Goal: Task Accomplishment & Management: Complete application form

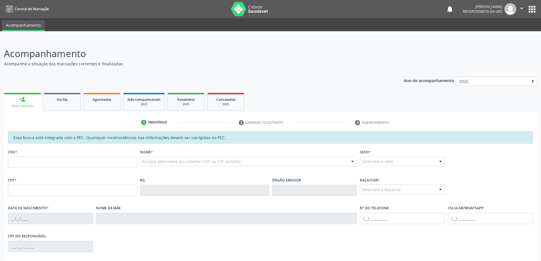
click at [67, 161] on input "text" at bounding box center [72, 162] width 129 height 11
type input "709 1072 2516 3830"
type input "759.104.894-53"
type input "[DATE]"
type input "[PERSON_NAME] da Conceição"
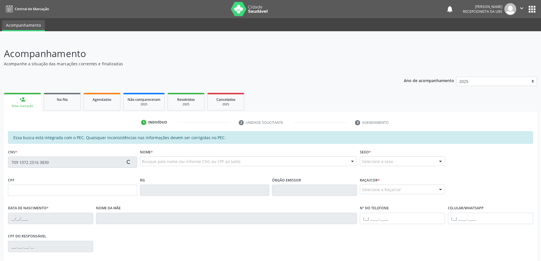
type input "[PHONE_NUMBER]"
type input "96"
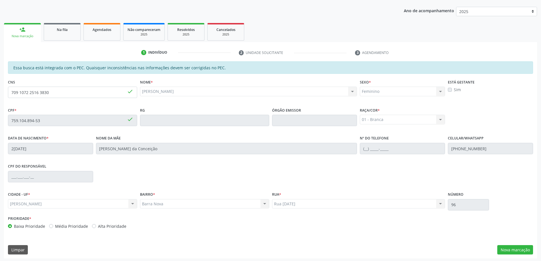
scroll to position [71, 0]
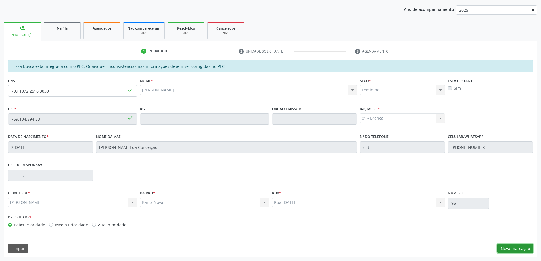
click at [507, 249] on button "Nova marcação" at bounding box center [516, 249] width 36 height 10
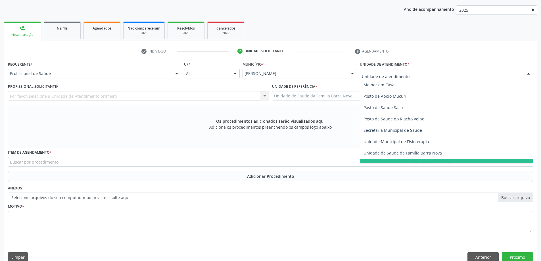
scroll to position [256, 0]
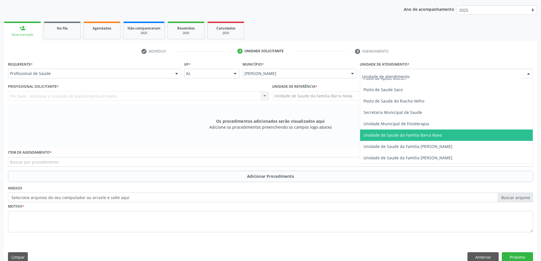
click at [415, 132] on span "Unidade de Saude da Familia Barra Nova" at bounding box center [403, 134] width 78 height 5
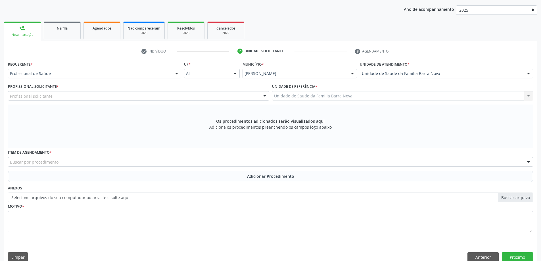
click at [156, 95] on div "Profissional solicitante" at bounding box center [138, 96] width 261 height 10
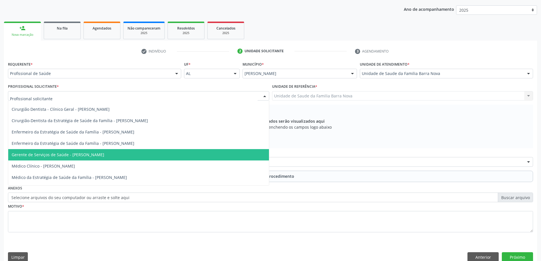
scroll to position [28, 0]
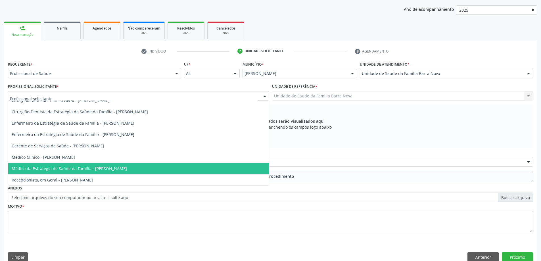
click at [127, 167] on span "Médico da Estratégia de Saúde da Família - [PERSON_NAME]" at bounding box center [69, 168] width 115 height 5
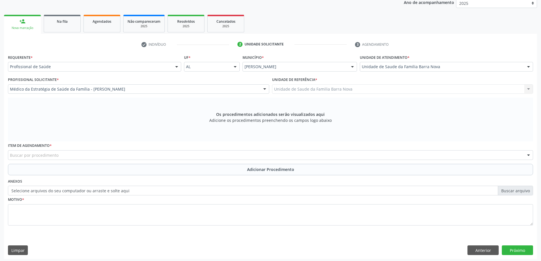
scroll to position [80, 0]
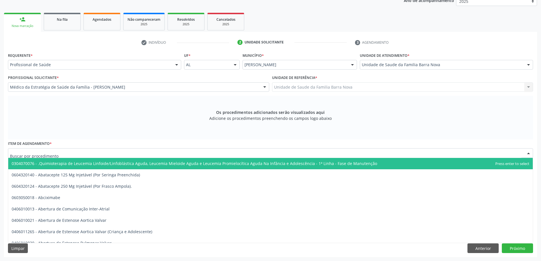
click at [184, 156] on div at bounding box center [271, 153] width 526 height 10
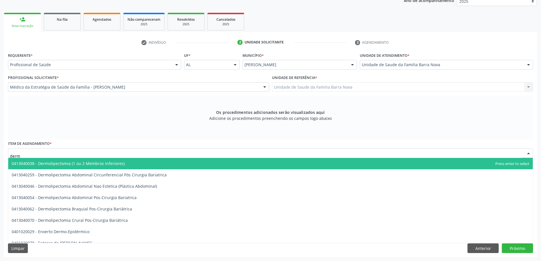
type input "derma"
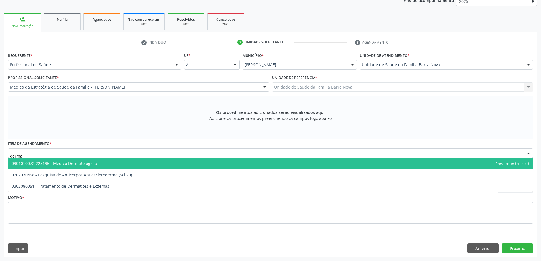
click at [153, 163] on span "0301010072-225135 - Médico Dermatologista" at bounding box center [270, 163] width 525 height 11
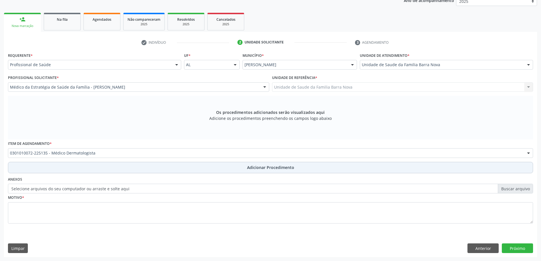
click at [275, 170] on span "Adicionar Procedimento" at bounding box center [270, 168] width 47 height 6
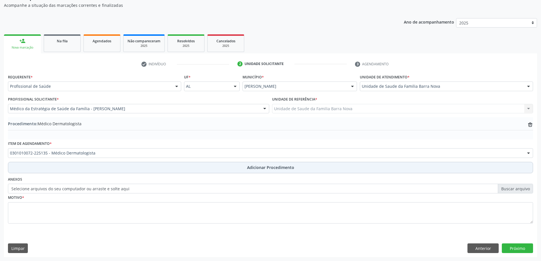
scroll to position [59, 0]
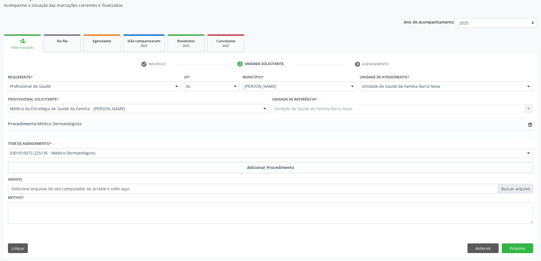
click at [107, 197] on div "Motivo *" at bounding box center [271, 209] width 526 height 30
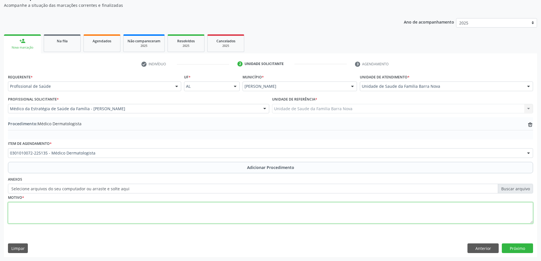
click at [102, 206] on textarea at bounding box center [271, 213] width 526 height 22
type textarea "Paciente com ceratose em região de colo e nervu em face. PRIORITÁRIO."
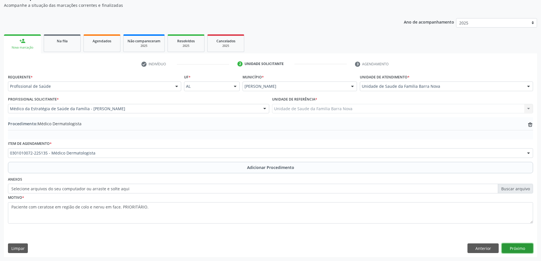
click at [516, 249] on button "Próximo" at bounding box center [517, 249] width 31 height 10
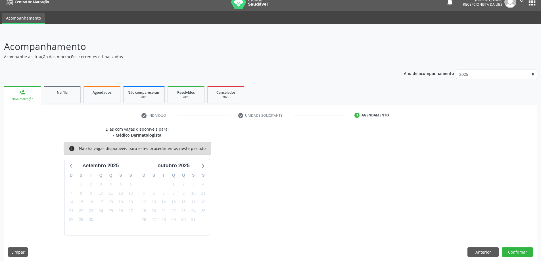
scroll to position [11, 0]
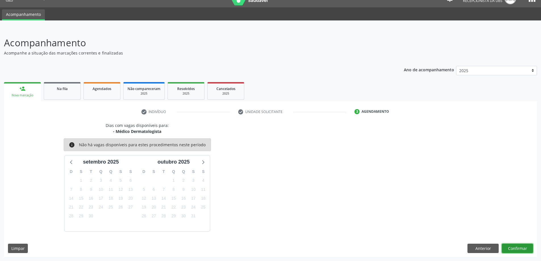
click at [519, 248] on button "Confirmar" at bounding box center [517, 249] width 31 height 10
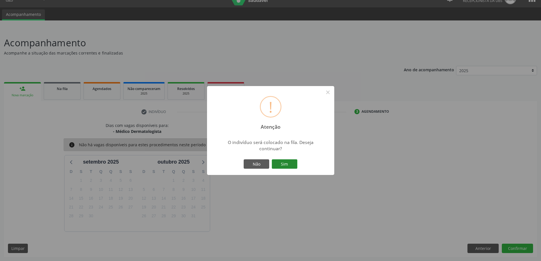
click at [286, 166] on button "Sim" at bounding box center [285, 164] width 26 height 10
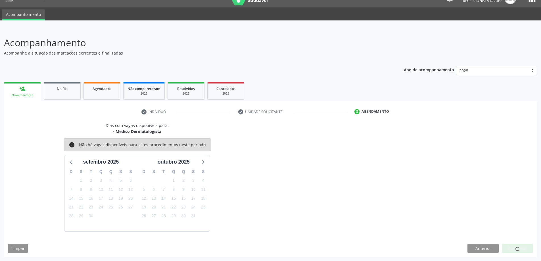
scroll to position [0, 0]
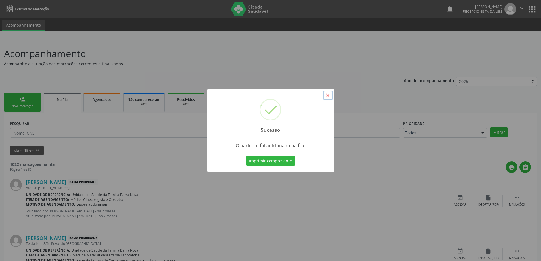
click at [325, 95] on button "×" at bounding box center [328, 96] width 10 height 10
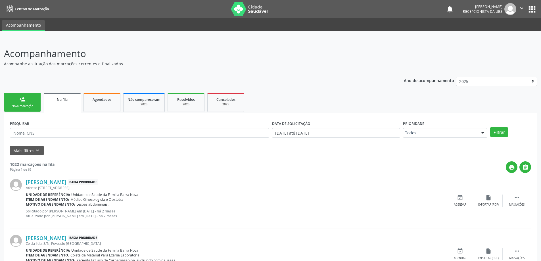
click at [32, 102] on link "person_add Nova marcação" at bounding box center [22, 102] width 37 height 19
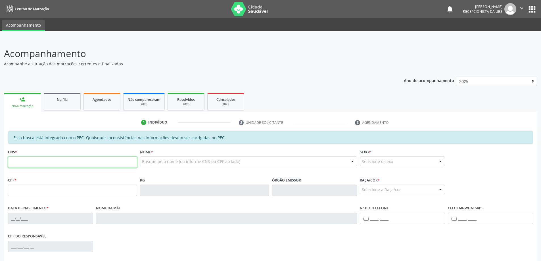
click at [22, 158] on input "text" at bounding box center [72, 162] width 129 height 11
type input "708 2021 7239 3647"
type input "136.605.174-29"
type input "30/01/1998"
type input "Claudiana Cunha Santos"
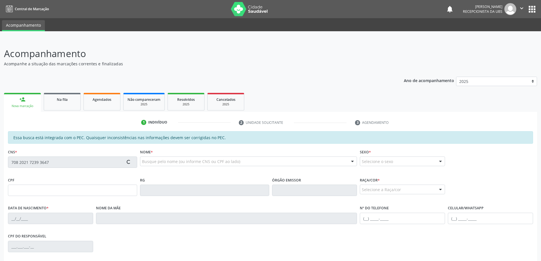
type input "(82) 9117-1346"
type input "97"
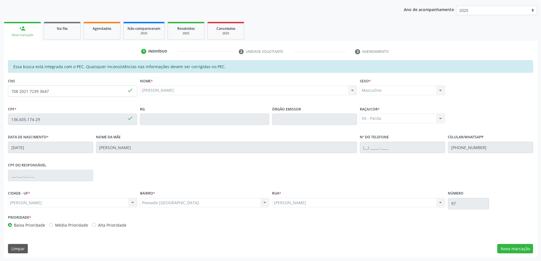
scroll to position [71, 0]
click at [520, 249] on button "Nova marcação" at bounding box center [516, 249] width 36 height 10
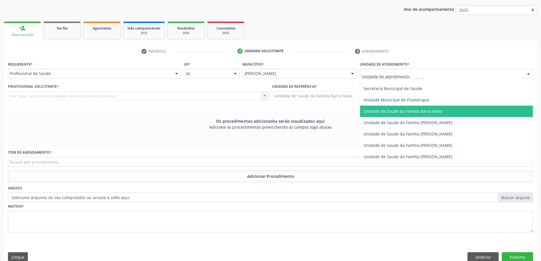
scroll to position [284, 0]
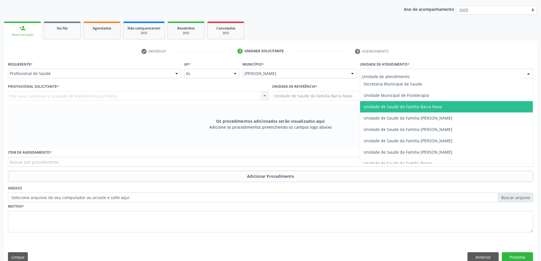
click at [425, 107] on span "Unidade de Saude da Familia Barra Nova" at bounding box center [403, 106] width 78 height 5
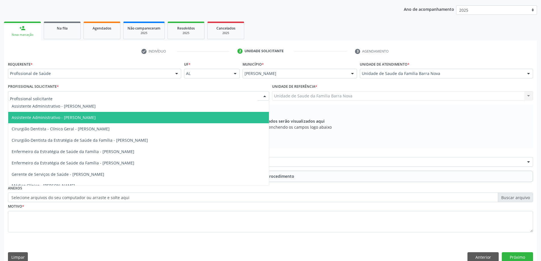
click at [362, 127] on div "Os procedimentos adicionados serão visualizados aqui Adicione os procedimentos …" at bounding box center [271, 127] width 526 height 44
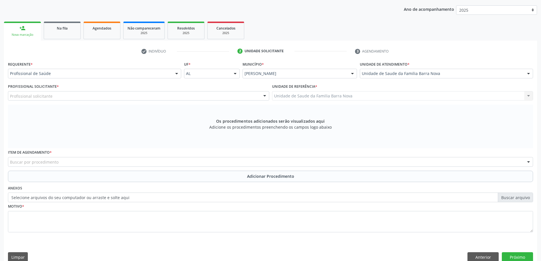
click at [125, 97] on div "Profissional solicitante" at bounding box center [138, 96] width 261 height 10
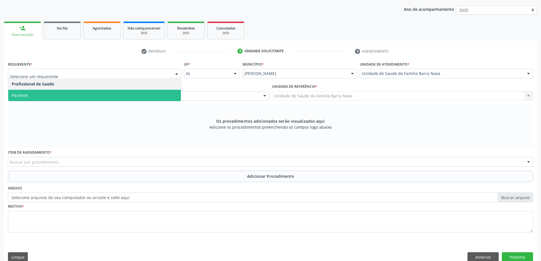
click at [84, 101] on span "Paciente" at bounding box center [94, 95] width 173 height 11
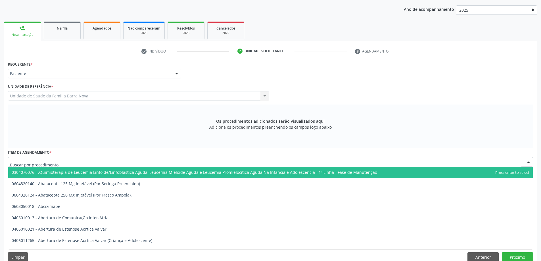
click at [165, 164] on div at bounding box center [271, 162] width 526 height 10
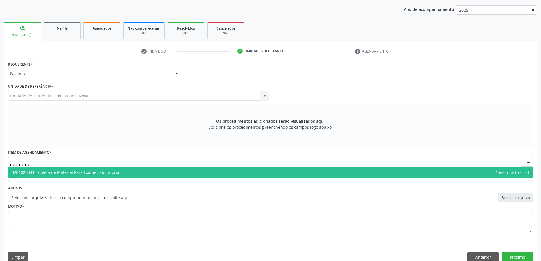
type input "0201020041"
click at [173, 173] on span "0201020041 - Coleta de Material Para Exame Laboratorial" at bounding box center [270, 172] width 525 height 11
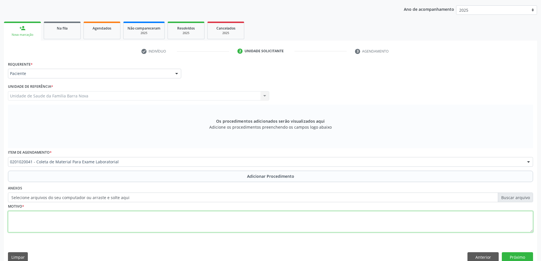
click at [117, 221] on textarea at bounding box center [271, 222] width 526 height 22
type textarea "Obesidade."
click at [523, 257] on button "Próximo" at bounding box center [517, 257] width 31 height 10
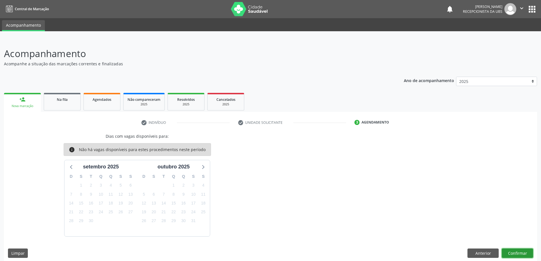
click at [512, 252] on button "Confirmar" at bounding box center [517, 254] width 31 height 10
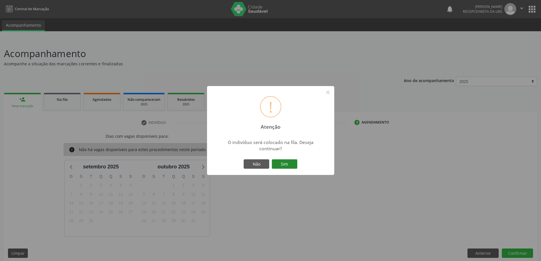
click at [287, 164] on button "Sim" at bounding box center [285, 164] width 26 height 10
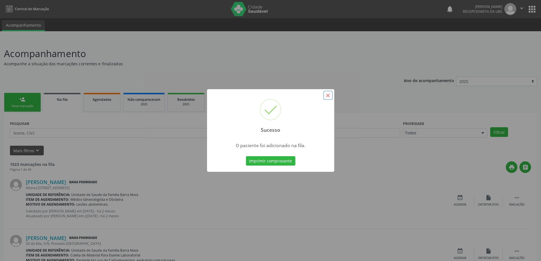
click at [329, 95] on button "×" at bounding box center [328, 96] width 10 height 10
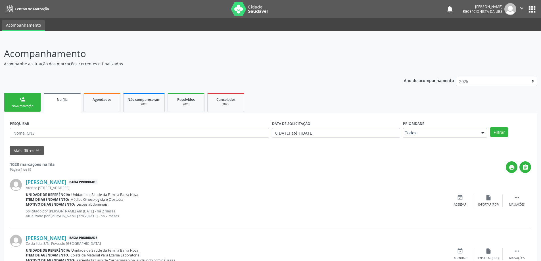
click at [22, 103] on link "person_add Nova marcação" at bounding box center [22, 102] width 37 height 19
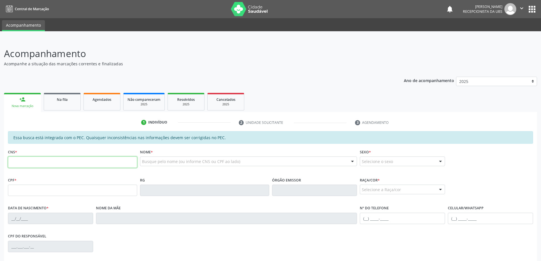
click at [47, 161] on input "text" at bounding box center [72, 162] width 129 height 11
type input "704 3045 1545 4492"
type input "070.124.964-10"
type input "02/09/1981"
type input "Cleonides da Silva"
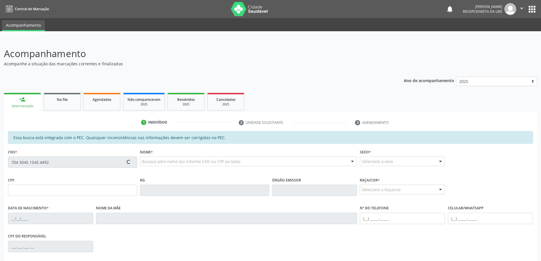
type input "(82) 98891-0362"
type input "18"
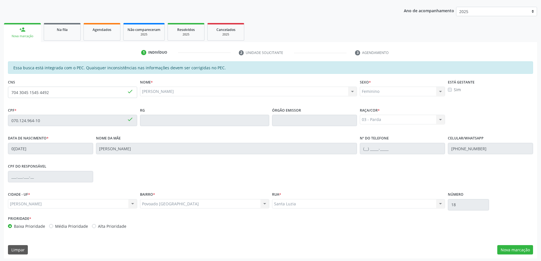
scroll to position [71, 0]
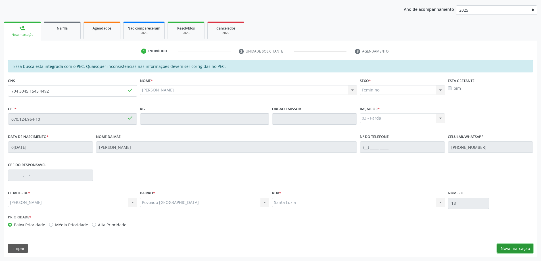
click at [517, 250] on button "Nova marcação" at bounding box center [516, 249] width 36 height 10
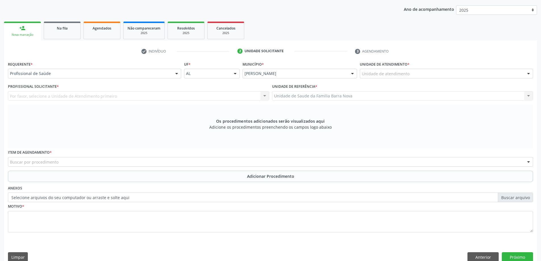
click at [435, 73] on div "Unidade de atendimento" at bounding box center [446, 74] width 173 height 10
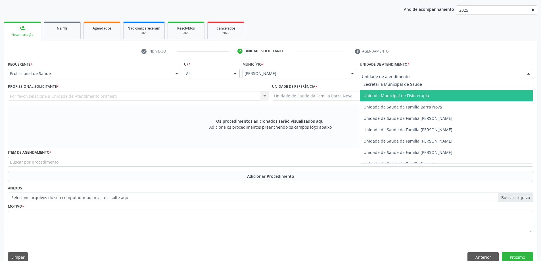
scroll to position [284, 0]
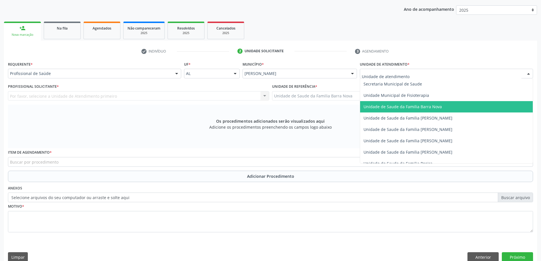
click at [425, 110] on span "Unidade de Saude da Familia Barra Nova" at bounding box center [446, 106] width 173 height 11
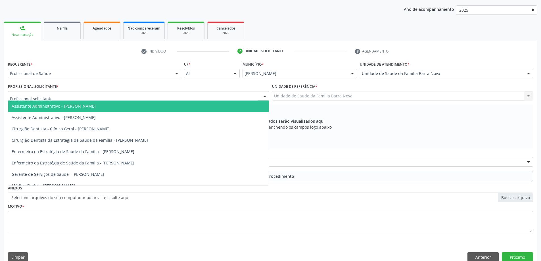
click at [168, 97] on div at bounding box center [138, 96] width 261 height 10
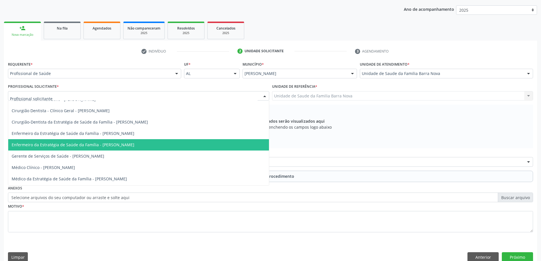
scroll to position [40, 0]
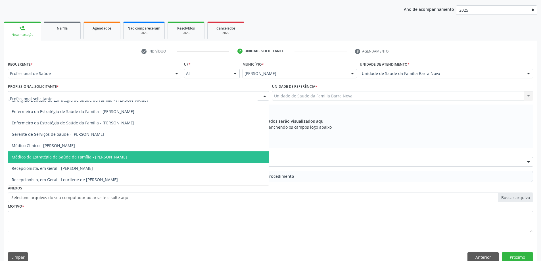
click at [127, 159] on span "Médico da Estratégia de Saúde da Família - [PERSON_NAME]" at bounding box center [69, 156] width 115 height 5
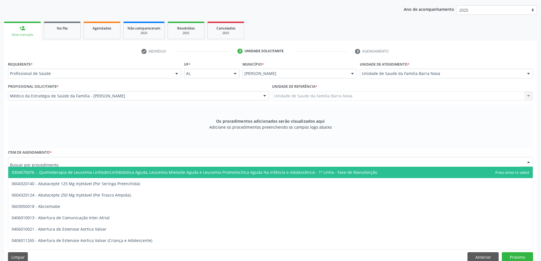
click at [94, 165] on div at bounding box center [271, 162] width 526 height 10
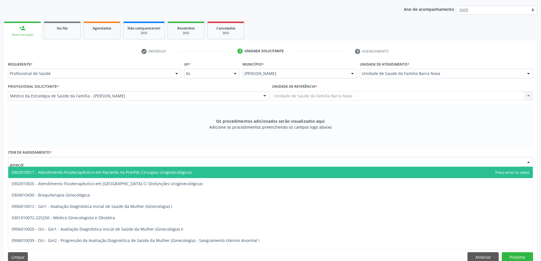
type input "ginecolo"
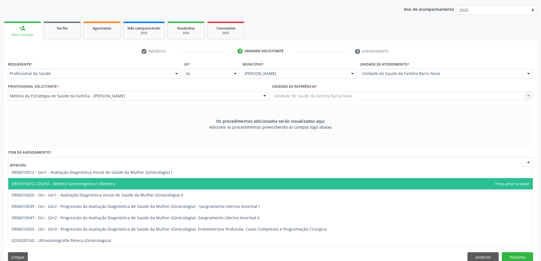
click at [117, 186] on span "0301010072-225250 - Médico Ginecologista e Obstetra" at bounding box center [270, 183] width 525 height 11
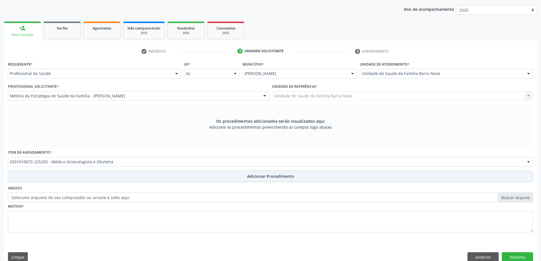
click at [195, 175] on button "Adicionar Procedimento" at bounding box center [271, 176] width 526 height 11
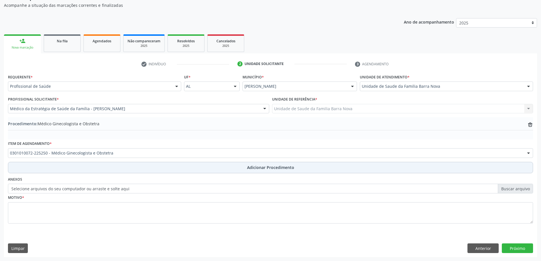
scroll to position [59, 0]
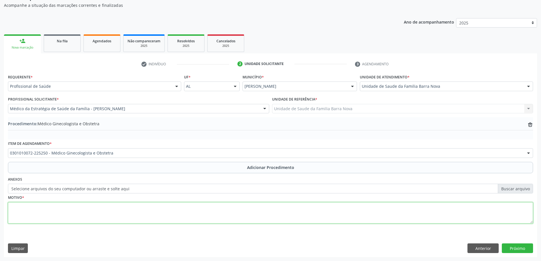
click at [128, 217] on textarea at bounding box center [271, 213] width 526 height 22
click at [141, 207] on textarea "Paciente com sinais de climatério, nega dismenorreia , nega dispareubnia" at bounding box center [271, 213] width 526 height 22
click at [145, 208] on textarea "Paciente com sinais de climatério, nega dismenorreia , nega dispareunia" at bounding box center [271, 213] width 526 height 22
click at [358, 208] on textarea "Paciente com sinais de climatério, nega dismenorreia , nega dispareunia, aprese…" at bounding box center [271, 213] width 526 height 22
click at [369, 209] on textarea "Paciente com sinais de climatério, nega dismenorreia , nega dispareunia, aprese…" at bounding box center [271, 213] width 526 height 22
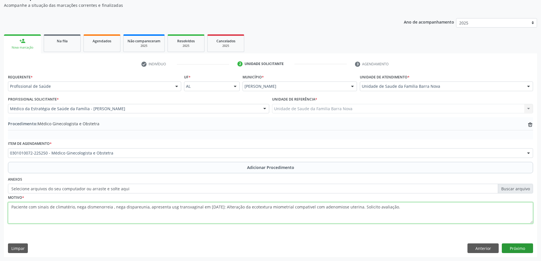
type textarea "Paciente com sinais de climatério, nega dismenorreia , nega dispareunia, aprese…"
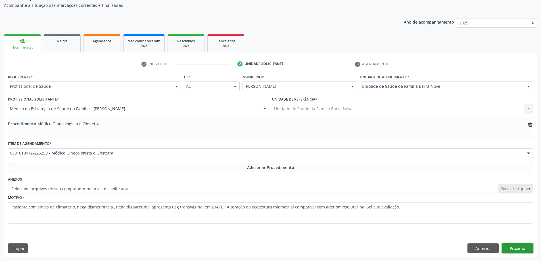
click at [516, 247] on button "Próximo" at bounding box center [517, 249] width 31 height 10
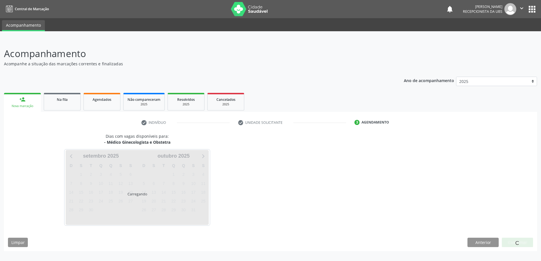
scroll to position [0, 0]
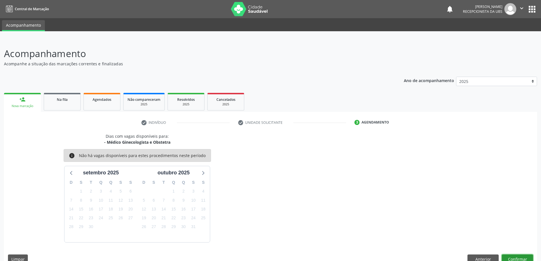
click at [521, 260] on button "Confirmar" at bounding box center [517, 260] width 31 height 10
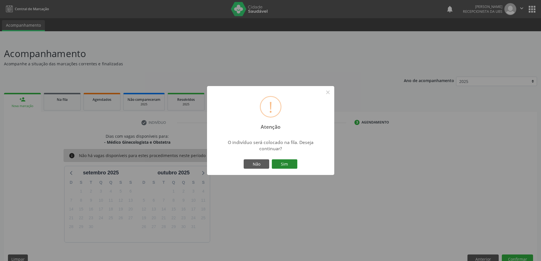
click at [286, 164] on button "Sim" at bounding box center [285, 164] width 26 height 10
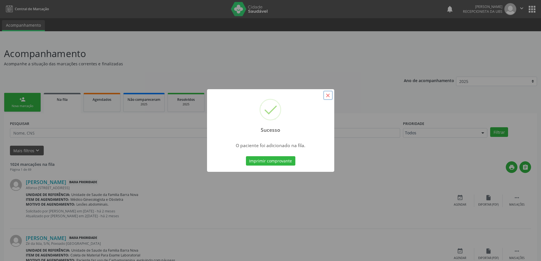
click at [331, 96] on button "×" at bounding box center [328, 96] width 10 height 10
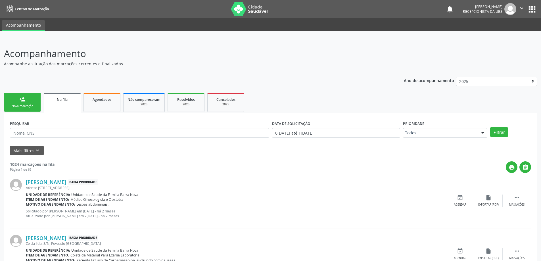
click at [28, 99] on link "person_add Nova marcação" at bounding box center [22, 102] width 37 height 19
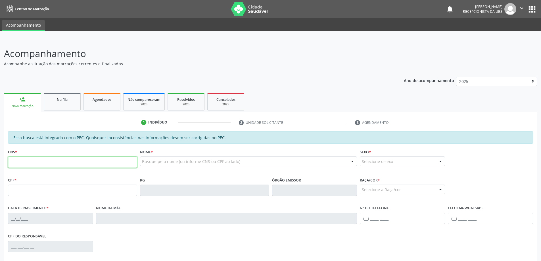
click at [38, 165] on input "text" at bounding box center [72, 162] width 129 height 11
type input "704 3045 1545 4492"
type input "070.124.964-10"
type input "02/09/1981"
type input "Cleonides da Silva"
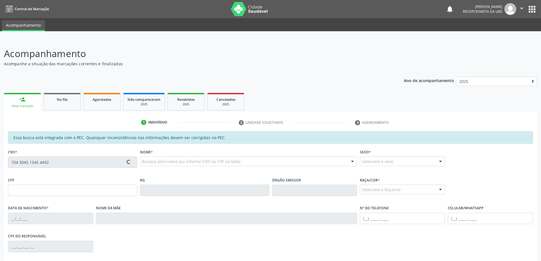
type input "(82) 98891-0362"
type input "18"
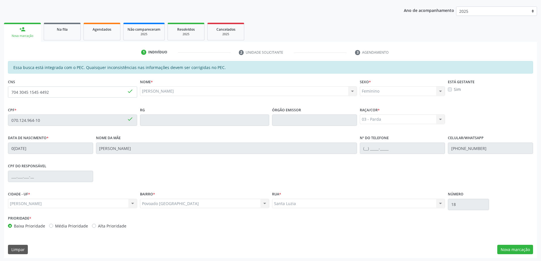
scroll to position [71, 0]
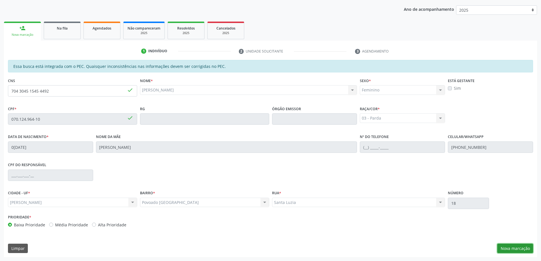
click at [526, 253] on button "Nova marcação" at bounding box center [516, 249] width 36 height 10
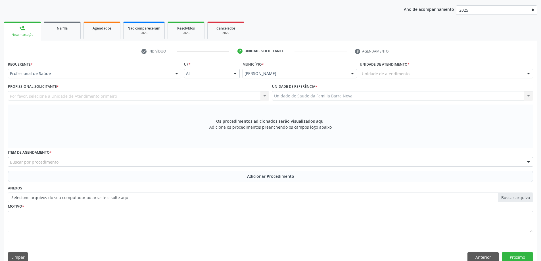
click at [388, 79] on div "Unidade de atendimento * Unidade de atendimento Aeronave Baron 58 Aeronave Cess…" at bounding box center [447, 71] width 176 height 22
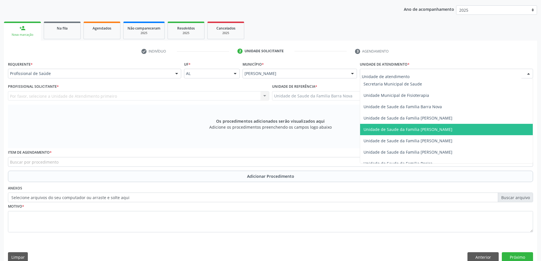
scroll to position [256, 0]
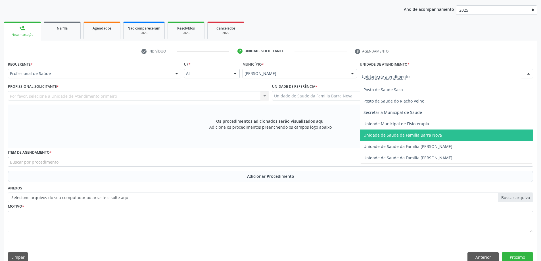
click at [394, 134] on span "Unidade de Saude da Familia Barra Nova" at bounding box center [403, 134] width 78 height 5
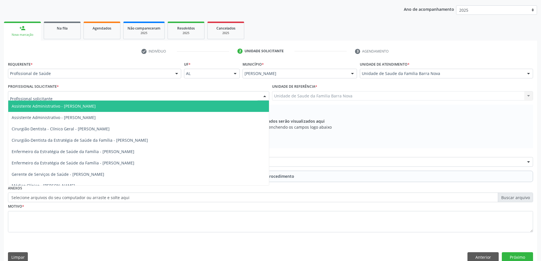
click at [134, 97] on div at bounding box center [138, 96] width 261 height 10
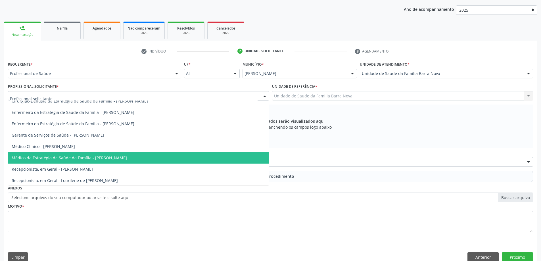
scroll to position [40, 0]
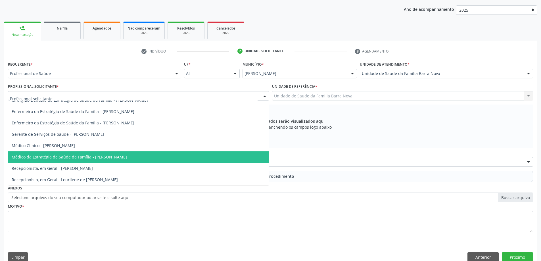
click at [127, 160] on span "Médico da Estratégia de Saúde da Família - [PERSON_NAME]" at bounding box center [69, 156] width 115 height 5
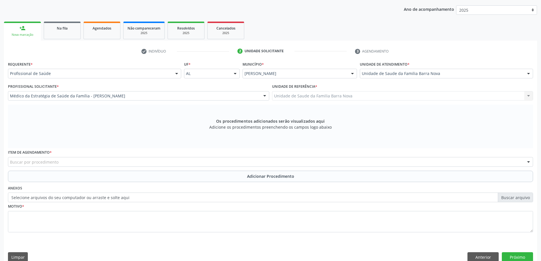
click at [109, 163] on div "Buscar por procedimento" at bounding box center [271, 162] width 526 height 10
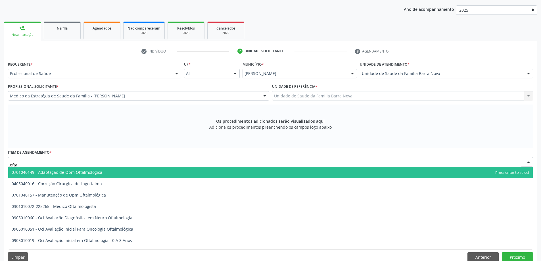
type input "oftal"
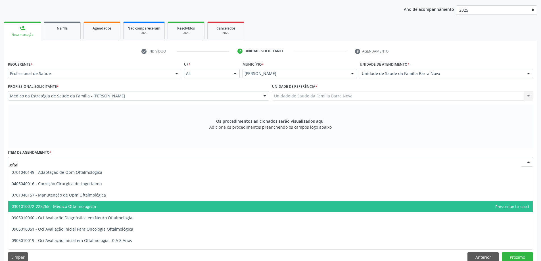
click at [112, 205] on span "0301010072-225265 - Médico Oftalmologista" at bounding box center [270, 206] width 525 height 11
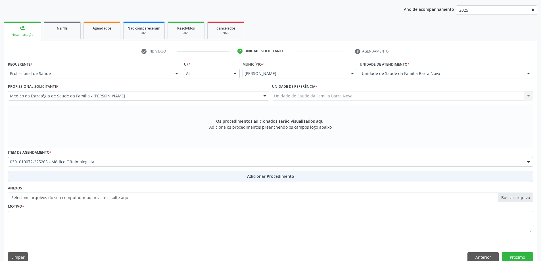
click at [204, 178] on button "Adicionar Procedimento" at bounding box center [271, 176] width 526 height 11
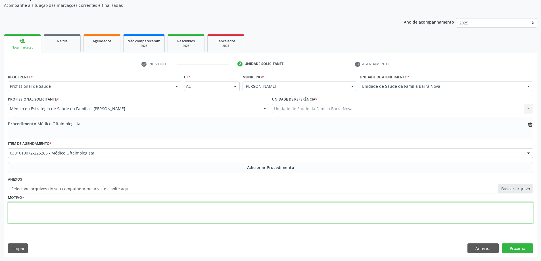
click at [146, 212] on textarea at bounding box center [271, 213] width 526 height 22
type textarea "Paciente faz uso de lentes corretivas há cerca de 2 anos com pterigio. Solicito…"
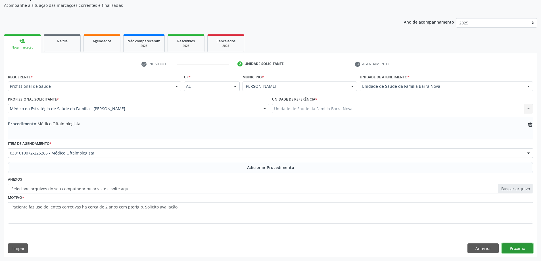
click at [516, 247] on button "Próximo" at bounding box center [517, 249] width 31 height 10
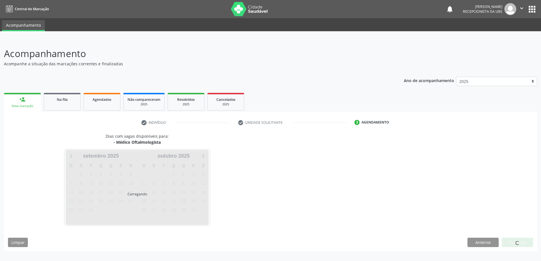
scroll to position [0, 0]
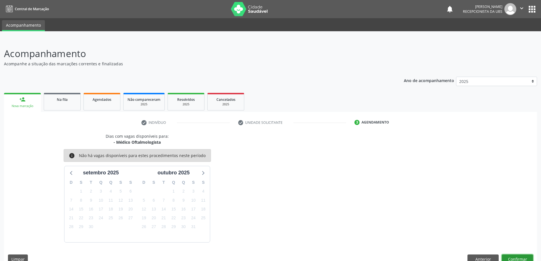
click at [518, 258] on button "Confirmar" at bounding box center [517, 260] width 31 height 10
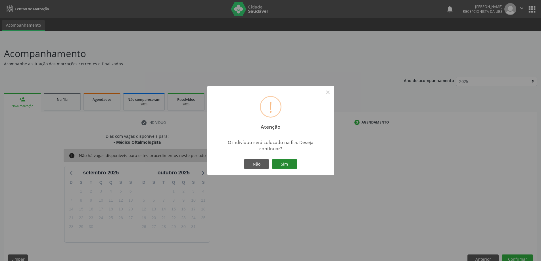
click at [292, 165] on button "Sim" at bounding box center [285, 164] width 26 height 10
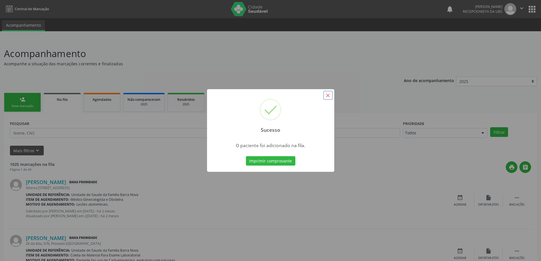
click at [327, 96] on button "×" at bounding box center [328, 96] width 10 height 10
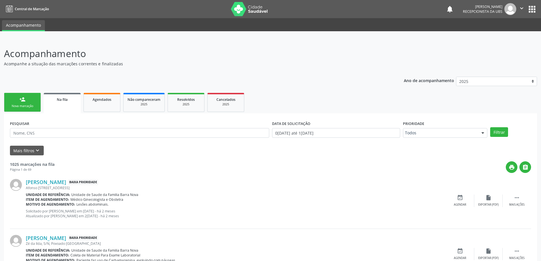
click at [15, 103] on link "person_add Nova marcação" at bounding box center [22, 102] width 37 height 19
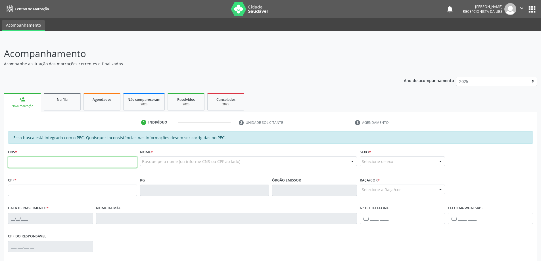
click at [40, 158] on input "text" at bounding box center [72, 162] width 129 height 11
type input "702 5023 8615 7233"
type input "584.138.588-79"
type input "26/03/2020"
type input "Girlene Marcia Oliveira Carvalho"
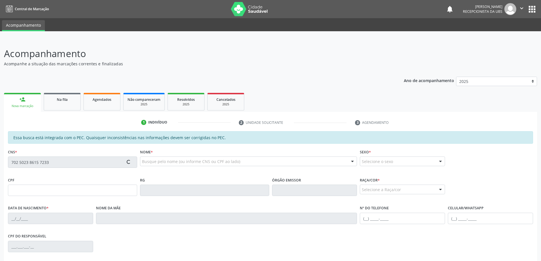
type input "(82) 98803-7961"
type input "43"
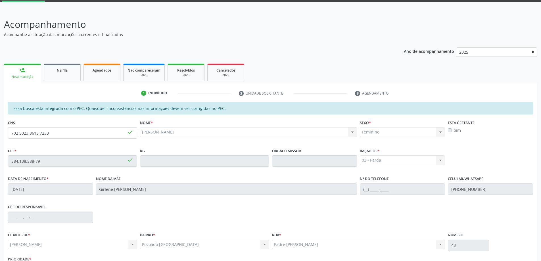
scroll to position [71, 0]
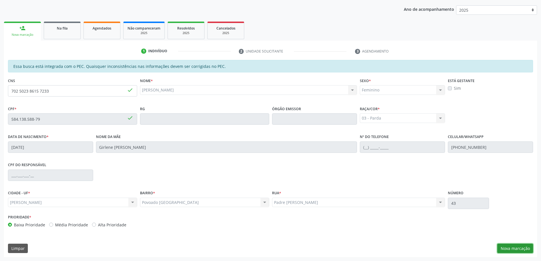
click at [516, 250] on button "Nova marcação" at bounding box center [516, 249] width 36 height 10
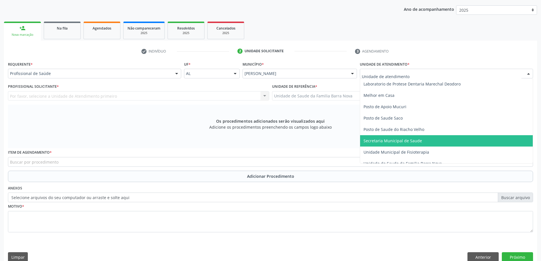
scroll to position [284, 0]
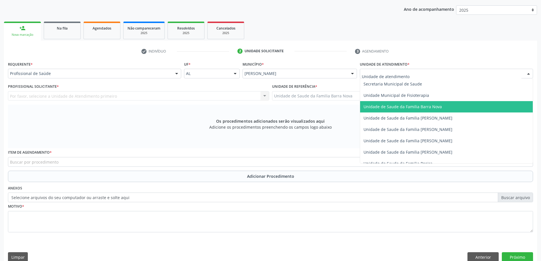
click at [431, 107] on span "Unidade de Saude da Familia Barra Nova" at bounding box center [403, 106] width 78 height 5
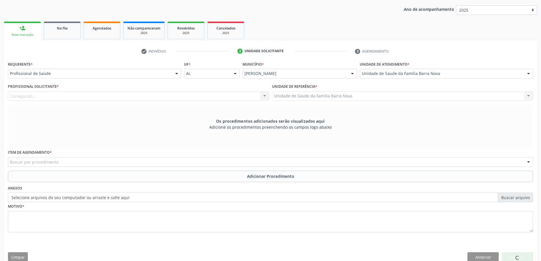
click at [167, 98] on div "Carregando..." at bounding box center [138, 96] width 261 height 10
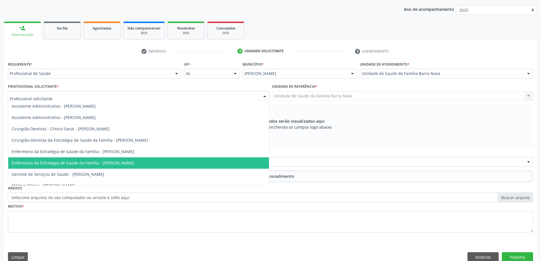
click at [134, 165] on span "Enfermeiro da Estratégia de Saúde da Família - [PERSON_NAME]" at bounding box center [73, 162] width 123 height 5
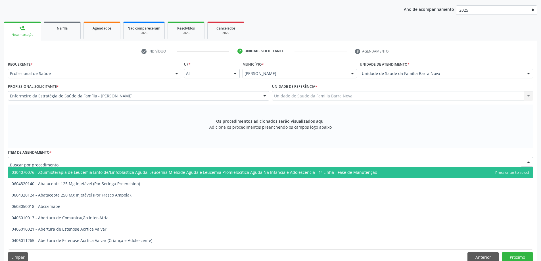
click at [165, 162] on div at bounding box center [271, 162] width 526 height 10
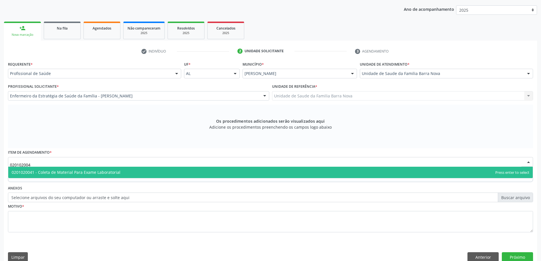
type input "0201020041"
click at [162, 172] on span "0201020041 - Coleta de Material Para Exame Laboratorial" at bounding box center [270, 172] width 525 height 11
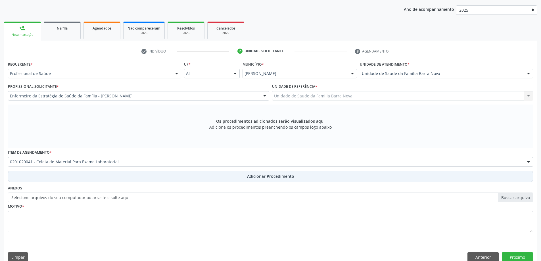
click at [263, 177] on span "Adicionar Procedimento" at bounding box center [270, 176] width 47 height 6
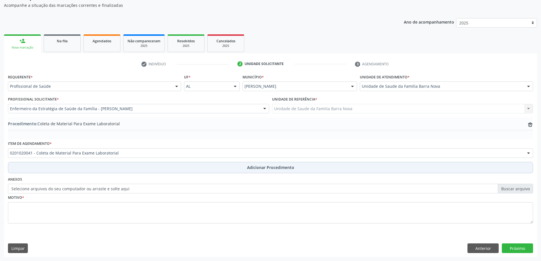
scroll to position [59, 0]
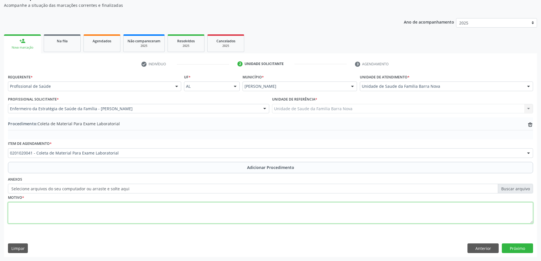
click at [44, 209] on textarea at bounding box center [271, 213] width 526 height 22
type textarea "Dor abdominal."
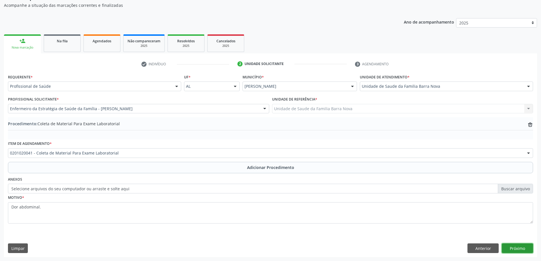
click at [519, 250] on button "Próximo" at bounding box center [517, 249] width 31 height 10
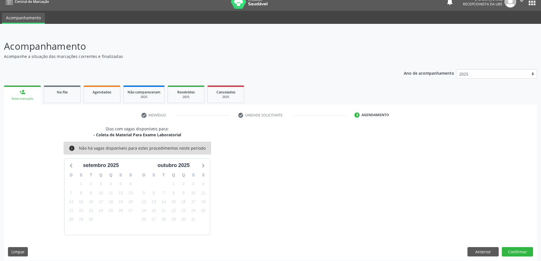
scroll to position [11, 0]
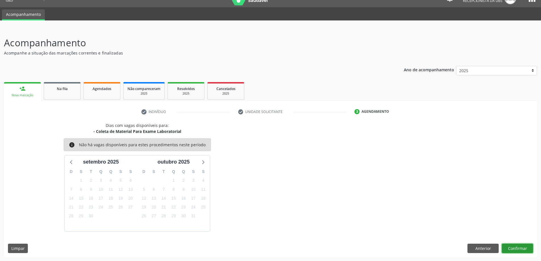
click at [515, 248] on button "Confirmar" at bounding box center [517, 249] width 31 height 10
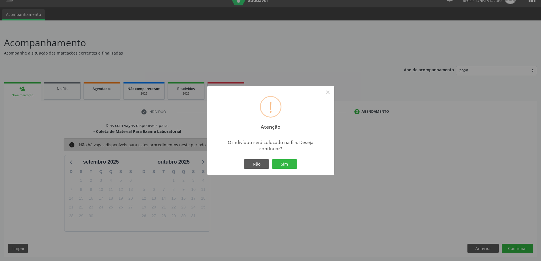
click at [280, 158] on div "! Atenção × O indivíduo será colocado na fila. Deseja continuar? Não Sim" at bounding box center [270, 130] width 127 height 89
click at [290, 166] on button "Sim" at bounding box center [285, 164] width 26 height 10
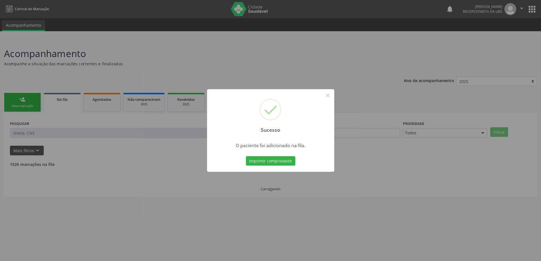
scroll to position [0, 0]
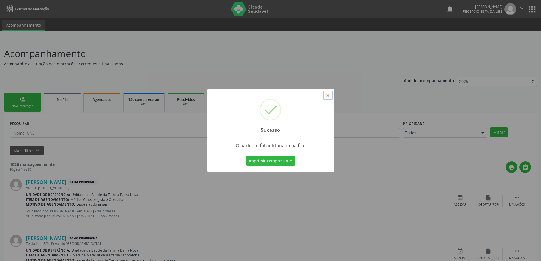
click at [329, 96] on button "×" at bounding box center [328, 96] width 10 height 10
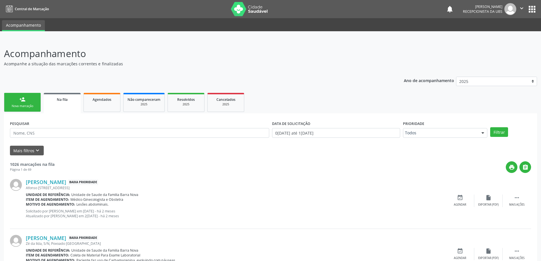
click at [24, 107] on div "Nova marcação" at bounding box center [22, 106] width 28 height 4
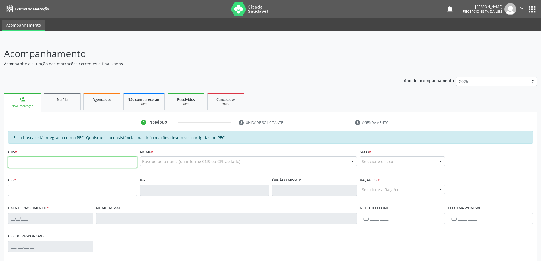
click at [43, 161] on input "text" at bounding box center [72, 162] width 129 height 11
type input "705 0056 5174 1750"
type input "941.041.584-53"
type input "10/08/1971"
type input "Carmem Mascarenhas de Araújo"
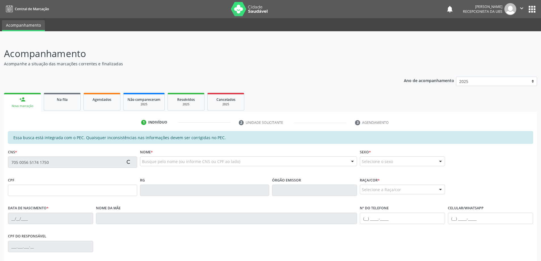
type input "(82) 99167-5113"
type input "S/N"
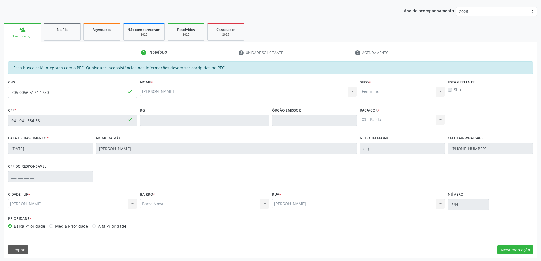
scroll to position [71, 0]
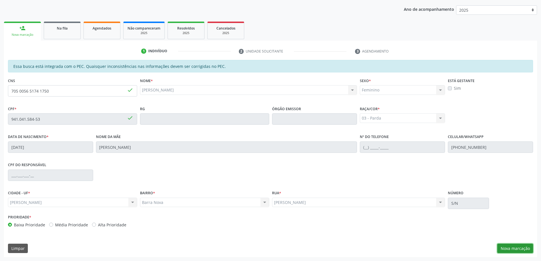
click at [513, 252] on button "Nova marcação" at bounding box center [516, 249] width 36 height 10
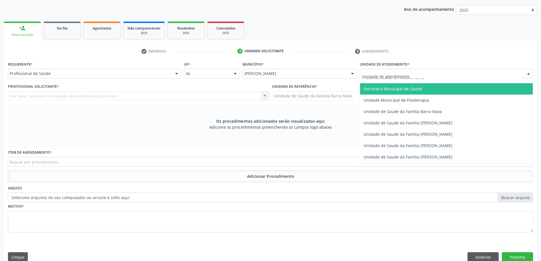
scroll to position [284, 0]
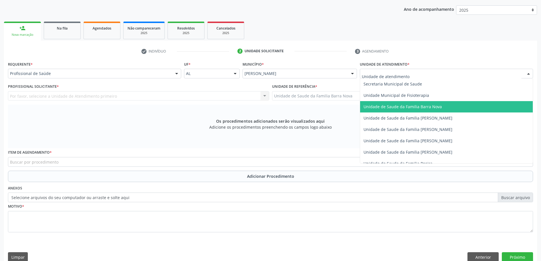
click at [412, 109] on span "Unidade de Saude da Familia Barra Nova" at bounding box center [403, 106] width 78 height 5
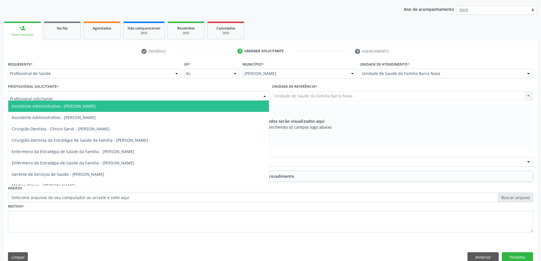
click at [195, 94] on div at bounding box center [138, 96] width 261 height 10
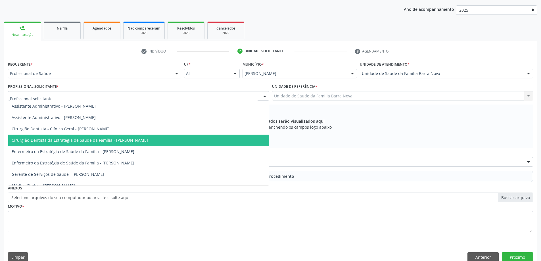
click at [148, 141] on span "Cirurgião-Dentista da Estratégia de Saúde da Família - [PERSON_NAME]" at bounding box center [80, 140] width 136 height 5
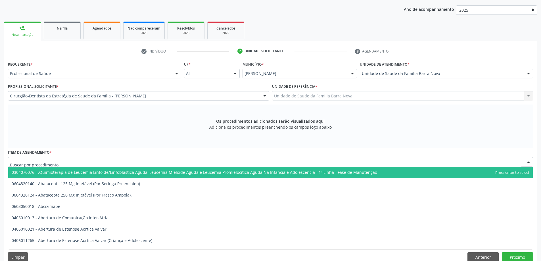
click at [201, 161] on div at bounding box center [271, 162] width 526 height 10
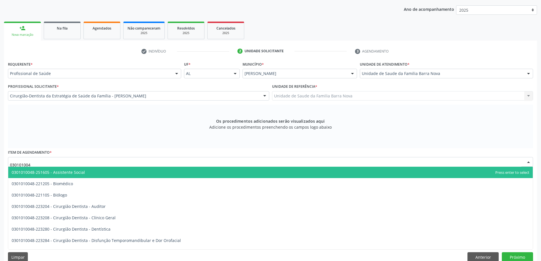
type input "0301010048"
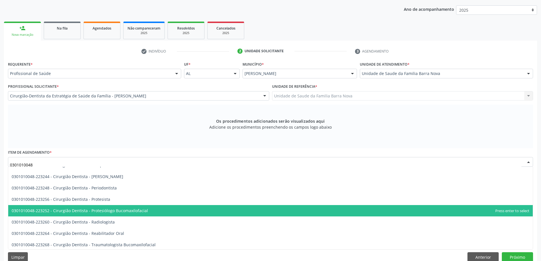
scroll to position [199, 0]
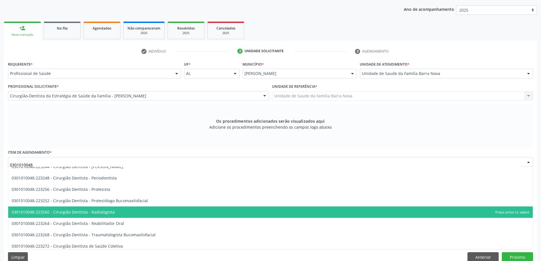
click at [178, 217] on span "0301010048-223260 - Cirurgião Dentista - Radiologista" at bounding box center [270, 212] width 525 height 11
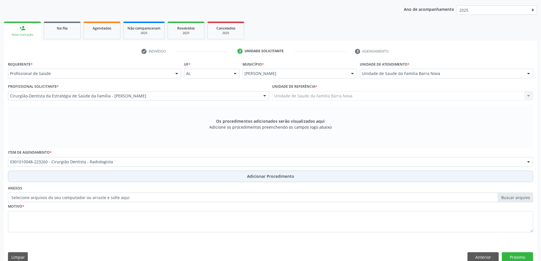
click at [246, 179] on button "Adicionar Procedimento" at bounding box center [271, 176] width 526 height 11
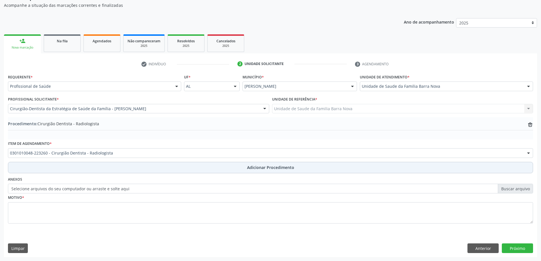
scroll to position [59, 0]
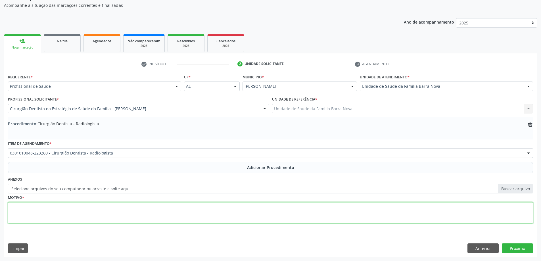
drag, startPoint x: 142, startPoint y: 209, endPoint x: 144, endPoint y: 208, distance: 3.1
click at [144, 209] on textarea at bounding box center [271, 213] width 526 height 22
type textarea "Raio X periapical do elemento 17."
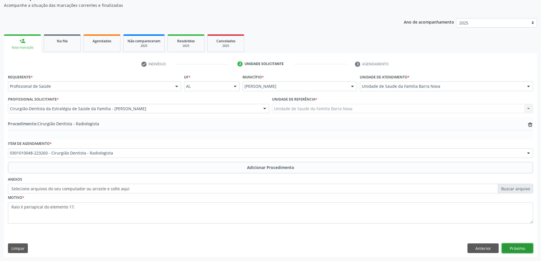
click at [524, 249] on button "Próximo" at bounding box center [517, 249] width 31 height 10
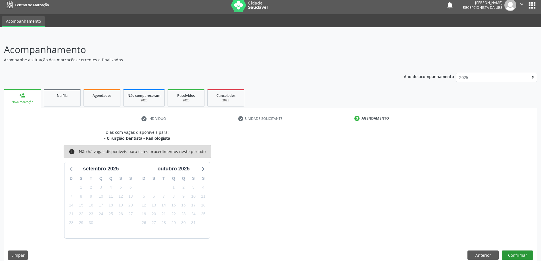
scroll to position [11, 0]
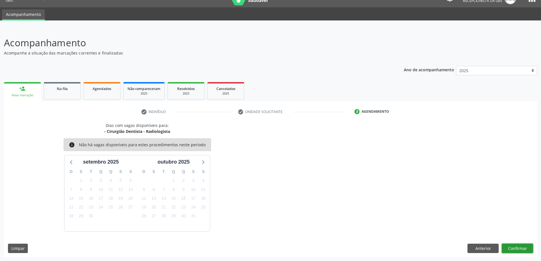
click at [520, 248] on button "Confirmar" at bounding box center [517, 249] width 31 height 10
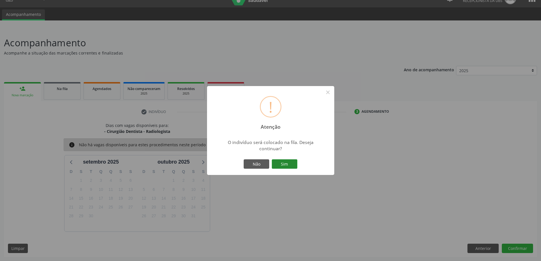
click at [283, 163] on button "Sim" at bounding box center [285, 164] width 26 height 10
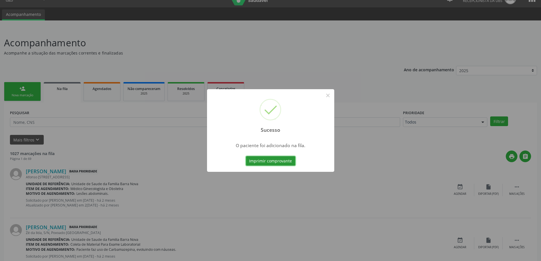
scroll to position [0, 0]
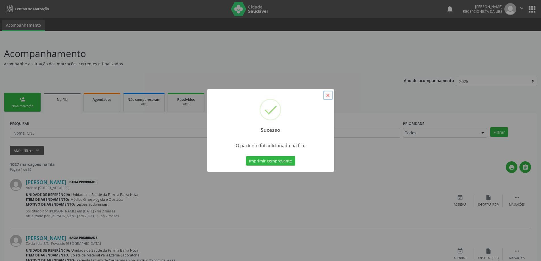
click at [330, 95] on button "×" at bounding box center [328, 96] width 10 height 10
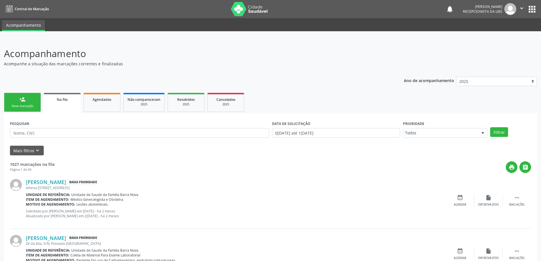
click at [26, 105] on div "Nova marcação" at bounding box center [22, 106] width 28 height 4
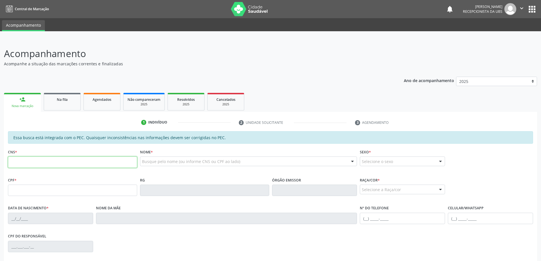
click at [45, 159] on input "text" at bounding box center [72, 162] width 129 height 11
type input "702 6057 8433 9848"
type input "986.400.974-53"
type input "24/02/1974"
type input "Aurineide de Carvalho dos Santos"
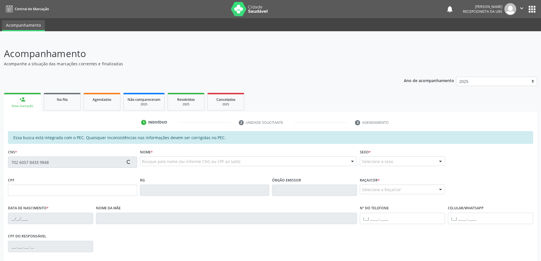
type input "(82) 98739-5013"
type input "S/N"
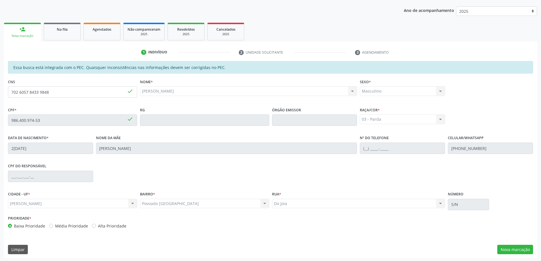
scroll to position [71, 0]
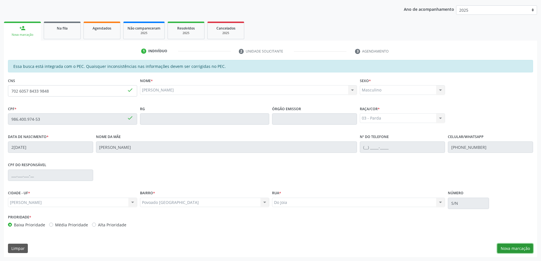
click at [516, 249] on button "Nova marcação" at bounding box center [516, 249] width 36 height 10
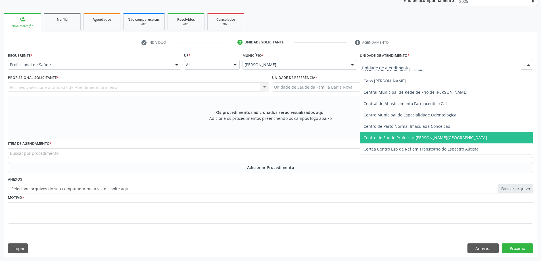
scroll to position [57, 0]
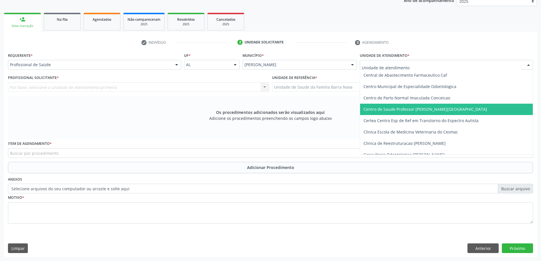
click at [429, 111] on span "Centro de Saude Professor [PERSON_NAME][GEOGRAPHIC_DATA]" at bounding box center [426, 109] width 124 height 5
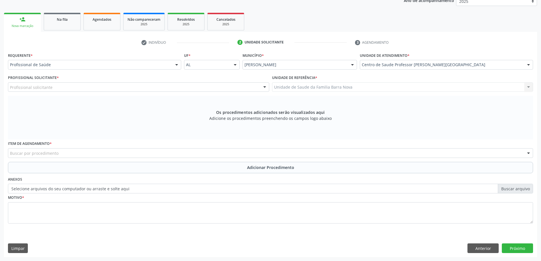
click at [110, 91] on div "Profissional solicitante" at bounding box center [138, 87] width 261 height 10
type input "marcos"
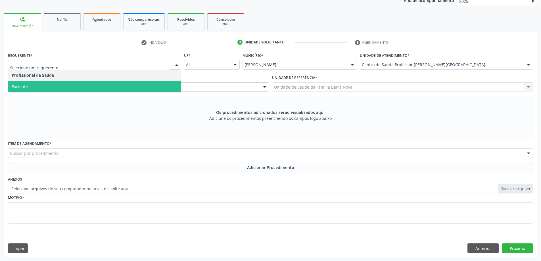
click at [70, 87] on span "Paciente" at bounding box center [94, 86] width 173 height 11
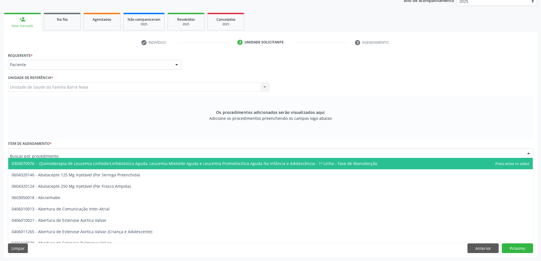
click at [71, 155] on div at bounding box center [271, 153] width 526 height 10
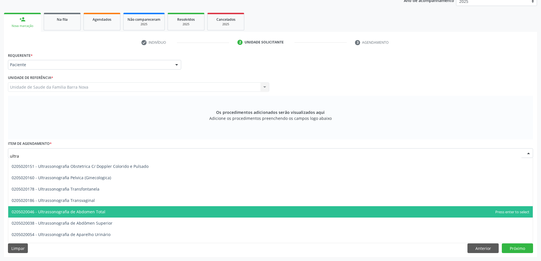
scroll to position [142, 0]
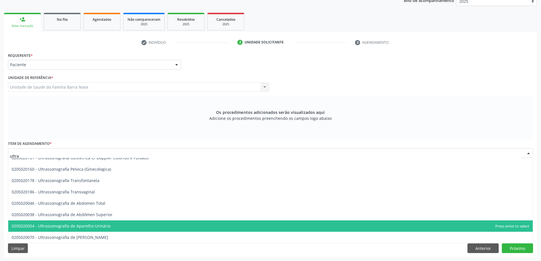
click at [137, 227] on span "0205020054 - Ultrassonografia de Aparelho Urinário" at bounding box center [270, 226] width 525 height 11
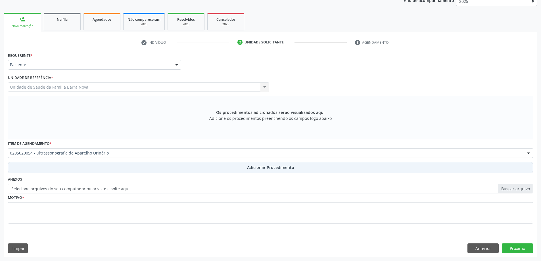
click at [273, 167] on span "Adicionar Procedimento" at bounding box center [270, 168] width 47 height 6
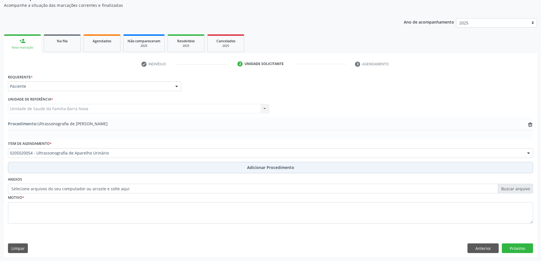
scroll to position [59, 0]
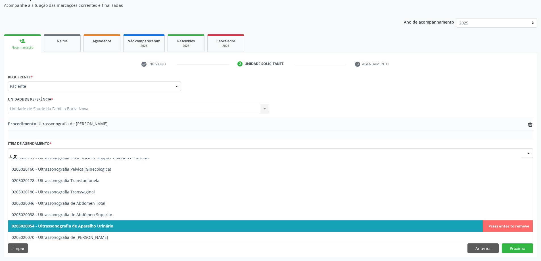
type input "ultra"
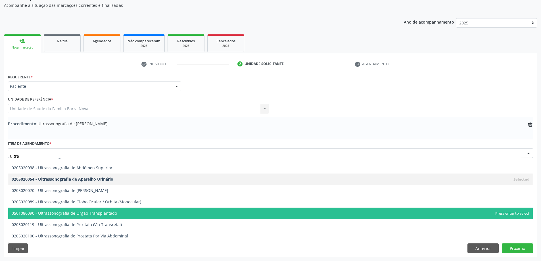
scroll to position [199, 0]
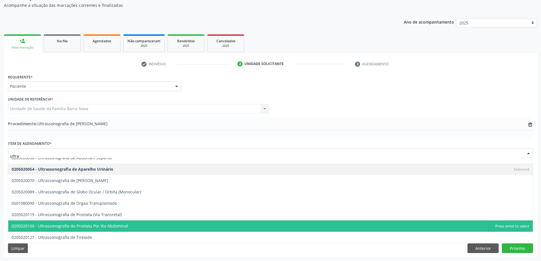
click at [133, 229] on span "0205020100 - Ultrassonografia de Prostata Por Via Abdominal" at bounding box center [270, 226] width 525 height 11
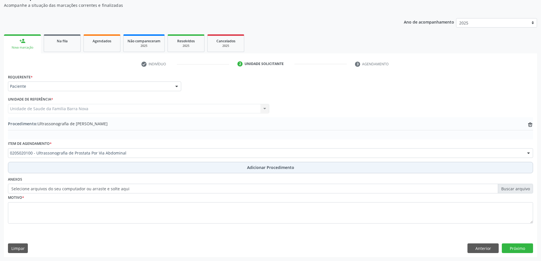
click at [281, 166] on span "Adicionar Procedimento" at bounding box center [270, 168] width 47 height 6
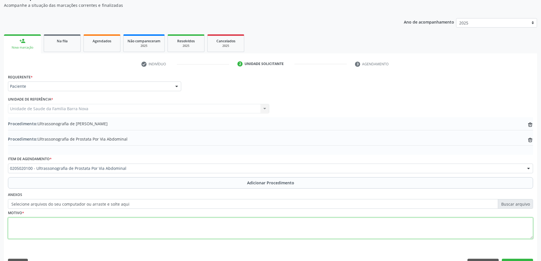
click at [60, 225] on textarea at bounding box center [271, 229] width 526 height 22
drag, startPoint x: 9, startPoint y: 223, endPoint x: 52, endPoint y: 225, distance: 43.3
click at [52, 225] on textarea "Disfunção erétil + DM." at bounding box center [271, 229] width 526 height 22
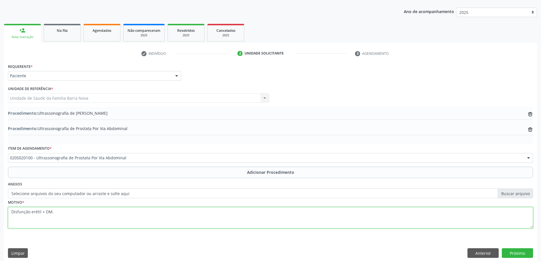
scroll to position [74, 0]
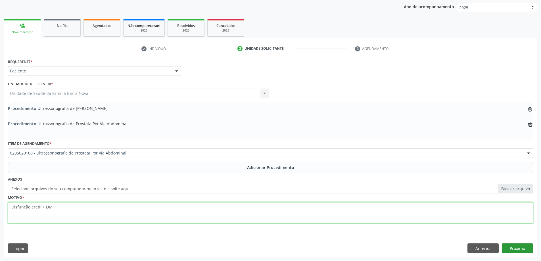
type textarea "Disfunção erétil + DM."
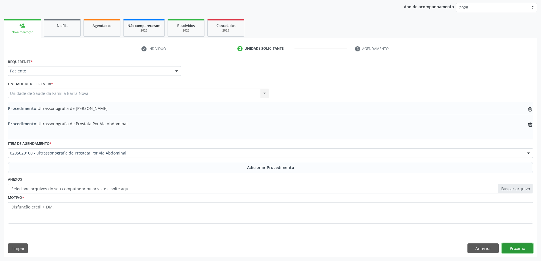
click at [512, 248] on button "Próximo" at bounding box center [517, 249] width 31 height 10
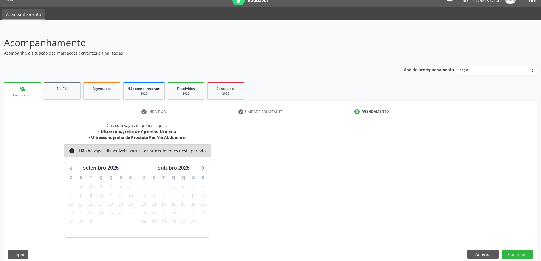
scroll to position [17, 0]
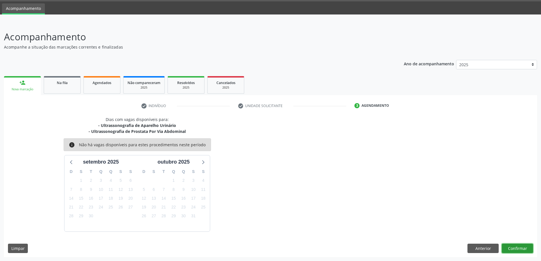
click at [519, 249] on button "Confirmar" at bounding box center [517, 249] width 31 height 10
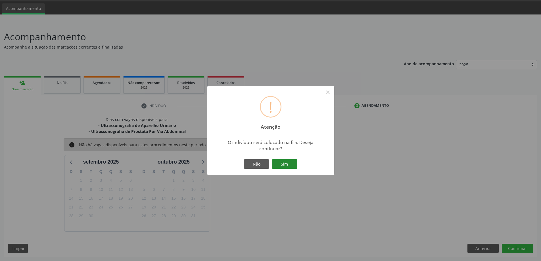
click at [290, 165] on button "Sim" at bounding box center [285, 164] width 26 height 10
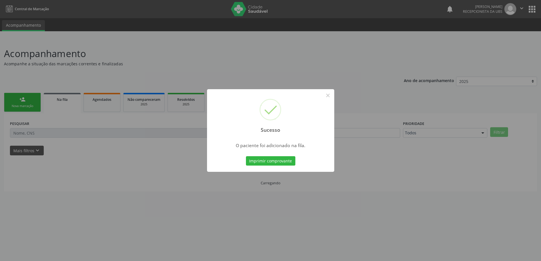
scroll to position [0, 0]
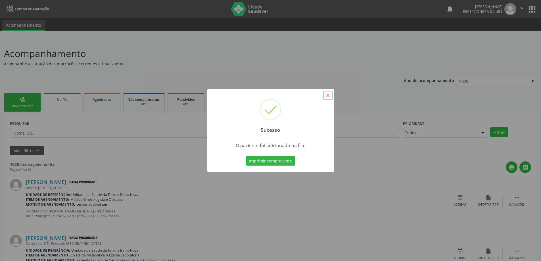
click at [331, 96] on button "×" at bounding box center [328, 96] width 10 height 10
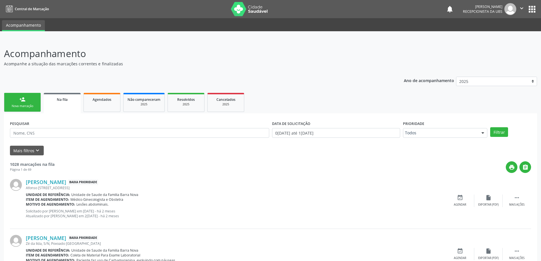
click at [19, 100] on link "person_add Nova marcação" at bounding box center [22, 102] width 37 height 19
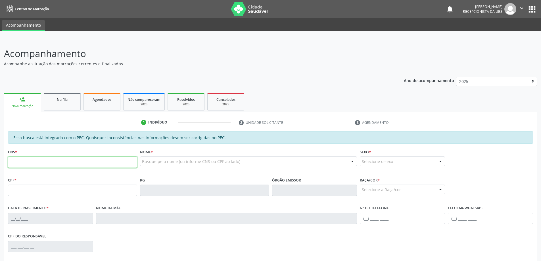
click at [85, 165] on input "text" at bounding box center [72, 162] width 129 height 11
type input "702 6057 8433 9848"
type input "986.400.974-53"
type input "24/02/1974"
type input "Aurineide de Carvalho dos Santos"
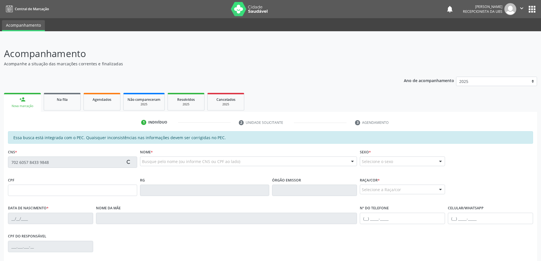
type input "(82) 98739-5013"
type input "S/N"
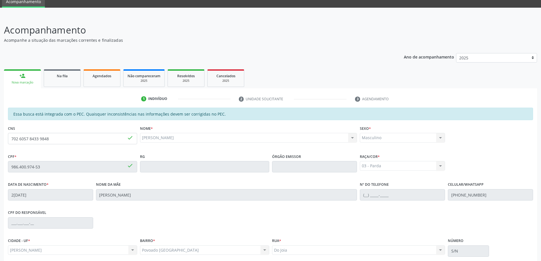
scroll to position [71, 0]
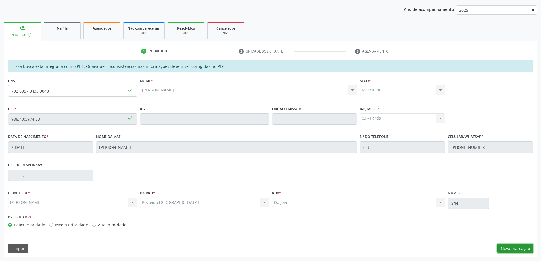
click at [520, 250] on button "Nova marcação" at bounding box center [516, 249] width 36 height 10
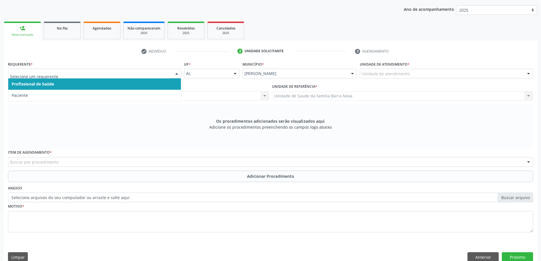
click at [135, 78] on div at bounding box center [94, 74] width 173 height 10
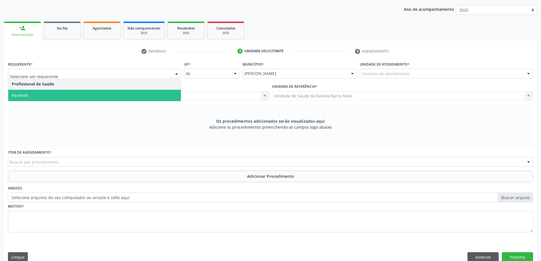
click at [115, 99] on span "Paciente" at bounding box center [94, 95] width 173 height 11
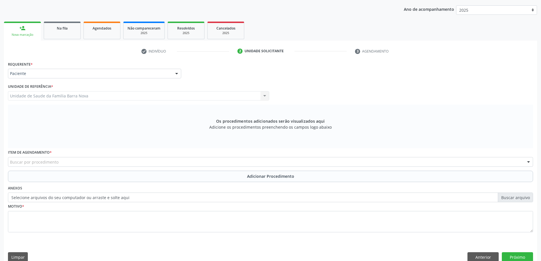
click at [129, 161] on div "Buscar por procedimento" at bounding box center [271, 162] width 526 height 10
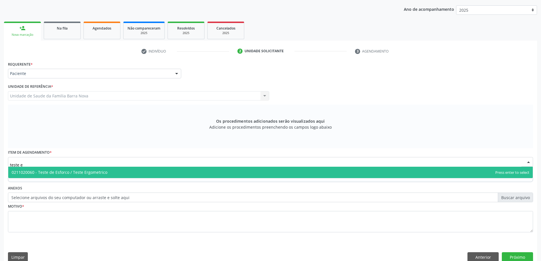
type input "teste er"
click at [130, 174] on span "0211020060 - Teste de Esforco / Teste Ergometrico" at bounding box center [270, 172] width 525 height 11
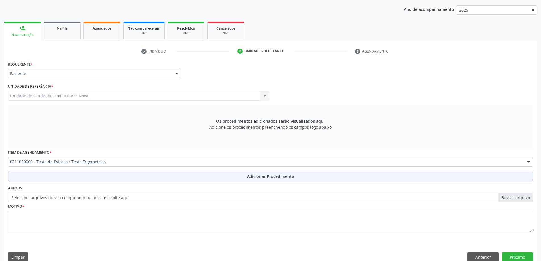
click at [256, 176] on span "Adicionar Procedimento" at bounding box center [270, 176] width 47 height 6
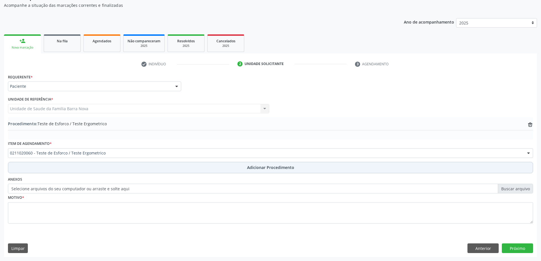
scroll to position [59, 0]
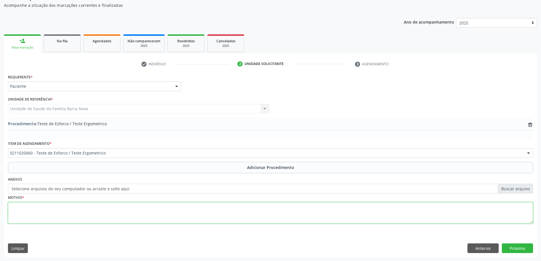
paste textarea "Disfunção erétil + DM."
type textarea "Disfunção erétil + DM."
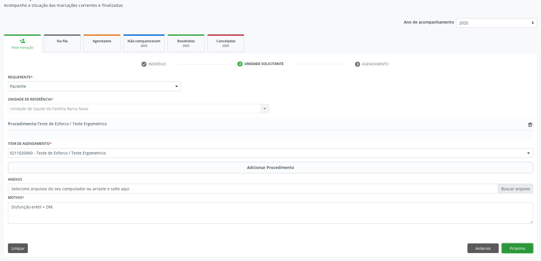
click at [518, 249] on button "Próximo" at bounding box center [517, 249] width 31 height 10
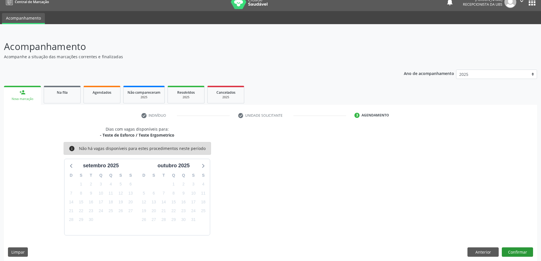
scroll to position [11, 0]
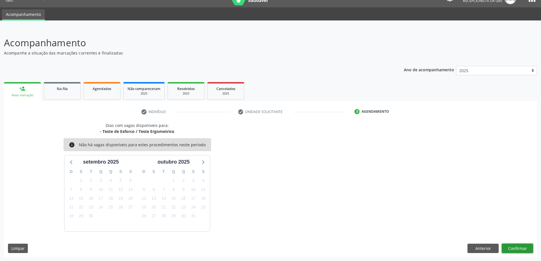
click at [514, 248] on button "Confirmar" at bounding box center [517, 249] width 31 height 10
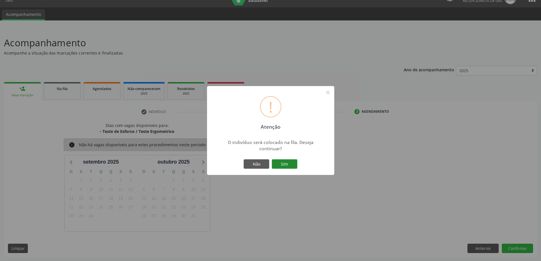
click at [276, 165] on button "Sim" at bounding box center [285, 164] width 26 height 10
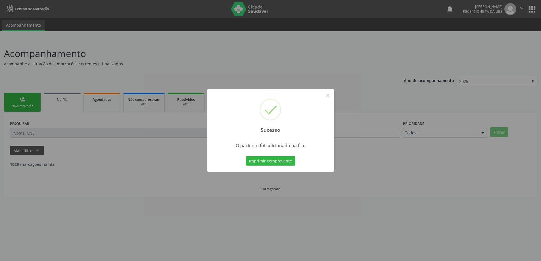
scroll to position [0, 0]
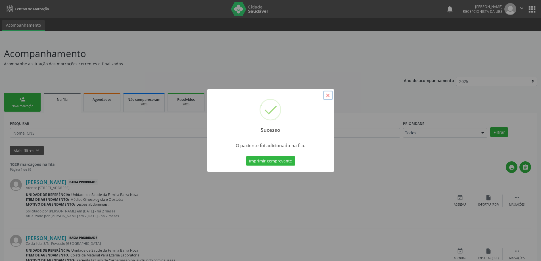
click at [329, 95] on button "×" at bounding box center [328, 96] width 10 height 10
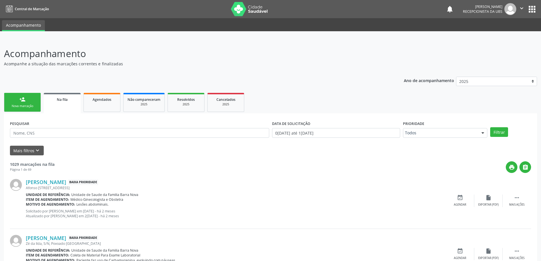
click at [21, 103] on link "person_add Nova marcação" at bounding box center [22, 102] width 37 height 19
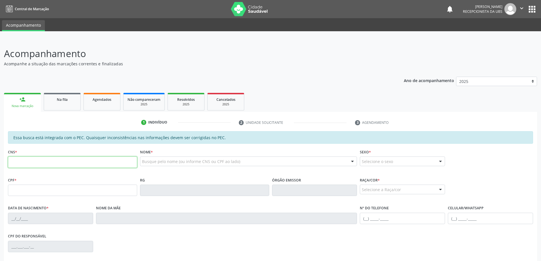
click at [37, 160] on input "text" at bounding box center [72, 162] width 129 height 11
type input "702 6057 8433 9848"
type input "986.400.974-53"
type input "24/02/1974"
type input "Aurineide de Carvalho dos Santos"
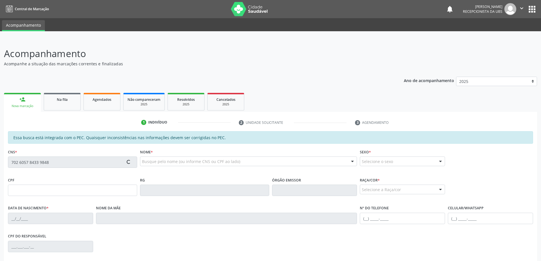
type input "(82) 98739-5013"
type input "S/N"
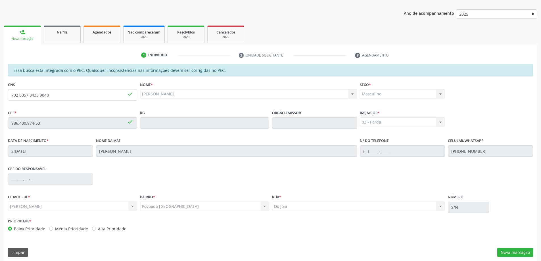
scroll to position [71, 0]
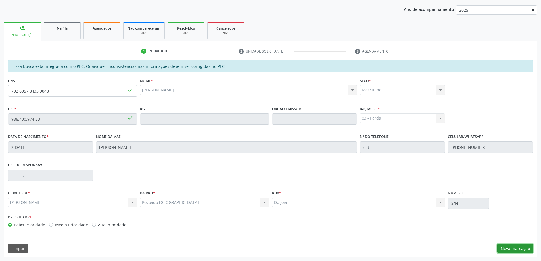
click at [518, 247] on button "Nova marcação" at bounding box center [516, 249] width 36 height 10
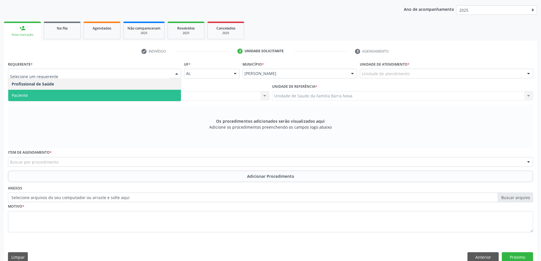
click at [103, 99] on span "Paciente" at bounding box center [94, 95] width 173 height 11
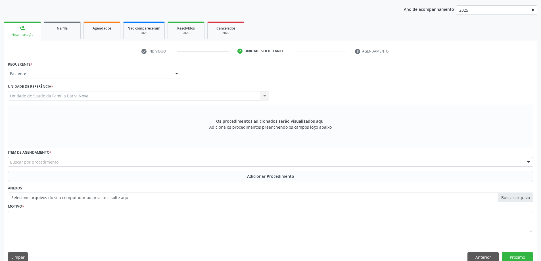
click at [90, 163] on div "Buscar por procedimento" at bounding box center [271, 162] width 526 height 10
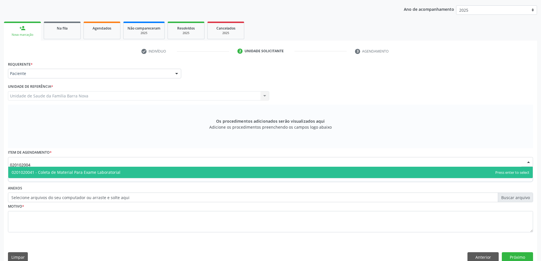
type input "0201020041"
click at [122, 174] on span "0201020041 - Coleta de Material Para Exame Laboratorial" at bounding box center [270, 172] width 525 height 11
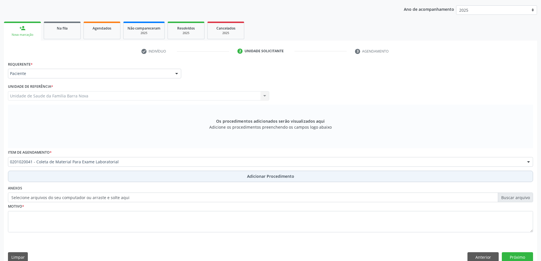
click at [248, 180] on button "Adicionar Procedimento" at bounding box center [271, 176] width 526 height 11
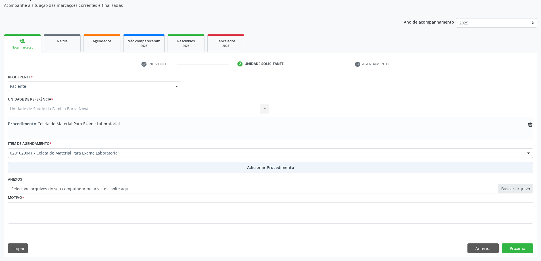
scroll to position [59, 0]
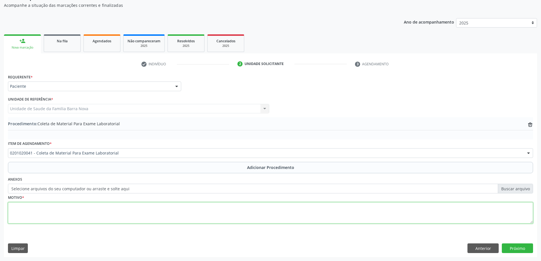
paste textarea "Disfunção erétil + DM."
type textarea "Disfunção erétil + DM."
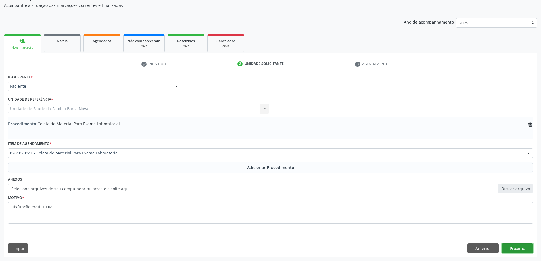
click at [517, 247] on button "Próximo" at bounding box center [517, 249] width 31 height 10
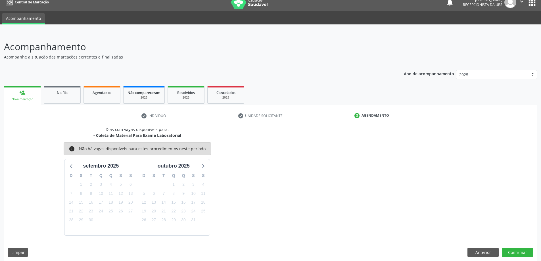
scroll to position [11, 0]
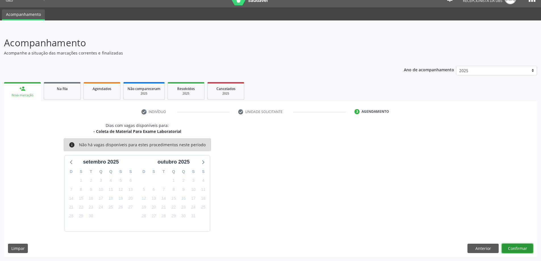
click at [523, 250] on button "Confirmar" at bounding box center [517, 249] width 31 height 10
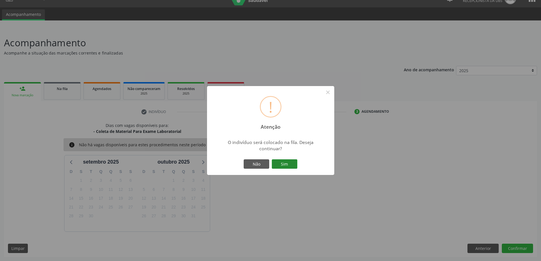
click at [288, 166] on button "Sim" at bounding box center [285, 164] width 26 height 10
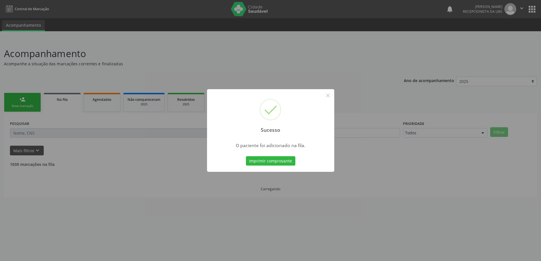
scroll to position [0, 0]
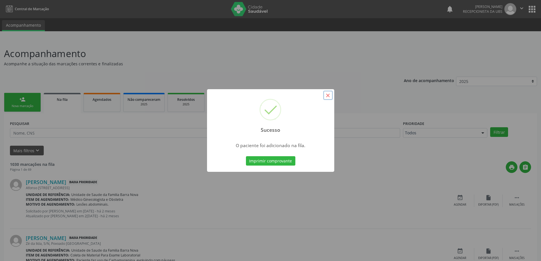
click at [328, 98] on button "×" at bounding box center [328, 96] width 10 height 10
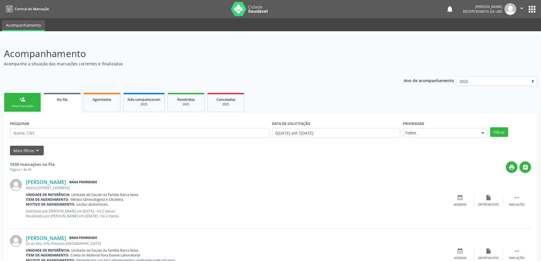
click at [24, 103] on link "person_add Nova marcação" at bounding box center [22, 102] width 37 height 19
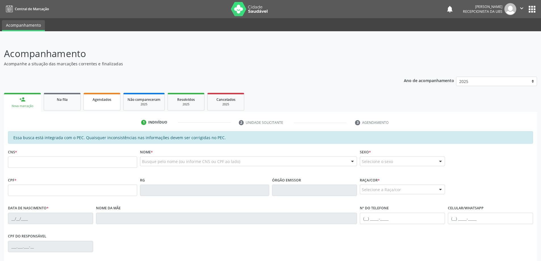
click at [103, 102] on div "Agendados" at bounding box center [102, 99] width 28 height 6
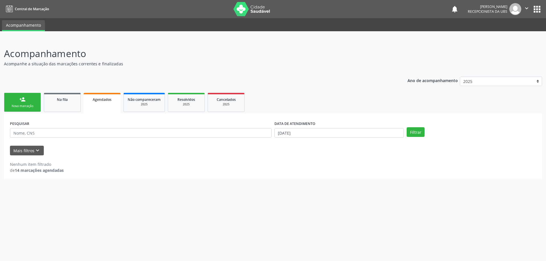
click at [23, 103] on link "person_add Nova marcação" at bounding box center [22, 102] width 37 height 19
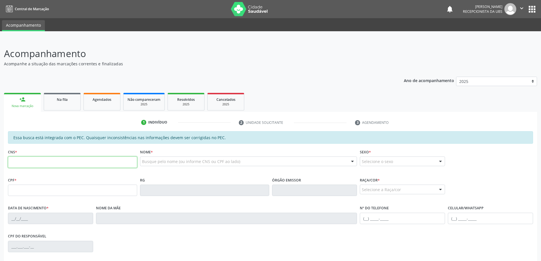
click at [84, 164] on input "text" at bounding box center [72, 162] width 129 height 11
type input "700 6064 5296 8768"
type input "111.799.044-35"
type input "05/09/1999"
type input "Fernanda Bittencourt Monteiro"
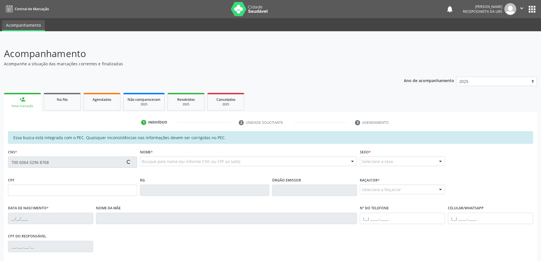
type input "(82) 99352-1242"
type input "219"
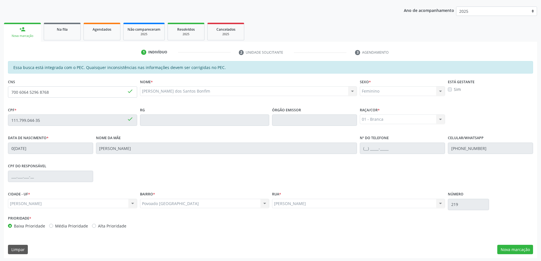
scroll to position [71, 0]
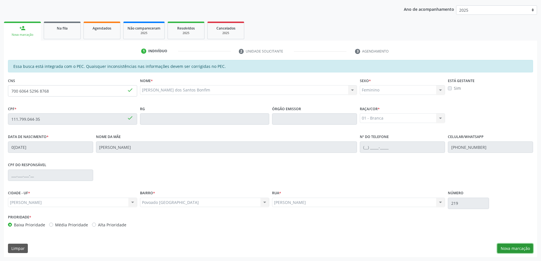
click at [519, 250] on button "Nova marcação" at bounding box center [516, 249] width 36 height 10
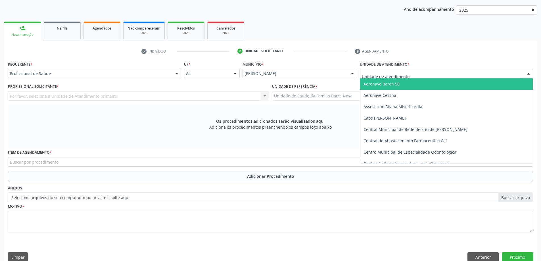
click at [385, 77] on div at bounding box center [446, 74] width 173 height 10
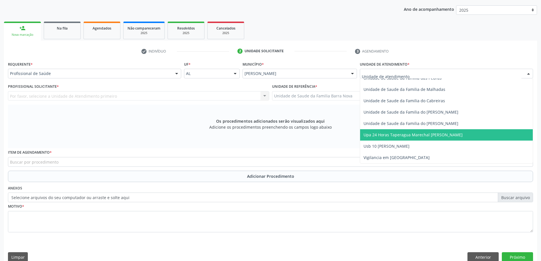
scroll to position [80, 0]
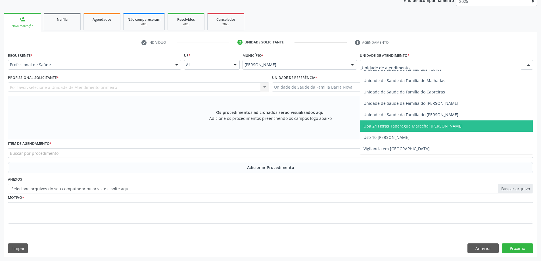
click at [421, 125] on span "Upa 24 Horas Taperagua Marechal [PERSON_NAME]" at bounding box center [413, 125] width 99 height 5
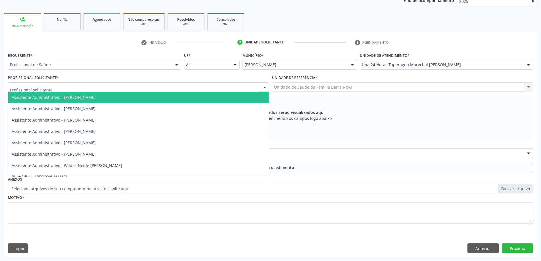
click at [147, 89] on div at bounding box center [138, 87] width 261 height 10
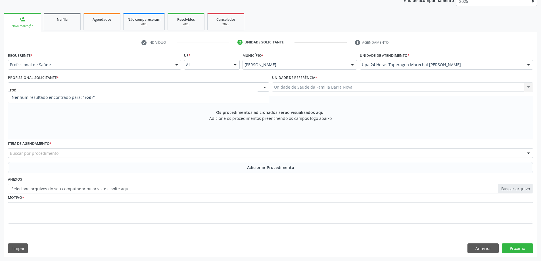
type input "rodr"
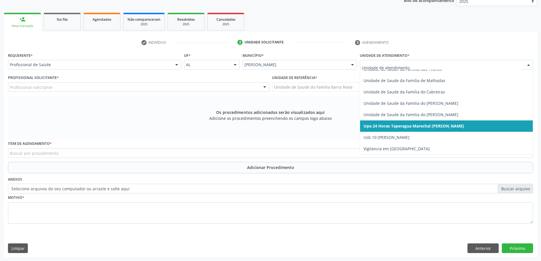
click at [526, 67] on div at bounding box center [529, 65] width 9 height 10
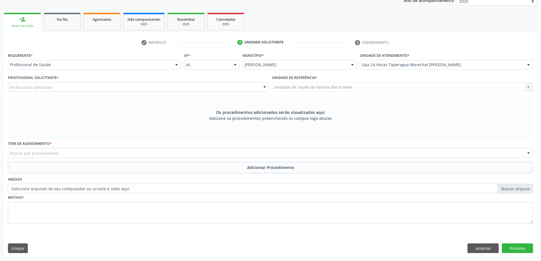
click at [224, 135] on div "Os procedimentos adicionados serão visualizados aqui Adicione os procedimentos …" at bounding box center [271, 118] width 526 height 44
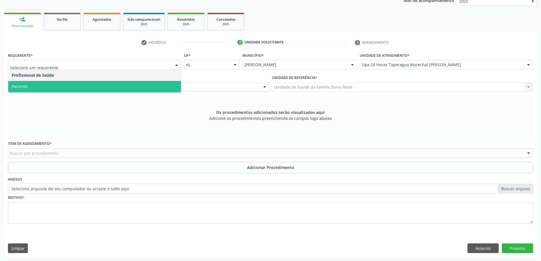
click at [136, 91] on span "Paciente" at bounding box center [94, 86] width 173 height 11
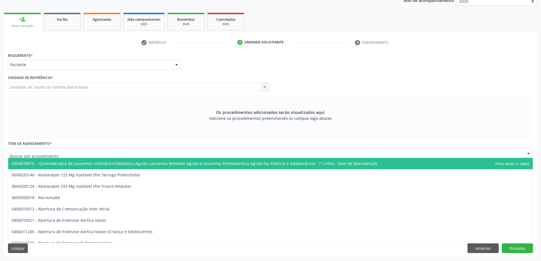
click at [150, 155] on div at bounding box center [271, 153] width 526 height 10
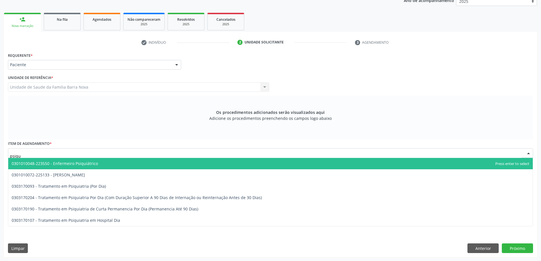
type input "psiqui"
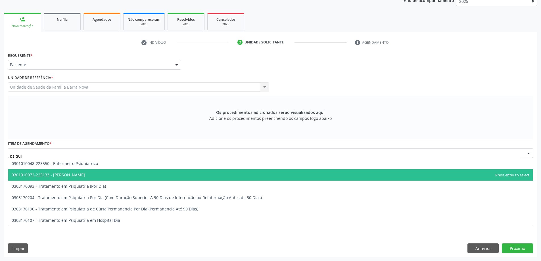
click at [141, 173] on span "0301010072-225133 - [PERSON_NAME]" at bounding box center [270, 174] width 525 height 11
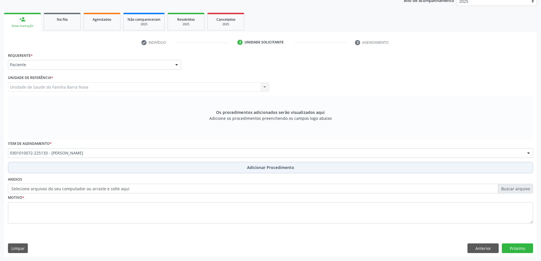
click at [261, 166] on span "Adicionar Procedimento" at bounding box center [270, 168] width 47 height 6
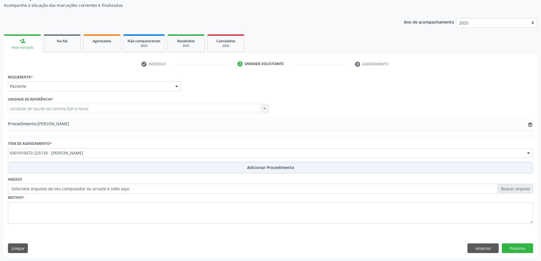
scroll to position [59, 0]
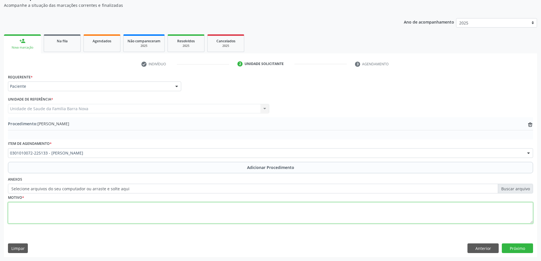
click at [64, 205] on textarea at bounding box center [271, 213] width 526 height 22
type textarea "Paciente DM1 com queixa de ansiedade com repercussões orgânicas ( Hiperglicemia…"
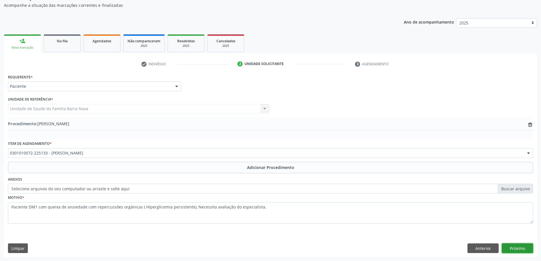
click at [520, 250] on button "Próximo" at bounding box center [517, 249] width 31 height 10
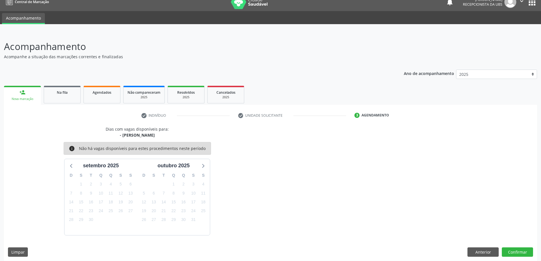
scroll to position [11, 0]
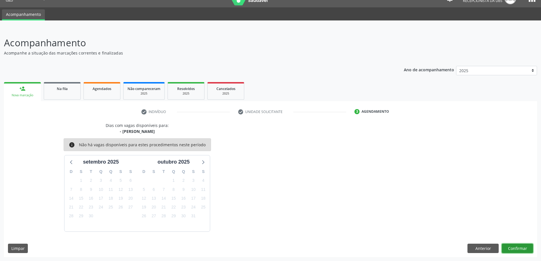
click at [517, 250] on button "Confirmar" at bounding box center [517, 249] width 31 height 10
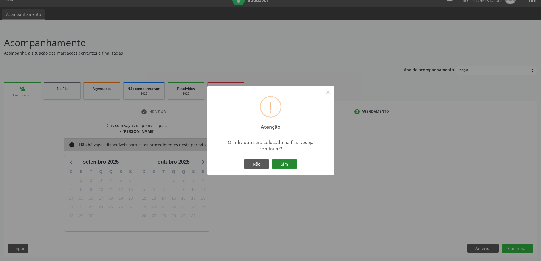
click at [287, 165] on button "Sim" at bounding box center [285, 164] width 26 height 10
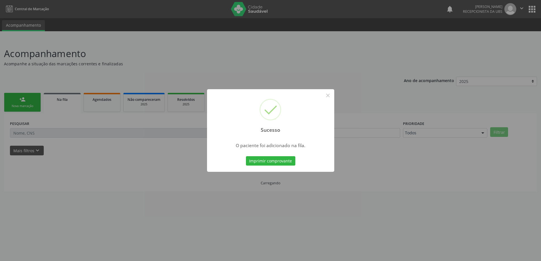
scroll to position [0, 0]
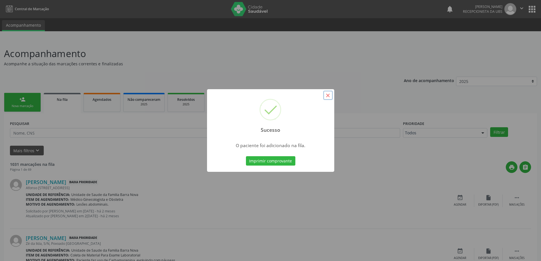
click at [324, 94] on button "×" at bounding box center [328, 96] width 10 height 10
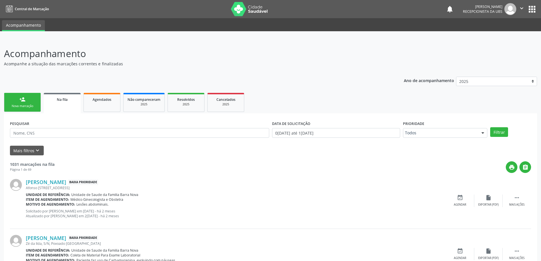
click at [22, 106] on div "Nova marcação" at bounding box center [22, 106] width 28 height 4
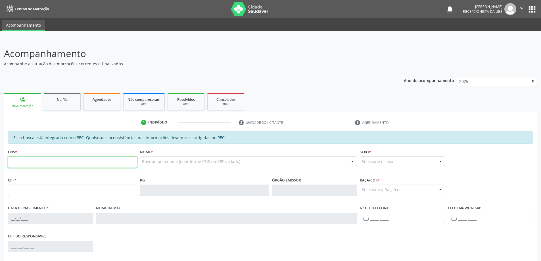
click at [34, 161] on input "text" at bounding box center [72, 162] width 129 height 11
type input "705 0030 6435 6653"
type input "475.568.704-72"
type input "08/01/1954"
type input "Neuza Ferreira da Silva"
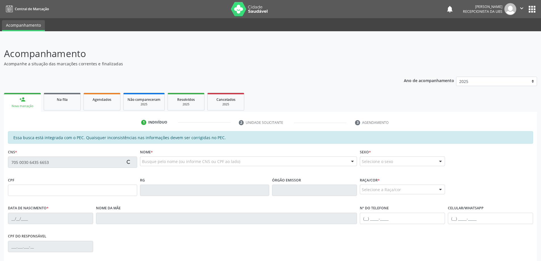
type input "(82) 99645-6312"
type input "493"
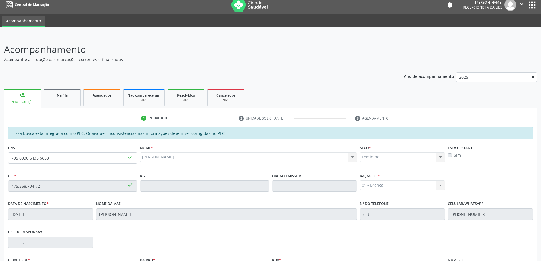
scroll to position [71, 0]
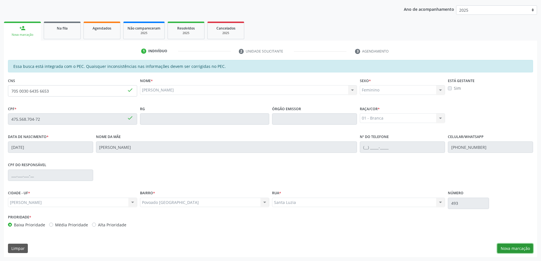
click at [514, 250] on button "Nova marcação" at bounding box center [516, 249] width 36 height 10
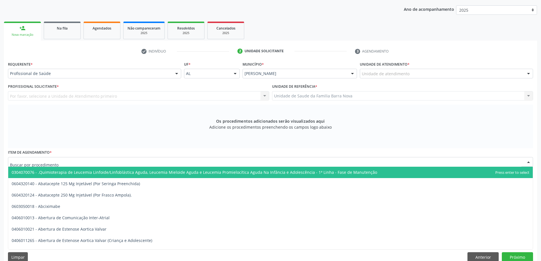
click at [169, 165] on div at bounding box center [271, 162] width 526 height 10
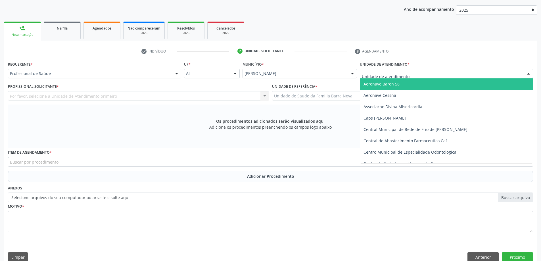
click at [432, 74] on div at bounding box center [446, 74] width 173 height 10
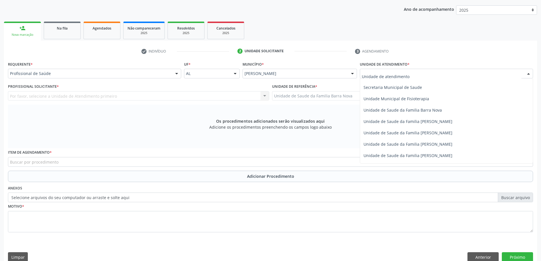
scroll to position [256, 0]
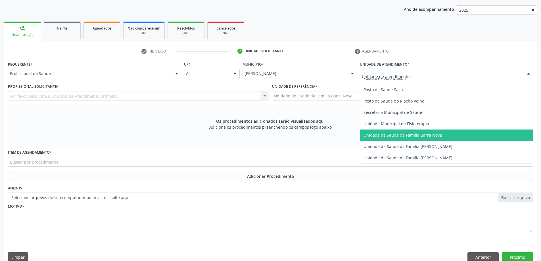
click at [423, 135] on span "Unidade de Saude da Familia Barra Nova" at bounding box center [403, 134] width 78 height 5
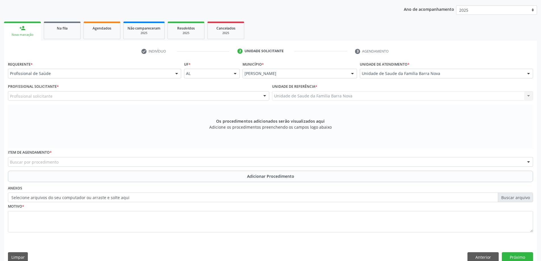
click at [170, 93] on div "Profissional solicitante" at bounding box center [138, 96] width 261 height 10
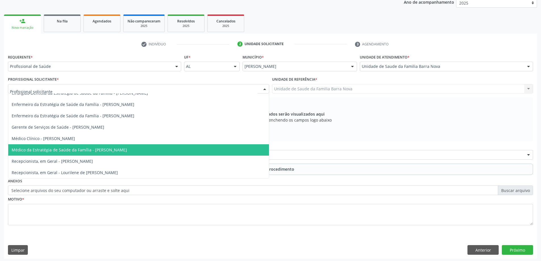
scroll to position [80, 0]
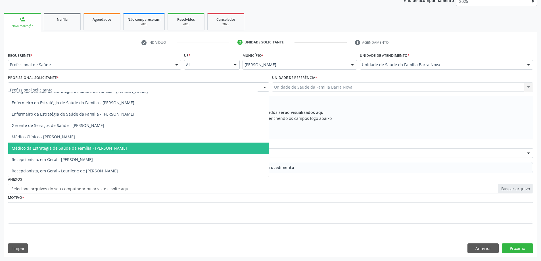
click at [157, 148] on span "Médico da Estratégia de Saúde da Família - [PERSON_NAME]" at bounding box center [138, 148] width 261 height 11
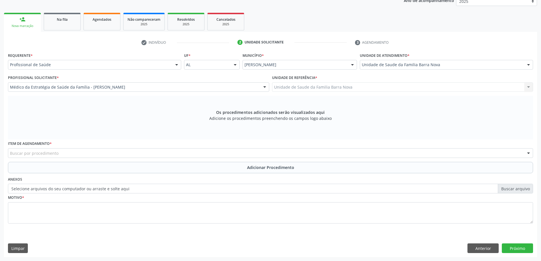
click at [246, 154] on div "Buscar por procedimento" at bounding box center [271, 153] width 526 height 10
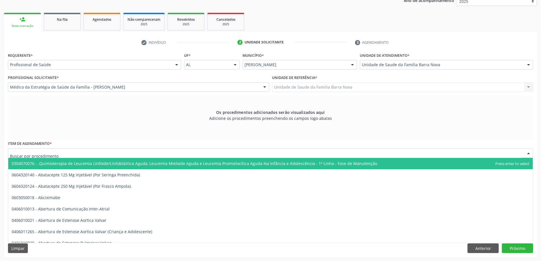
click at [79, 155] on div at bounding box center [271, 153] width 526 height 10
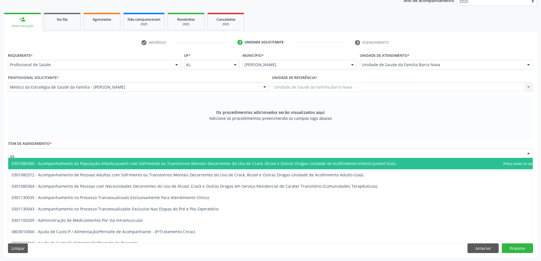
type input "usg"
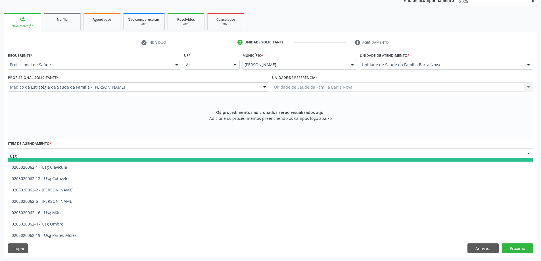
scroll to position [57, 0]
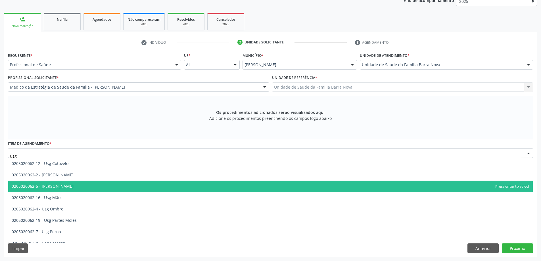
click at [146, 188] on span "0205020062-5 - [PERSON_NAME]" at bounding box center [270, 186] width 525 height 11
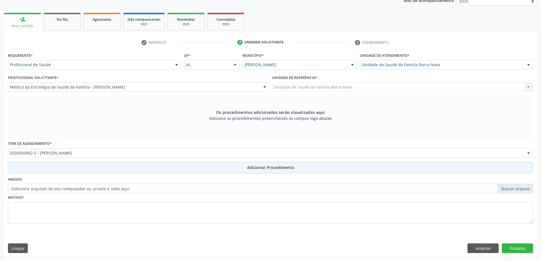
click at [266, 164] on button "Adicionar Procedimento" at bounding box center [271, 167] width 526 height 11
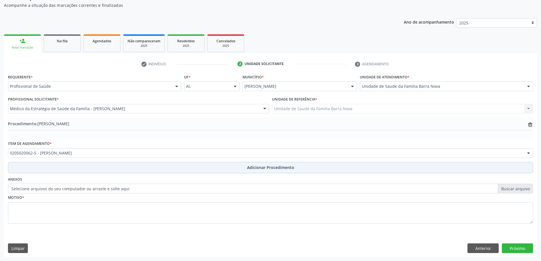
scroll to position [59, 0]
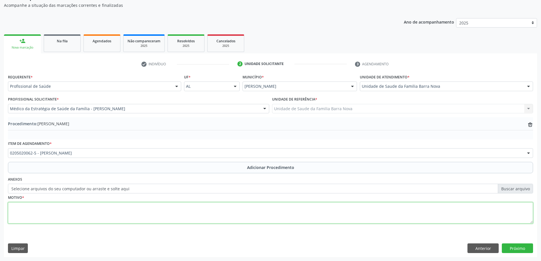
click at [182, 215] on textarea at bounding box center [271, 213] width 526 height 22
type textarea "Paciente com dor e limitação funcional em joelho esquerdo, refere compromtiment…"
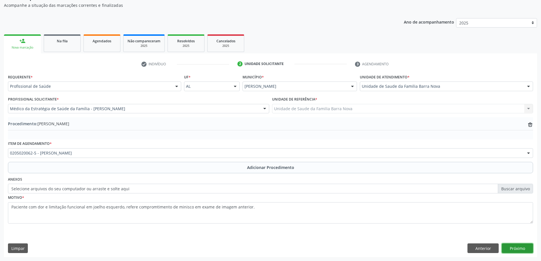
click at [519, 249] on button "Próximo" at bounding box center [517, 249] width 31 height 10
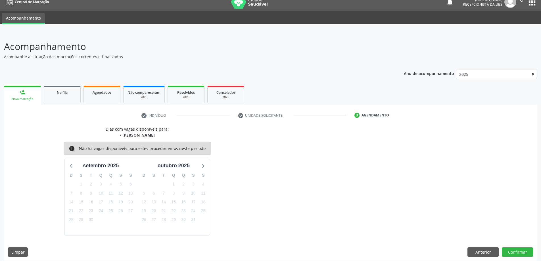
scroll to position [11, 0]
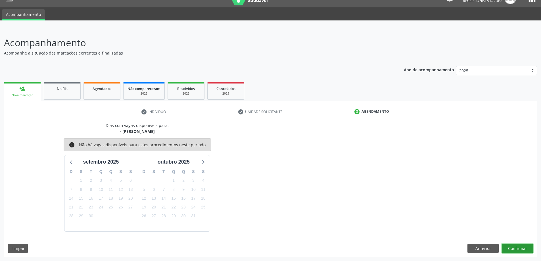
click at [515, 249] on button "Confirmar" at bounding box center [517, 249] width 31 height 10
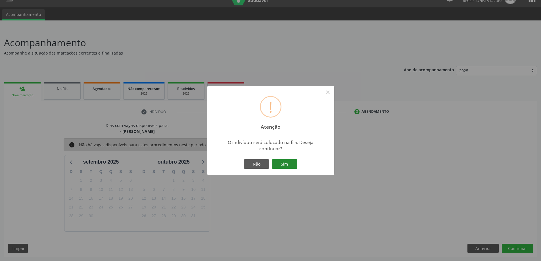
click at [289, 166] on button "Sim" at bounding box center [285, 164] width 26 height 10
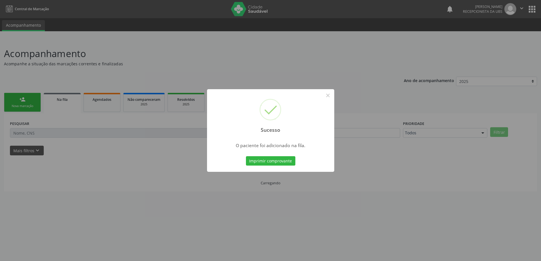
scroll to position [0, 0]
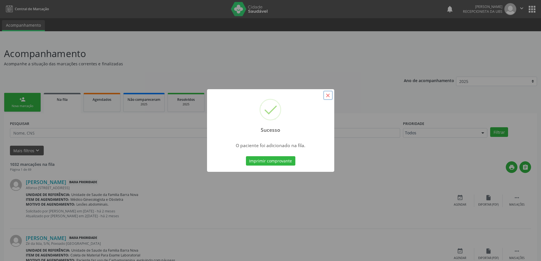
click at [330, 95] on button "×" at bounding box center [328, 96] width 10 height 10
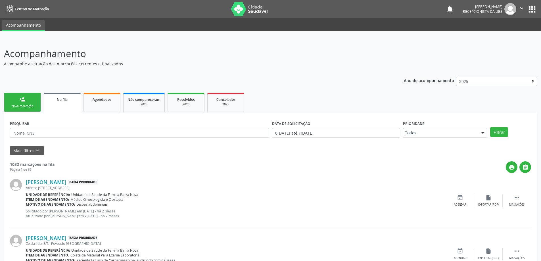
click at [28, 106] on div "Nova marcação" at bounding box center [22, 106] width 28 height 4
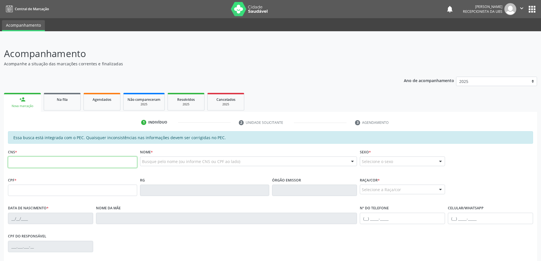
click at [45, 166] on input "text" at bounding box center [72, 162] width 129 height 11
type input "705 0030 6435 6653"
type input "475.568.704-72"
type input "08/01/1954"
type input "Neuza Ferreira da Silva"
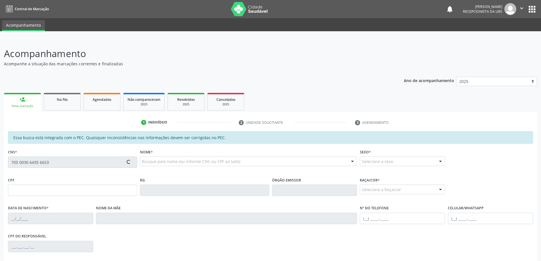
type input "(82) 99645-6312"
type input "493"
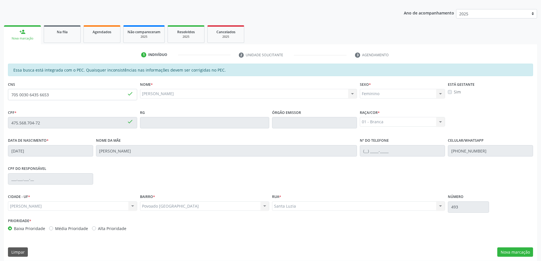
scroll to position [71, 0]
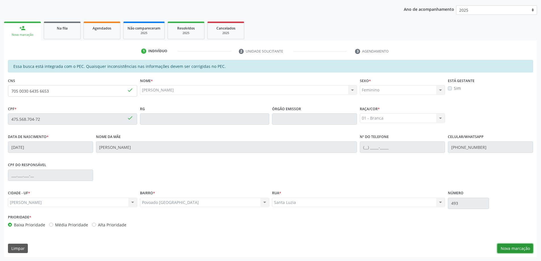
click at [509, 246] on button "Nova marcação" at bounding box center [516, 249] width 36 height 10
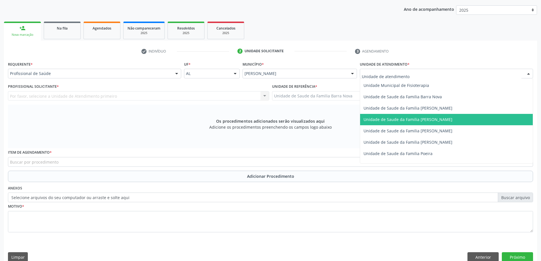
scroll to position [284, 0]
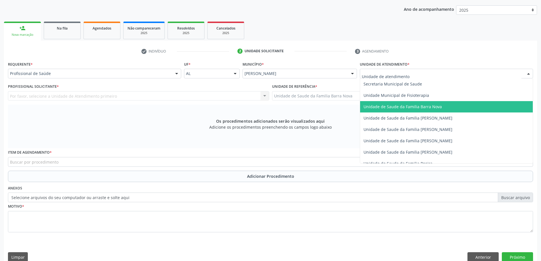
click at [429, 104] on span "Unidade de Saude da Familia Barra Nova" at bounding box center [403, 106] width 78 height 5
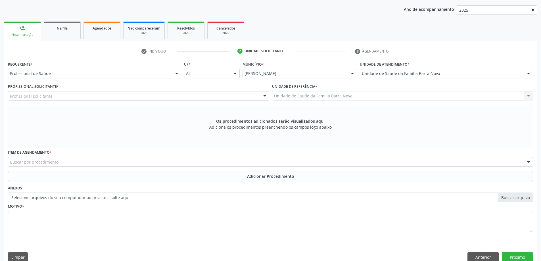
click at [198, 96] on div "Profissional solicitante" at bounding box center [138, 96] width 261 height 10
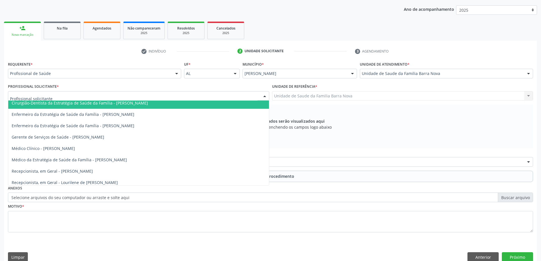
scroll to position [40, 0]
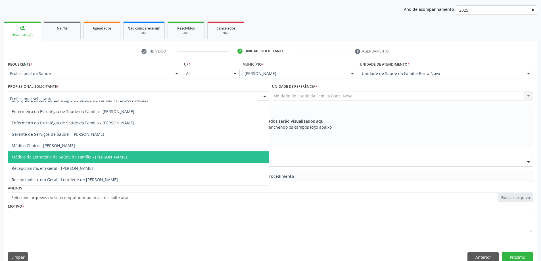
click at [153, 155] on span "Médico da Estratégia de Saúde da Família - [PERSON_NAME]" at bounding box center [138, 156] width 261 height 11
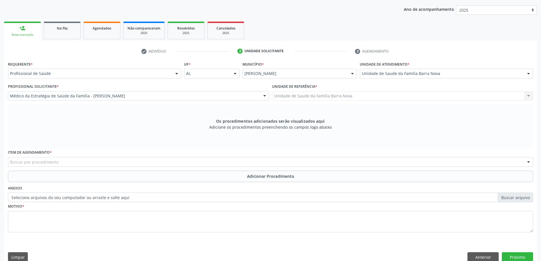
click at [143, 162] on div "Buscar por procedimento" at bounding box center [271, 162] width 526 height 10
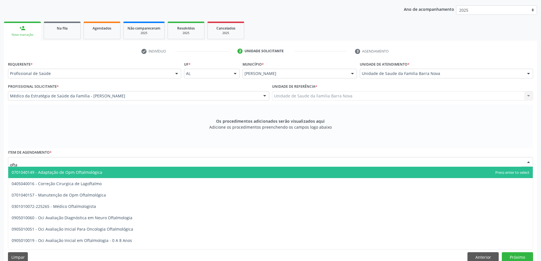
type input "oftal"
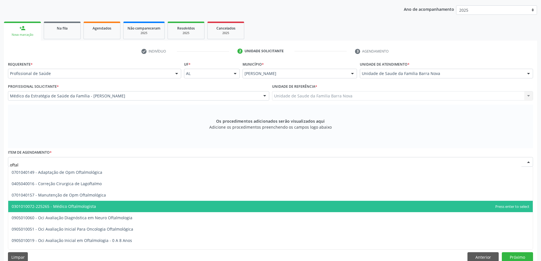
click at [109, 211] on span "0301010072-225265 - Médico Oftalmologista" at bounding box center [270, 206] width 525 height 11
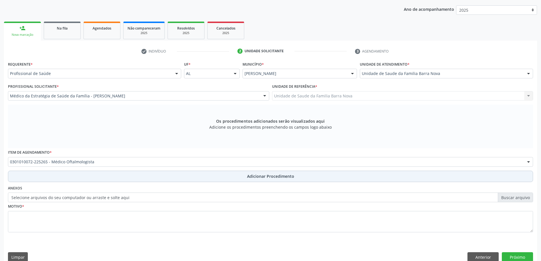
click at [251, 177] on span "Adicionar Procedimento" at bounding box center [270, 176] width 47 height 6
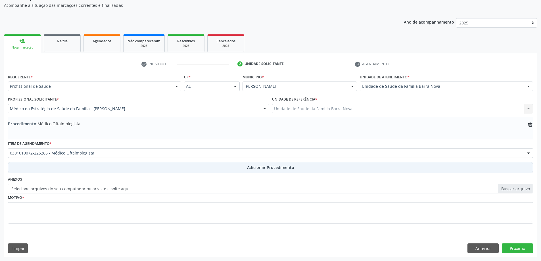
scroll to position [59, 0]
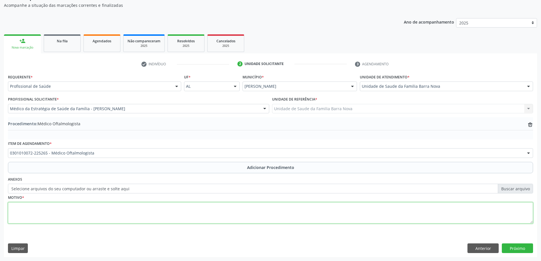
click at [123, 223] on textarea at bounding box center [271, 213] width 526 height 22
type textarea "Paciente com uso regular de lentes corretivas há 2 anos. Solicito avaliação."
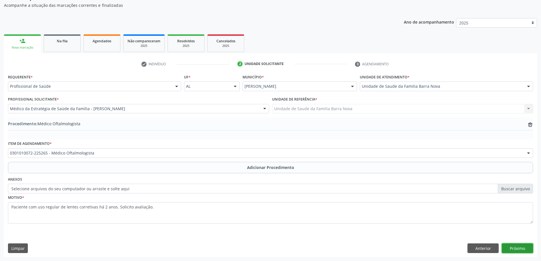
click at [521, 248] on button "Próximo" at bounding box center [517, 249] width 31 height 10
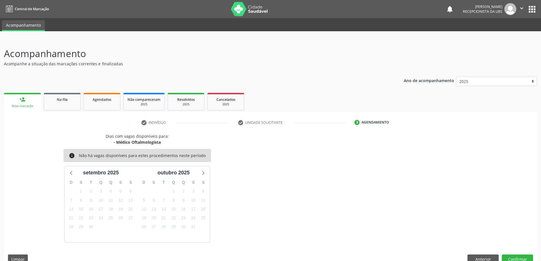
scroll to position [11, 0]
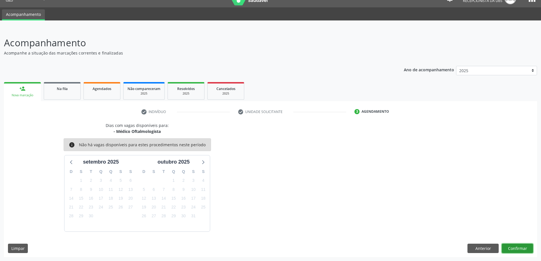
click at [510, 246] on button "Confirmar" at bounding box center [517, 249] width 31 height 10
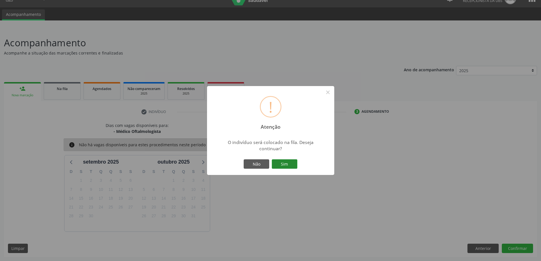
click at [285, 164] on button "Sim" at bounding box center [285, 164] width 26 height 10
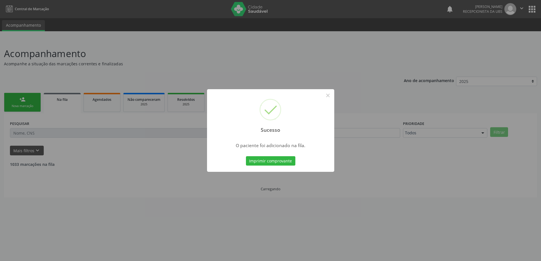
scroll to position [0, 0]
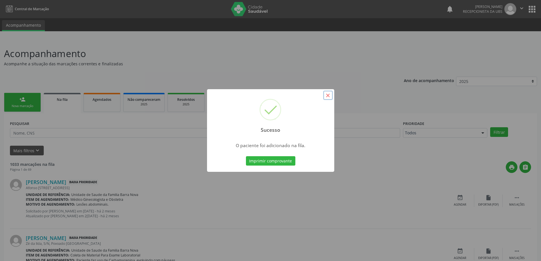
click at [329, 99] on button "×" at bounding box center [328, 96] width 10 height 10
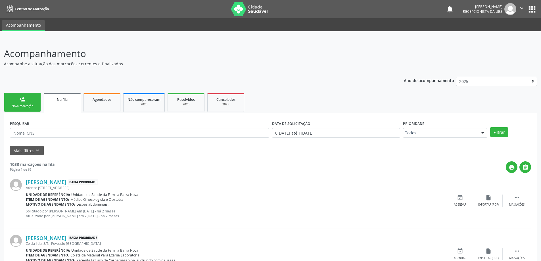
click at [24, 95] on link "person_add Nova marcação" at bounding box center [22, 102] width 37 height 19
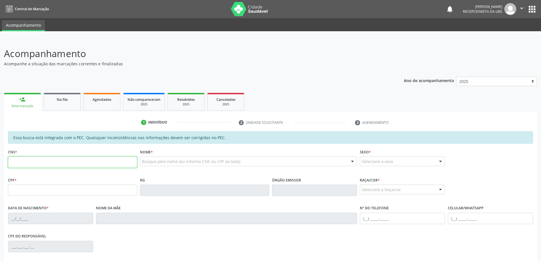
click at [101, 157] on input "text" at bounding box center [72, 162] width 129 height 11
paste input "705 0030 6435 6653"
type input "705 0030 6435 6653"
type input "475.568.704-72"
type input "08/01/1954"
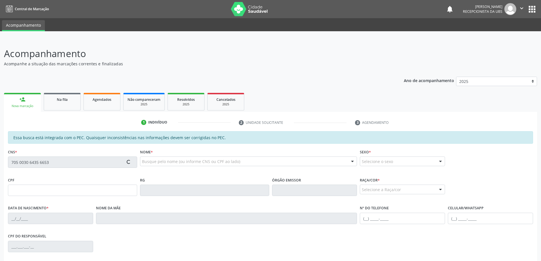
type input "Neuza Ferreira da Silva"
type input "(82) 99645-6312"
type input "493"
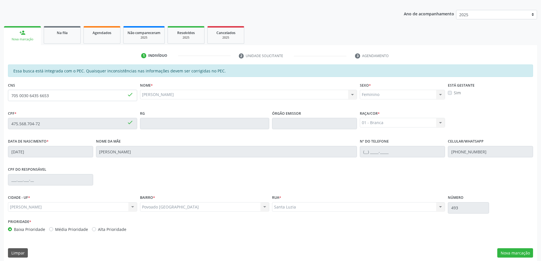
scroll to position [71, 0]
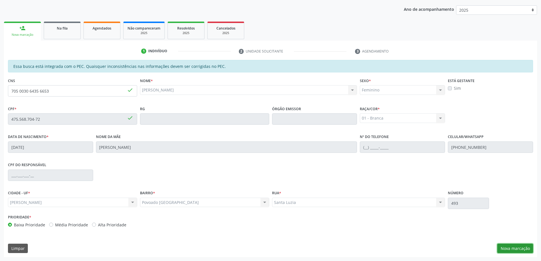
click at [515, 250] on button "Nova marcação" at bounding box center [516, 249] width 36 height 10
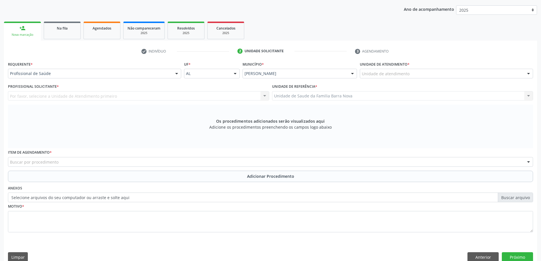
click at [410, 76] on div "Unidade de atendimento" at bounding box center [446, 74] width 173 height 10
type input "BARR"
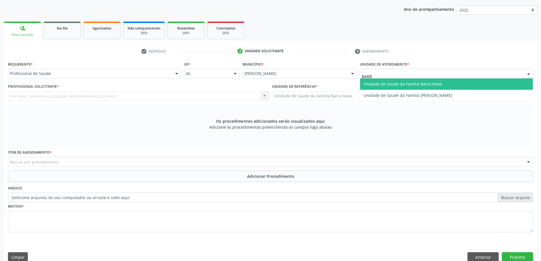
click at [447, 84] on span "Unidade de Saude da Familia Barra Nova" at bounding box center [446, 83] width 173 height 11
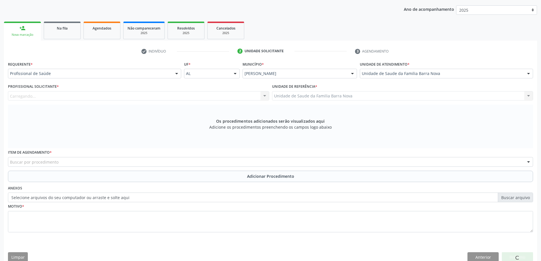
click at [113, 90] on div "Profissional Solicitante * [GEOGRAPHIC_DATA]... Nenhum resultado encontrado par…" at bounding box center [138, 91] width 261 height 18
click at [116, 93] on div at bounding box center [138, 96] width 261 height 10
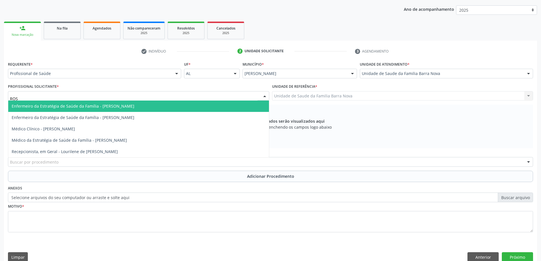
type input "ROSI"
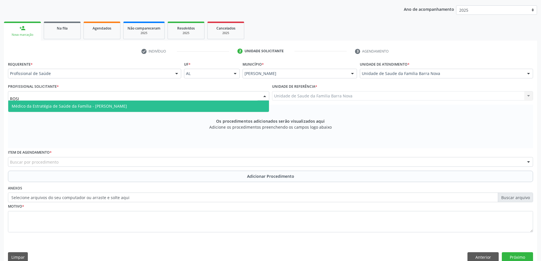
click at [105, 112] on span "Médico da Estratégia de Saúde da Família - [PERSON_NAME]" at bounding box center [138, 106] width 261 height 11
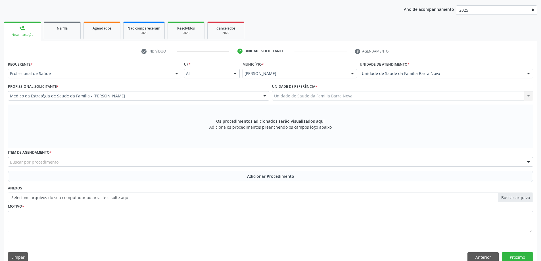
click at [99, 165] on div "Buscar por procedimento" at bounding box center [271, 162] width 526 height 10
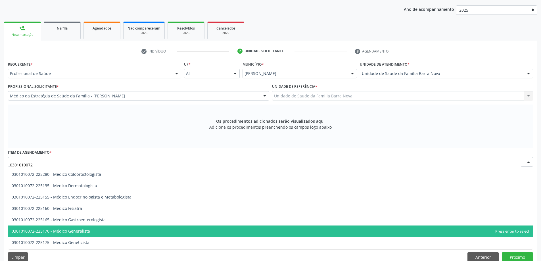
scroll to position [227, 0]
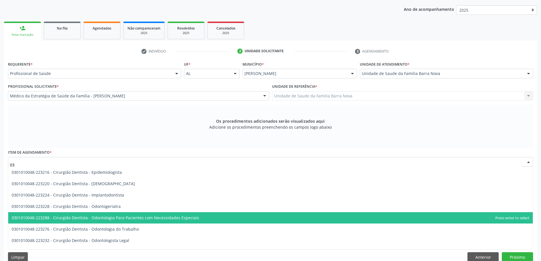
type input "0"
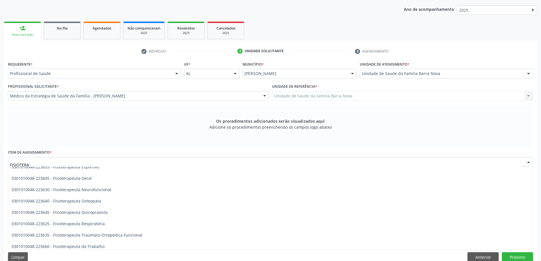
scroll to position [292, 0]
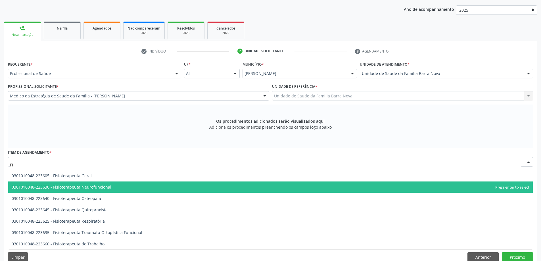
type input "F"
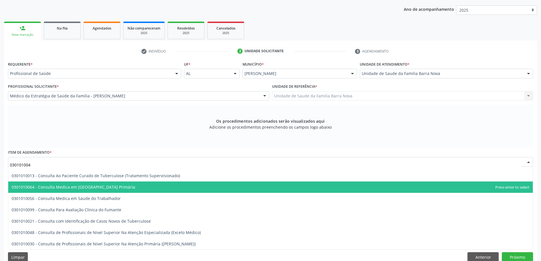
type input "0301010048"
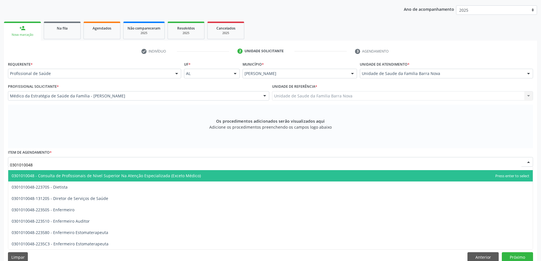
click at [202, 175] on span "0301010048 - Consulta de Profissionais de Nivel Superior Na Atenção Especializa…" at bounding box center [270, 175] width 525 height 11
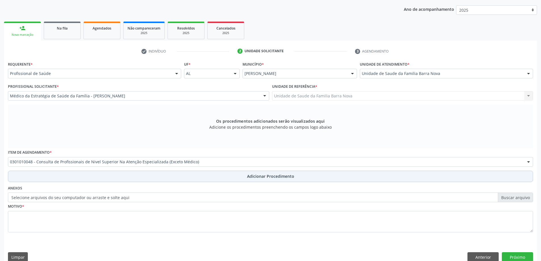
click at [200, 175] on button "Adicionar Procedimento" at bounding box center [271, 176] width 526 height 11
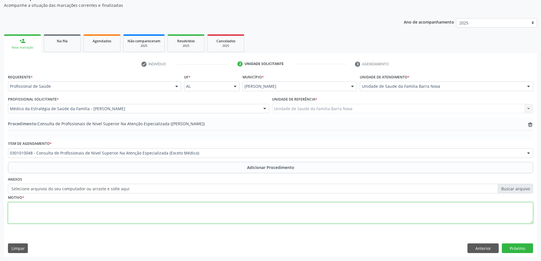
click at [184, 208] on textarea at bounding box center [271, 213] width 526 height 22
type textarea "PACIENTE REFERE DOR E LIMITAÇÃO FUNCIONAL EM JOELHO ES"
click at [189, 208] on textarea "PACIENTE REFERE DOR E LIMITAÇÃO FUNCIONAL EM JOELHO ES" at bounding box center [271, 213] width 526 height 22
type textarea "PACIENTE REFERE DOR E LIMITAÇÃO FUNCIONAL EM JOELHO ESQUERDO. SOLICITO AVALIAÇÃ…"
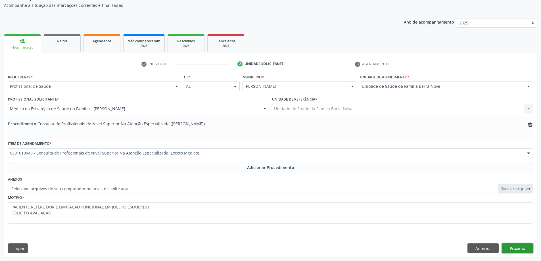
click at [522, 250] on button "Próximo" at bounding box center [517, 249] width 31 height 10
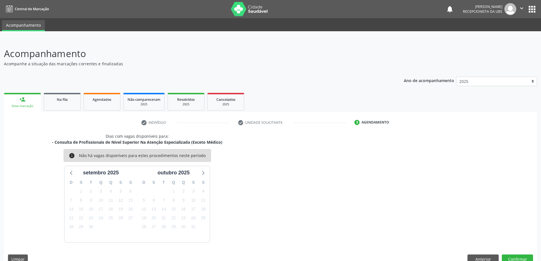
scroll to position [11, 0]
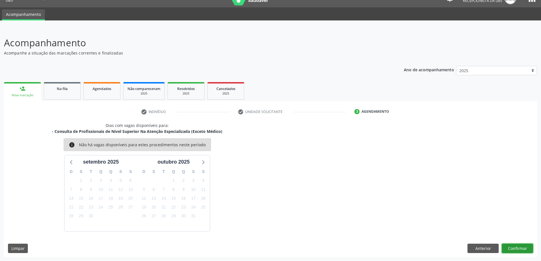
click at [515, 245] on button "Confirmar" at bounding box center [517, 249] width 31 height 10
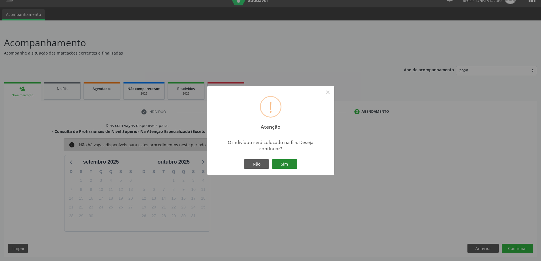
click at [294, 160] on button "Sim" at bounding box center [285, 164] width 26 height 10
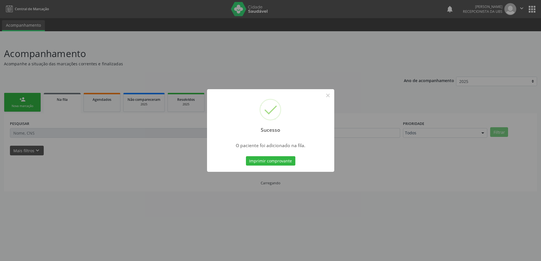
scroll to position [0, 0]
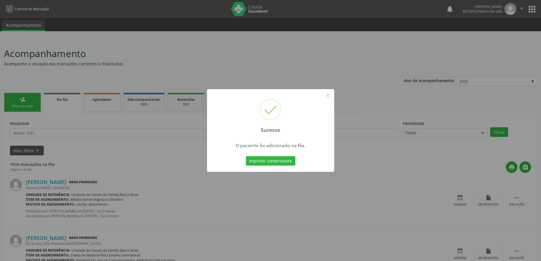
drag, startPoint x: 5, startPoint y: 110, endPoint x: 4, endPoint y: 107, distance: 3.6
click at [5, 110] on div "Sucesso × O paciente foi adicionado na fila. Imprimir comprovante Cancel" at bounding box center [270, 130] width 541 height 261
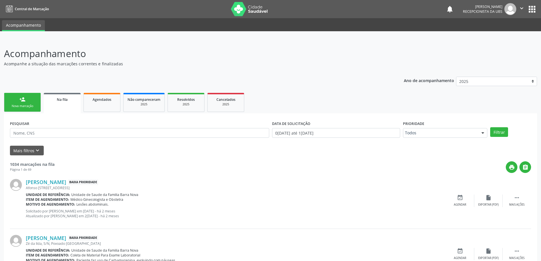
click at [14, 103] on link "person_add Nova marcação" at bounding box center [22, 102] width 37 height 19
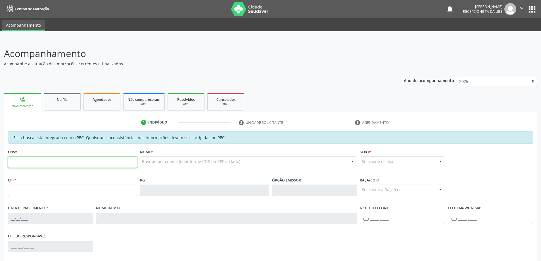
drag, startPoint x: 91, startPoint y: 158, endPoint x: 82, endPoint y: 159, distance: 8.9
click at [89, 159] on input "text" at bounding box center [72, 162] width 129 height 11
paste input "700 5011 5769 3458"
type input "700 5011 5769 3458"
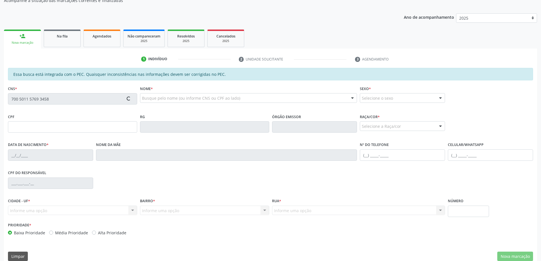
scroll to position [71, 0]
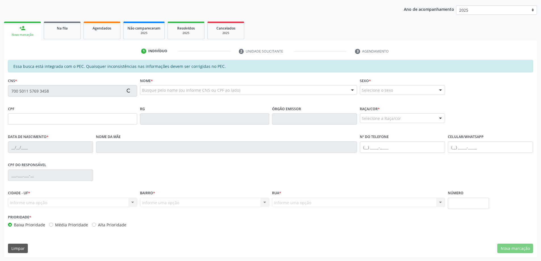
type input "147.019.664-60"
type input "17/04/2012"
type input "Maria Cicera do Nasimento"
type input "(82) 99167-3758"
type input "332"
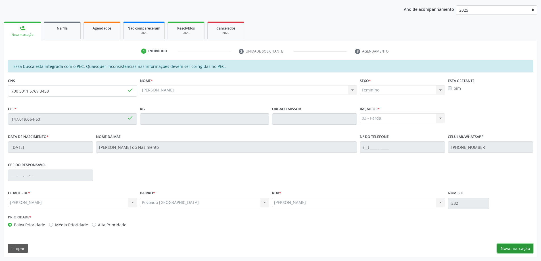
click at [522, 244] on button "Nova marcação" at bounding box center [516, 249] width 36 height 10
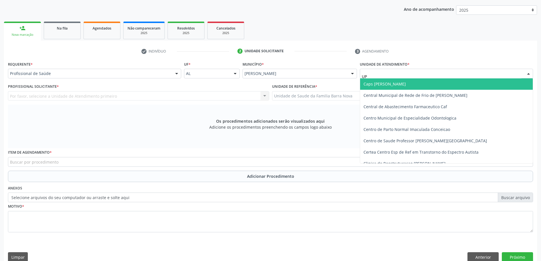
type input "UPA"
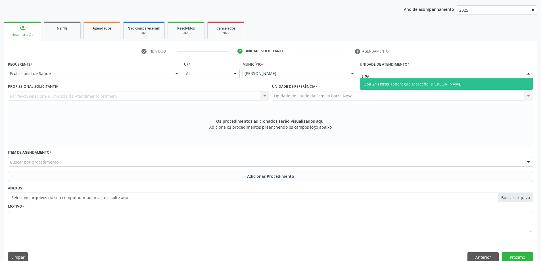
click at [381, 85] on span "Upa 24 Horas Taperagua Marechal [PERSON_NAME]" at bounding box center [413, 83] width 99 height 5
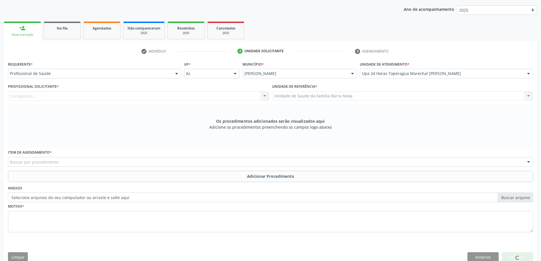
click at [219, 98] on div "Carregando... Nenhum resultado encontrado para: " " Não há nenhuma opção para s…" at bounding box center [138, 96] width 261 height 10
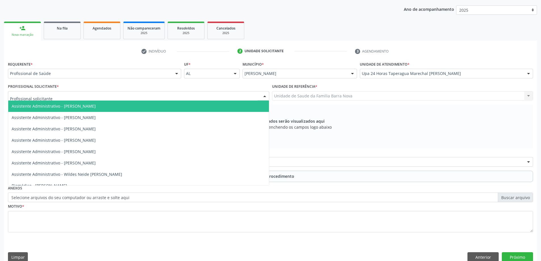
click at [221, 97] on div at bounding box center [138, 96] width 261 height 10
type input "D"
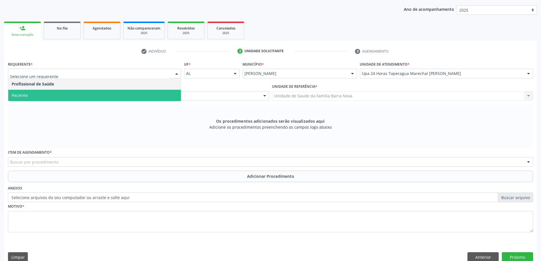
click at [137, 94] on span "Paciente" at bounding box center [94, 95] width 173 height 11
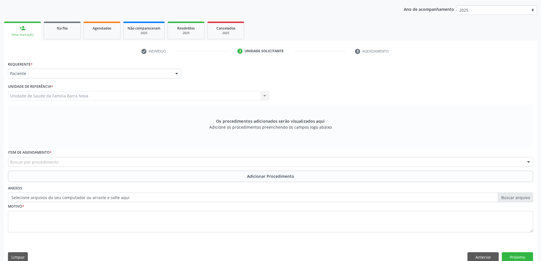
click at [106, 161] on div "Buscar por procedimento" at bounding box center [271, 162] width 526 height 10
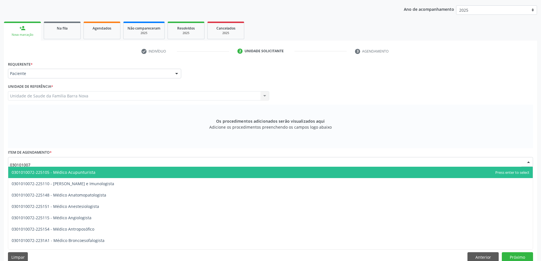
type input "0301010072"
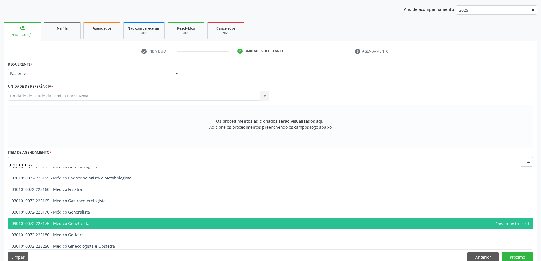
scroll to position [284, 0]
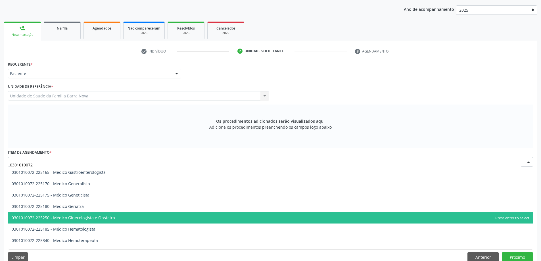
click at [107, 218] on span "0301010072-225250 - Médico Ginecologista e Obstetra" at bounding box center [63, 217] width 103 height 5
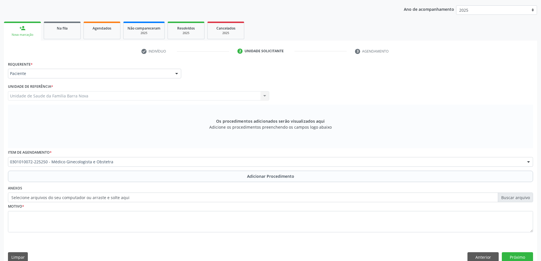
drag, startPoint x: 122, startPoint y: 181, endPoint x: 122, endPoint y: 192, distance: 11.4
click at [122, 182] on div "Requerente * Paciente Profissional de Saúde Paciente Nenhum resultado encontrad…" at bounding box center [271, 150] width 526 height 180
click at [117, 223] on textarea at bounding box center [271, 222] width 526 height 22
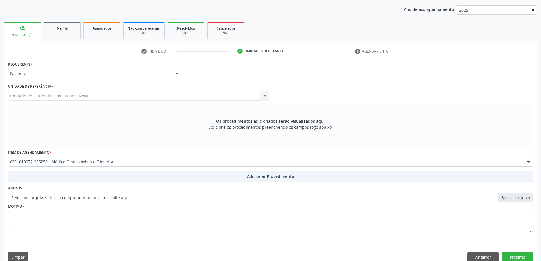
drag, startPoint x: 123, startPoint y: 186, endPoint x: 123, endPoint y: 181, distance: 5.4
click at [123, 186] on div "Anexos Selecione arquivos do seu computador ou arraste e solte aqui" at bounding box center [271, 193] width 528 height 18
click at [123, 175] on button "Adicionar Procedimento" at bounding box center [271, 176] width 526 height 11
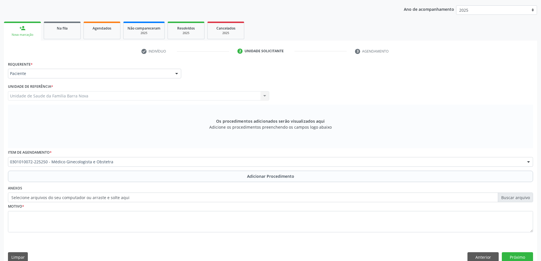
scroll to position [59, 0]
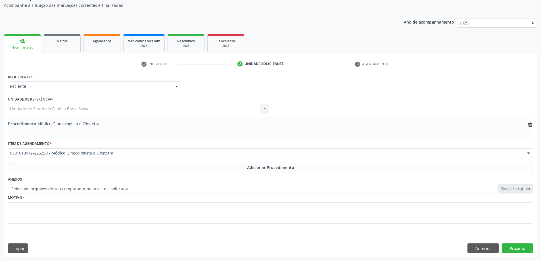
click at [117, 225] on fieldset "Motivo *" at bounding box center [271, 211] width 526 height 34
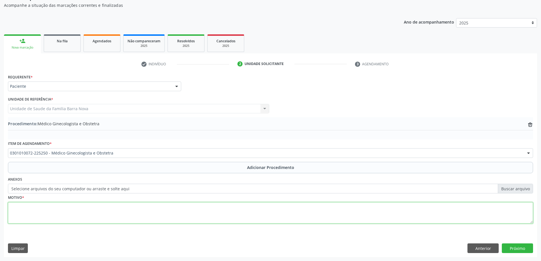
click at [120, 214] on textarea at bounding box center [271, 213] width 526 height 22
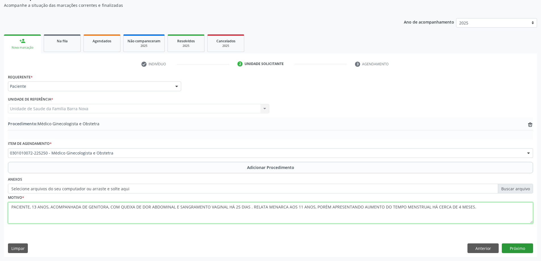
type textarea "PACIENTE, 13 ANOS, ACOMPANHADA DE GENITORA, COM QUEIXA DE DOR ABDOMINAL E SANGR…"
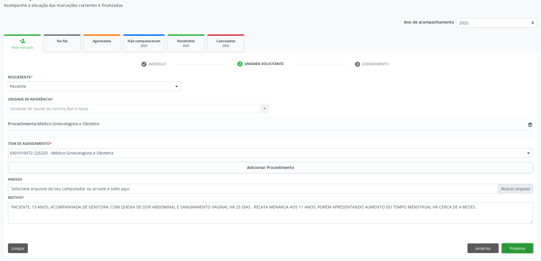
click at [512, 249] on button "Próximo" at bounding box center [517, 249] width 31 height 10
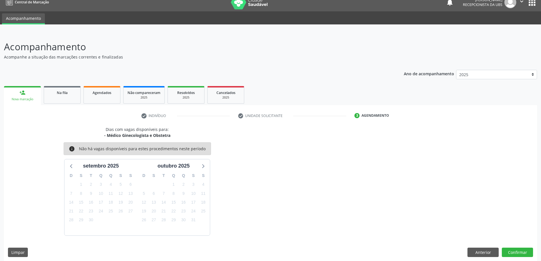
scroll to position [11, 0]
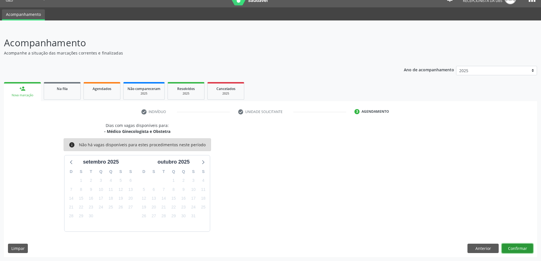
click at [512, 249] on button "Confirmar" at bounding box center [517, 249] width 31 height 10
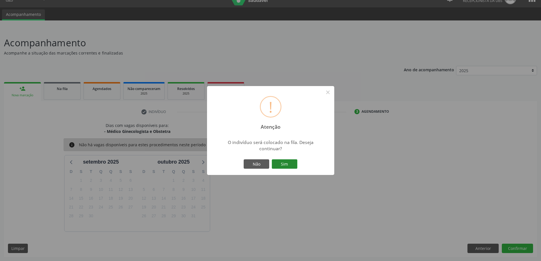
click at [287, 164] on button "Sim" at bounding box center [285, 164] width 26 height 10
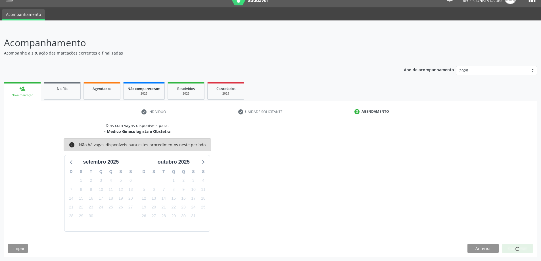
scroll to position [0, 0]
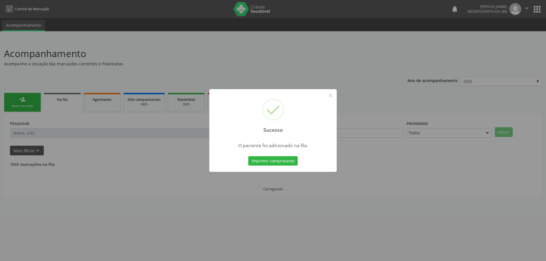
click at [129, 119] on div "Sucesso × O paciente foi adicionado na fila. Imprimir comprovante Cancel" at bounding box center [273, 130] width 546 height 261
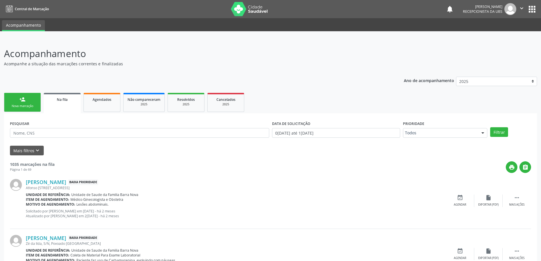
click at [24, 97] on div "person_add" at bounding box center [22, 99] width 6 height 6
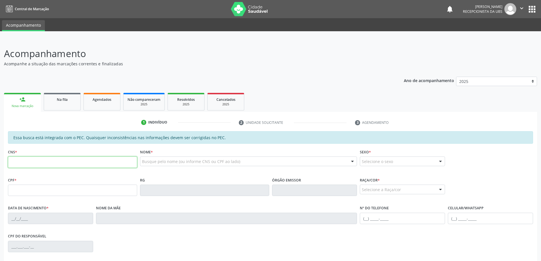
click at [73, 163] on input "text" at bounding box center [72, 162] width 129 height 11
type input "707 8006 2455 8112"
type input "635.744.034-53"
type input "20/01/1950"
type input "Celestina Maria da Conceicao"
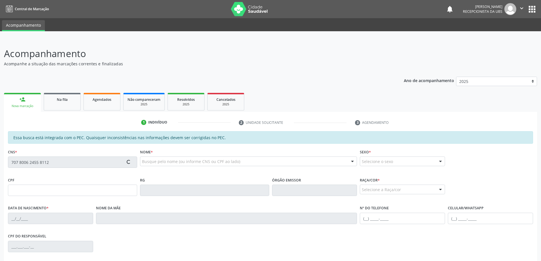
type input "(82) 99428-8893"
type input "480"
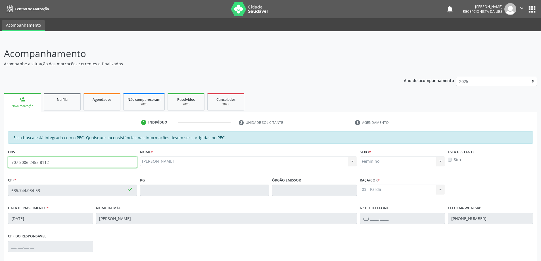
click at [117, 163] on input "707 8006 2455 8112" at bounding box center [72, 162] width 129 height 11
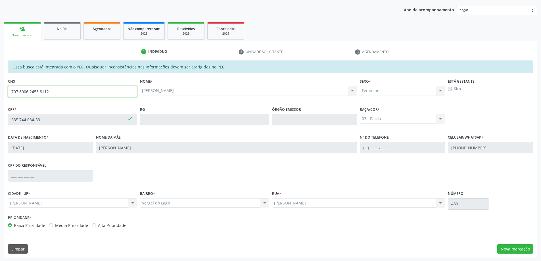
scroll to position [71, 0]
click at [510, 246] on button "Nova marcação" at bounding box center [516, 249] width 36 height 10
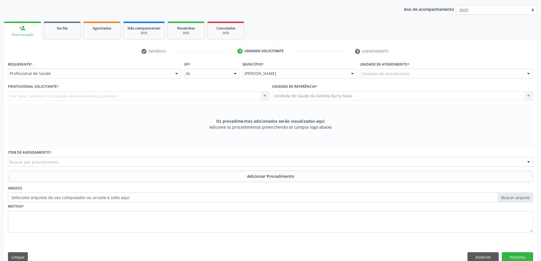
click at [387, 69] on div "Unidade de atendimento" at bounding box center [446, 74] width 173 height 10
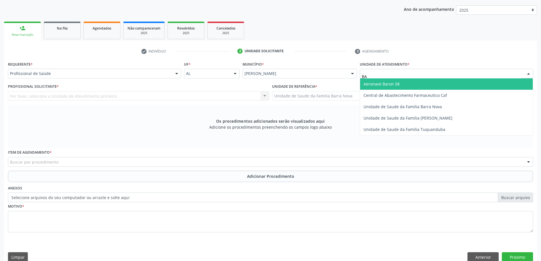
type input "B"
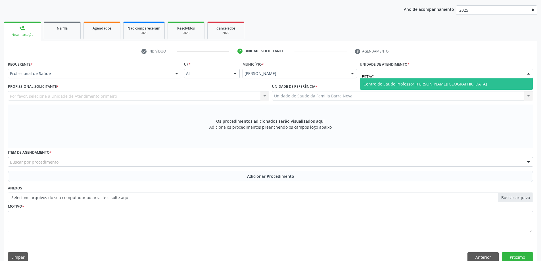
type input "ESTACI"
click at [405, 85] on span "Centro de Saude Professor [PERSON_NAME][GEOGRAPHIC_DATA]" at bounding box center [426, 83] width 124 height 5
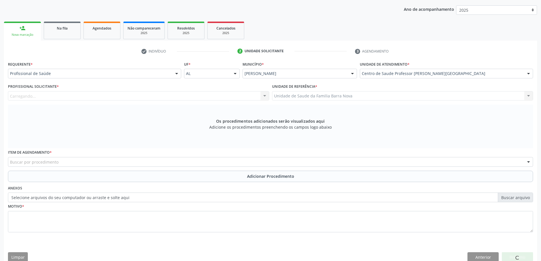
click at [221, 100] on div "Carregando... Nenhum resultado encontrado para: " " Não há nenhuma opção para s…" at bounding box center [138, 96] width 261 height 10
drag, startPoint x: 224, startPoint y: 98, endPoint x: 227, endPoint y: 96, distance: 3.4
click at [225, 98] on div "Profissional solicitante" at bounding box center [138, 96] width 261 height 10
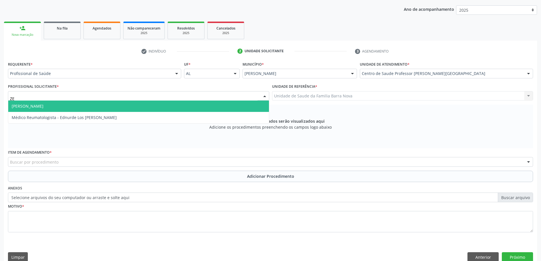
type input "Z"
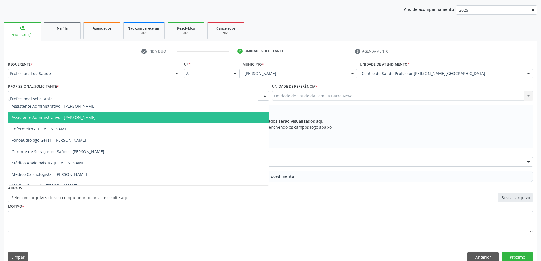
click at [419, 70] on div "Centro de Saude Professor [PERSON_NAME][GEOGRAPHIC_DATA]" at bounding box center [446, 74] width 173 height 10
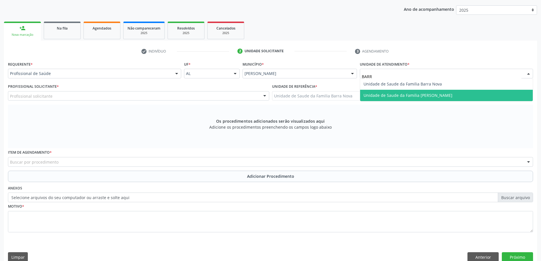
type input "BARRA"
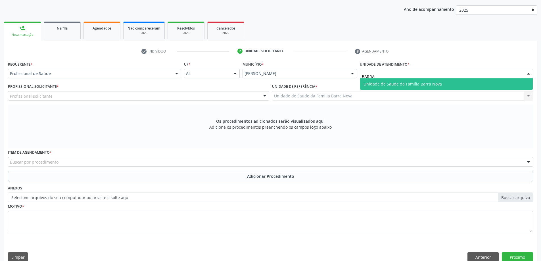
click at [406, 87] on span "Unidade de Saude da Familia Barra Nova" at bounding box center [446, 83] width 173 height 11
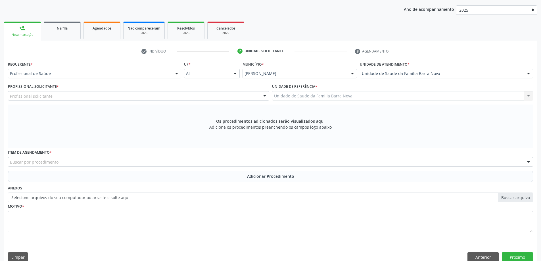
click at [171, 95] on div "Profissional solicitante" at bounding box center [138, 96] width 261 height 10
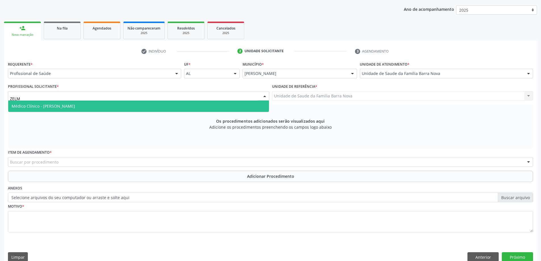
type input "ZELMA"
click at [176, 105] on span "Médico Clínico - [PERSON_NAME]" at bounding box center [138, 106] width 261 height 11
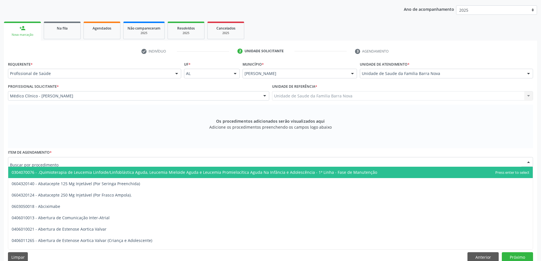
drag, startPoint x: 153, startPoint y: 158, endPoint x: 157, endPoint y: 168, distance: 10.6
click at [154, 158] on div at bounding box center [271, 162] width 526 height 10
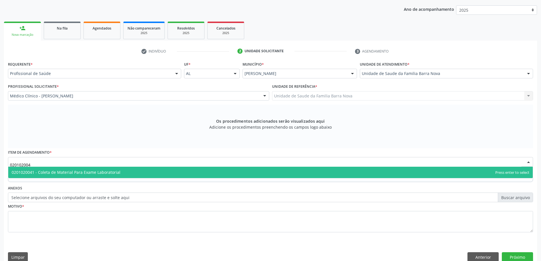
type input "0201020041"
click at [159, 168] on span "0201020041 - Coleta de Material Para Exame Laboratorial" at bounding box center [270, 172] width 525 height 11
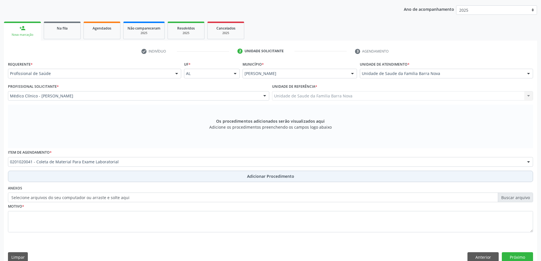
click at [170, 178] on button "Adicionar Procedimento" at bounding box center [271, 176] width 526 height 11
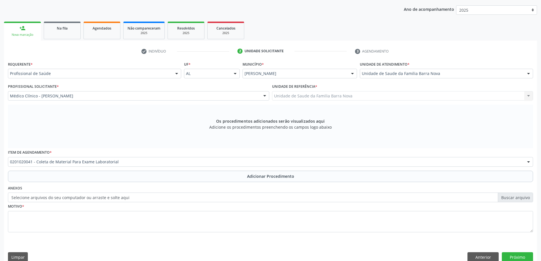
scroll to position [59, 0]
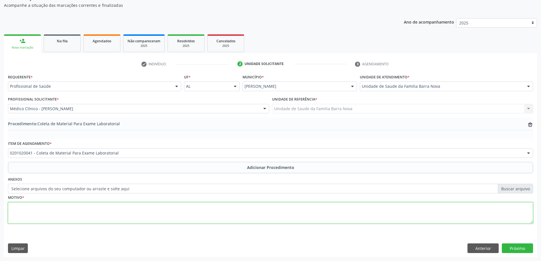
click at [157, 212] on textarea at bounding box center [271, 213] width 526 height 22
type textarea "EMAGRECIDA. CRISES DE DEPRESSÃO. COM ALIMENTAÇÃO INSATISFATÓRIA."
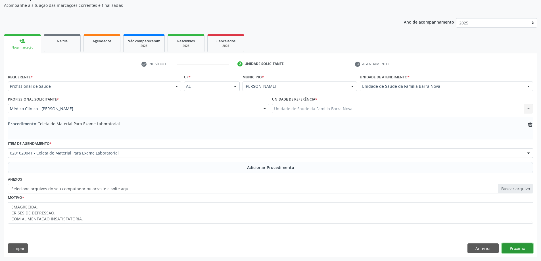
click at [521, 246] on button "Próximo" at bounding box center [517, 249] width 31 height 10
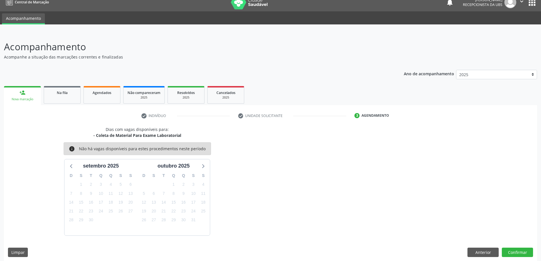
scroll to position [11, 0]
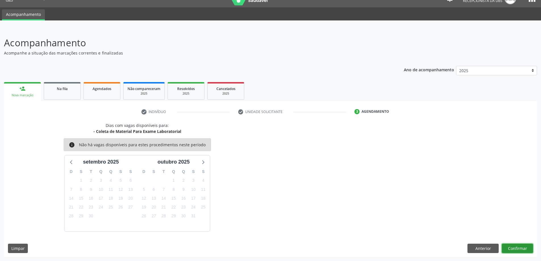
drag, startPoint x: 525, startPoint y: 250, endPoint x: 519, endPoint y: 250, distance: 5.7
click at [519, 250] on button "Confirmar" at bounding box center [517, 249] width 31 height 10
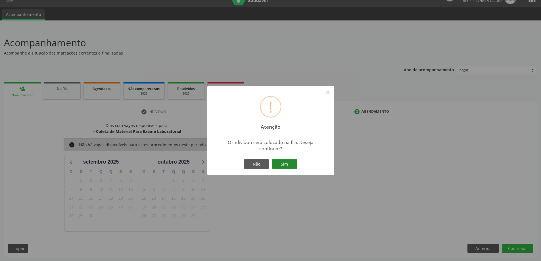
click at [287, 166] on button "Sim" at bounding box center [285, 164] width 26 height 10
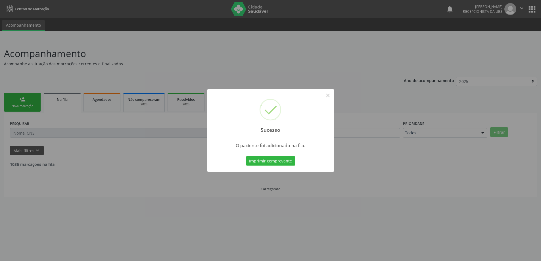
scroll to position [0, 0]
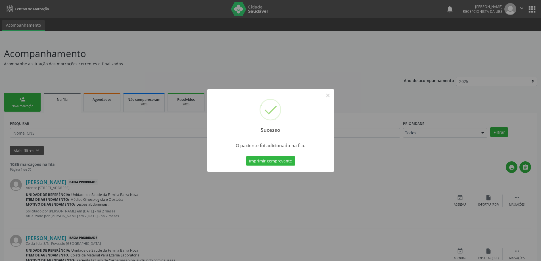
click at [18, 101] on div "Sucesso × O paciente foi adicionado na fila. Imprimir comprovante Cancel" at bounding box center [270, 130] width 541 height 261
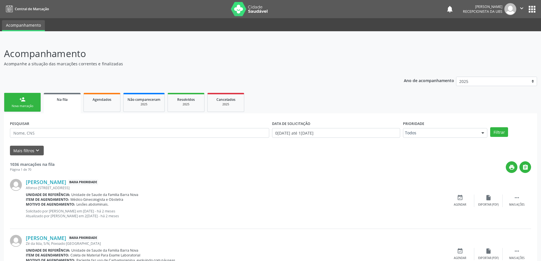
click at [18, 101] on link "person_add Nova marcação" at bounding box center [22, 102] width 37 height 19
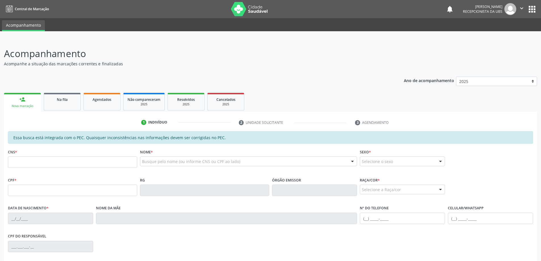
click at [26, 101] on link "person_add Nova marcação" at bounding box center [22, 102] width 37 height 19
click at [72, 164] on input "text" at bounding box center [72, 162] width 129 height 11
paste input "707 8006 2455 8112"
type input "707 8006 2455 8112"
type input "635.744.034-53"
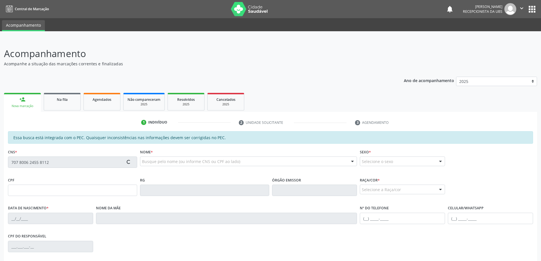
type input "20/01/1950"
type input "Celestina Maria da Conceicao"
type input "(82) 99428-8893"
type input "480"
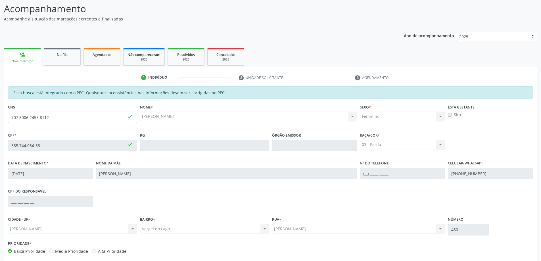
scroll to position [71, 0]
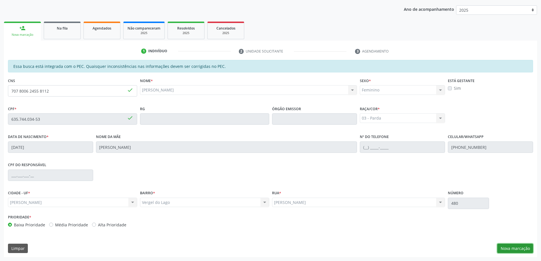
click at [527, 249] on button "Nova marcação" at bounding box center [516, 249] width 36 height 10
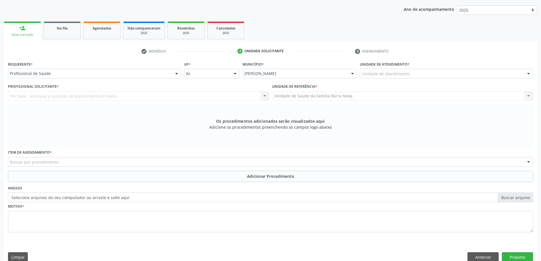
click at [438, 74] on div "Unidade de atendimento" at bounding box center [446, 74] width 173 height 10
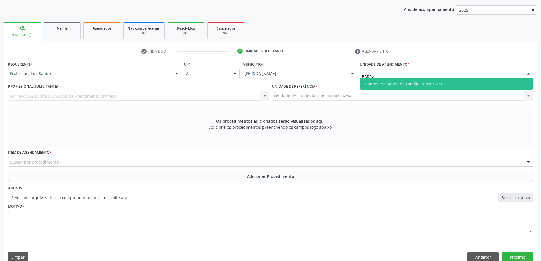
type input "BARRA"
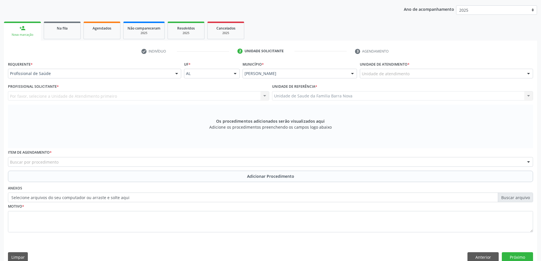
click at [456, 90] on div "Requerente * Profissional de Saúde Profissional de Saúde Paciente Nenhum result…" at bounding box center [271, 150] width 526 height 180
click at [423, 72] on div "Unidade de atendimento" at bounding box center [446, 74] width 173 height 10
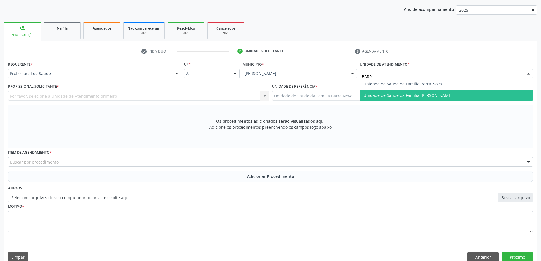
type input "BARRA"
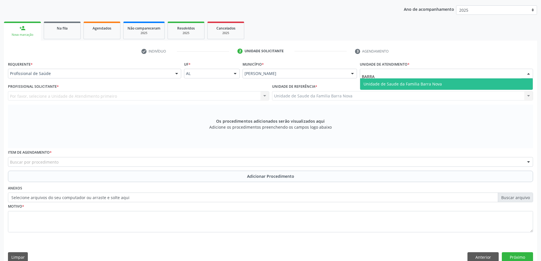
drag, startPoint x: 410, startPoint y: 84, endPoint x: 330, endPoint y: 83, distance: 79.6
click at [409, 84] on span "Unidade de Saude da Familia Barra Nova" at bounding box center [403, 83] width 78 height 5
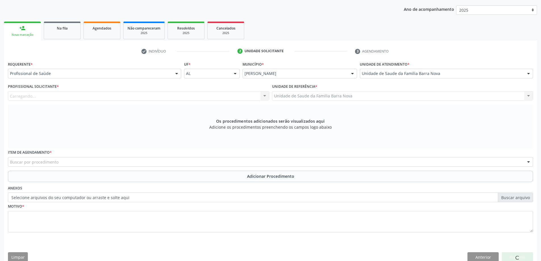
click at [203, 85] on div "Profissional Solicitante * [GEOGRAPHIC_DATA]... Nenhum resultado encontrado par…" at bounding box center [138, 91] width 261 height 18
click at [210, 87] on div "Profissional Solicitante * Profissional solicitante Assistente Administrativo -…" at bounding box center [138, 91] width 261 height 18
drag, startPoint x: 214, startPoint y: 89, endPoint x: 222, endPoint y: 89, distance: 7.7
click at [214, 89] on div "Profissional Solicitante * Profissional solicitante Assistente Administrativo -…" at bounding box center [138, 91] width 261 height 18
click at [231, 90] on div "Profissional Solicitante * Profissional solicitante Assistente Administrativo -…" at bounding box center [138, 91] width 261 height 18
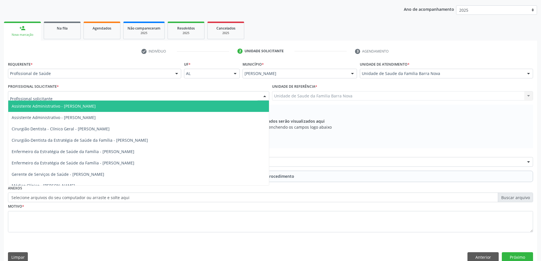
click at [235, 94] on div at bounding box center [138, 96] width 261 height 10
click at [238, 94] on input "text" at bounding box center [134, 98] width 248 height 11
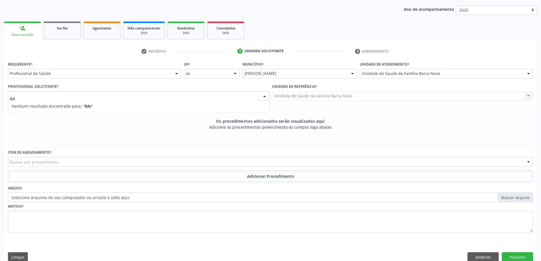
type input "R"
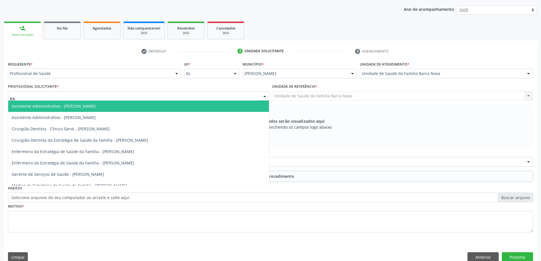
type input "R"
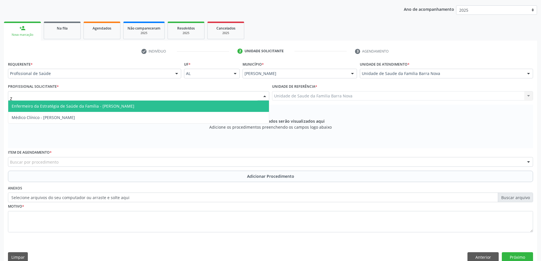
type input "ZE"
click at [204, 109] on span "Médico Clínico - [PERSON_NAME]" at bounding box center [138, 106] width 261 height 11
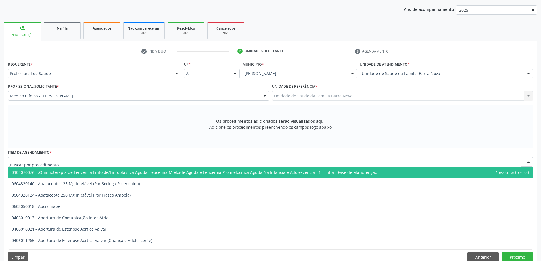
click at [182, 164] on div at bounding box center [271, 162] width 526 height 10
type input "R"
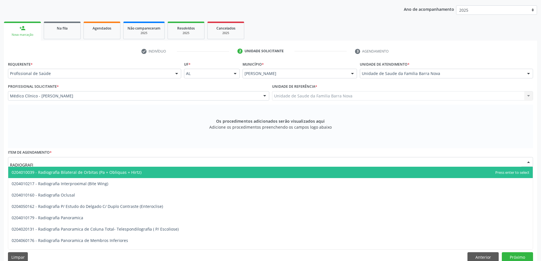
type input "RADIOGRAFIA"
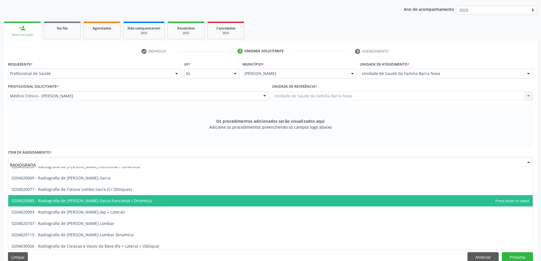
scroll to position [341, 0]
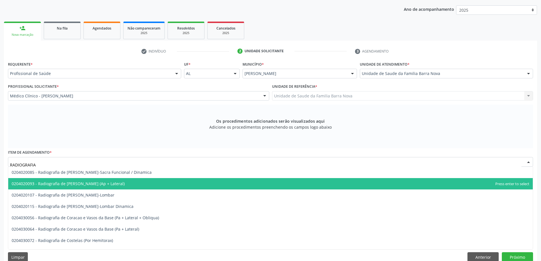
click at [175, 186] on span "0204020093 - Radiografia de [PERSON_NAME] (Ap + Lateral)" at bounding box center [270, 183] width 525 height 11
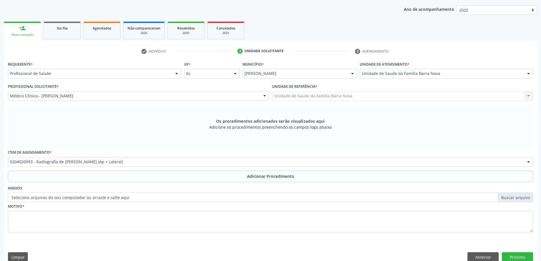
click at [175, 183] on div "Requerente * Profissional de Saúde Profissional de Saúde Paciente Nenhum result…" at bounding box center [271, 150] width 526 height 180
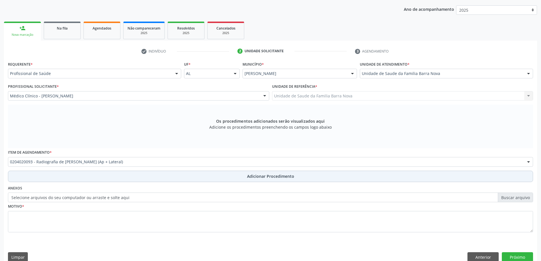
click at [175, 175] on button "Adicionar Procedimento" at bounding box center [271, 176] width 526 height 11
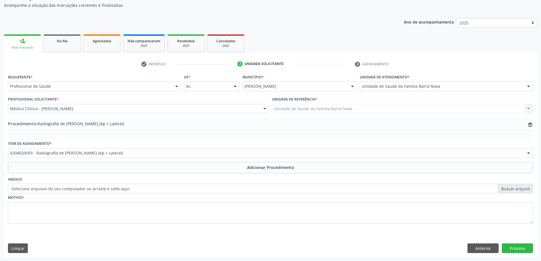
click at [180, 190] on label "Selecione arquivos do seu computador ou arraste e solte aqui" at bounding box center [271, 189] width 526 height 10
click at [180, 190] on input "Selecione arquivos do seu computador ou arraste e solte aqui" at bounding box center [271, 189] width 526 height 10
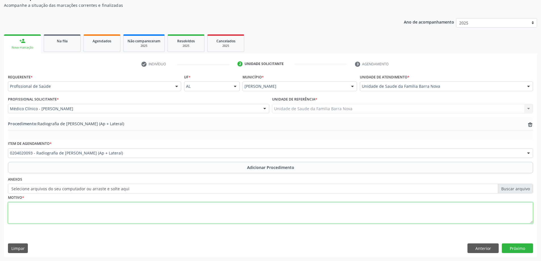
click at [196, 219] on textarea at bounding box center [271, 213] width 526 height 22
click at [173, 217] on textarea "REFERE CRISES DE DISPINÉIA" at bounding box center [271, 213] width 526 height 22
click at [60, 209] on textarea "REFERE CRISES DE DISPINÉIA, HISTÓRICO DE BR" at bounding box center [271, 213] width 526 height 22
click at [118, 205] on textarea "REFERE CRISES DE DISPINEIA, HISTÓRICO DE BR" at bounding box center [271, 213] width 526 height 22
type textarea "REFERE CRISES DE DISPINEIA, HISTÓRICO DE BRONQUITE ASMÁTICA."
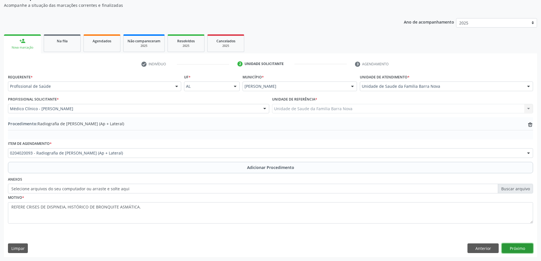
click at [519, 250] on button "Próximo" at bounding box center [517, 249] width 31 height 10
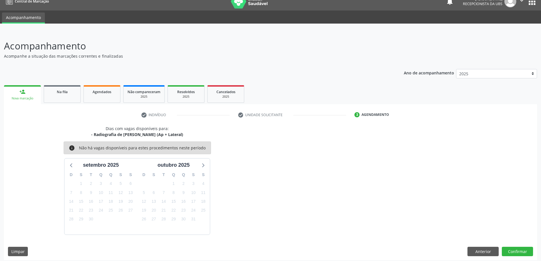
scroll to position [11, 0]
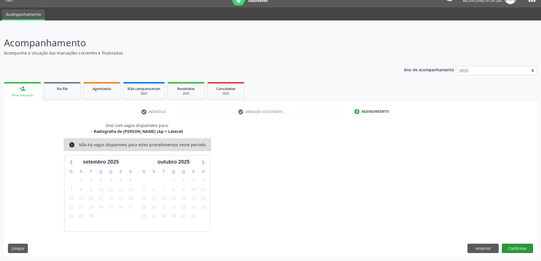
drag, startPoint x: 518, startPoint y: 259, endPoint x: 517, endPoint y: 251, distance: 7.7
click at [518, 258] on div "Acompanhamento Acompanhe a situação das marcações correntes e finalizadas Relat…" at bounding box center [270, 144] width 541 height 233
click at [517, 251] on button "Confirmar" at bounding box center [517, 249] width 31 height 10
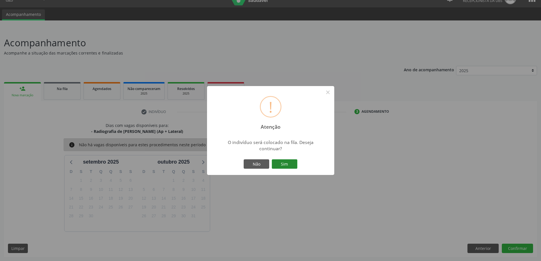
drag, startPoint x: 291, startPoint y: 169, endPoint x: 288, endPoint y: 167, distance: 3.5
click at [289, 168] on div "Não Sim" at bounding box center [271, 164] width 56 height 12
click at [288, 167] on button "Sim" at bounding box center [285, 164] width 26 height 10
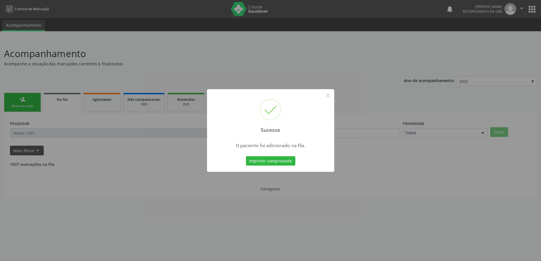
scroll to position [0, 0]
click at [38, 100] on div "Sucesso × O paciente foi adicionado na fila. Imprimir comprovante Cancel" at bounding box center [273, 130] width 546 height 261
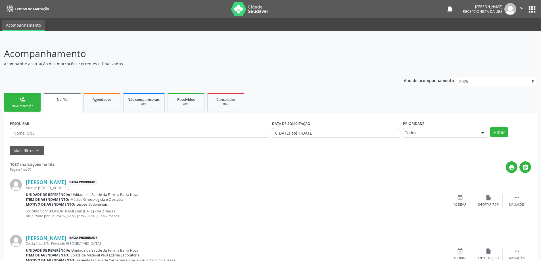
click at [32, 103] on link "person_add Nova marcação" at bounding box center [22, 102] width 37 height 19
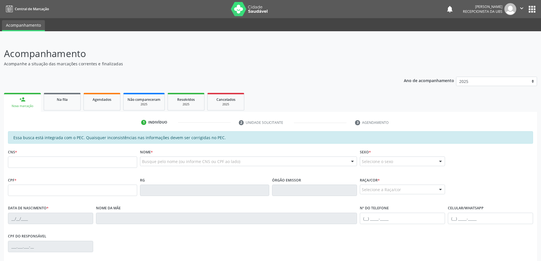
click at [99, 153] on div "CNS *" at bounding box center [72, 158] width 129 height 20
click at [113, 163] on input "text" at bounding box center [72, 162] width 129 height 11
type input "700 4064 1728 4345"
type input "701.543.224-23"
type input "01/07/1978"
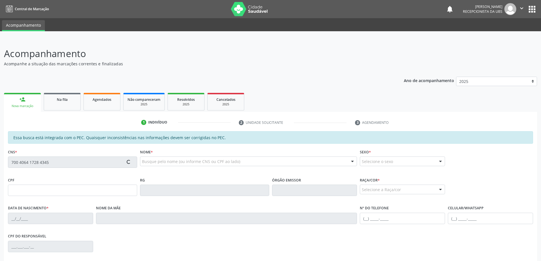
type input "Gedalva Magalhaes Viana"
type input "(82) 99961-9792"
type input "08"
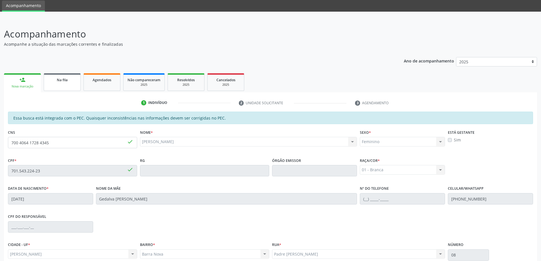
scroll to position [71, 0]
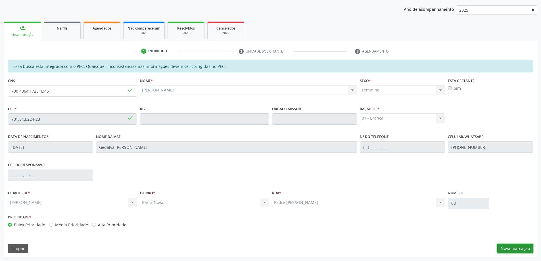
click at [529, 251] on button "Nova marcação" at bounding box center [516, 249] width 36 height 10
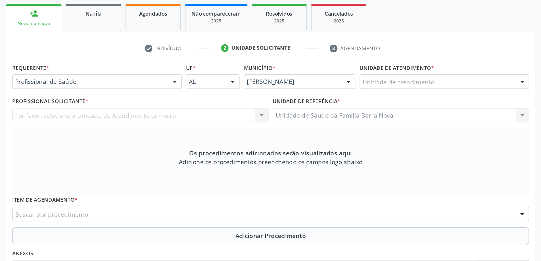
scroll to position [0, 0]
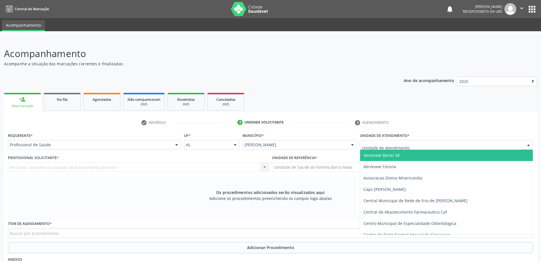
click at [390, 142] on div at bounding box center [446, 145] width 173 height 10
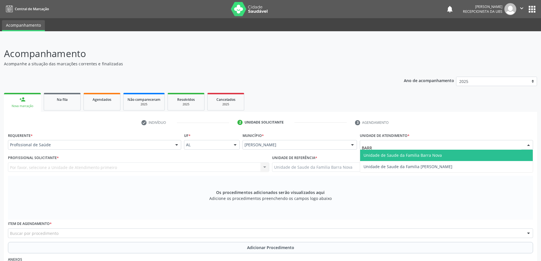
type input "BARRA"
click at [394, 154] on span "Unidade de Saude da Familia Barra Nova" at bounding box center [403, 155] width 78 height 5
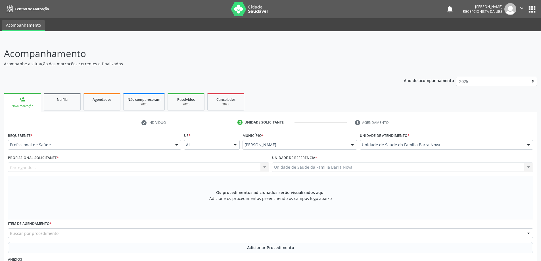
click at [72, 173] on div "Profissional Solicitante * [GEOGRAPHIC_DATA]... Nenhum resultado encontrado par…" at bounding box center [139, 165] width 264 height 22
click at [76, 169] on div "Profissional solicitante" at bounding box center [138, 168] width 261 height 10
type input "0"
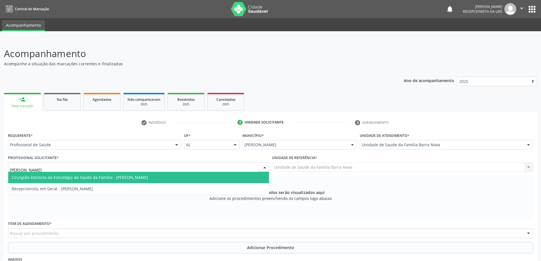
type input "J"
type input "ROSI"
click at [94, 175] on span "Médico da Estratégia de Saúde da Família - [PERSON_NAME]" at bounding box center [69, 177] width 115 height 5
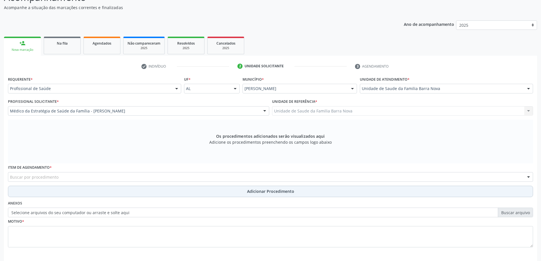
scroll to position [57, 0]
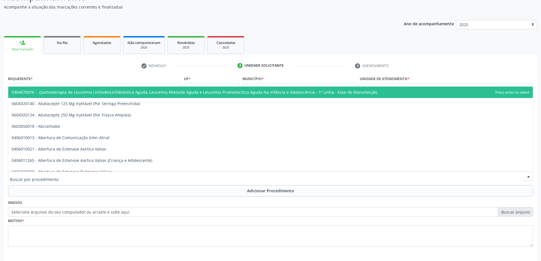
click at [126, 179] on div at bounding box center [271, 177] width 526 height 10
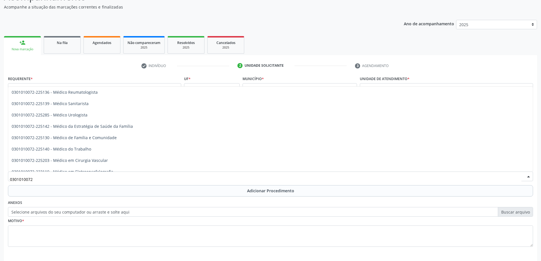
scroll to position [682, 0]
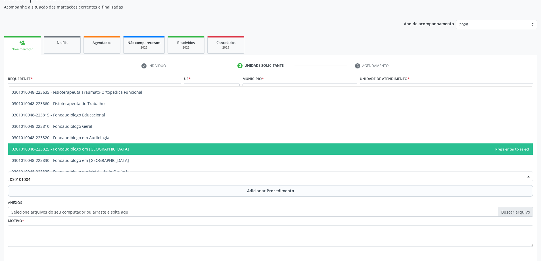
type input "0301010048"
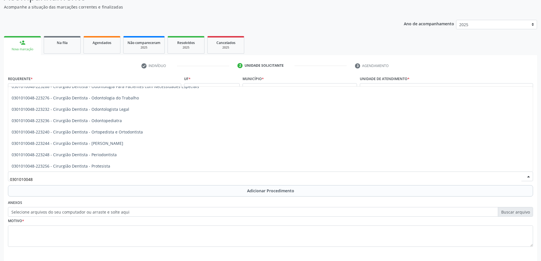
scroll to position [171, 0]
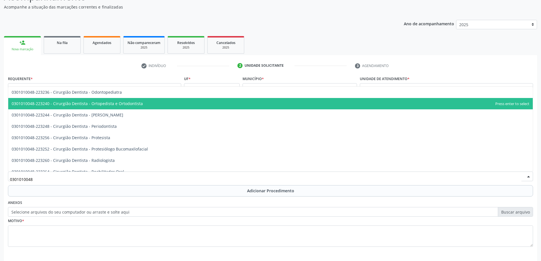
click at [186, 102] on span "0301010048-223240 - Cirurgião Dentista - Ortopedista e Ortodontista" at bounding box center [270, 103] width 525 height 11
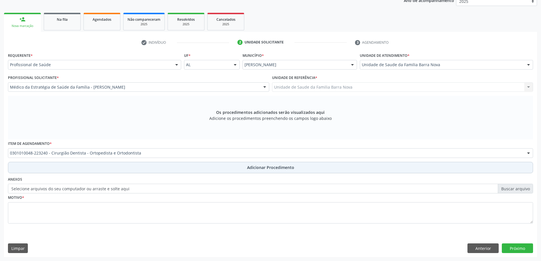
click at [189, 168] on button "Adicionar Procedimento" at bounding box center [271, 167] width 526 height 11
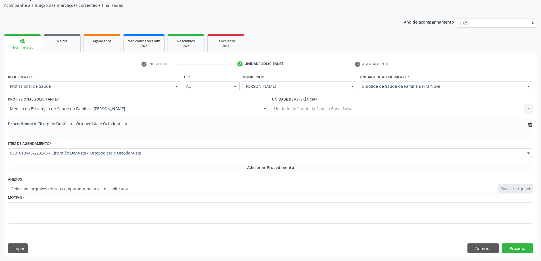
scroll to position [59, 0]
click at [169, 200] on div "Motivo *" at bounding box center [271, 209] width 526 height 30
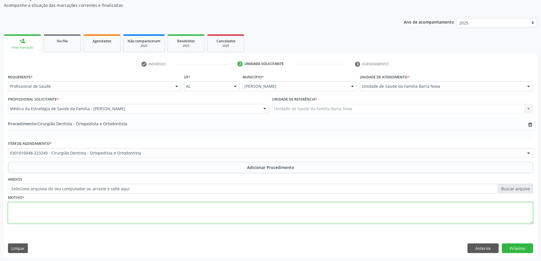
drag, startPoint x: 168, startPoint y: 212, endPoint x: 169, endPoint y: 209, distance: 3.2
click at [168, 212] on textarea at bounding box center [271, 213] width 526 height 22
type textarea "PACIENTE COM TERDINOPATIAL E EXTRUSÃO DO MENISCO EM JOELHO DIREITO, COM DOR CRÔ…"
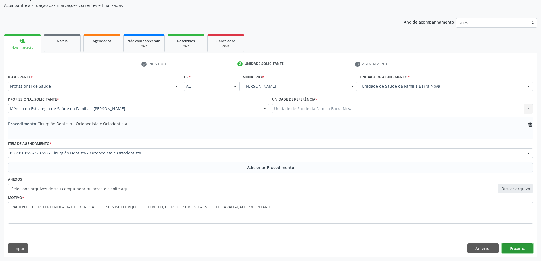
click at [509, 249] on button "Próximo" at bounding box center [517, 249] width 31 height 10
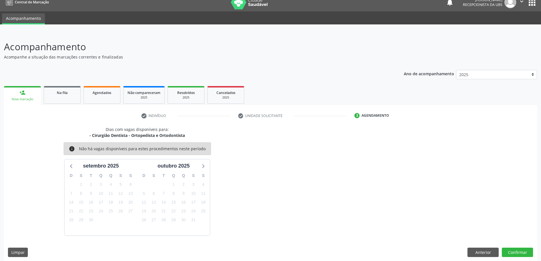
scroll to position [11, 0]
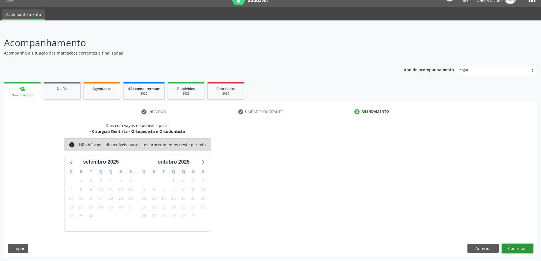
click at [531, 244] on button "Confirmar" at bounding box center [517, 249] width 31 height 10
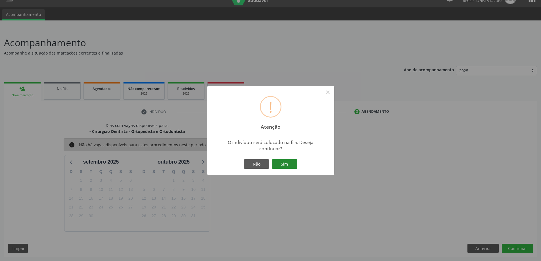
click at [281, 162] on button "Sim" at bounding box center [285, 164] width 26 height 10
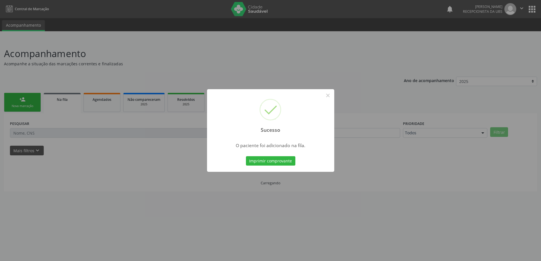
scroll to position [0, 0]
drag, startPoint x: 182, startPoint y: 142, endPoint x: 179, endPoint y: 142, distance: 3.4
click at [179, 142] on div "Sucesso × O paciente foi adicionado na fila. Imprimir comprovante Cancel" at bounding box center [273, 130] width 546 height 261
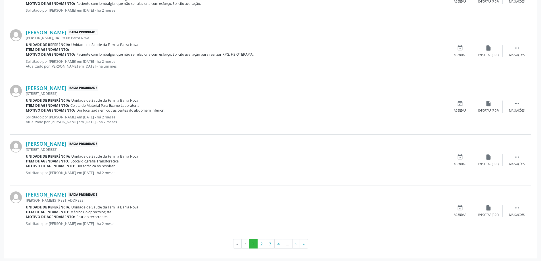
scroll to position [717, 0]
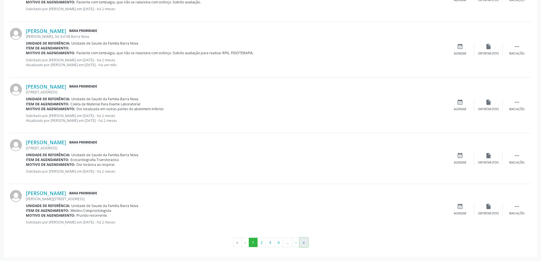
click at [306, 243] on button "»" at bounding box center [304, 243] width 9 height 10
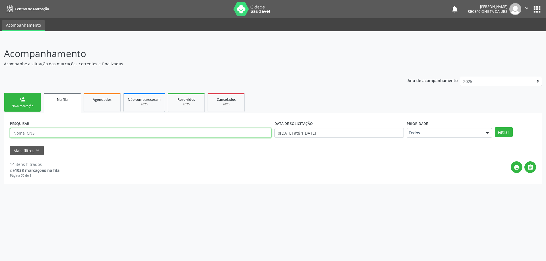
click at [49, 134] on input "text" at bounding box center [140, 133] width 261 height 10
click at [23, 96] on link "person_add Nova marcação" at bounding box center [22, 102] width 37 height 19
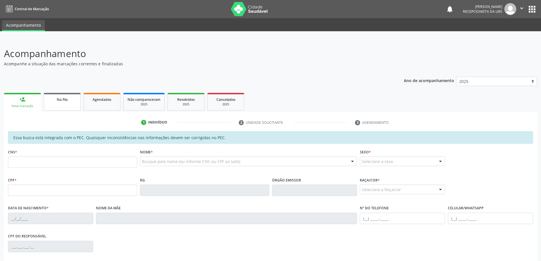
click at [68, 107] on link "Na fila" at bounding box center [62, 102] width 37 height 18
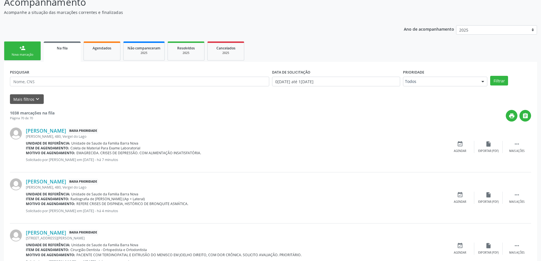
scroll to position [91, 0]
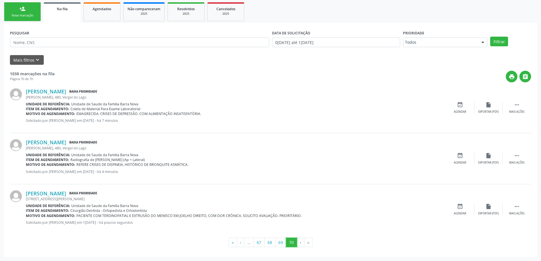
click at [294, 246] on button "70" at bounding box center [291, 243] width 11 height 10
click at [280, 243] on button "69" at bounding box center [280, 243] width 11 height 10
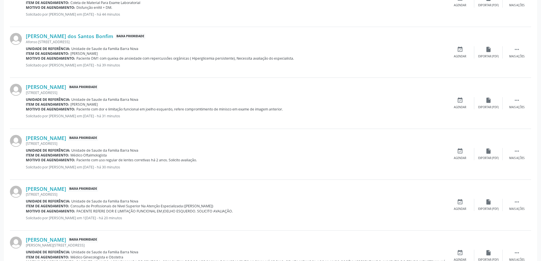
scroll to position [702, 0]
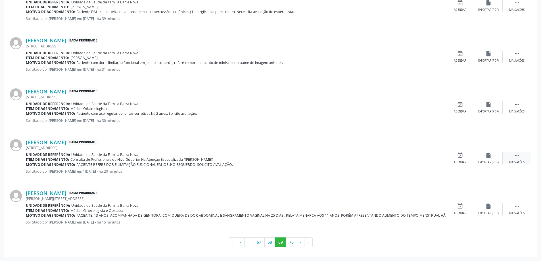
click at [515, 153] on icon "" at bounding box center [517, 155] width 6 height 6
click at [489, 157] on icon "edit" at bounding box center [489, 155] width 6 height 6
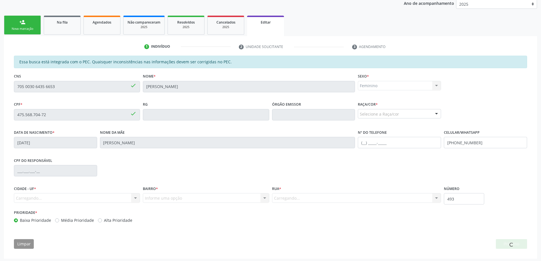
scroll to position [79, 0]
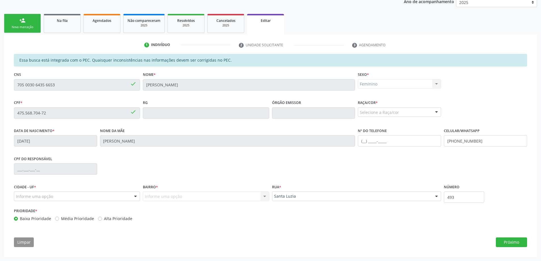
click at [407, 111] on div "Selecione a Raça/cor" at bounding box center [399, 112] width 83 height 10
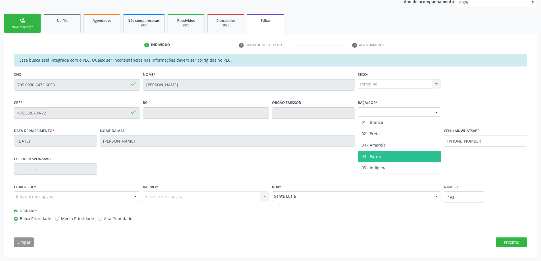
click at [420, 154] on span "03 - Parda" at bounding box center [399, 156] width 83 height 11
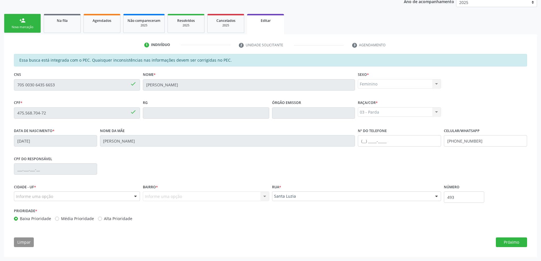
click at [118, 202] on div "Cidade - UF * Informe uma opção Marechal Deodoro - AL Nenhum resultado encontra…" at bounding box center [77, 195] width 129 height 24
click at [118, 198] on div "Informe uma opção" at bounding box center [77, 197] width 126 height 10
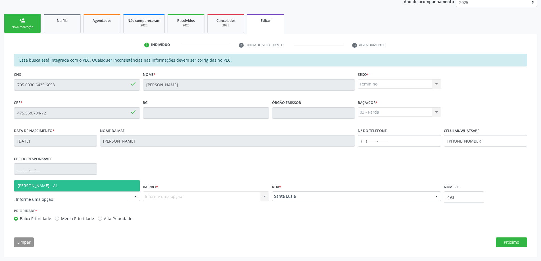
click at [118, 184] on span "Marechal Deodoro - AL" at bounding box center [77, 185] width 126 height 11
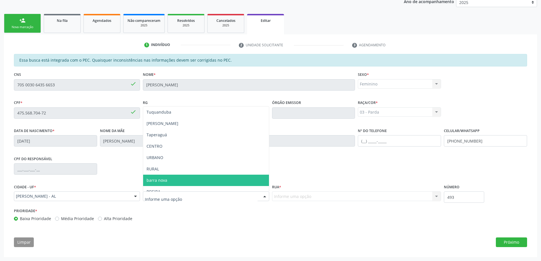
click at [179, 180] on span "barra nova" at bounding box center [206, 180] width 126 height 11
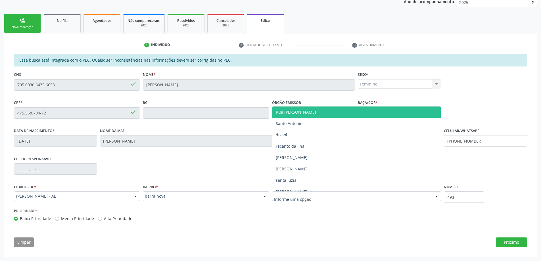
click at [280, 193] on div at bounding box center [356, 197] width 169 height 10
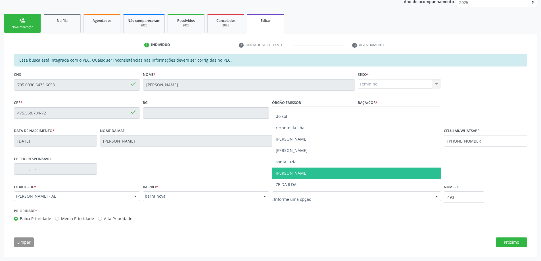
scroll to position [28, 0]
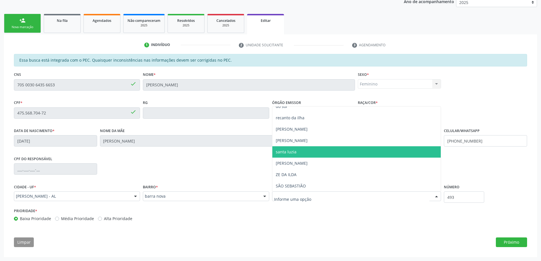
click at [317, 153] on span "santa luzia" at bounding box center [357, 151] width 169 height 11
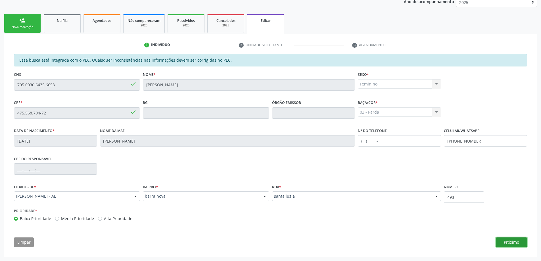
click at [510, 240] on button "Próximo" at bounding box center [511, 243] width 31 height 10
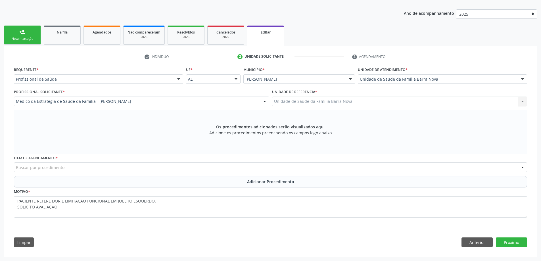
scroll to position [67, 0]
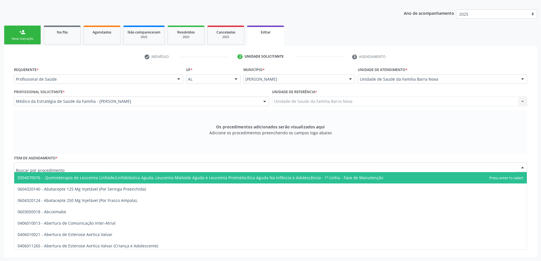
drag, startPoint x: 182, startPoint y: 168, endPoint x: 176, endPoint y: 152, distance: 16.8
click at [182, 165] on div at bounding box center [271, 168] width 514 height 10
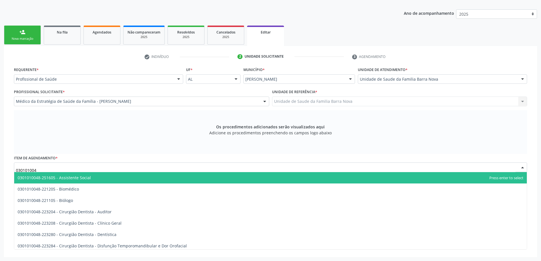
type input "0301010048"
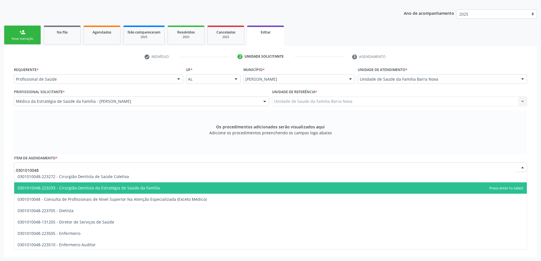
scroll to position [284, 0]
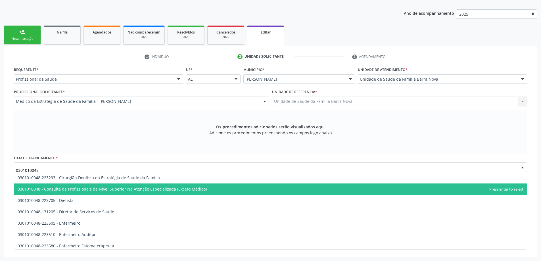
click at [173, 190] on span "0301010048 - Consulta de Profissionais de Nivel Superior Na Atenção Especializa…" at bounding box center [112, 188] width 189 height 5
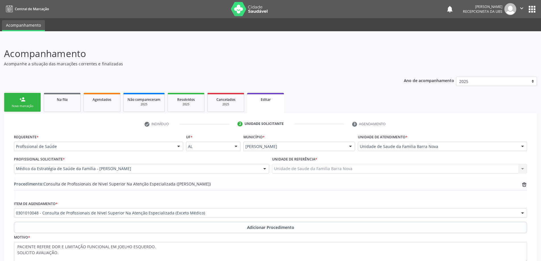
scroll to position [46, 0]
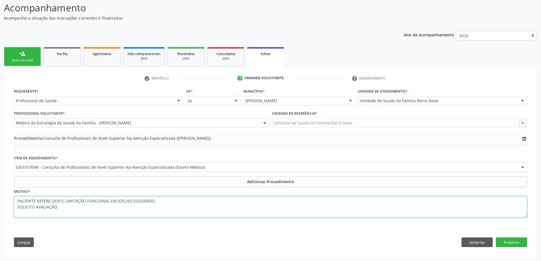
click at [94, 213] on textarea "PACIENTE REFERE DOR E LIMITAÇÃO FUNCIONAL EM JOELHO ESQUERDO. SOLICITO AVALIAÇÃ…" at bounding box center [271, 207] width 514 height 22
type textarea "PACIENTE REFERE DOR E LIMITAÇÃO FUNCIONAL EM JOELHO ESQUERDO. SOLICITO AVALIAÇÃ…"
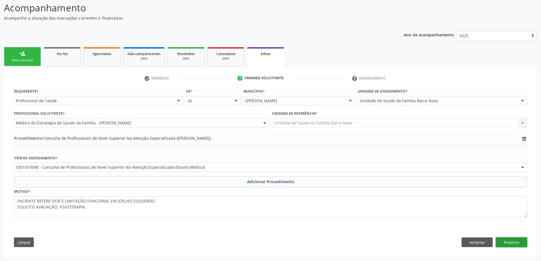
click at [521, 245] on button "Próximo" at bounding box center [511, 243] width 31 height 10
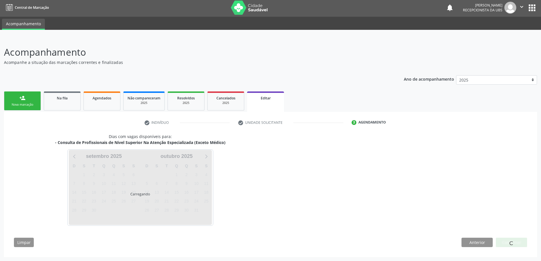
scroll to position [18, 0]
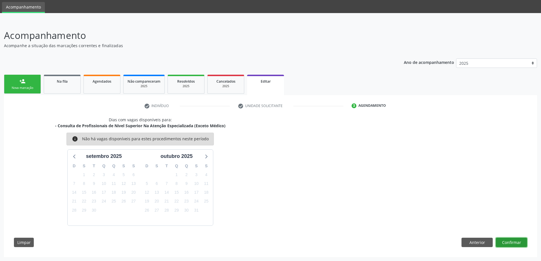
click at [520, 247] on button "Confirmar" at bounding box center [511, 243] width 31 height 10
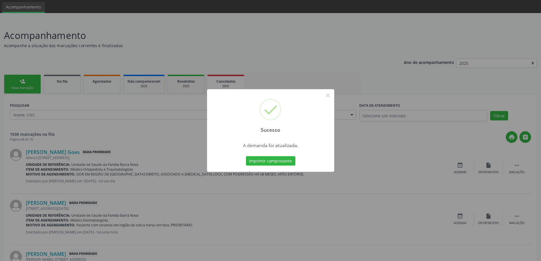
scroll to position [0, 0]
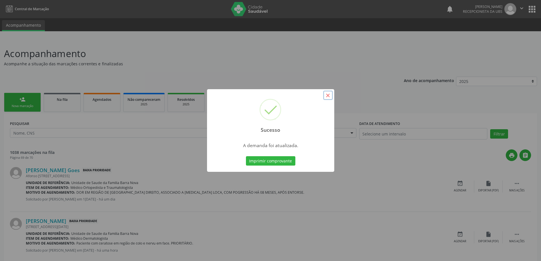
click at [332, 95] on button "×" at bounding box center [328, 96] width 10 height 10
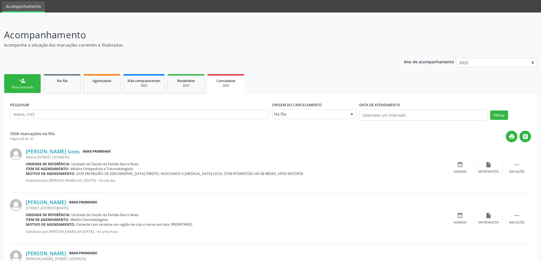
scroll to position [28, 0]
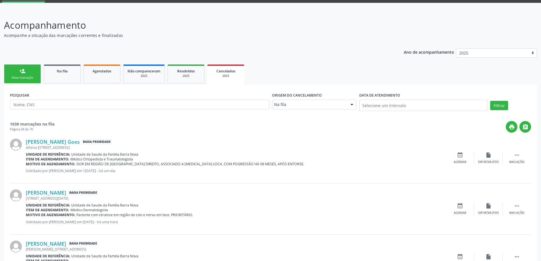
click at [36, 70] on link "person_add Nova marcação" at bounding box center [22, 74] width 37 height 19
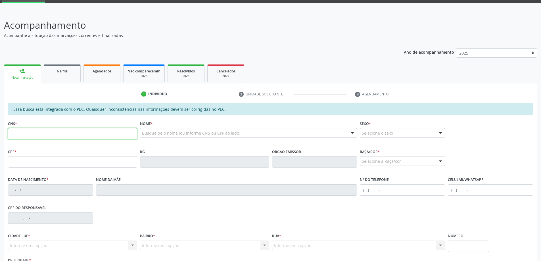
click at [78, 129] on input "text" at bounding box center [72, 133] width 129 height 11
type input "704 7037 6675 7335"
type input "208.086.744-04"
type input "12/12/1950"
type input "Elza Carnriro Simons"
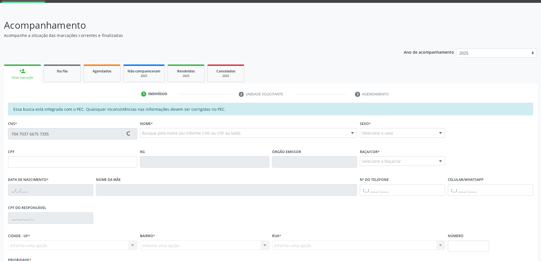
type input "(82) 98813-0126"
type input "093"
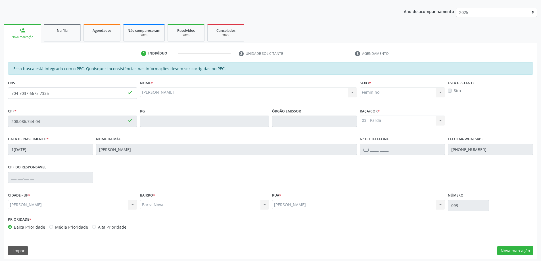
scroll to position [71, 0]
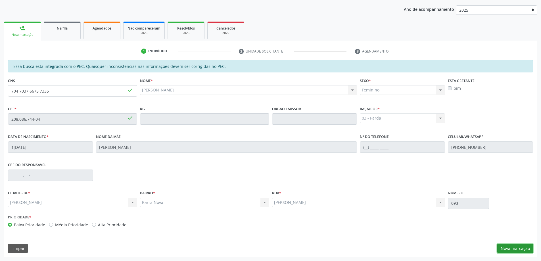
click at [517, 251] on button "Nova marcação" at bounding box center [516, 249] width 36 height 10
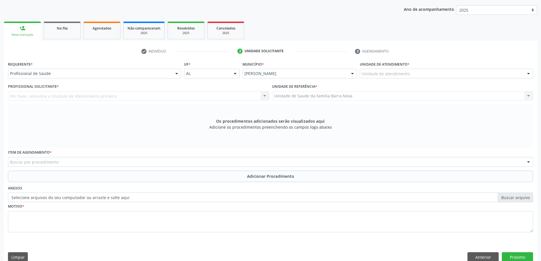
click at [442, 75] on div "Unidade de atendimento" at bounding box center [446, 74] width 173 height 10
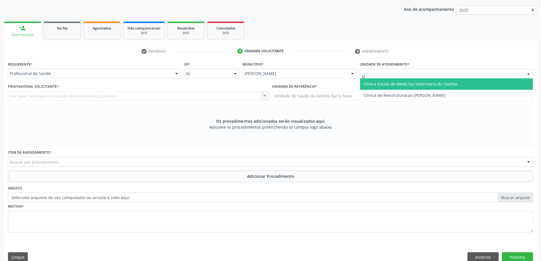
type input "c"
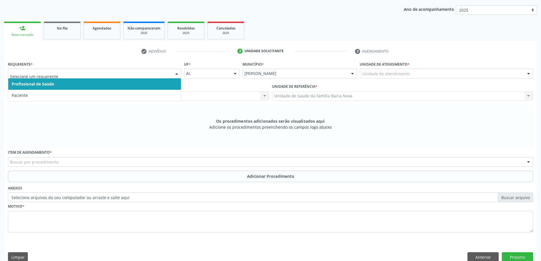
click at [67, 77] on div at bounding box center [94, 74] width 173 height 10
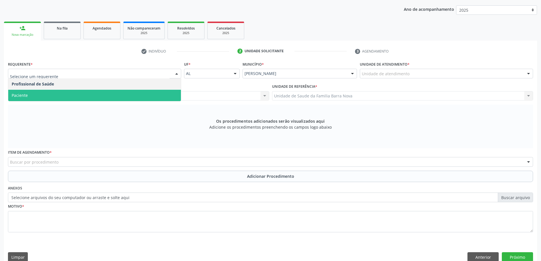
drag, startPoint x: 61, startPoint y: 92, endPoint x: 49, endPoint y: 100, distance: 14.7
click at [61, 92] on span "Paciente" at bounding box center [94, 95] width 173 height 11
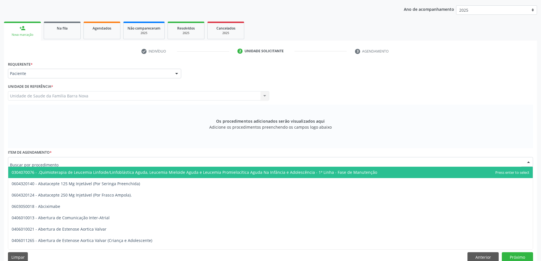
drag, startPoint x: 109, startPoint y: 120, endPoint x: 109, endPoint y: 115, distance: 5.1
click at [109, 115] on div "Os procedimentos adicionados serão visualizados aqui Adicione os procedimentos …" at bounding box center [271, 127] width 526 height 44
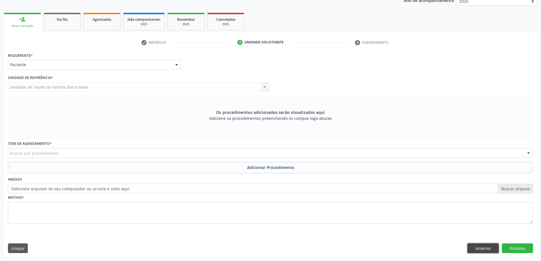
click at [485, 244] on button "Anterior" at bounding box center [483, 249] width 31 height 10
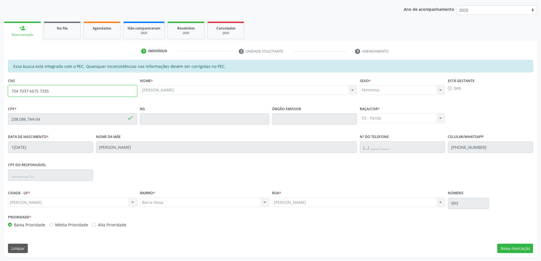
click at [85, 95] on input "704 7037 6675 7335" at bounding box center [72, 90] width 129 height 11
click at [509, 240] on div "Essa busca está integrada com o PEC. Quaisquer inconsistências nas informações …" at bounding box center [270, 158] width 533 height 197
click at [510, 246] on button "Nova marcação" at bounding box center [516, 249] width 36 height 10
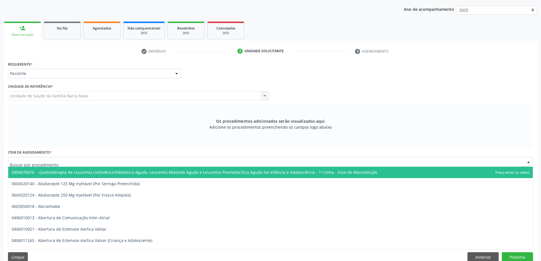
click at [66, 163] on div at bounding box center [271, 162] width 526 height 10
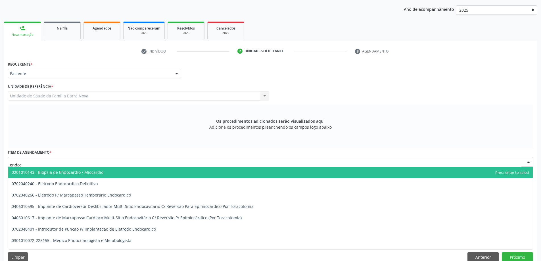
type input "endocr"
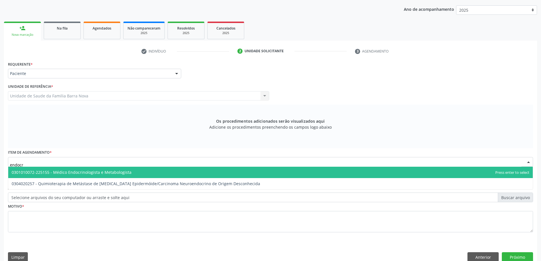
click at [96, 175] on span "0301010072-225155 - Médico Endocrinologista e Metabologista" at bounding box center [270, 172] width 525 height 11
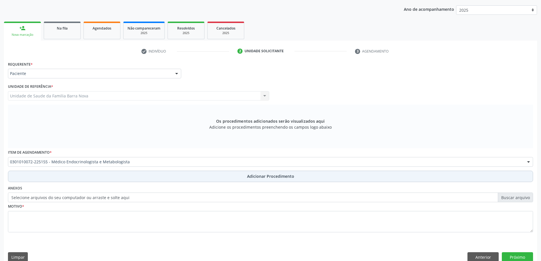
click at [119, 178] on button "Adicionar Procedimento" at bounding box center [271, 176] width 526 height 11
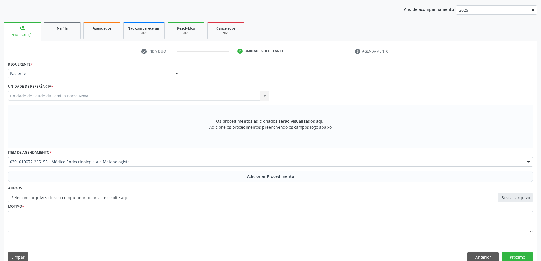
scroll to position [59, 0]
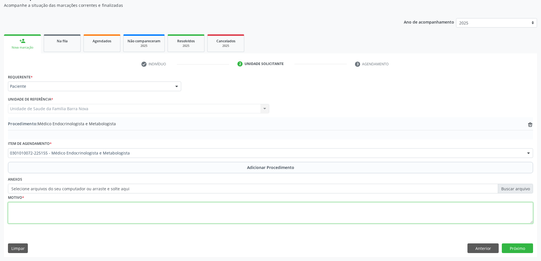
click at [112, 209] on textarea at bounding box center [271, 213] width 526 height 22
type textarea "[MEDICAL_DATA], HAS E TABAGISMO."
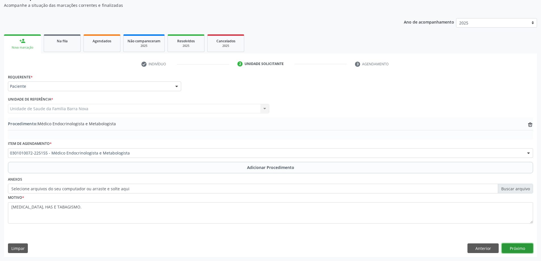
click at [515, 249] on button "Próximo" at bounding box center [517, 249] width 31 height 10
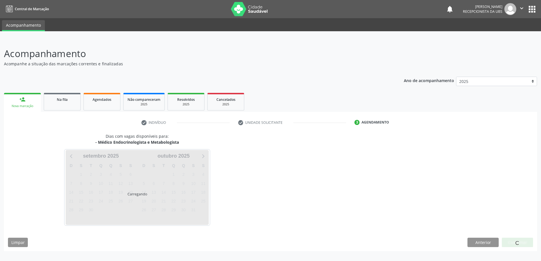
scroll to position [0, 0]
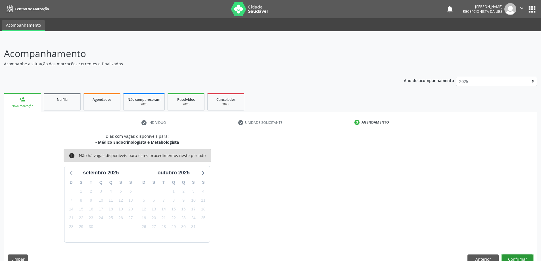
click at [520, 257] on button "Confirmar" at bounding box center [517, 260] width 31 height 10
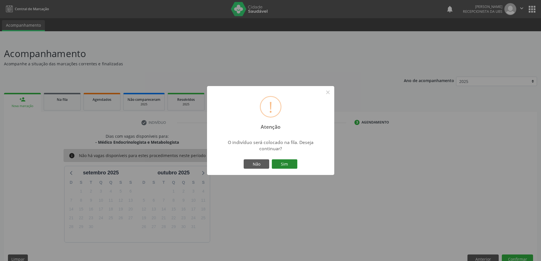
click at [285, 165] on button "Sim" at bounding box center [285, 164] width 26 height 10
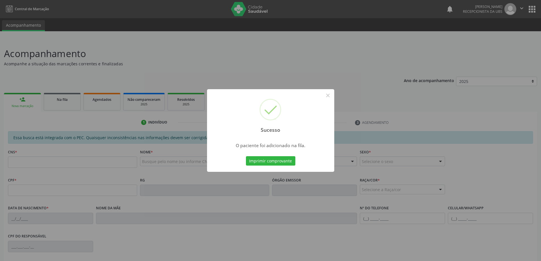
drag, startPoint x: 399, startPoint y: 160, endPoint x: 195, endPoint y: 148, distance: 203.8
click at [398, 160] on div "Sucesso × O paciente foi adicionado na fila. Imprimir comprovante Cancel" at bounding box center [270, 130] width 541 height 261
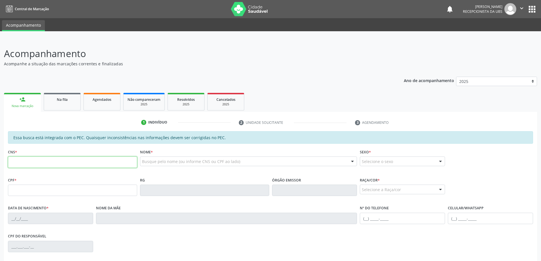
click at [101, 158] on input "text" at bounding box center [72, 162] width 129 height 11
paste input "704 7037 6675 7335"
type input "704 7037 6675 7335"
type input "208.086.744-04"
type input "12/12/1950"
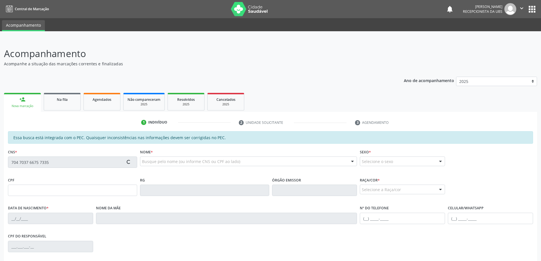
type input "Elza Carnriro Simons"
type input "(82) 98813-0126"
type input "093"
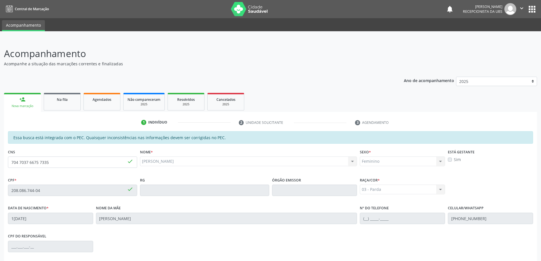
scroll to position [71, 0]
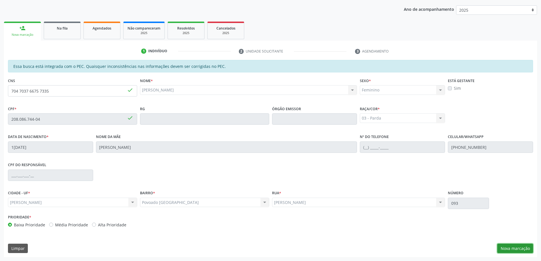
click at [521, 251] on button "Nova marcação" at bounding box center [516, 249] width 36 height 10
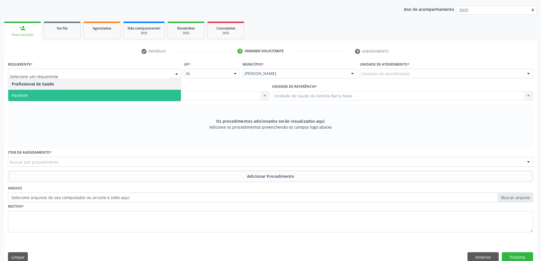
click at [93, 94] on span "Paciente" at bounding box center [94, 95] width 173 height 11
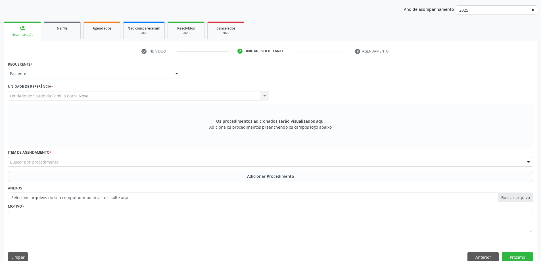
click at [84, 95] on div "Unidade de Saude da Familia Barra Nova Unidade de Saude da Familia Barra Nova N…" at bounding box center [138, 96] width 261 height 10
drag, startPoint x: 63, startPoint y: 157, endPoint x: 81, endPoint y: 160, distance: 18.9
click at [72, 159] on div "Item de agendamento * Buscar por procedimento 0304070076 - .Quimioterapia de Le…" at bounding box center [271, 157] width 526 height 18
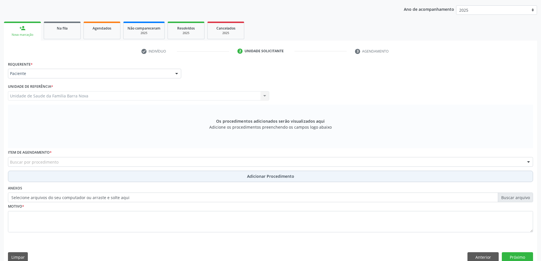
click at [95, 179] on button "Adicionar Procedimento" at bounding box center [271, 176] width 526 height 11
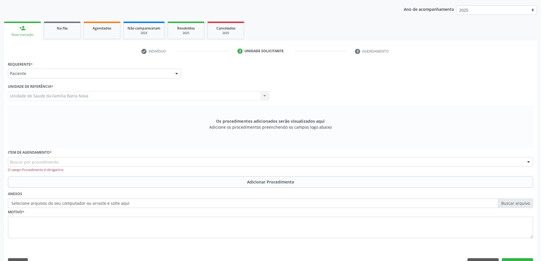
click at [100, 169] on div "O campo Procedimento é obrigatório" at bounding box center [271, 170] width 526 height 5
click at [102, 164] on div "Buscar por procedimento" at bounding box center [271, 162] width 526 height 10
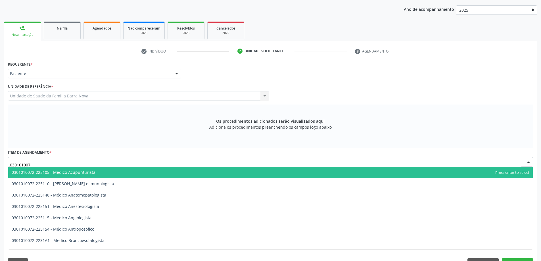
type input "0301010072"
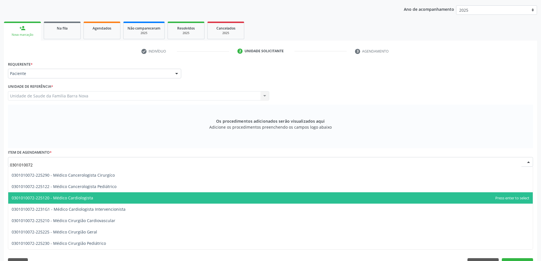
scroll to position [85, 0]
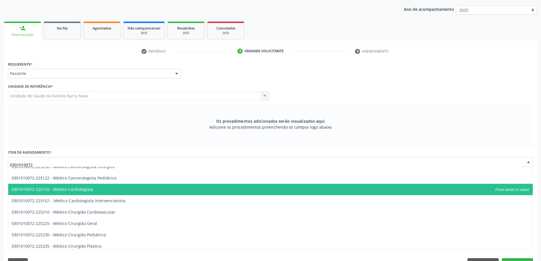
click at [138, 189] on span "0301010072-225120 - Médico Cardiologista" at bounding box center [270, 189] width 525 height 11
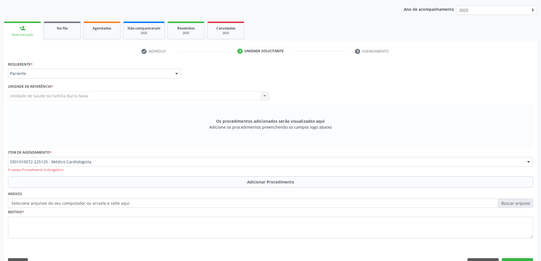
click at [132, 175] on div "Item de agendamento * 0301010072-225120 - Médico Cardiologista 0304070076 - .Qu…" at bounding box center [271, 162] width 528 height 28
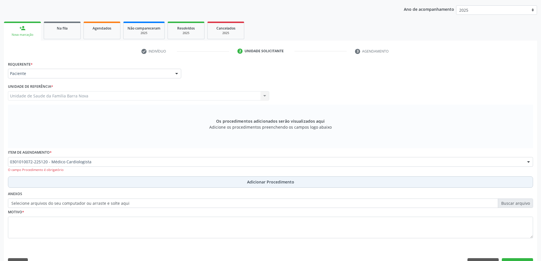
click at [132, 178] on button "Adicionar Procedimento" at bounding box center [271, 181] width 526 height 11
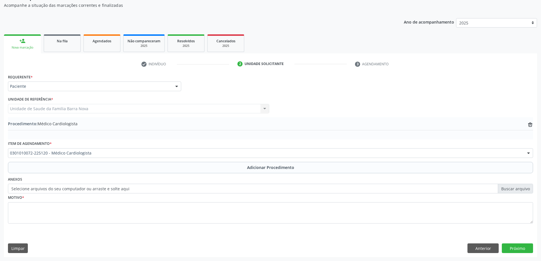
scroll to position [59, 0]
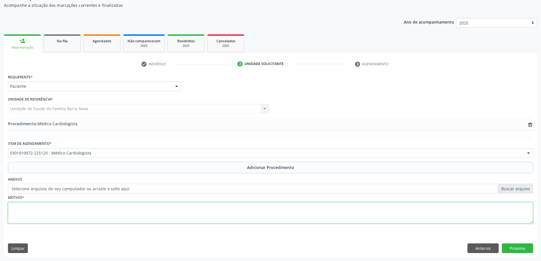
click at [120, 204] on textarea at bounding box center [271, 213] width 526 height 22
type textarea "HAS, [MEDICAL_DATA] E TABAGISMO."
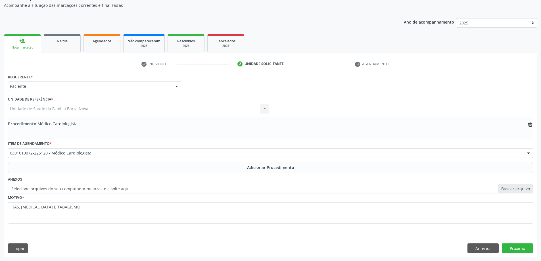
click at [525, 253] on div "Requerente * Paciente Profissional de Saúde Paciente Nenhum resultado encontrad…" at bounding box center [270, 165] width 533 height 184
click at [522, 248] on button "Próximo" at bounding box center [517, 249] width 31 height 10
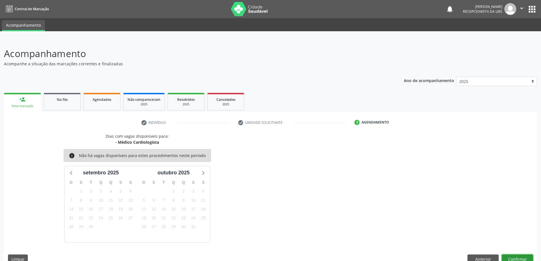
click at [526, 256] on button "Confirmar" at bounding box center [517, 260] width 31 height 10
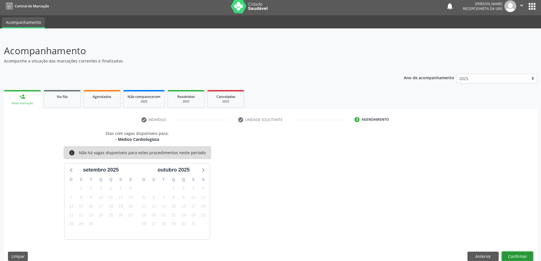
click at [510, 253] on button "Confirmar" at bounding box center [517, 257] width 31 height 10
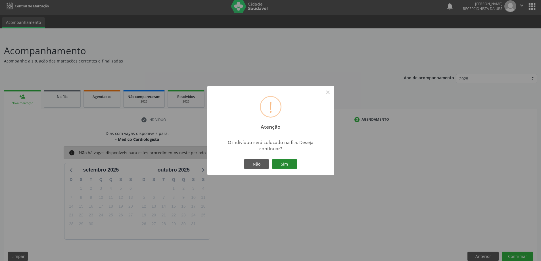
click at [294, 166] on button "Sim" at bounding box center [285, 164] width 26 height 10
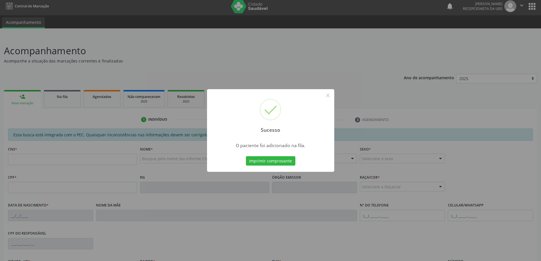
click at [381, 144] on div "Sucesso × O paciente foi adicionado na fila. Imprimir comprovante Cancel" at bounding box center [270, 130] width 541 height 261
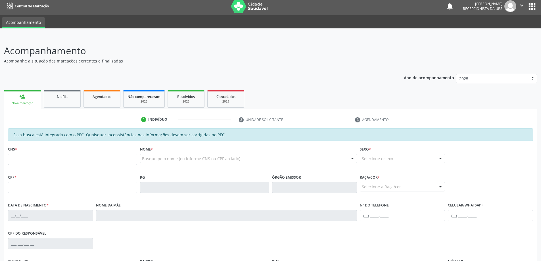
click at [99, 153] on div "CNS *" at bounding box center [72, 155] width 129 height 20
click at [104, 158] on input "text" at bounding box center [72, 159] width 129 height 11
paste input "701 4066 0893 6337"
type input "701 4066 0893 6337"
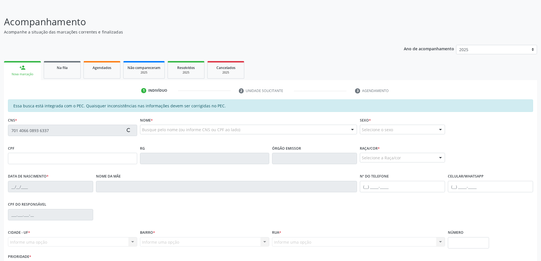
scroll to position [71, 0]
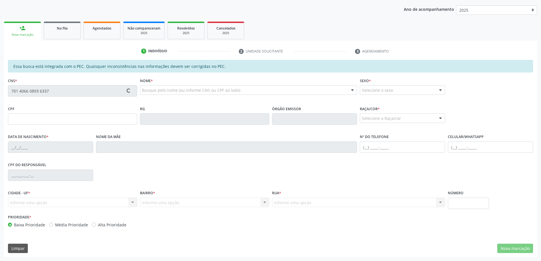
type input "080.767.624-13"
type input "02/08/1986"
type input "Edileuza Alves do Nascimento"
type input "(19) 98726-2393"
type input "82"
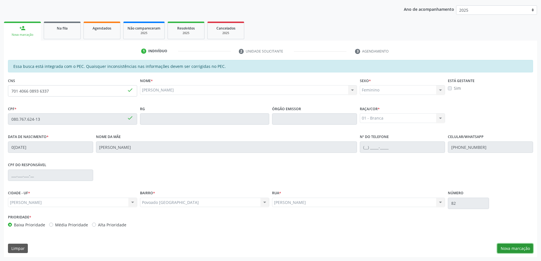
click at [503, 247] on button "Nova marcação" at bounding box center [516, 249] width 36 height 10
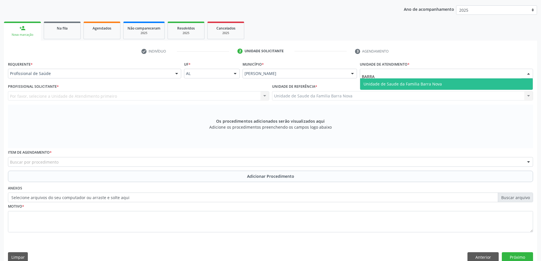
type input "BARRA"
click at [400, 92] on div "Requerente * Profissional de Saúde Profissional de Saúde Paciente Nenhum result…" at bounding box center [271, 150] width 526 height 180
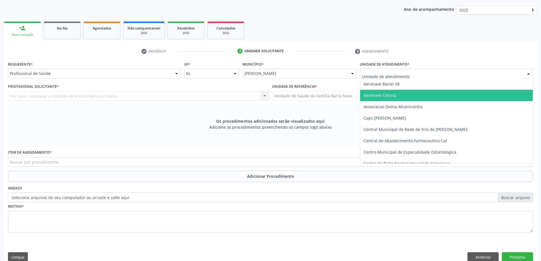
click at [399, 77] on div at bounding box center [446, 74] width 173 height 10
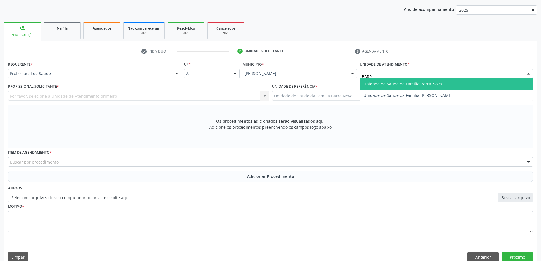
type input "BARRA"
click at [400, 83] on span "Unidade de Saude da Familia Barra Nova" at bounding box center [403, 83] width 78 height 5
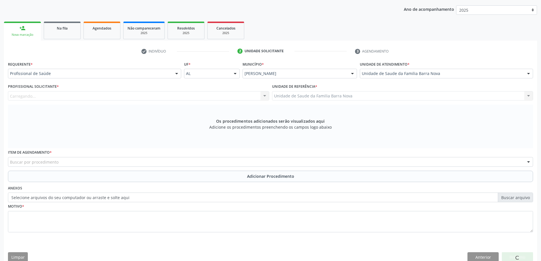
click at [130, 95] on div "Carregando... Nenhum resultado encontrado para: " " Não há nenhuma opção para s…" at bounding box center [138, 96] width 261 height 10
click at [130, 95] on div at bounding box center [138, 96] width 261 height 10
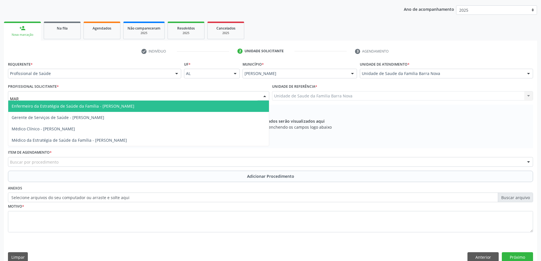
type input "MARY"
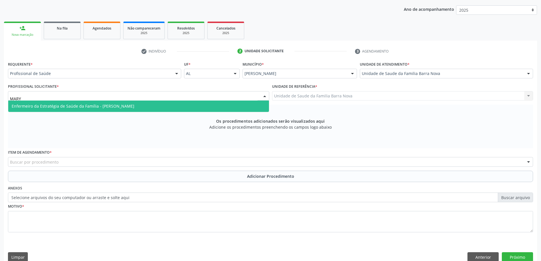
click at [134, 105] on span "Enfermeiro da Estratégia de Saúde da Família - [PERSON_NAME]" at bounding box center [73, 105] width 123 height 5
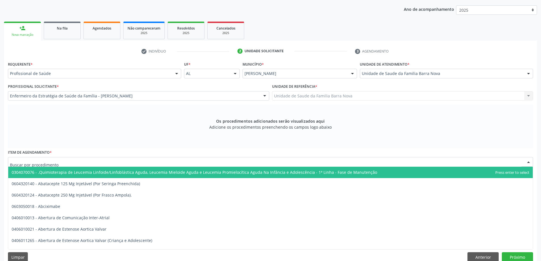
click at [139, 164] on div at bounding box center [271, 162] width 526 height 10
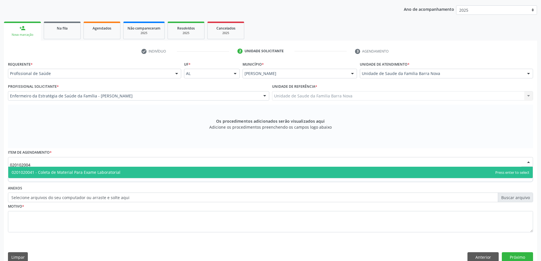
type input "0201020041"
click at [141, 176] on span "0201020041 - Coleta de Material Para Exame Laboratorial" at bounding box center [270, 172] width 525 height 11
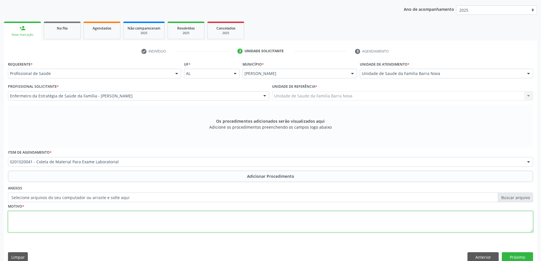
click at [115, 223] on textarea at bounding box center [271, 222] width 526 height 22
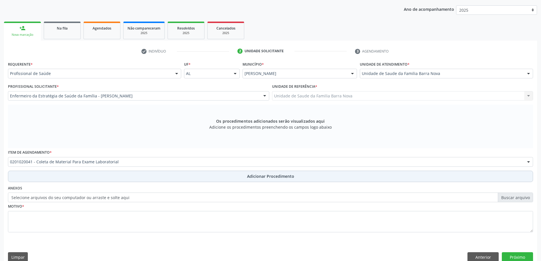
click at [145, 177] on button "Adicionar Procedimento" at bounding box center [271, 176] width 526 height 11
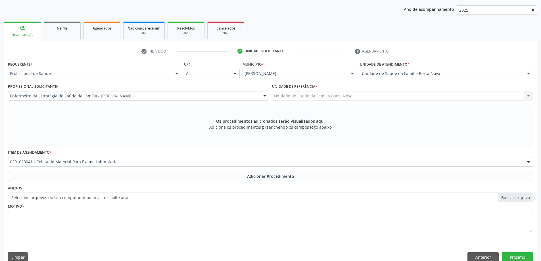
scroll to position [59, 0]
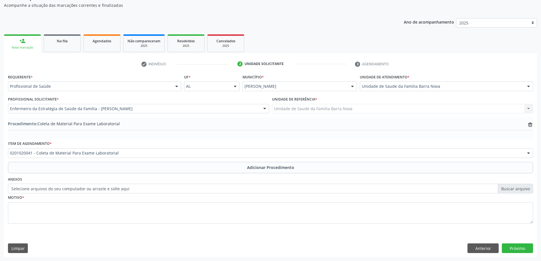
drag, startPoint x: 148, startPoint y: 246, endPoint x: 149, endPoint y: 241, distance: 5.4
click at [148, 243] on div "Requerente * Profissional de Saúde Profissional de Saúde Paciente Nenhum result…" at bounding box center [270, 165] width 533 height 184
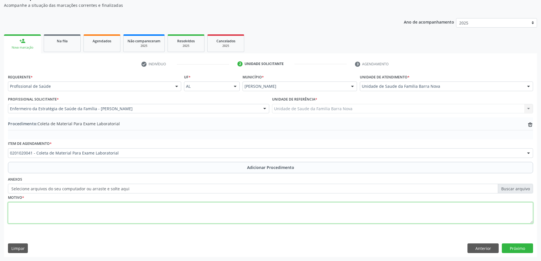
click at [155, 219] on textarea at bounding box center [271, 213] width 526 height 22
type textarea "O"
type textarea "INVESTIGAÇÃO AMENORREIA E FADIGA EXCESSIVA."
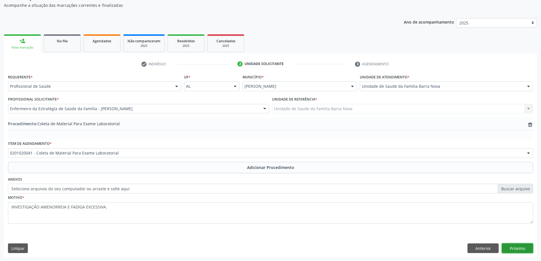
click at [528, 250] on button "Próximo" at bounding box center [517, 249] width 31 height 10
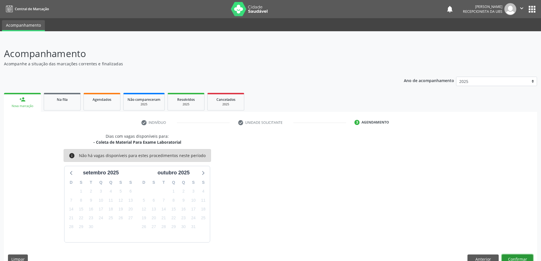
click at [521, 257] on button "Confirmar" at bounding box center [517, 260] width 31 height 10
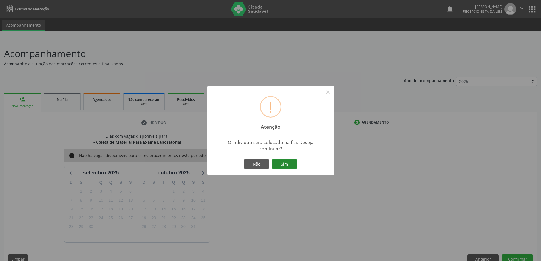
click at [284, 168] on button "Sim" at bounding box center [285, 164] width 26 height 10
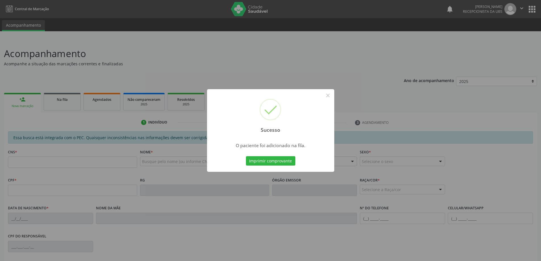
click at [20, 98] on div "Sucesso × O paciente foi adicionado na fila. Imprimir comprovante Cancel" at bounding box center [270, 130] width 541 height 261
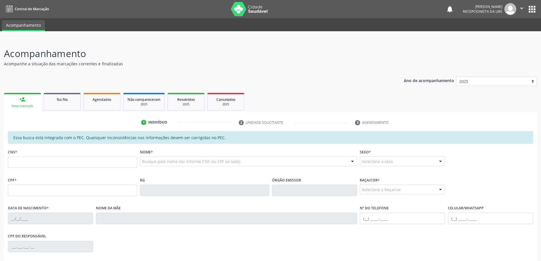
click at [57, 154] on div "CNS *" at bounding box center [72, 158] width 129 height 20
click at [89, 167] on input "text" at bounding box center [72, 162] width 129 height 11
paste input "701 4066 0893 6337"
type input "701 4066 0893 6337"
type input "080.767.624-13"
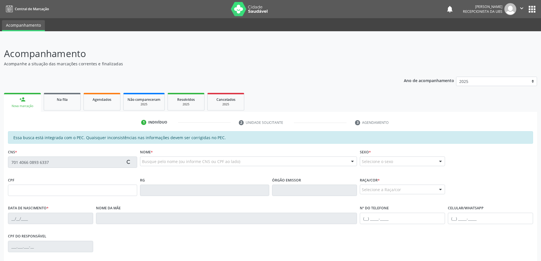
type input "02/08/1986"
type input "Edileuza Alves do Nascimento"
type input "(19) 98726-2393"
type input "82"
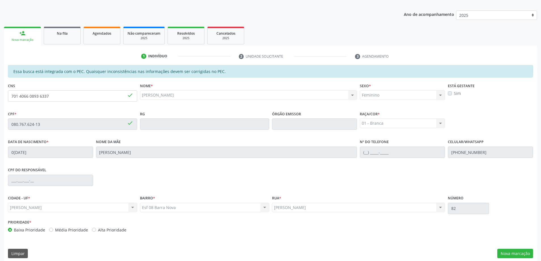
scroll to position [71, 0]
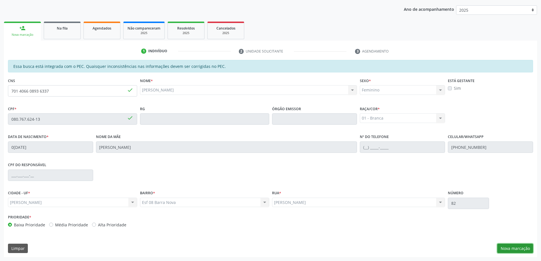
click at [505, 244] on button "Nova marcação" at bounding box center [516, 249] width 36 height 10
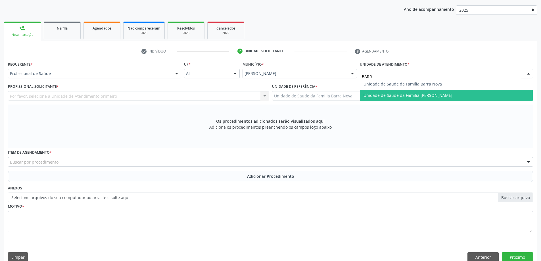
type input "BARRA"
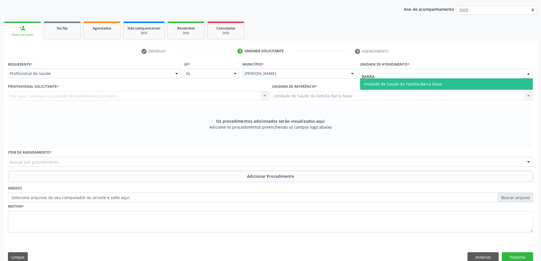
click at [504, 87] on span "Unidade de Saude da Familia Barra Nova" at bounding box center [446, 83] width 173 height 11
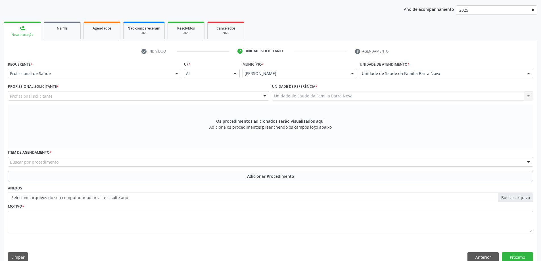
click at [201, 98] on div "Profissional solicitante" at bounding box center [138, 96] width 261 height 10
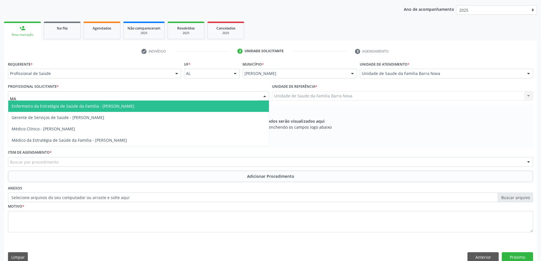
type input "MAR"
click at [190, 106] on span "Enfermeiro da Estratégia de Saúde da Família - [PERSON_NAME]" at bounding box center [138, 106] width 261 height 11
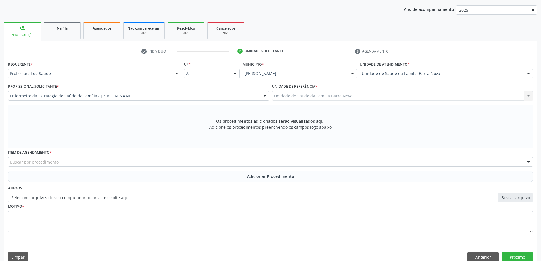
click at [147, 163] on div "Buscar por procedimento" at bounding box center [271, 162] width 526 height 10
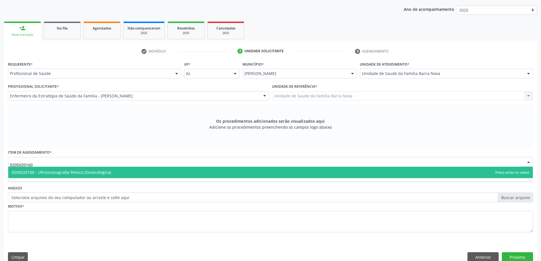
click at [132, 171] on span "0205020160 - Ultrassonografia Pelvica (Ginecologica)" at bounding box center [270, 172] width 525 height 11
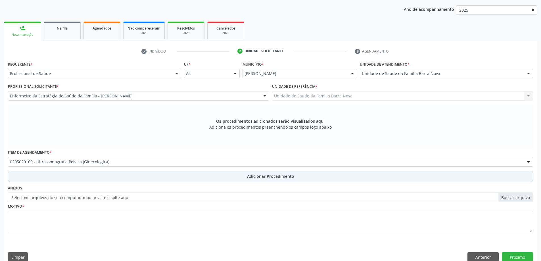
click at [94, 174] on button "Adicionar Procedimento" at bounding box center [271, 176] width 526 height 11
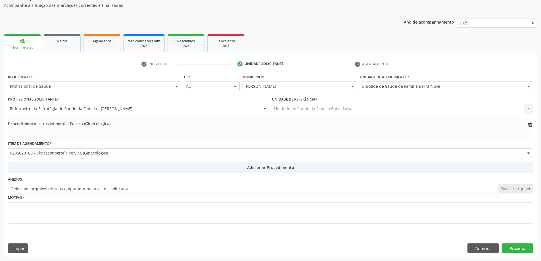
scroll to position [59, 0]
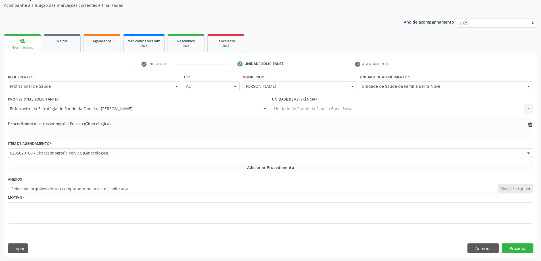
click at [111, 148] on div "Item de agendamento * 0205020160 - Ultrassonografia Pelvica (Ginecologica) 0304…" at bounding box center [271, 149] width 526 height 18
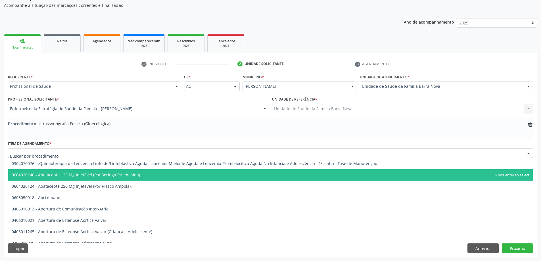
click at [115, 150] on div at bounding box center [271, 153] width 526 height 10
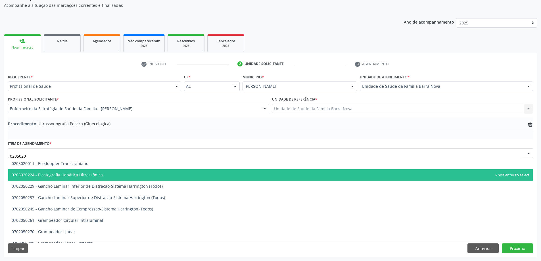
type input "02050201"
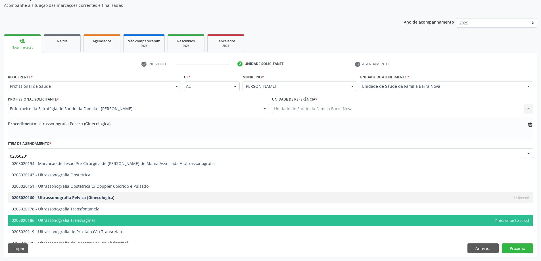
click at [122, 223] on span "0205020186 - Ultrassonografia Transvaginal" at bounding box center [270, 220] width 525 height 11
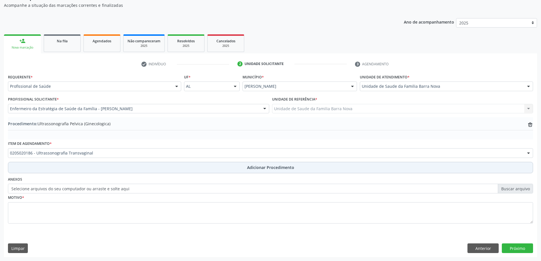
click at [118, 170] on button "Adicionar Procedimento" at bounding box center [271, 167] width 526 height 11
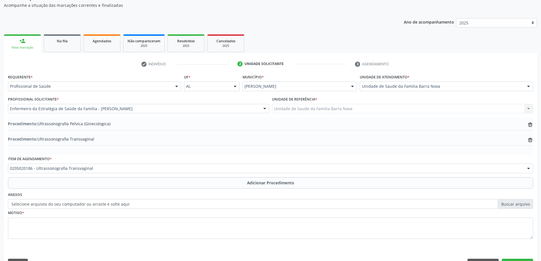
click at [104, 213] on div "Motivo *" at bounding box center [271, 224] width 526 height 30
click at [104, 215] on div "Motivo *" at bounding box center [271, 224] width 526 height 30
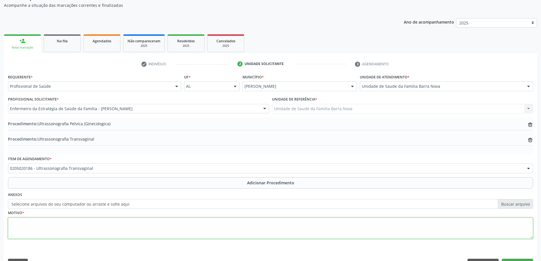
click at [101, 226] on textarea at bounding box center [271, 229] width 526 height 22
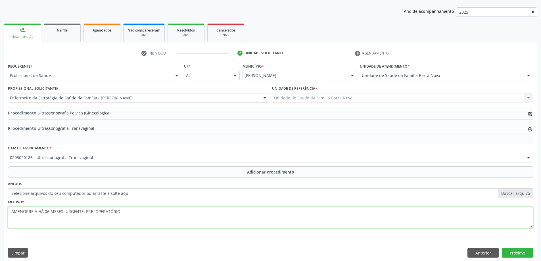
scroll to position [74, 0]
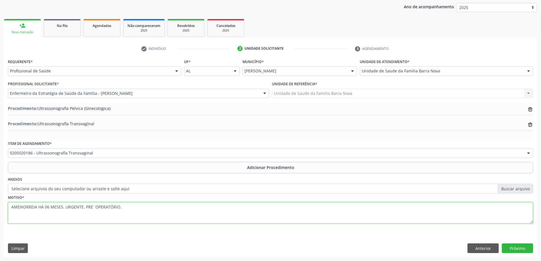
type textarea "AMENORREIA HÁ 06 MESES. URGENTE. PRE´OPERATÓRIO."
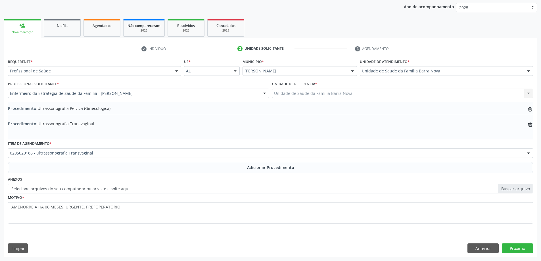
click at [526, 242] on div "Requerente * Profissional de Saúde Profissional de Saúde Paciente Nenhum result…" at bounding box center [270, 157] width 533 height 200
click at [527, 246] on button "Próximo" at bounding box center [517, 249] width 31 height 10
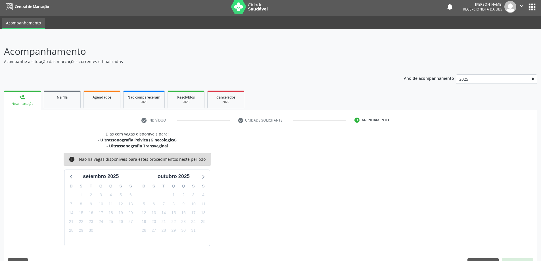
scroll to position [17, 0]
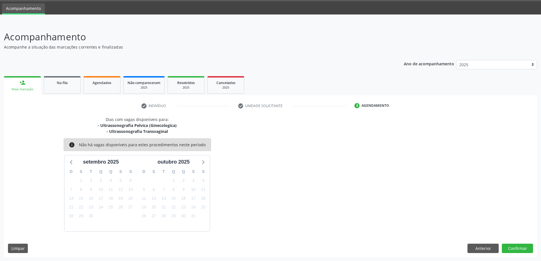
click at [519, 240] on div "Dias com vagas disponíveis para: - Ultrassonografia Pelvica (Ginecologica) - Ul…" at bounding box center [270, 187] width 533 height 141
drag, startPoint x: 519, startPoint y: 242, endPoint x: 520, endPoint y: 246, distance: 4.4
click at [519, 243] on div "Dias com vagas disponíveis para: - Ultrassonografia Pelvica (Ginecologica) - Ul…" at bounding box center [270, 187] width 533 height 141
click at [520, 246] on button "Confirmar" at bounding box center [517, 249] width 31 height 10
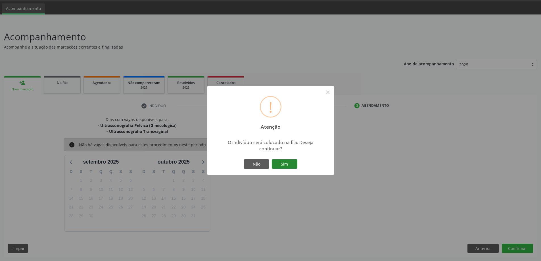
click at [288, 159] on button "Sim" at bounding box center [285, 164] width 26 height 10
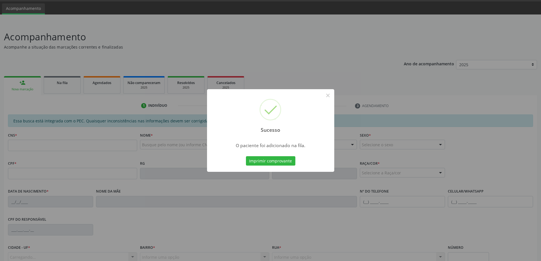
click at [31, 82] on div "Sucesso × O paciente foi adicionado na fila. Imprimir comprovante Cancel" at bounding box center [270, 130] width 541 height 261
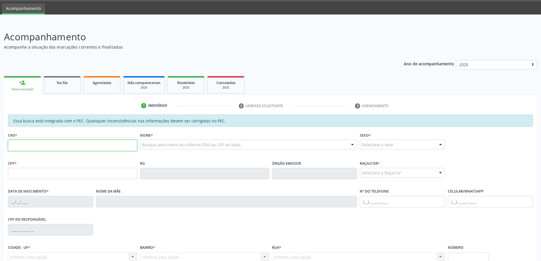
click at [65, 147] on input "text" at bounding box center [72, 145] width 129 height 11
type input "0"
type input "701 4066 0893 6337"
type input "080.767.624-13"
type input "02/08/1986"
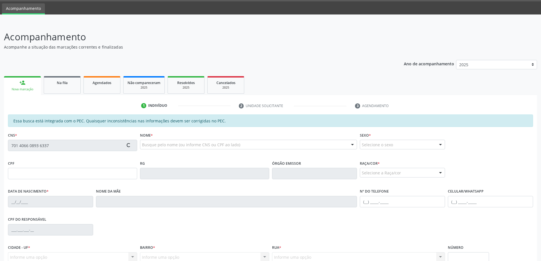
type input "Edileuza Alves do Nascimento"
type input "(19) 98726-2393"
type input "82"
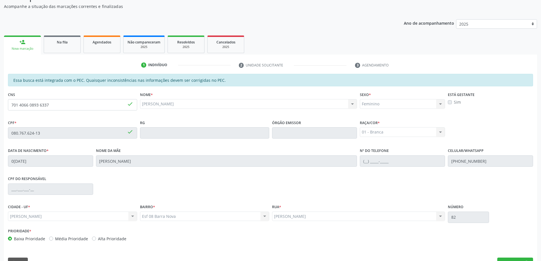
scroll to position [71, 0]
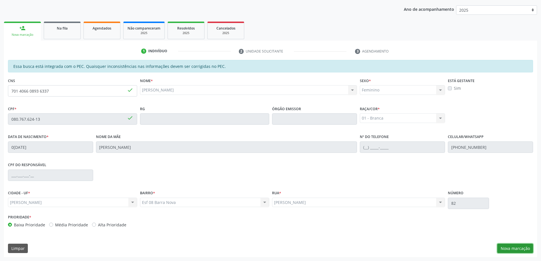
drag, startPoint x: 511, startPoint y: 248, endPoint x: 496, endPoint y: 242, distance: 16.2
click at [511, 249] on button "Nova marcação" at bounding box center [516, 249] width 36 height 10
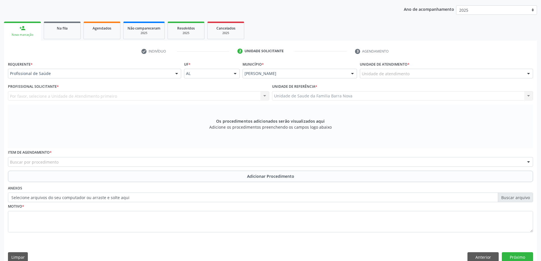
click at [427, 67] on div "Unidade de atendimento * Unidade de atendimento Aeronave Baron 58 Aeronave Cess…" at bounding box center [446, 69] width 173 height 18
click at [426, 81] on div "Unidade de atendimento * Unidade de atendimento Aeronave Baron 58 Aeronave Cess…" at bounding box center [447, 71] width 176 height 22
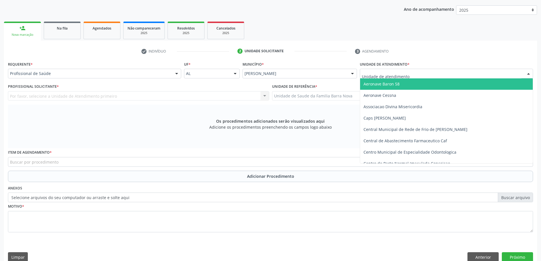
click at [426, 76] on div at bounding box center [446, 74] width 173 height 10
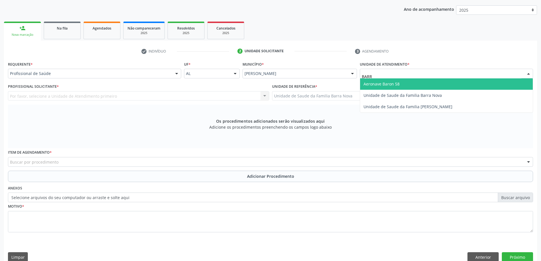
type input "BARRA"
click at [418, 86] on span "Unidade de Saude da Familia Barra Nova" at bounding box center [403, 83] width 78 height 5
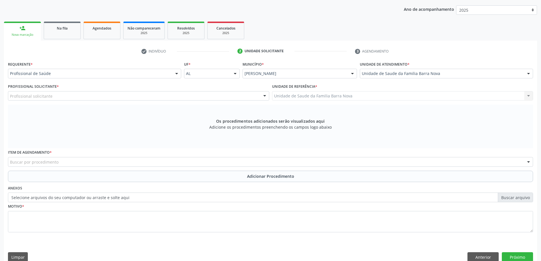
click at [191, 94] on div "Profissional solicitante" at bounding box center [138, 96] width 261 height 10
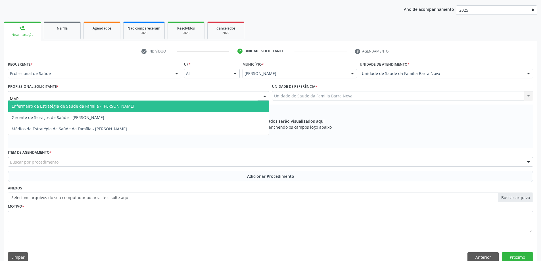
type input "MARY"
click at [203, 104] on span "Enfermeiro da Estratégia de Saúde da Família - [PERSON_NAME]" at bounding box center [138, 106] width 261 height 11
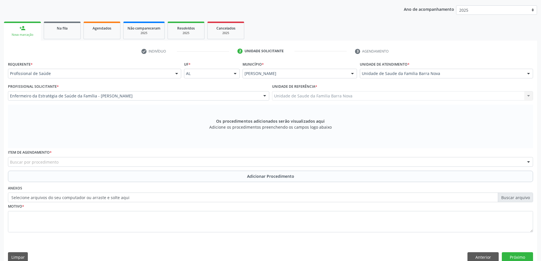
click at [92, 163] on div "Buscar por procedimento" at bounding box center [271, 162] width 526 height 10
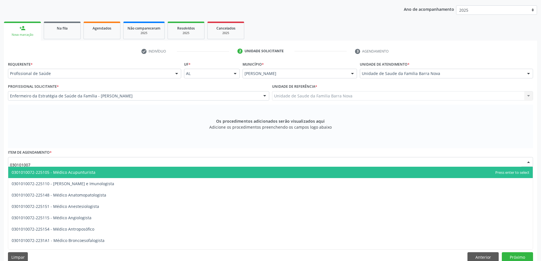
type input "0301010072"
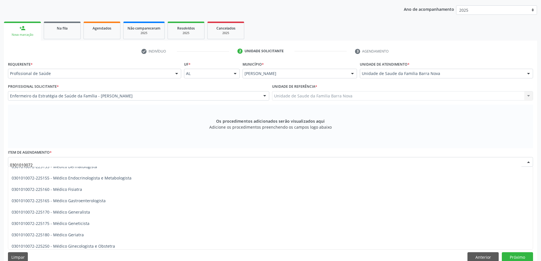
scroll to position [284, 0]
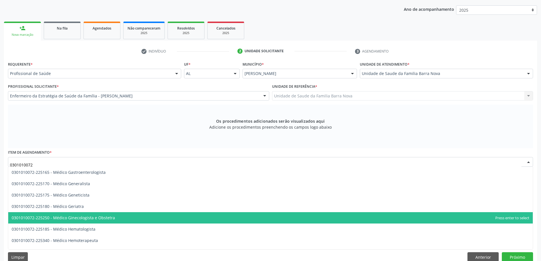
click at [134, 214] on span "0301010072-225250 - Médico Ginecologista e Obstetra" at bounding box center [270, 217] width 525 height 11
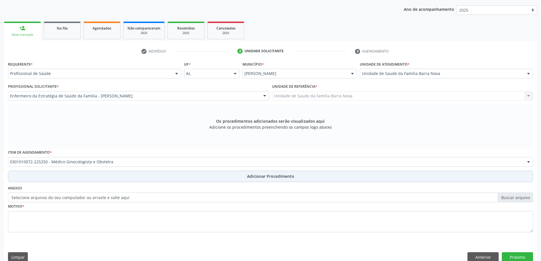
click at [136, 181] on button "Adicionar Procedimento" at bounding box center [271, 176] width 526 height 11
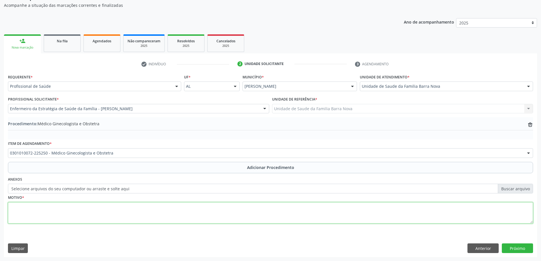
click at [139, 209] on textarea at bounding box center [271, 213] width 526 height 22
type textarea "OLIGONORRÉIA, NÃO ESPECIFICADA. PRIORITÁRIO."
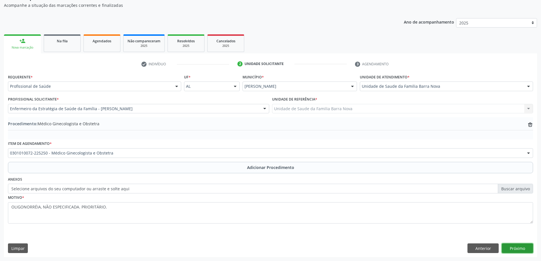
click at [531, 251] on button "Próximo" at bounding box center [517, 249] width 31 height 10
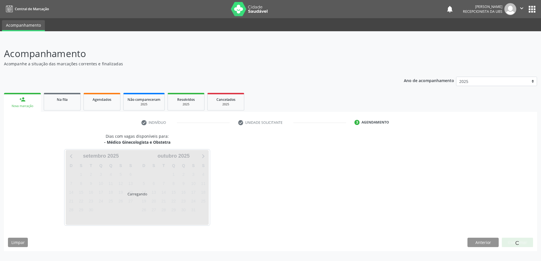
scroll to position [0, 0]
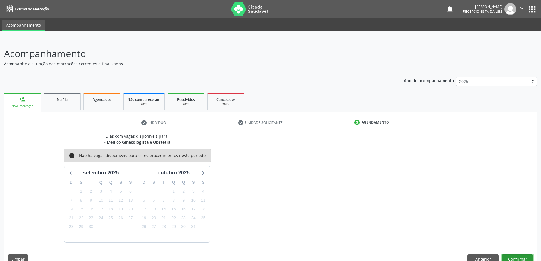
click at [518, 257] on button "Confirmar" at bounding box center [517, 260] width 31 height 10
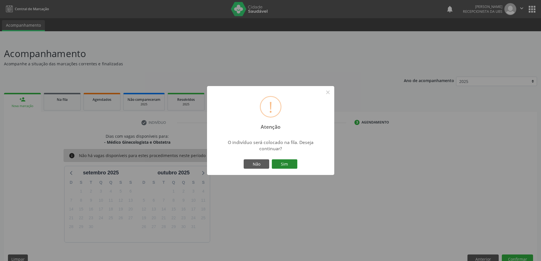
click at [283, 166] on button "Sim" at bounding box center [285, 164] width 26 height 10
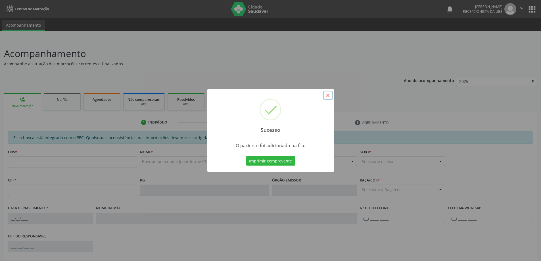
click at [327, 95] on button "×" at bounding box center [328, 96] width 10 height 10
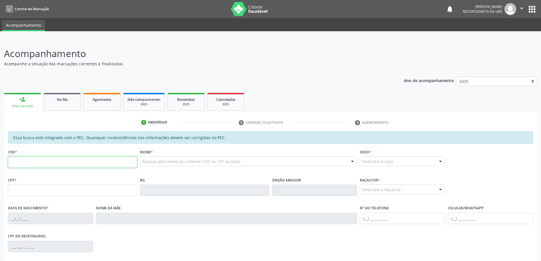
click at [87, 159] on input "text" at bounding box center [72, 162] width 129 height 11
type input "7"
paste input "704 7037 6675 7335"
type input "704 7037 6675 7335"
type input "208.086.744-04"
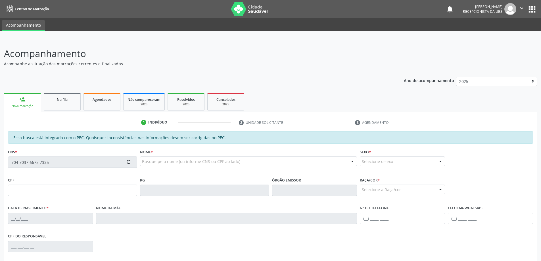
type input "12/12/1950"
type input "Elza Carnriro Simons"
type input "(82) 98813-0126"
type input "093"
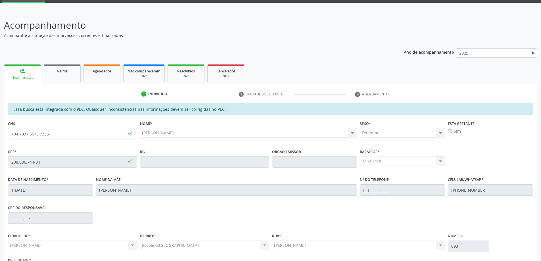
scroll to position [71, 0]
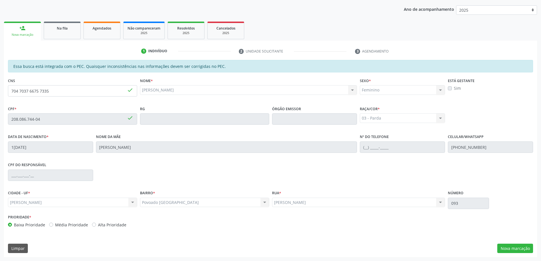
click at [522, 241] on div "Essa busca está integrada com o PEC. Quaisquer inconsistências nas informações …" at bounding box center [270, 158] width 533 height 197
click at [505, 246] on button "Nova marcação" at bounding box center [516, 249] width 36 height 10
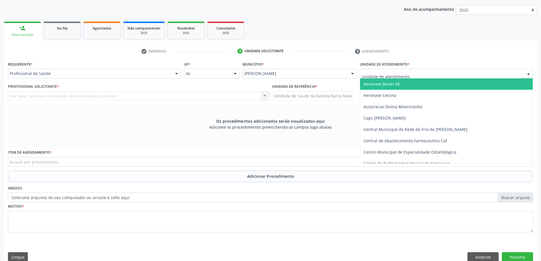
click at [417, 77] on div at bounding box center [446, 74] width 173 height 10
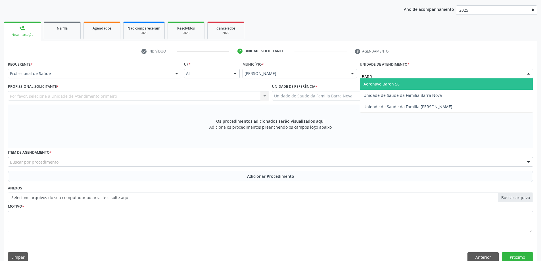
type input "BARRA"
click at [431, 84] on span "Unidade de Saude da Familia Barra Nova" at bounding box center [403, 83] width 78 height 5
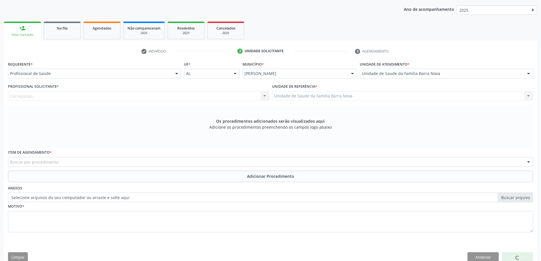
click at [204, 101] on div "Profissional Solicitante * [GEOGRAPHIC_DATA]... Nenhum resultado encontrado par…" at bounding box center [139, 93] width 264 height 22
click at [204, 92] on div "Profissional solicitante" at bounding box center [138, 96] width 261 height 10
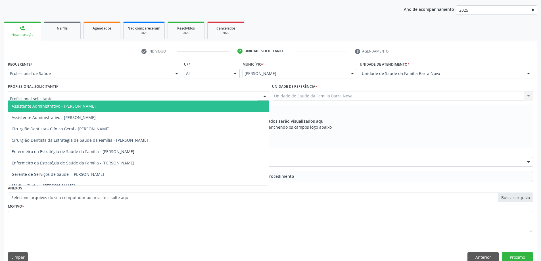
type input "Z"
click at [127, 78] on div "Requerente * Profissional de Saúde Profissional de Saúde Paciente Nenhum result…" at bounding box center [95, 71] width 176 height 22
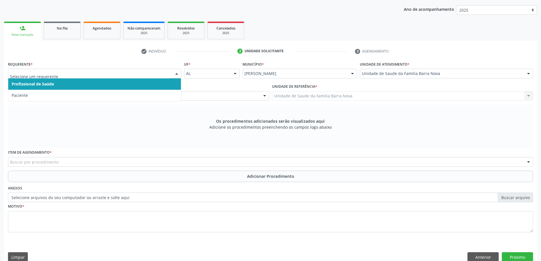
click at [127, 85] on span "Profissional de Saúde" at bounding box center [94, 83] width 173 height 11
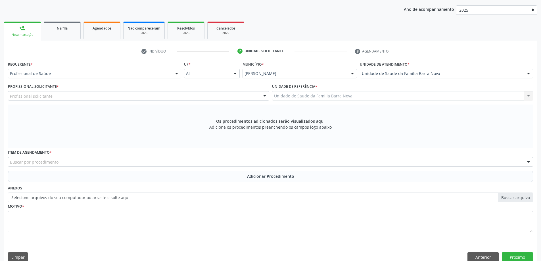
click at [127, 86] on div "Profissional Solicitante * Profissional solicitante Assistente Administrativo -…" at bounding box center [138, 91] width 261 height 18
click at [125, 68] on div "Requerente * Profissional de Saúde Profissional de Saúde Paciente Nenhum result…" at bounding box center [94, 69] width 173 height 18
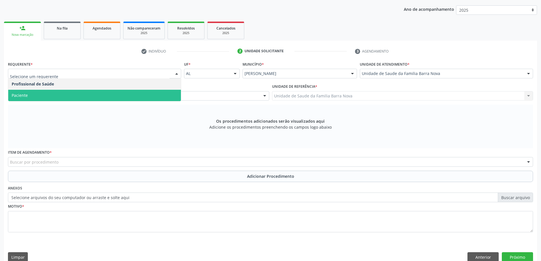
click at [117, 97] on span "Paciente" at bounding box center [94, 95] width 173 height 11
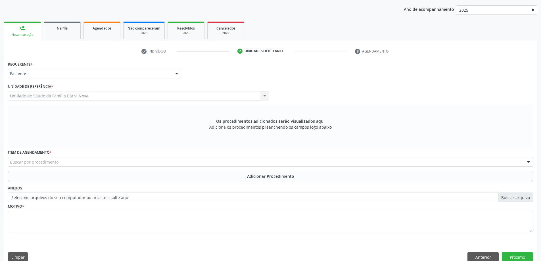
click at [116, 96] on div "Unidade de Saude da Familia Barra Nova Unidade de Saude da Familia Barra Nova N…" at bounding box center [138, 96] width 261 height 10
click at [106, 162] on div "Buscar por procedimento" at bounding box center [271, 162] width 526 height 10
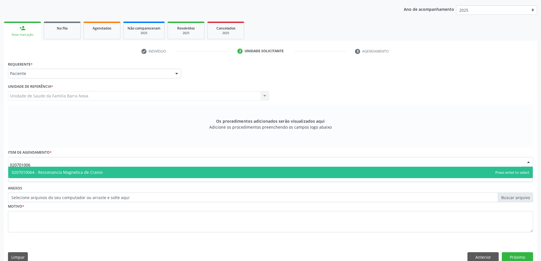
type input "0207010064"
click at [109, 172] on span "0207010064 - Ressonancia Magnetica de Cranio" at bounding box center [270, 172] width 525 height 11
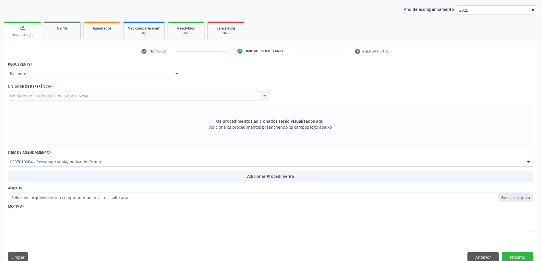
click at [105, 182] on button "Adicionar Procedimento" at bounding box center [271, 176] width 526 height 11
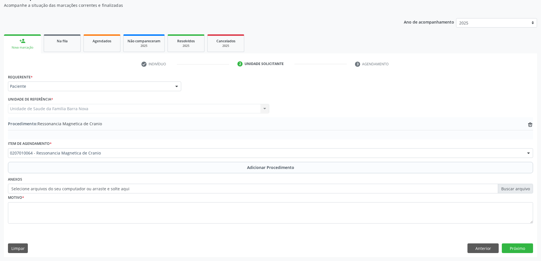
scroll to position [59, 0]
click at [110, 179] on div "Anexos Selecione arquivos do seu computador ou arraste e solte aqui" at bounding box center [271, 184] width 528 height 18
click at [112, 200] on div "Motivo *" at bounding box center [271, 209] width 526 height 30
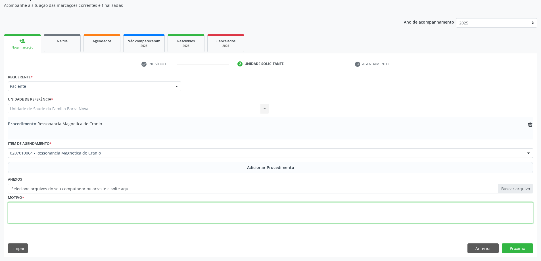
click at [134, 213] on textarea at bounding box center [271, 213] width 526 height 22
type textarea "DÉFICIT DE MEMÓRIA PROGRESSIVA."
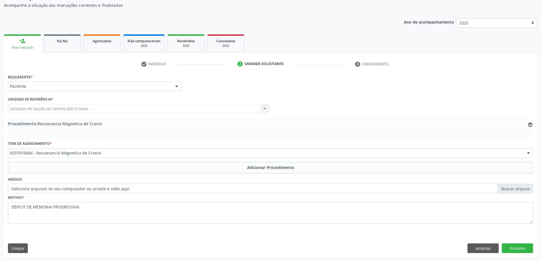
drag, startPoint x: 514, startPoint y: 256, endPoint x: 516, endPoint y: 248, distance: 8.4
click at [514, 255] on div "Requerente * Paciente Profissional de Saúde Paciente Nenhum resultado encontrad…" at bounding box center [270, 165] width 533 height 184
click at [516, 248] on button "Próximo" at bounding box center [517, 249] width 31 height 10
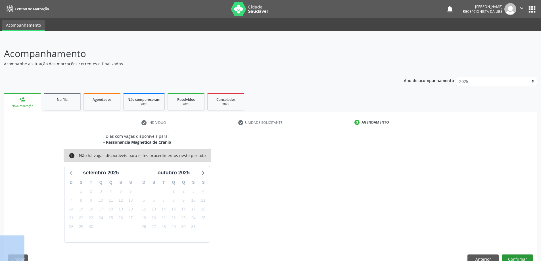
click at [527, 255] on div "Dias com vagas disponíveis para: - Ressonancia Magnetica de Cranio info Não há …" at bounding box center [270, 200] width 533 height 135
click at [527, 255] on button "Confirmar" at bounding box center [517, 260] width 31 height 10
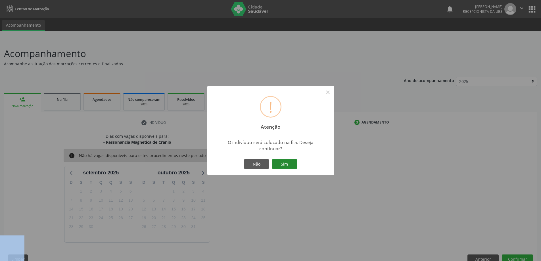
click at [289, 167] on button "Sim" at bounding box center [285, 164] width 26 height 10
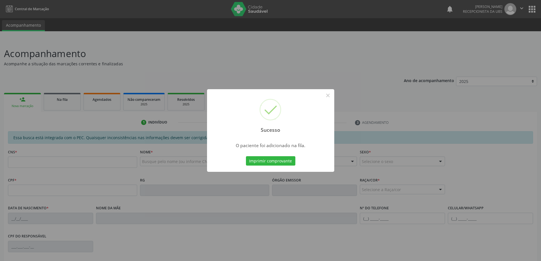
click at [85, 194] on div "Sucesso × O paciente foi adicionado na fila. Imprimir comprovante Cancel" at bounding box center [270, 130] width 541 height 261
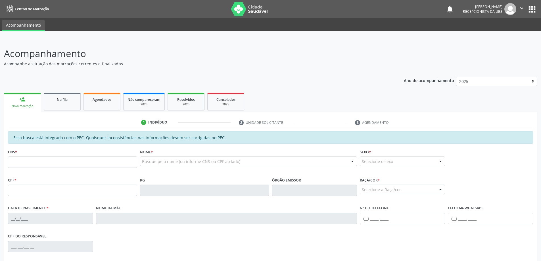
drag, startPoint x: 62, startPoint y: 171, endPoint x: 60, endPoint y: 162, distance: 9.9
click at [60, 167] on fieldset "CNS *" at bounding box center [72, 160] width 129 height 24
click at [60, 162] on input "text" at bounding box center [72, 162] width 129 height 11
paste input "704 7037 6675 7335"
type input "704 7037 6675 7335"
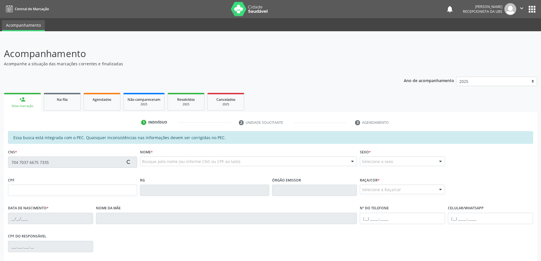
type input "208.086.744-04"
type input "12/12/1950"
type input "Elza Carnriro Simons"
type input "(82) 98813-0126"
type input "093"
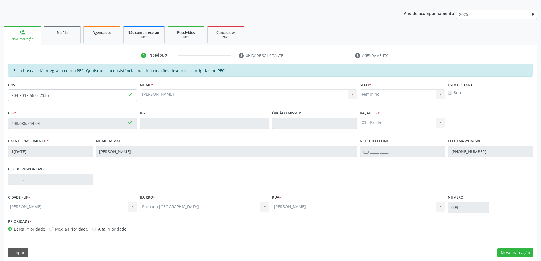
scroll to position [71, 0]
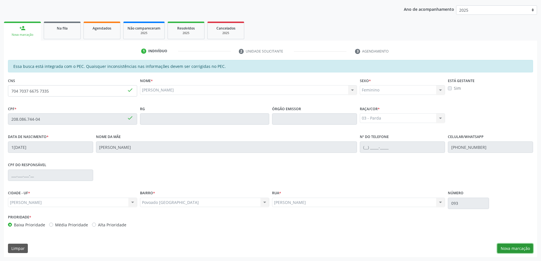
click at [518, 244] on button "Nova marcação" at bounding box center [516, 249] width 36 height 10
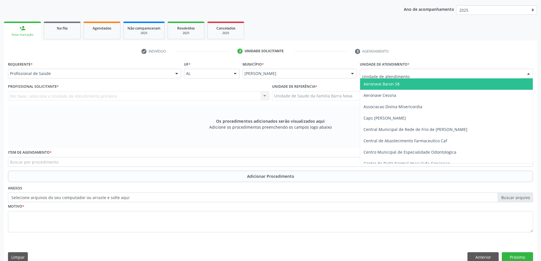
click at [379, 77] on div at bounding box center [446, 74] width 173 height 10
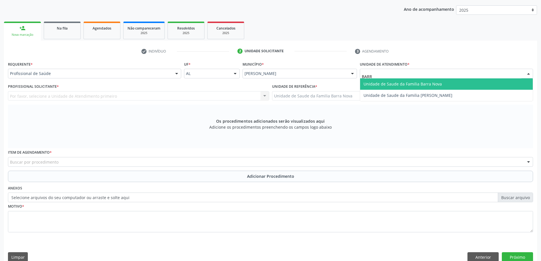
type input "BARRA"
click at [472, 83] on span "Unidade de Saude da Familia Barra Nova" at bounding box center [446, 83] width 173 height 11
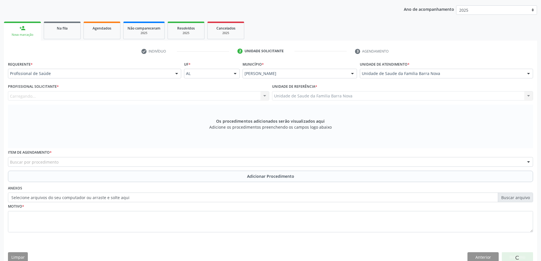
click at [236, 97] on div "Carregando... Nenhum resultado encontrado para: " " Não há nenhuma opção para s…" at bounding box center [138, 96] width 261 height 10
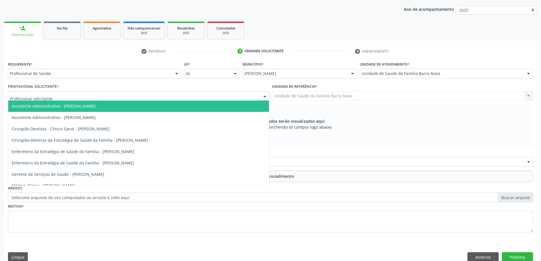
click at [236, 97] on div at bounding box center [138, 96] width 261 height 10
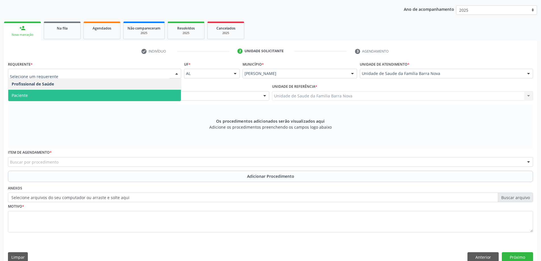
click at [113, 98] on span "Paciente" at bounding box center [94, 95] width 173 height 11
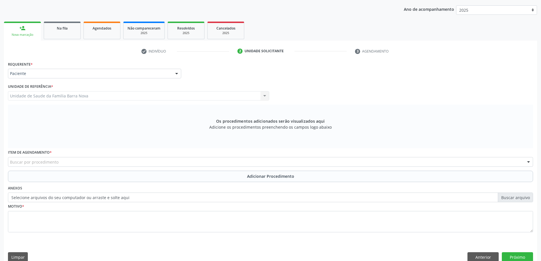
click at [117, 151] on div "Item de agendamento * Buscar por procedimento 0304070076 - .Quimioterapia de Le…" at bounding box center [271, 157] width 526 height 18
click at [127, 159] on div "Buscar por procedimento" at bounding box center [271, 162] width 526 height 10
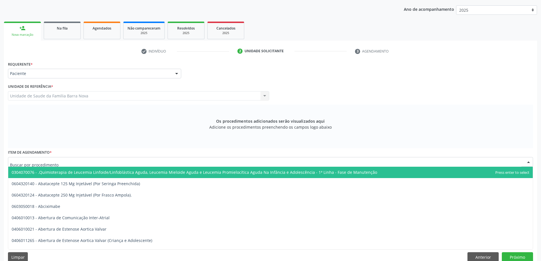
type input "2"
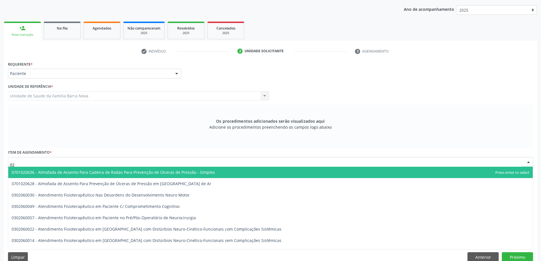
type input "0"
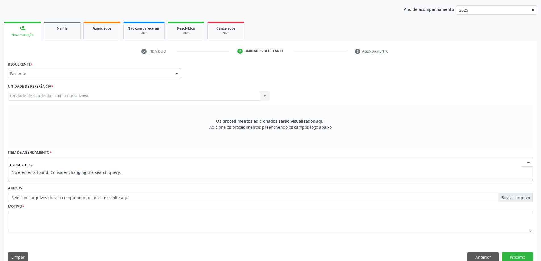
click at [58, 164] on input "0206020037" at bounding box center [266, 164] width 512 height 11
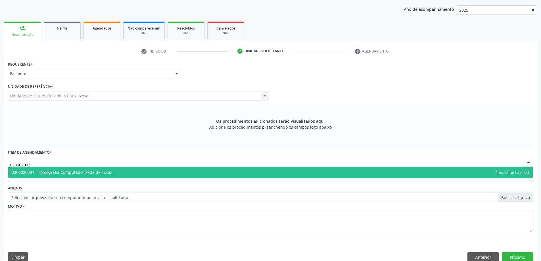
type input "0206020031"
click at [120, 173] on span "0206020031 - Tomografia Computadorizada de Torax" at bounding box center [270, 172] width 525 height 11
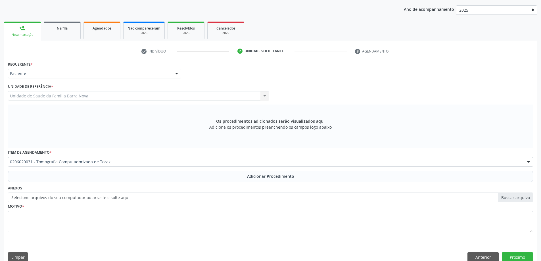
click at [109, 179] on button "Adicionar Procedimento" at bounding box center [271, 176] width 526 height 11
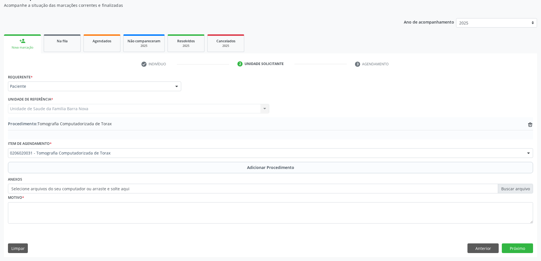
scroll to position [59, 0]
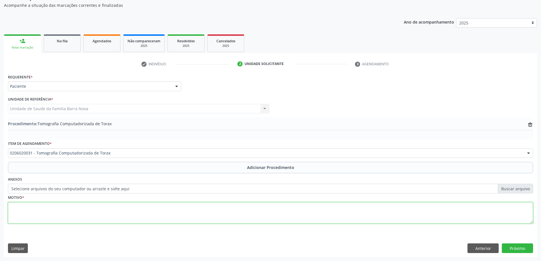
click at [91, 214] on textarea at bounding box center [271, 213] width 526 height 22
click at [137, 213] on textarea "PACIENTE COM HISTÓRICO E TABAGISMO HÁ 30 ANOS" at bounding box center [271, 213] width 526 height 22
type textarea "PACIENTE COM HISTÓRICO E TABAGISMO HÁ 30 ANOS."
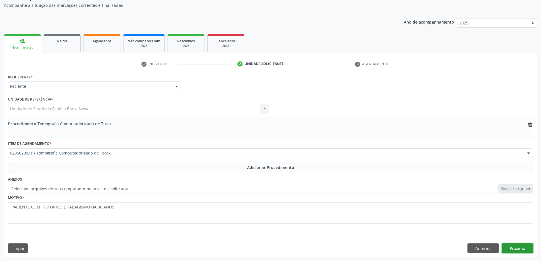
click at [525, 247] on button "Próximo" at bounding box center [517, 249] width 31 height 10
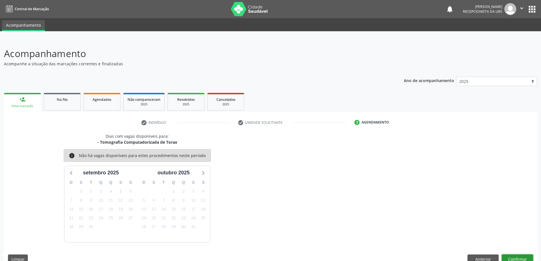
click at [517, 257] on button "Confirmar" at bounding box center [517, 260] width 31 height 10
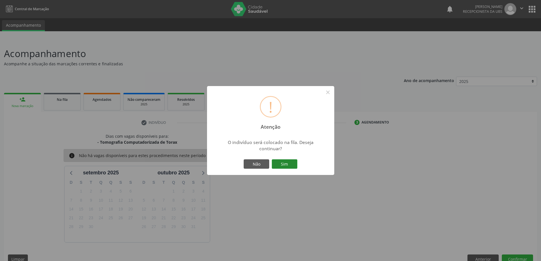
click at [282, 163] on button "Sim" at bounding box center [285, 164] width 26 height 10
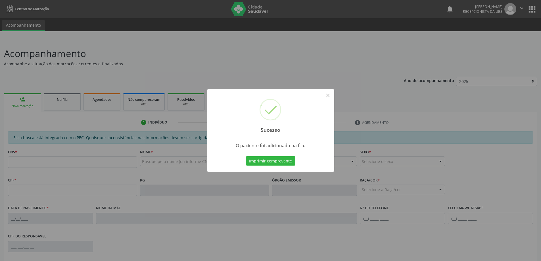
click at [179, 140] on div "Sucesso × O paciente foi adicionado na fila. Imprimir comprovante Cancel" at bounding box center [270, 130] width 541 height 261
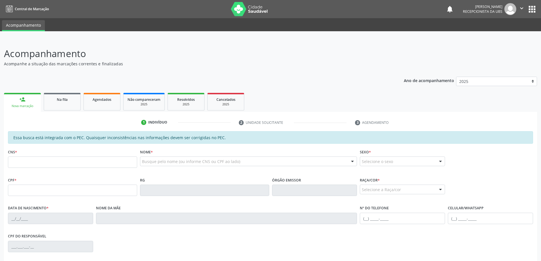
click at [28, 171] on fieldset "CNS *" at bounding box center [72, 160] width 129 height 24
click at [29, 167] on input "text" at bounding box center [72, 162] width 129 height 11
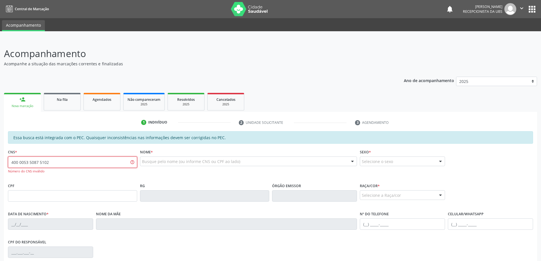
click at [13, 163] on input "400 0053 5087 5102" at bounding box center [72, 162] width 129 height 11
type input "0"
type input "704 0053 5087 5102"
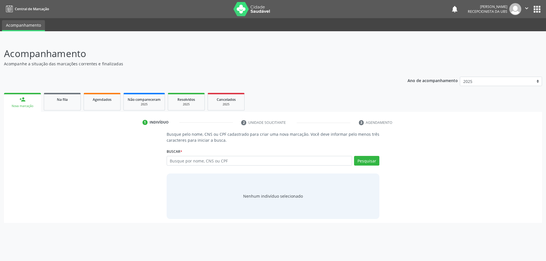
click at [28, 101] on link "person_add Nova marcação" at bounding box center [22, 102] width 37 height 19
click at [58, 98] on span "Na fila" at bounding box center [62, 99] width 11 height 5
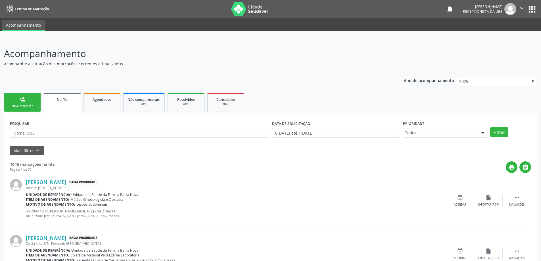
click at [27, 101] on link "person_add Nova marcação" at bounding box center [22, 102] width 37 height 19
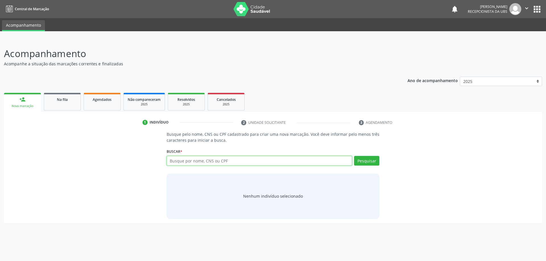
click at [234, 159] on input "text" at bounding box center [260, 161] width 186 height 10
type input "700005350875102"
click at [377, 163] on button "Pesquisar" at bounding box center [366, 161] width 25 height 10
type input "700005350875102"
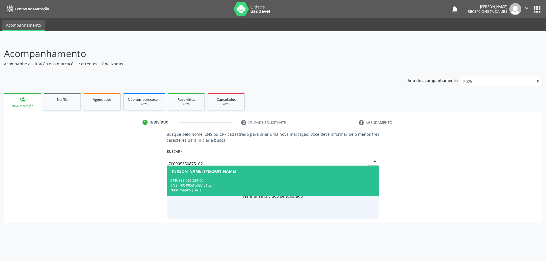
click at [285, 177] on span "[PERSON_NAME] [PERSON_NAME] CPF: 888.612.524-00 CNS: 700 0053 5087 5102 Nascime…" at bounding box center [273, 181] width 212 height 30
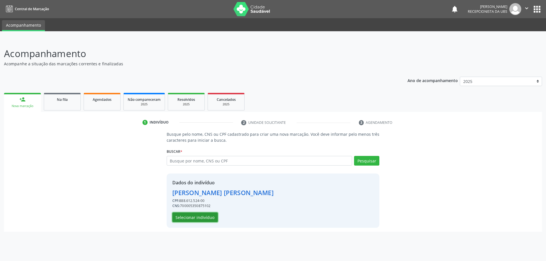
click at [207, 217] on button "Selecionar indivíduo" at bounding box center [194, 218] width 45 height 10
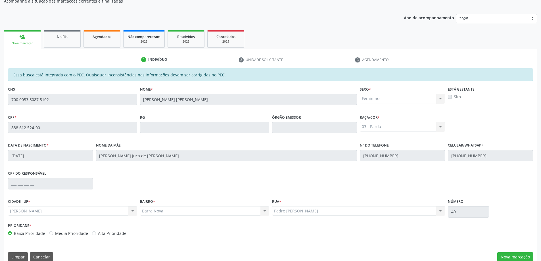
scroll to position [71, 0]
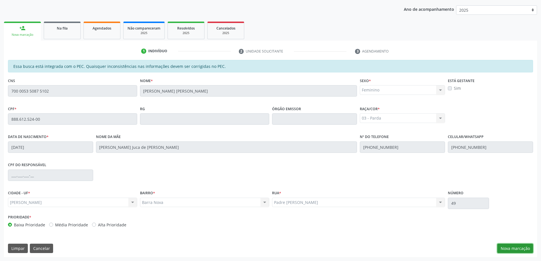
click at [520, 253] on button "Nova marcação" at bounding box center [516, 249] width 36 height 10
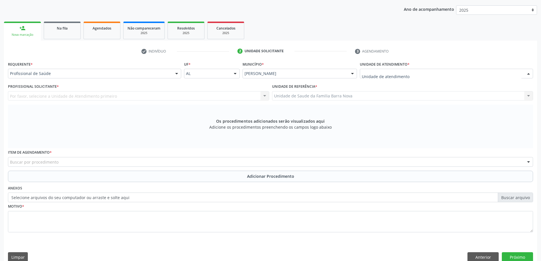
click at [409, 75] on div at bounding box center [446, 74] width 173 height 10
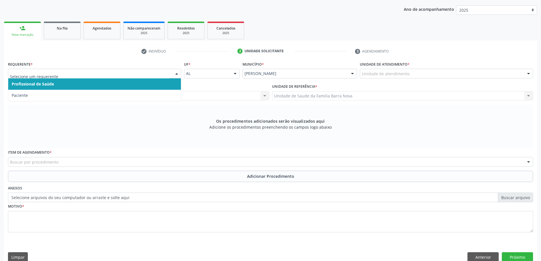
drag, startPoint x: 74, startPoint y: 70, endPoint x: 84, endPoint y: 90, distance: 21.9
click at [74, 70] on div at bounding box center [94, 74] width 173 height 10
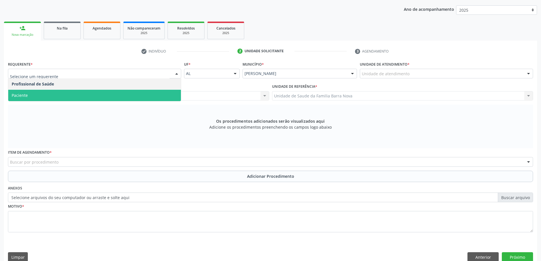
click at [85, 96] on span "Paciente" at bounding box center [94, 95] width 173 height 11
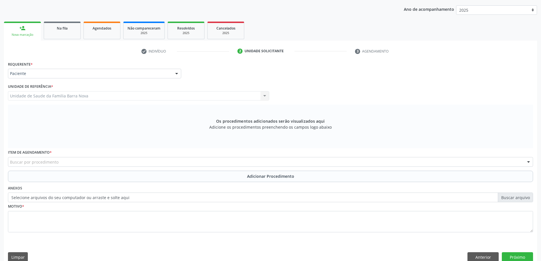
click at [88, 152] on div "Item de agendamento * Buscar por procedimento 0304070076 - .Quimioterapia de Le…" at bounding box center [271, 157] width 526 height 18
drag, startPoint x: 82, startPoint y: 83, endPoint x: 84, endPoint y: 77, distance: 6.1
click at [82, 82] on div "Requerente * Paciente Profissional de Saúde Paciente Nenhum resultado encontrad…" at bounding box center [271, 150] width 526 height 180
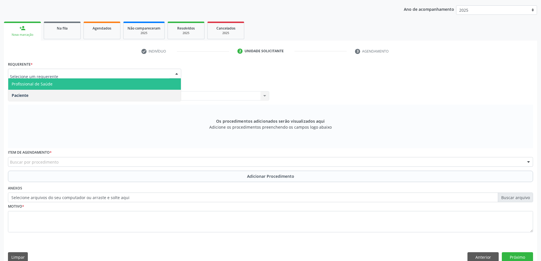
click at [77, 86] on span "Profissional de Saúde" at bounding box center [94, 83] width 173 height 11
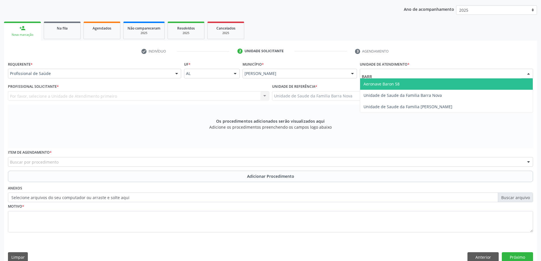
type input "BARRA"
click at [425, 75] on input "BARRA" at bounding box center [442, 76] width 160 height 11
click at [427, 84] on span "Unidade de Saude da Familia Barra Nova" at bounding box center [403, 83] width 78 height 5
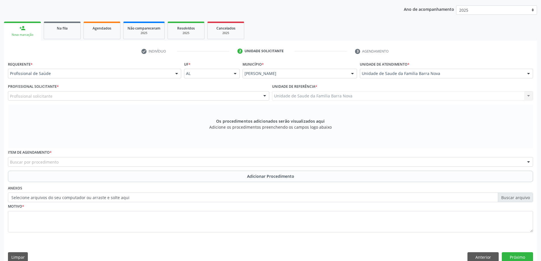
click at [252, 98] on div "Profissional solicitante" at bounding box center [138, 96] width 261 height 10
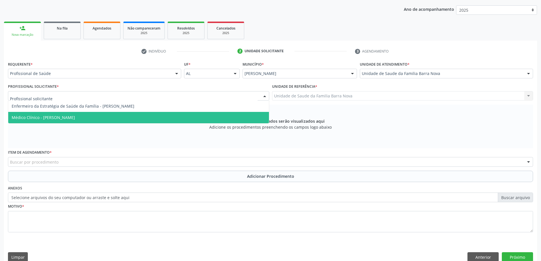
click at [202, 126] on div "Requerente * Profissional de Saúde Profissional de Saúde Paciente Nenhum result…" at bounding box center [271, 150] width 526 height 180
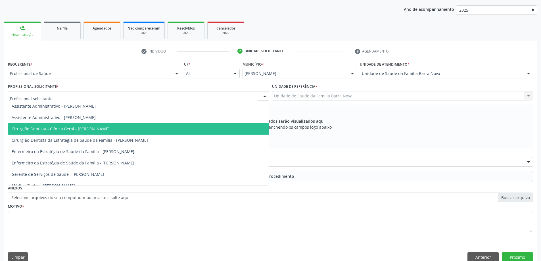
click at [201, 97] on div at bounding box center [138, 96] width 261 height 10
type input "Z"
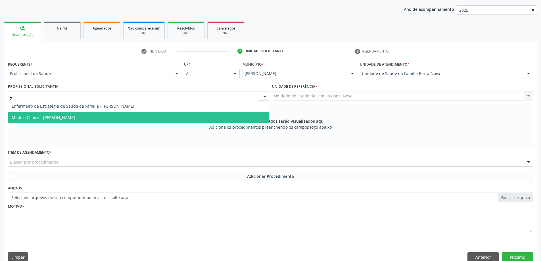
click at [187, 118] on span "Médico Clínico - [PERSON_NAME]" at bounding box center [138, 117] width 261 height 11
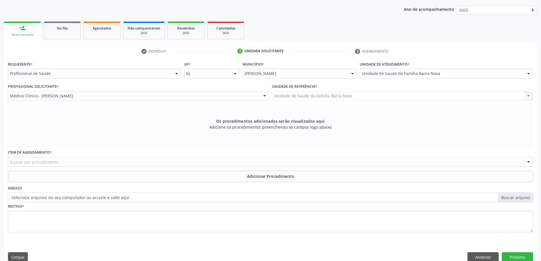
drag, startPoint x: 145, startPoint y: 157, endPoint x: 148, endPoint y: 158, distance: 3.0
click at [147, 157] on div "Item de agendamento * Buscar por procedimento 0304070076 - .Quimioterapia de Le…" at bounding box center [271, 157] width 526 height 18
click at [156, 160] on div "Buscar por procedimento" at bounding box center [271, 162] width 526 height 10
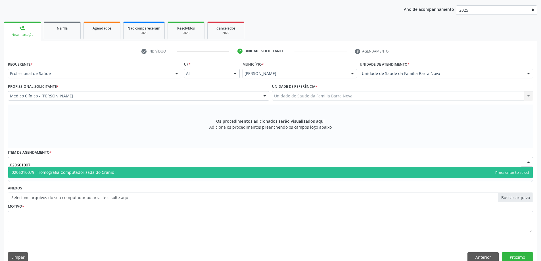
type input "0206010079"
click at [161, 171] on span "0206010079 - Tomografia Computadorizada do Cranio" at bounding box center [270, 172] width 525 height 11
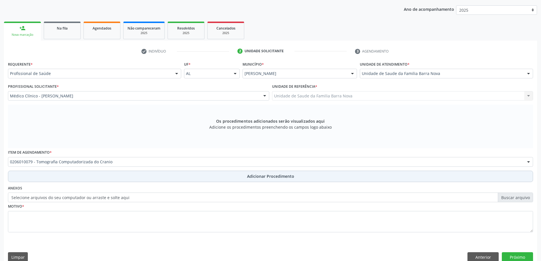
click at [160, 172] on button "Adicionar Procedimento" at bounding box center [271, 176] width 526 height 11
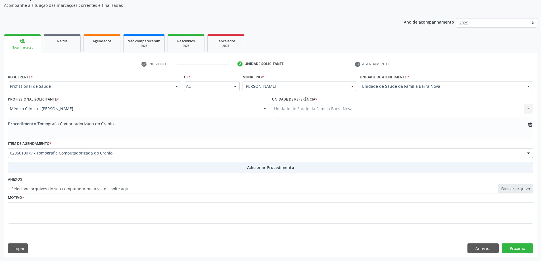
scroll to position [59, 0]
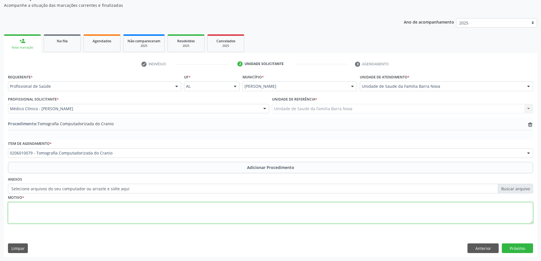
click at [144, 209] on textarea at bounding box center [271, 213] width 526 height 22
click at [108, 209] on textarea "TRAUMATISMO CRANIANO SEGUIDA DE [MEDICAL_DATA]" at bounding box center [271, 213] width 526 height 22
type textarea "TRAUMATISMO CRANIANO SEGUIDA DE [MEDICAL_DATA] E DORES (CEFALÉIA) FREQUENTES. U…"
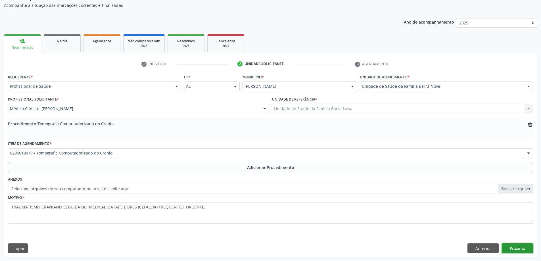
click at [512, 253] on button "Próximo" at bounding box center [517, 249] width 31 height 10
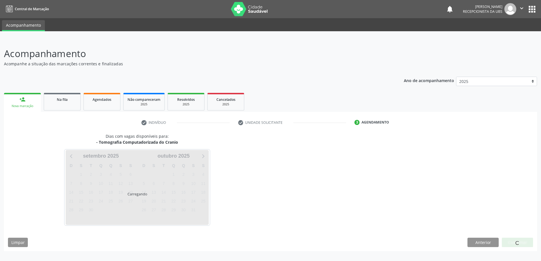
scroll to position [0, 0]
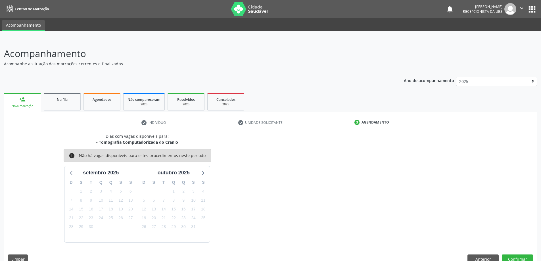
click at [513, 254] on div "Dias com vagas disponíveis para: - Tomografia Computadorizada do Cranio info Nã…" at bounding box center [270, 200] width 533 height 135
click at [518, 256] on button "Confirmar" at bounding box center [517, 260] width 31 height 10
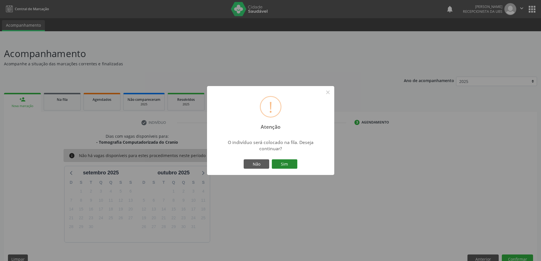
click at [286, 167] on button "Sim" at bounding box center [285, 164] width 26 height 10
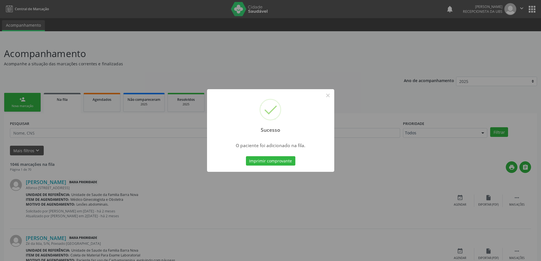
drag, startPoint x: 51, startPoint y: 103, endPoint x: 37, endPoint y: 101, distance: 14.3
click at [37, 101] on div "Sucesso × O paciente foi adicionado na fila. Imprimir comprovante Cancel" at bounding box center [270, 130] width 541 height 261
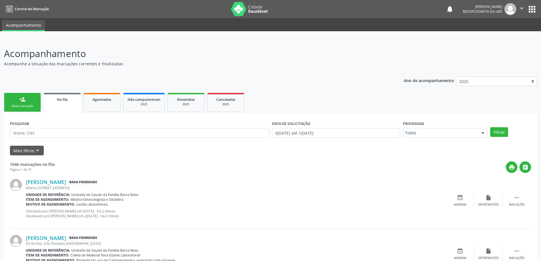
click at [34, 109] on link "person_add Nova marcação" at bounding box center [22, 102] width 37 height 19
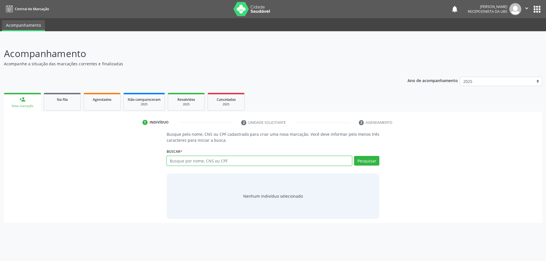
click at [196, 162] on input "text" at bounding box center [260, 161] width 186 height 10
click at [51, 99] on div "Na fila" at bounding box center [62, 99] width 28 height 6
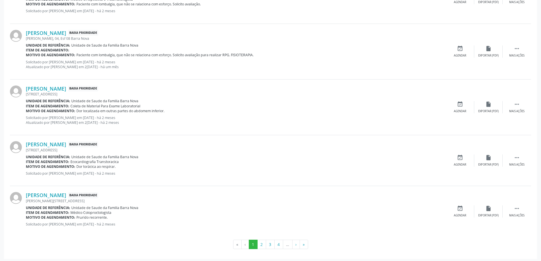
scroll to position [717, 0]
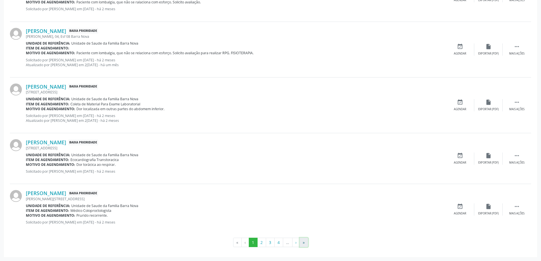
click at [304, 244] on button "»" at bounding box center [304, 243] width 9 height 10
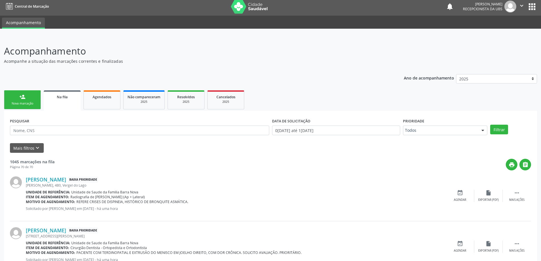
scroll to position [0, 0]
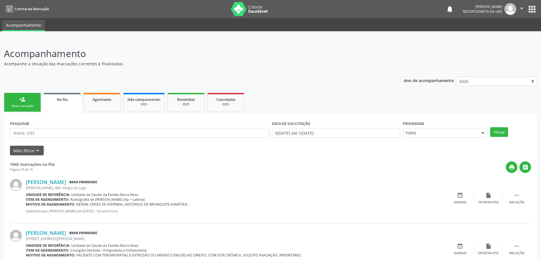
click at [13, 101] on link "person_add Nova marcação" at bounding box center [22, 102] width 37 height 19
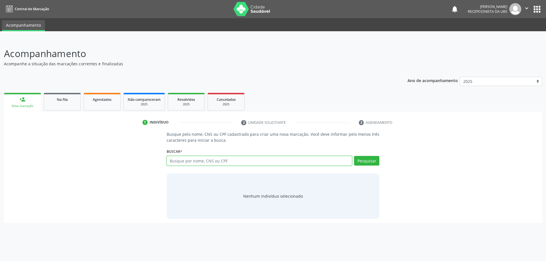
click at [230, 162] on input "text" at bounding box center [260, 161] width 186 height 10
type input "ITALA [PERSON_NAME]"
click at [379, 160] on div "Busque pelo nome, CNS ou CPF cadastrado para criar uma nova marcação. Você deve…" at bounding box center [273, 175] width 221 height 88
click at [377, 160] on button "Pesquisar" at bounding box center [366, 161] width 25 height 10
type input "ITALA [PERSON_NAME]"
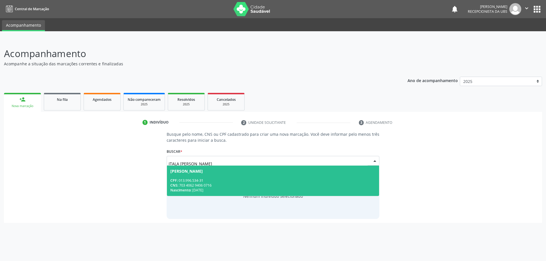
click at [313, 173] on div "[PERSON_NAME]" at bounding box center [272, 171] width 205 height 5
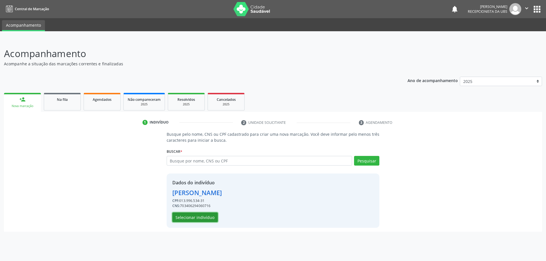
click at [208, 218] on button "Selecionar indivíduo" at bounding box center [194, 218] width 45 height 10
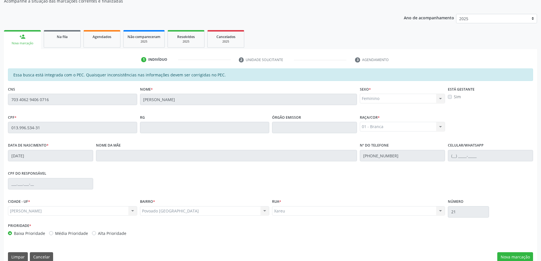
scroll to position [71, 0]
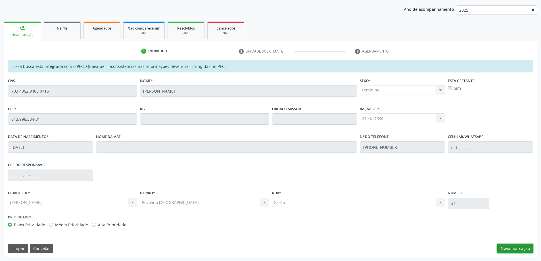
click at [516, 248] on button "Nova marcação" at bounding box center [516, 249] width 36 height 10
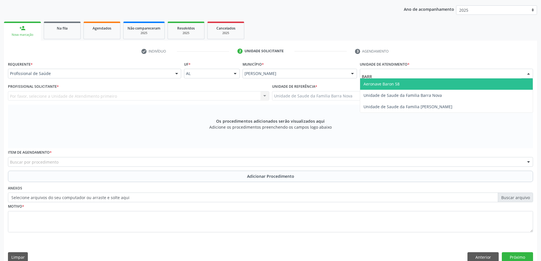
type input "BARRA"
click at [396, 82] on span "Unidade de Saude da Familia Barra Nova" at bounding box center [403, 83] width 78 height 5
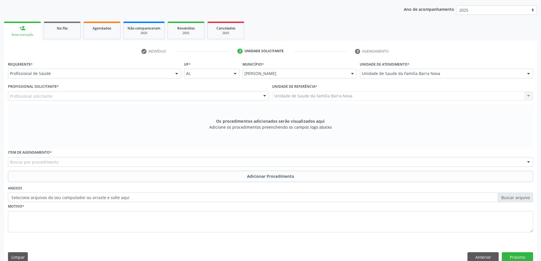
click at [215, 92] on div "Profissional solicitante" at bounding box center [138, 96] width 261 height 10
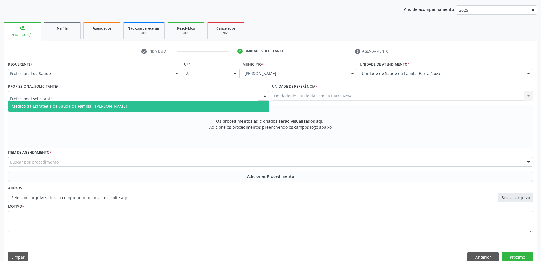
click at [145, 115] on div "Requerente * Profissional de Saúde Profissional de Saúde Paciente Nenhum result…" at bounding box center [271, 150] width 526 height 180
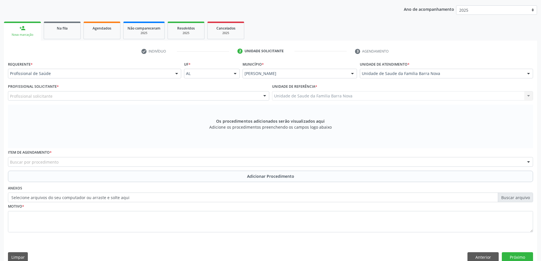
click at [143, 96] on div "Profissional solicitante" at bounding box center [138, 96] width 261 height 10
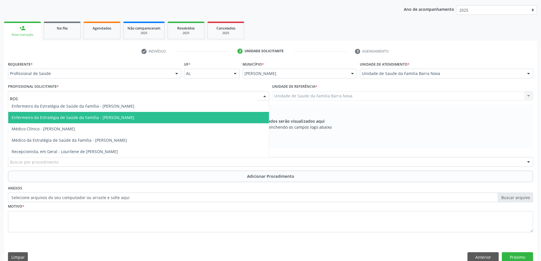
type input "ROSI"
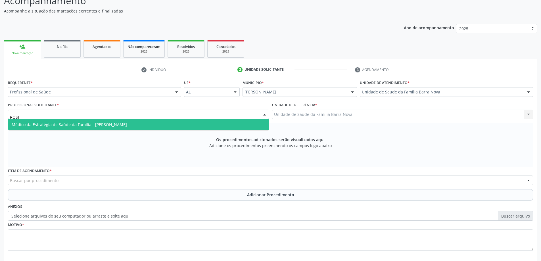
scroll to position [43, 0]
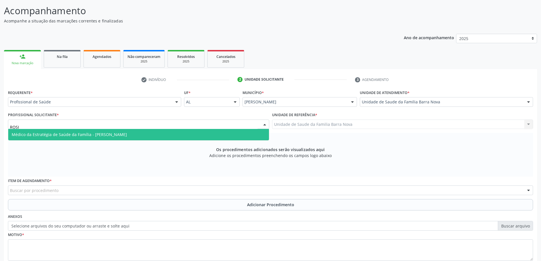
click at [150, 138] on span "Médico da Estratégia de Saúde da Família - [PERSON_NAME]" at bounding box center [138, 134] width 261 height 11
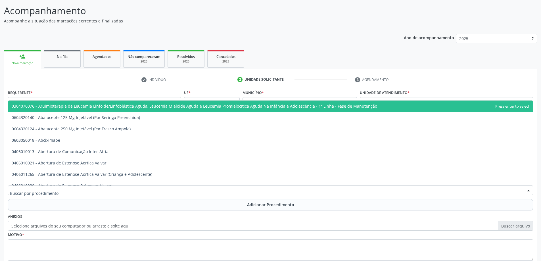
click at [122, 186] on div at bounding box center [271, 191] width 526 height 10
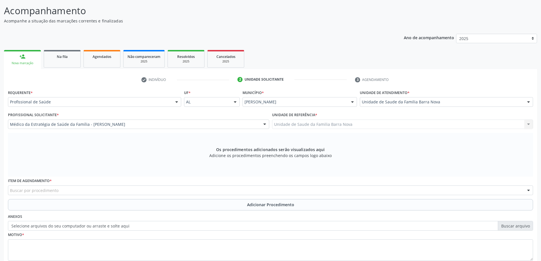
click at [71, 196] on div "Item de agendamento * Buscar por procedimento 0304070076 - .Quimioterapia de Le…" at bounding box center [271, 188] width 528 height 22
click at [74, 194] on div "Buscar por procedimento" at bounding box center [271, 191] width 526 height 10
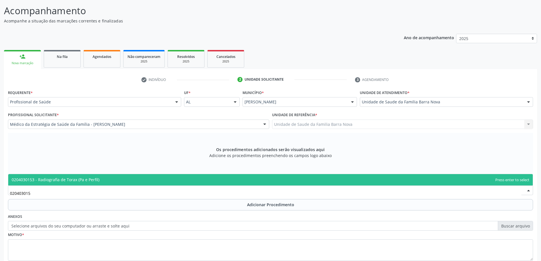
type input "0204030153"
click at [88, 176] on span "0204030153 - Radiografia de Torax (Pa e Perfil)" at bounding box center [270, 179] width 525 height 11
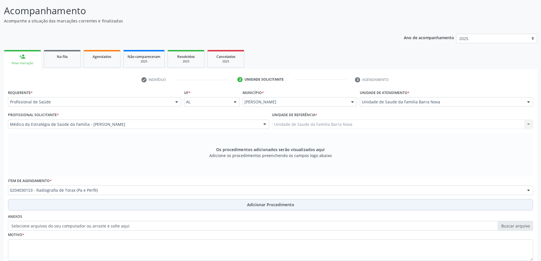
click at [92, 203] on button "Adicionar Procedimento" at bounding box center [271, 204] width 526 height 11
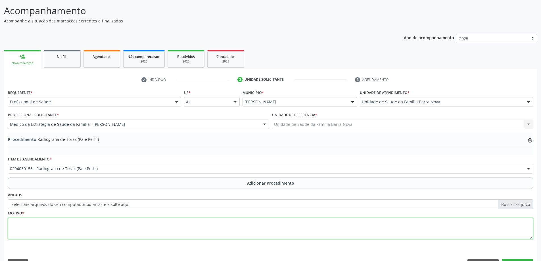
click at [95, 218] on textarea at bounding box center [271, 229] width 526 height 22
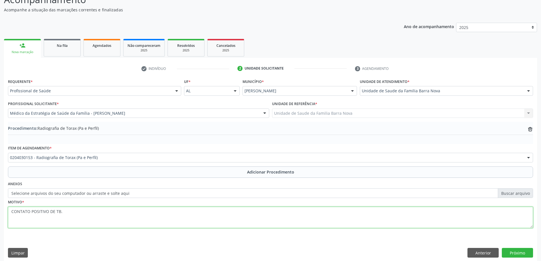
scroll to position [59, 0]
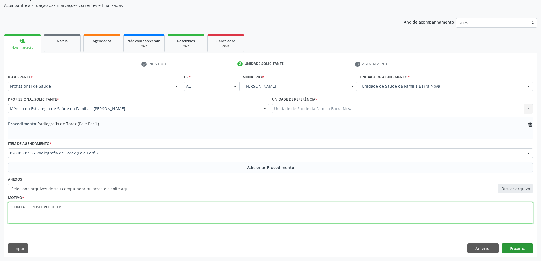
type textarea "CONTATO POSITIVO DE TB."
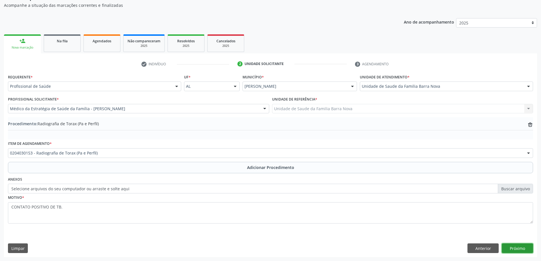
click at [512, 244] on button "Próximo" at bounding box center [517, 249] width 31 height 10
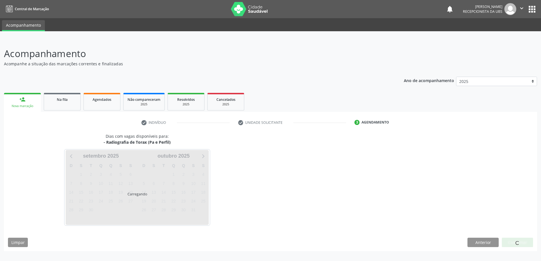
scroll to position [0, 0]
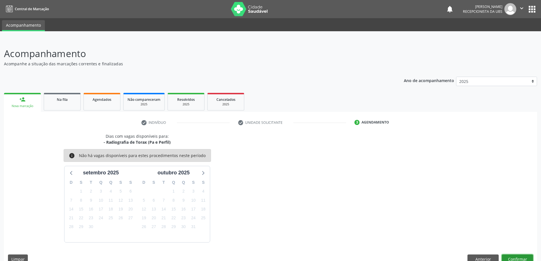
click at [522, 257] on button "Confirmar" at bounding box center [517, 260] width 31 height 10
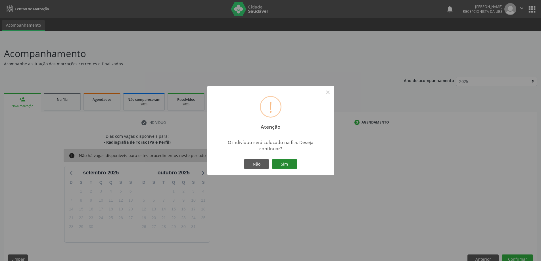
click at [286, 159] on button "Sim" at bounding box center [285, 164] width 26 height 10
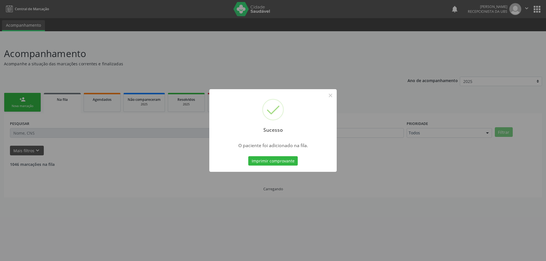
click at [33, 104] on div "Sucesso × O paciente foi adicionado na fila. Imprimir comprovante Cancel" at bounding box center [273, 130] width 546 height 261
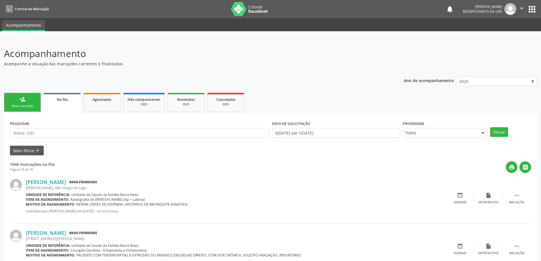
click at [28, 109] on link "person_add Nova marcação" at bounding box center [22, 102] width 37 height 19
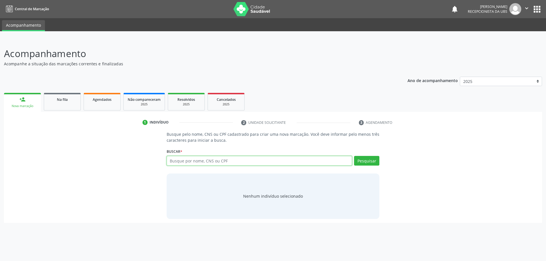
click at [212, 160] on input "text" at bounding box center [260, 161] width 186 height 10
type input "ITALA [PERSON_NAME]"
click at [354, 162] on div "Pesquisar" at bounding box center [365, 163] width 27 height 14
click at [359, 161] on button "Pesquisar" at bounding box center [366, 161] width 25 height 10
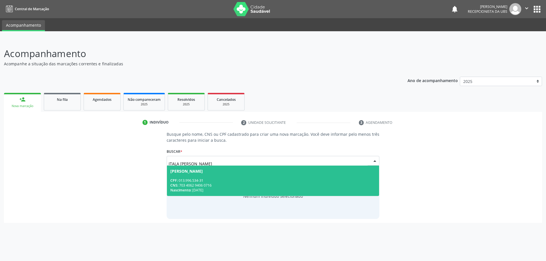
click at [267, 182] on div "CPF: 013.996.534-31" at bounding box center [272, 180] width 205 height 5
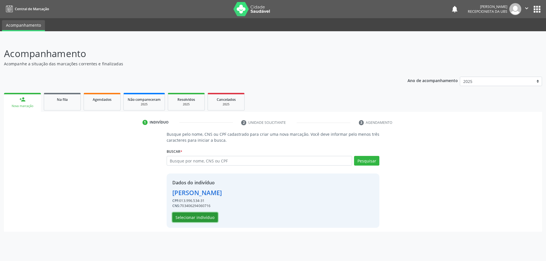
click at [204, 221] on button "Selecionar indivíduo" at bounding box center [194, 218] width 45 height 10
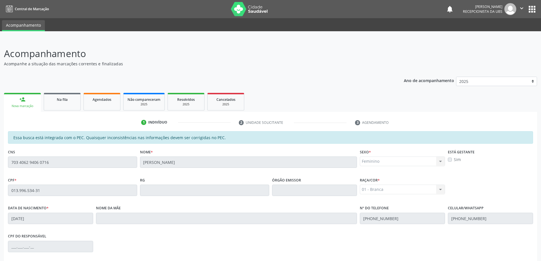
scroll to position [71, 0]
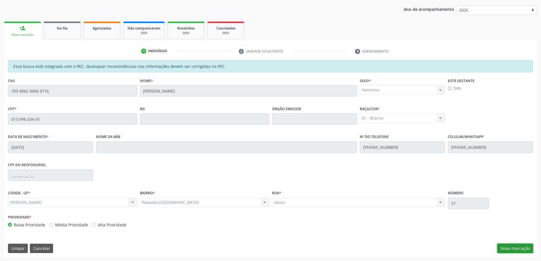
click at [515, 248] on button "Nova marcação" at bounding box center [516, 249] width 36 height 10
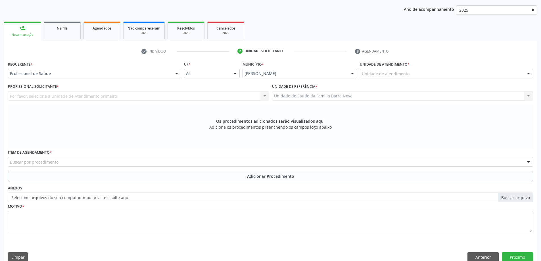
click at [398, 69] on div "Unidade de atendimento" at bounding box center [446, 74] width 173 height 10
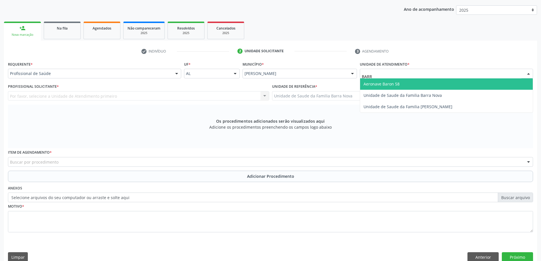
type input "BARRA"
click at [405, 89] on span "Unidade de Saude da Familia Barra Nova" at bounding box center [446, 83] width 173 height 11
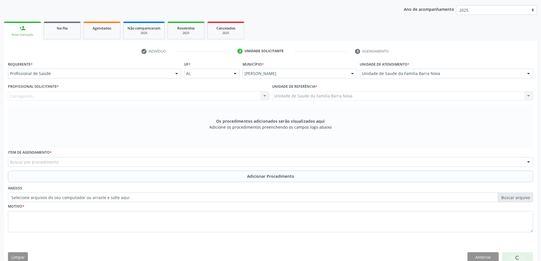
click at [223, 103] on div "Profissional Solicitante * [GEOGRAPHIC_DATA]... Nenhum resultado encontrado par…" at bounding box center [139, 93] width 264 height 22
click at [222, 98] on div "Profissional solicitante" at bounding box center [138, 96] width 261 height 10
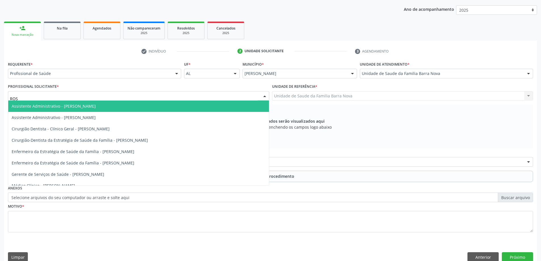
type input "ROSI"
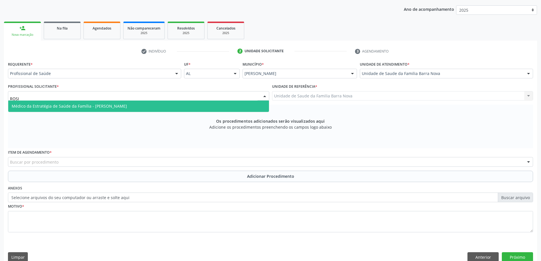
click at [207, 101] on span "Médico da Estratégia de Saúde da Família - [PERSON_NAME]" at bounding box center [138, 106] width 261 height 11
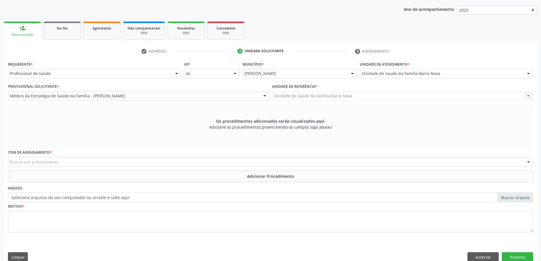
drag, startPoint x: 115, startPoint y: 155, endPoint x: 118, endPoint y: 160, distance: 5.2
click at [115, 156] on div "Item de agendamento * Buscar por procedimento 0304070076 - .Quimioterapia de Le…" at bounding box center [271, 157] width 526 height 18
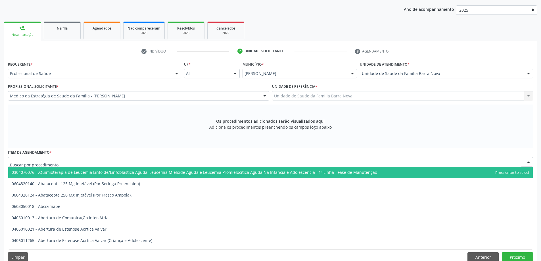
click at [118, 160] on div at bounding box center [271, 162] width 526 height 10
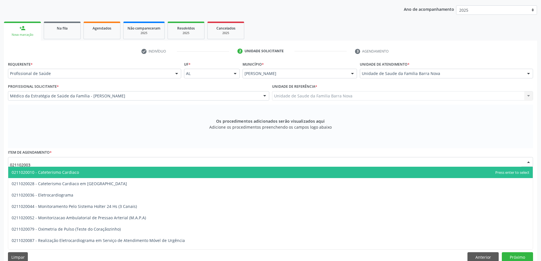
type input "0211020036"
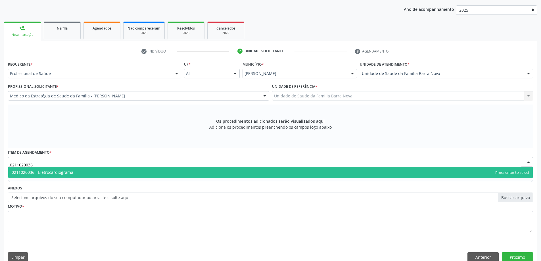
click at [105, 177] on span "0211020036 - Eletrocardiograma" at bounding box center [270, 172] width 525 height 11
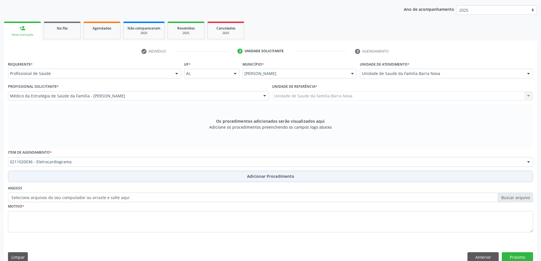
click at [111, 179] on button "Adicionar Procedimento" at bounding box center [271, 176] width 526 height 11
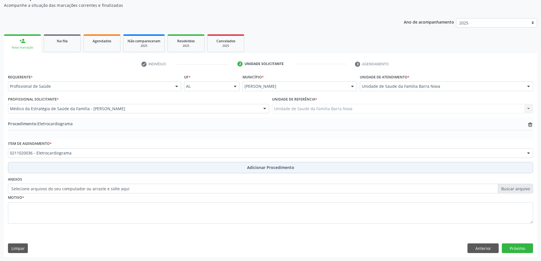
scroll to position [59, 0]
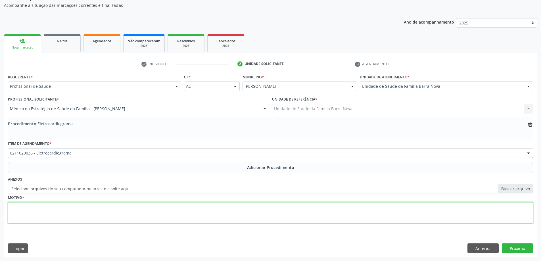
click at [108, 219] on textarea at bounding box center [271, 213] width 526 height 22
click at [39, 207] on textarea "EPISÓDIO DENPRECORDIALGIA." at bounding box center [271, 213] width 526 height 22
type textarea "EPISÓDIO DE PRECORDIALGIA."
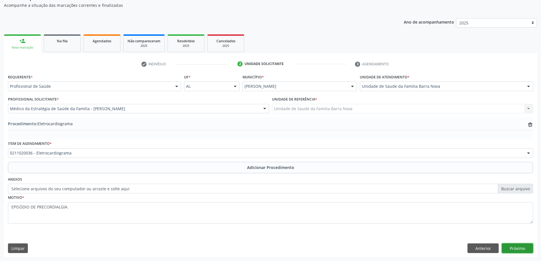
click at [515, 248] on button "Próximo" at bounding box center [517, 249] width 31 height 10
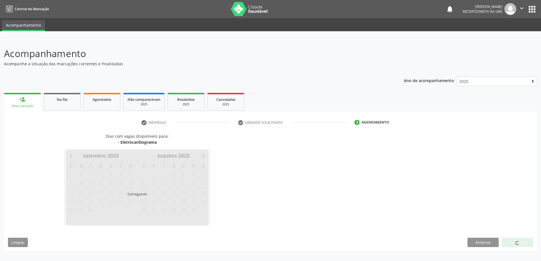
scroll to position [0, 0]
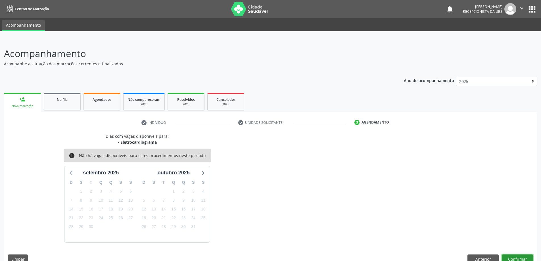
click at [526, 256] on button "Confirmar" at bounding box center [517, 260] width 31 height 10
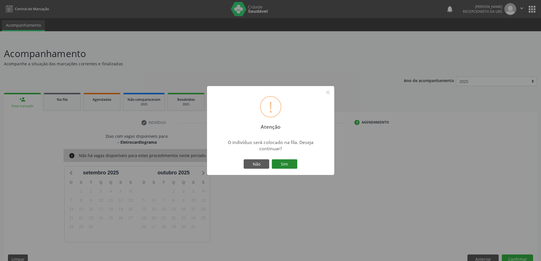
click at [281, 163] on button "Sim" at bounding box center [285, 164] width 26 height 10
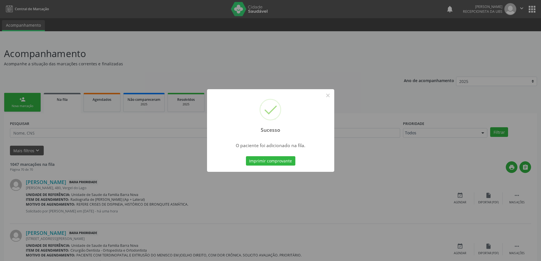
click at [344, 157] on div "Sucesso × O paciente foi adicionado na fila. Imprimir comprovante Cancel" at bounding box center [270, 130] width 541 height 261
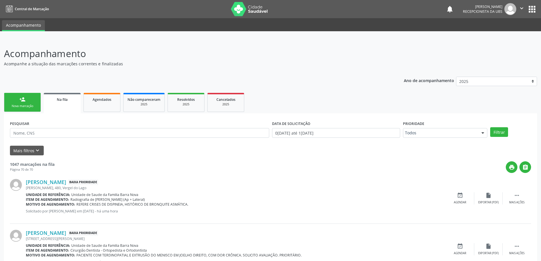
click at [27, 104] on link "person_add Nova marcação" at bounding box center [22, 102] width 37 height 19
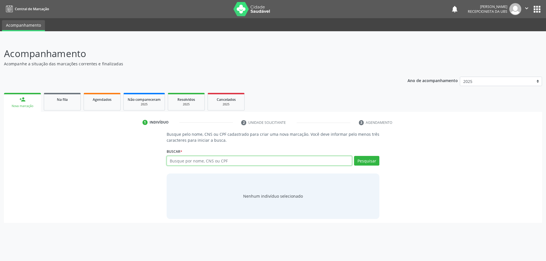
click at [290, 161] on input "text" at bounding box center [260, 161] width 186 height 10
type input "ITALA [PERSON_NAME]"
click at [356, 160] on button "Pesquisar" at bounding box center [366, 161] width 25 height 10
click at [265, 201] on div "Nenhum indivíduo selecionado" at bounding box center [273, 196] width 213 height 45
click at [266, 201] on div "Nenhum indivíduo selecionado" at bounding box center [273, 196] width 213 height 45
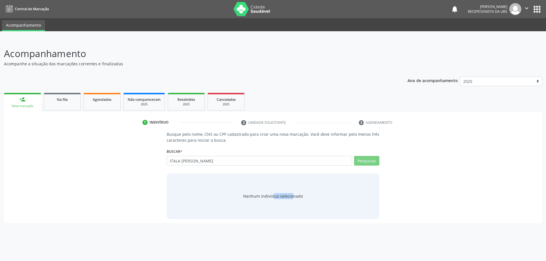
click at [266, 201] on div "Nenhum indivíduo selecionado" at bounding box center [273, 196] width 213 height 45
click at [374, 159] on button "Pesquisar" at bounding box center [366, 161] width 25 height 10
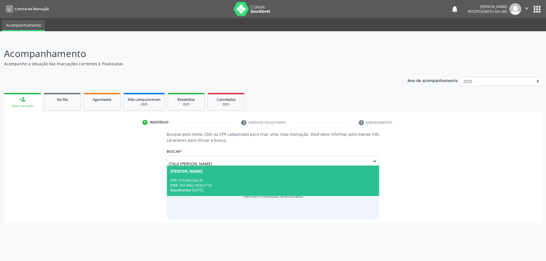
click at [279, 171] on div "[PERSON_NAME]" at bounding box center [272, 171] width 205 height 5
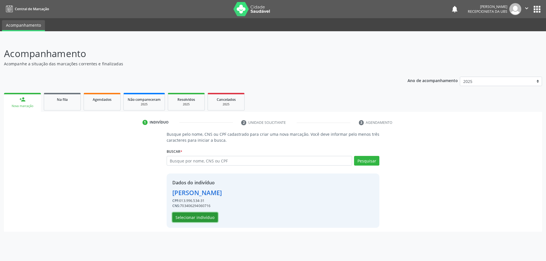
click at [195, 216] on button "Selecionar indivíduo" at bounding box center [194, 218] width 45 height 10
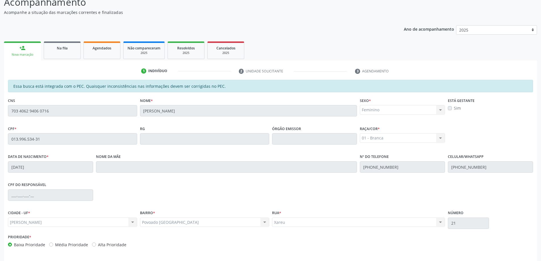
scroll to position [71, 0]
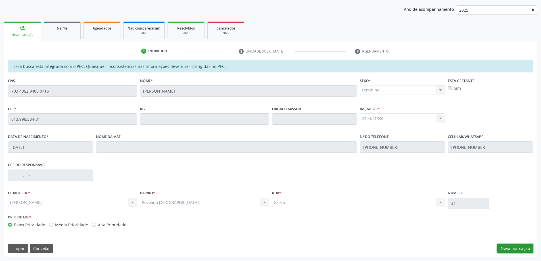
click at [500, 246] on button "Nova marcação" at bounding box center [516, 249] width 36 height 10
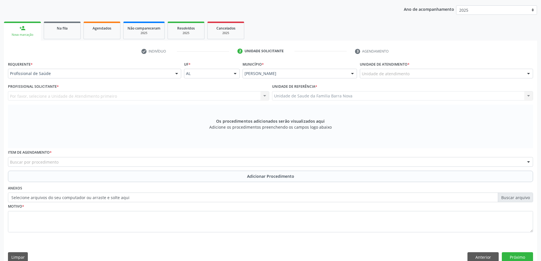
click at [420, 71] on div "Unidade de atendimento" at bounding box center [446, 74] width 173 height 10
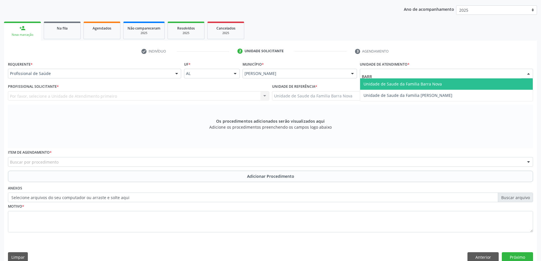
type input "BARRA"
drag, startPoint x: 443, startPoint y: 80, endPoint x: 427, endPoint y: 86, distance: 16.8
click at [443, 80] on span "Unidade de Saude da Familia Barra Nova" at bounding box center [446, 83] width 173 height 11
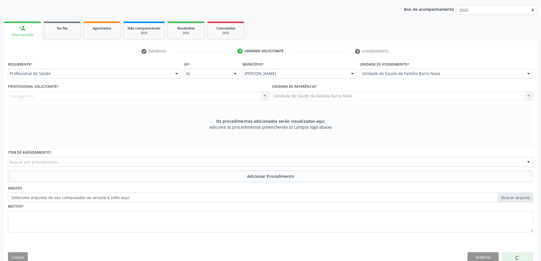
click at [163, 92] on div "Carregando... Nenhum resultado encontrado para: " " Não há nenhuma opção para s…" at bounding box center [138, 96] width 261 height 10
click at [165, 92] on div "Profissional solicitante" at bounding box center [138, 96] width 261 height 10
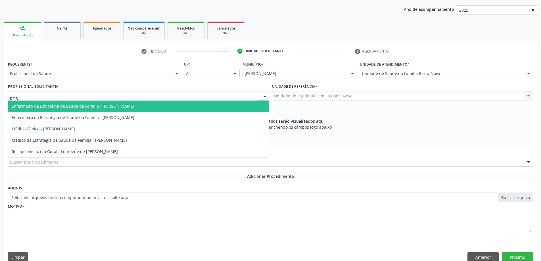
type input "ROSI"
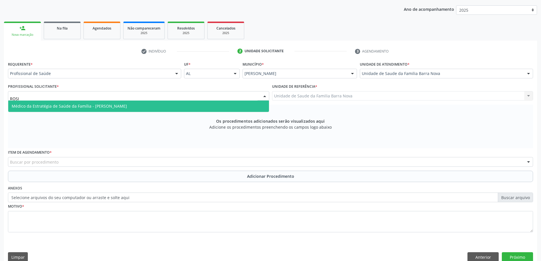
click at [243, 111] on span "Médico da Estratégia de Saúde da Família - [PERSON_NAME]" at bounding box center [138, 106] width 261 height 11
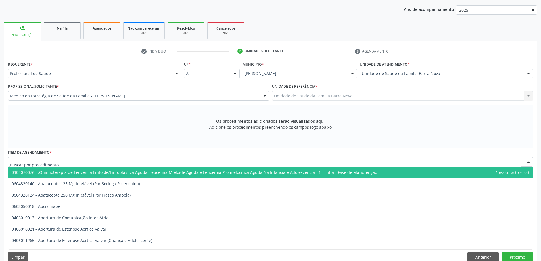
click at [185, 161] on div at bounding box center [271, 162] width 526 height 10
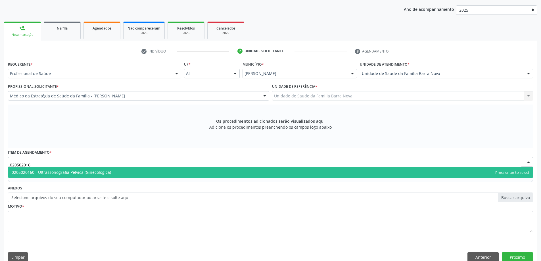
type input "0205020160"
click at [149, 175] on span "0205020160 - Ultrassonografia Pelvica (Ginecologica)" at bounding box center [270, 172] width 525 height 11
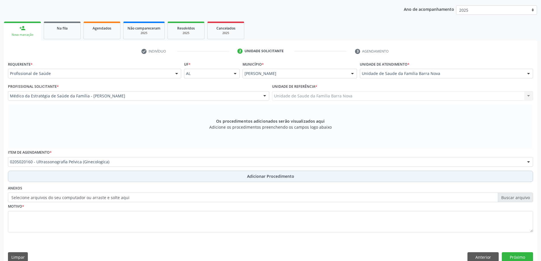
click at [150, 174] on button "Adicionar Procedimento" at bounding box center [271, 176] width 526 height 11
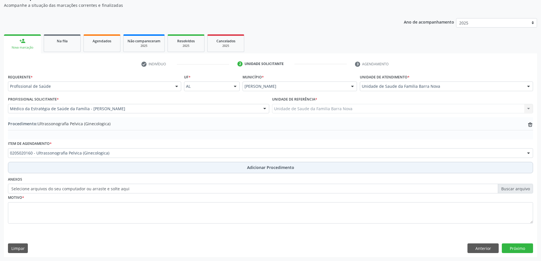
scroll to position [59, 0]
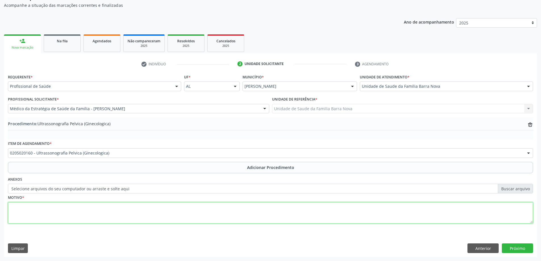
click at [134, 216] on textarea at bounding box center [271, 213] width 526 height 22
click at [124, 207] on textarea "MASSA PALPAVELEM HIPOGASTRIO E FOSSA ILIACA DIREITA; DOR INTERMITENTE" at bounding box center [271, 213] width 526 height 22
click at [122, 210] on textarea "MASSA PALPAVELEM HIPOGASTRIO E FOSSA ILIACA DIREITA; DOR INTERMITENTE" at bounding box center [271, 213] width 526 height 22
type textarea "MASSA PALPAVELEM HIPOGASTRIO E FOSSA ILIACA DIREITA, DOR INTERMITENTE."
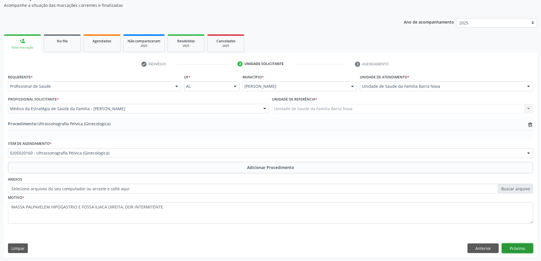
click at [529, 251] on button "Próximo" at bounding box center [517, 249] width 31 height 10
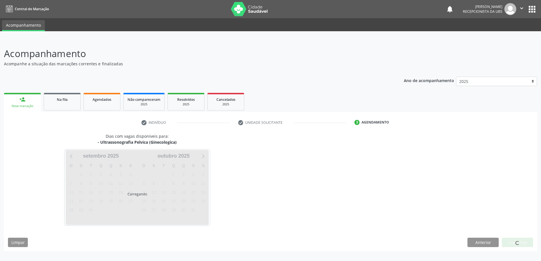
scroll to position [0, 0]
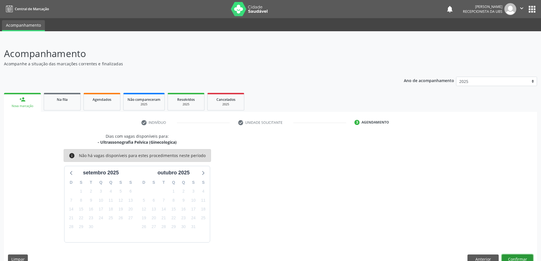
click at [523, 256] on button "Confirmar" at bounding box center [517, 260] width 31 height 10
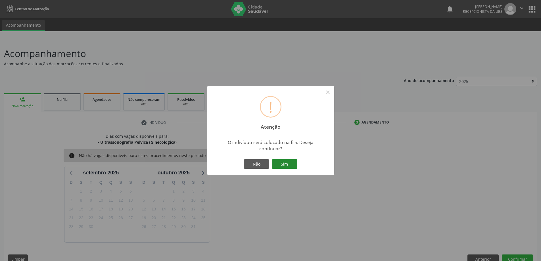
click at [285, 165] on button "Sim" at bounding box center [285, 164] width 26 height 10
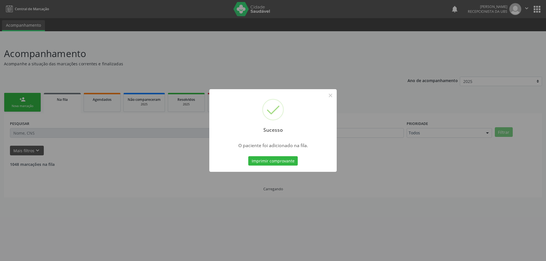
click at [32, 103] on div "Sucesso × O paciente foi adicionado na fila. Imprimir comprovante Cancel" at bounding box center [273, 130] width 546 height 261
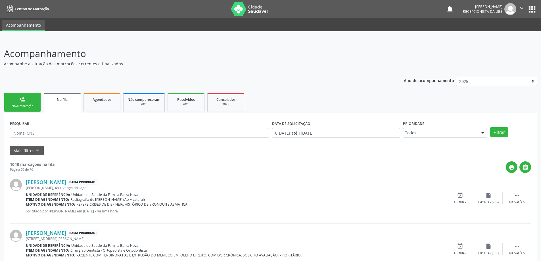
click at [32, 103] on link "person_add Nova marcação" at bounding box center [22, 102] width 37 height 19
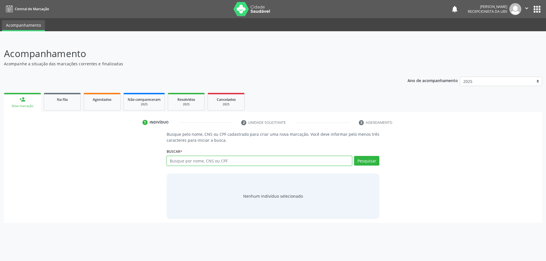
click at [246, 161] on input "text" at bounding box center [260, 161] width 186 height 10
type input "[PERSON_NAME]"
click at [361, 157] on button "Pesquisar" at bounding box center [366, 161] width 25 height 10
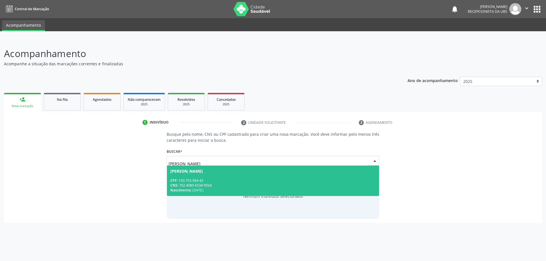
click at [219, 181] on div "CPF: 150.755.564-42" at bounding box center [272, 180] width 205 height 5
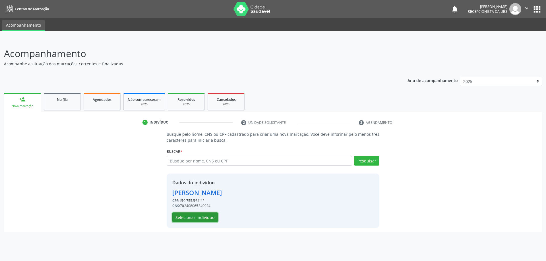
click at [198, 219] on button "Selecionar indivíduo" at bounding box center [194, 218] width 45 height 10
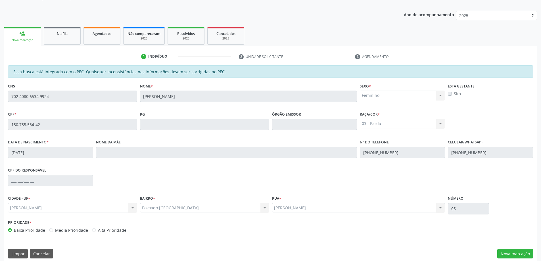
scroll to position [71, 0]
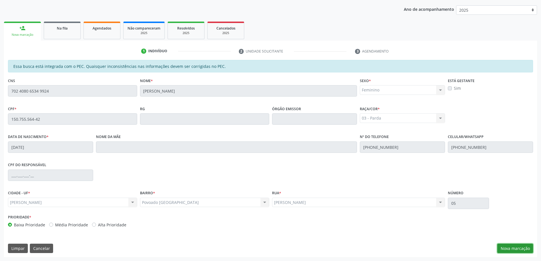
click at [512, 249] on button "Nova marcação" at bounding box center [516, 249] width 36 height 10
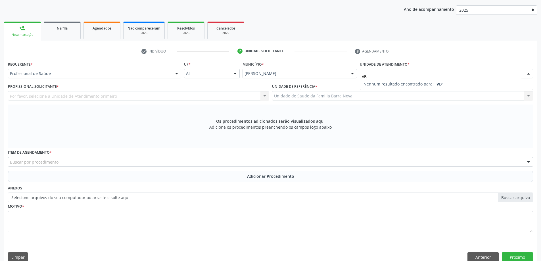
type input "V"
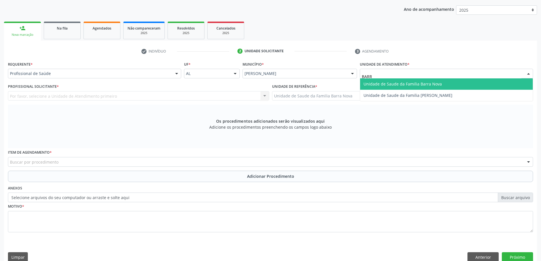
type input "BARRA"
click at [398, 82] on span "Unidade de Saude da Familia Barra Nova" at bounding box center [403, 83] width 78 height 5
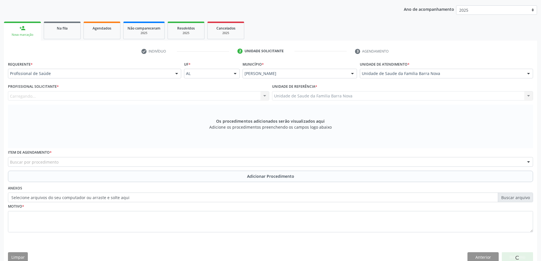
click at [227, 96] on div "Carregando... Nenhum resultado encontrado para: " " Não há nenhuma opção para s…" at bounding box center [138, 96] width 261 height 10
click at [228, 94] on div "Carregando... Nenhum resultado encontrado para: " " Não há nenhuma opção para s…" at bounding box center [138, 96] width 261 height 10
click at [228, 94] on div "Profissional solicitante" at bounding box center [138, 96] width 261 height 10
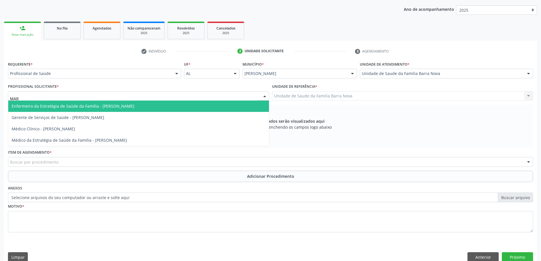
type input "MARY"
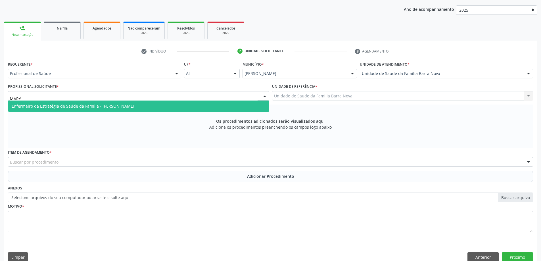
drag, startPoint x: 235, startPoint y: 103, endPoint x: 238, endPoint y: 107, distance: 4.7
click at [236, 105] on span "Enfermeiro da Estratégia de Saúde da Família - [PERSON_NAME]" at bounding box center [138, 106] width 261 height 11
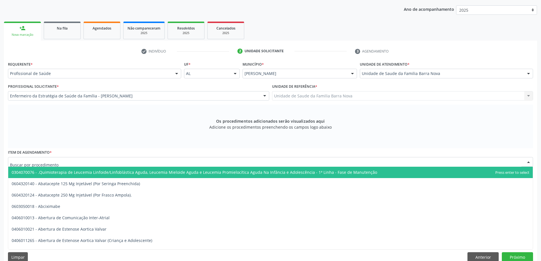
click at [155, 165] on div at bounding box center [271, 162] width 526 height 10
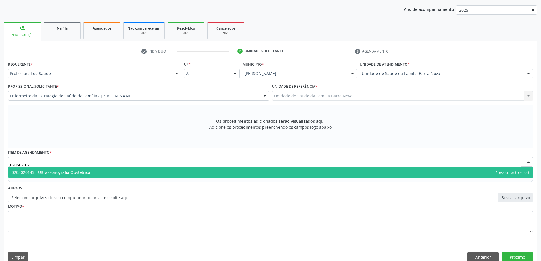
type input "0205020143"
click at [148, 167] on span "0205020143 - Ultrassonografia Obstetrica" at bounding box center [270, 172] width 525 height 11
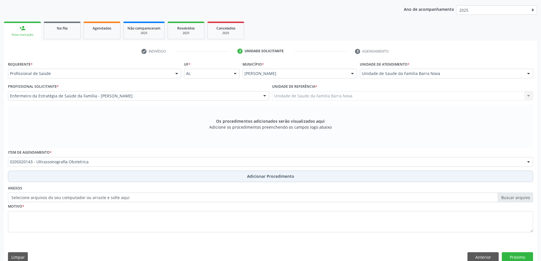
click at [138, 182] on button "Adicionar Procedimento" at bounding box center [271, 176] width 526 height 11
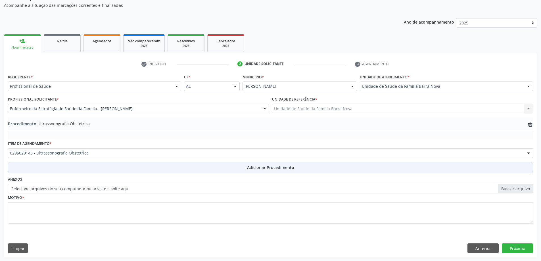
scroll to position [59, 0]
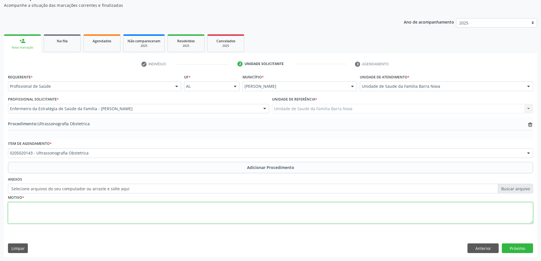
click at [120, 217] on textarea at bounding box center [271, 213] width 526 height 22
type textarea "GESTAÇÃO."
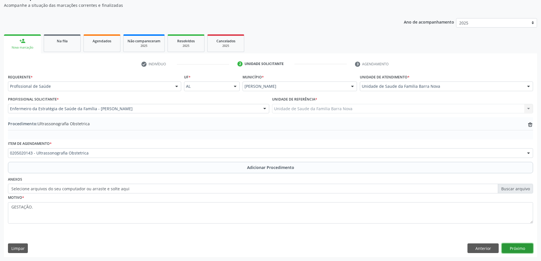
click at [522, 248] on button "Próximo" at bounding box center [517, 249] width 31 height 10
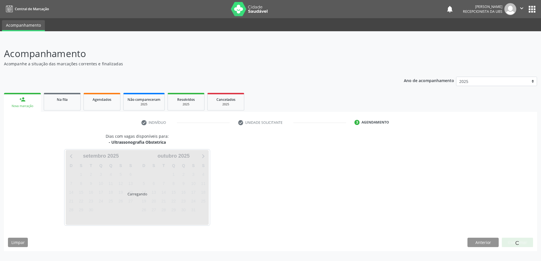
scroll to position [0, 0]
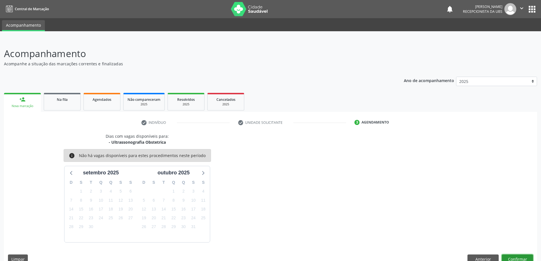
click at [523, 258] on button "Confirmar" at bounding box center [517, 260] width 31 height 10
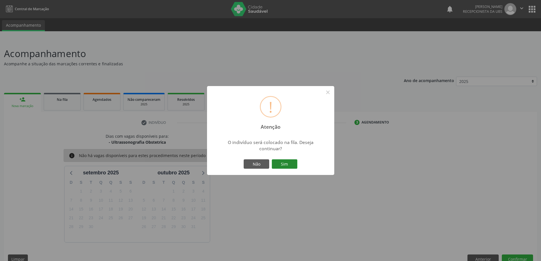
click at [285, 162] on button "Sim" at bounding box center [285, 164] width 26 height 10
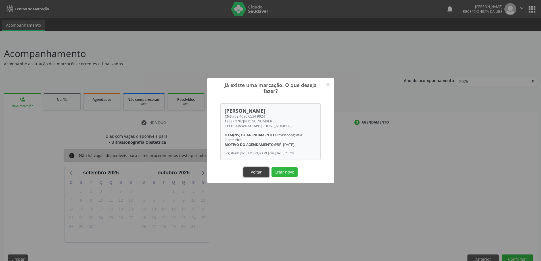
click at [250, 171] on button "Voltar" at bounding box center [257, 172] width 26 height 10
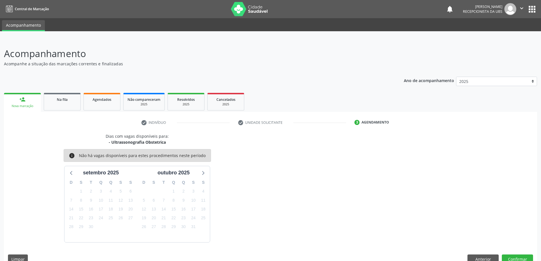
click at [22, 104] on div "Nova marcação" at bounding box center [22, 106] width 29 height 4
click at [63, 103] on link "Na fila" at bounding box center [62, 102] width 37 height 18
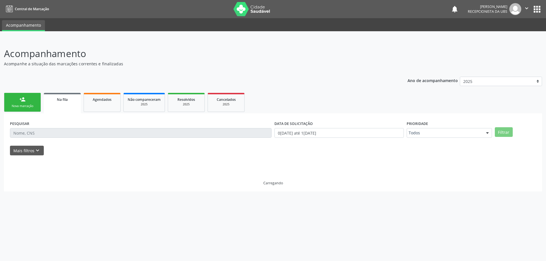
click at [20, 101] on div "person_add" at bounding box center [22, 99] width 6 height 6
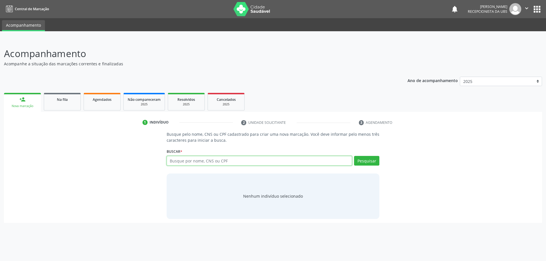
click at [201, 159] on input "text" at bounding box center [260, 161] width 186 height 10
click at [199, 161] on input "[PERSON_NAME]" at bounding box center [260, 161] width 186 height 10
type input "[PERSON_NAME]"
click at [365, 158] on button "Pesquisar" at bounding box center [366, 161] width 25 height 10
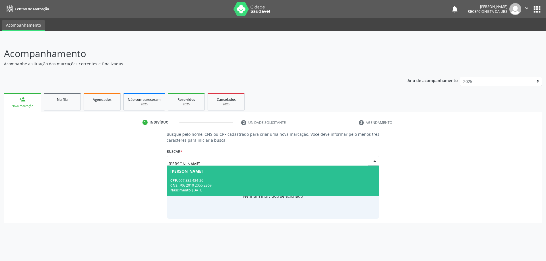
click at [299, 191] on div "Nascimento: 2[DATE]" at bounding box center [272, 190] width 205 height 5
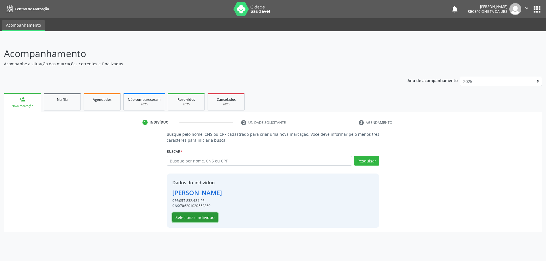
click at [193, 216] on button "Selecionar indivíduo" at bounding box center [194, 218] width 45 height 10
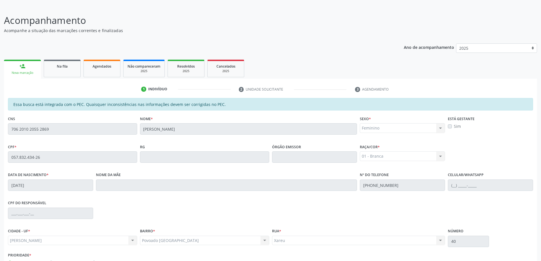
scroll to position [71, 0]
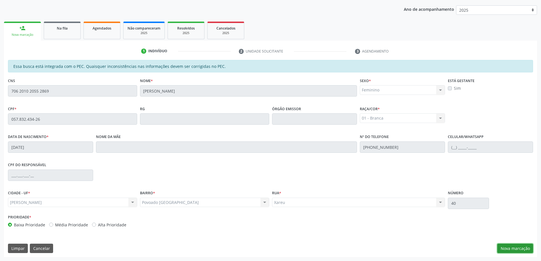
click at [528, 244] on button "Nova marcação" at bounding box center [516, 249] width 36 height 10
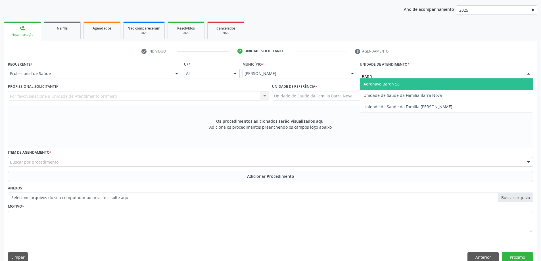
type input "BARRA"
click at [392, 77] on input "BARRA" at bounding box center [442, 76] width 160 height 11
click at [393, 80] on span "Unidade de Saude da Familia Barra Nova" at bounding box center [446, 83] width 173 height 11
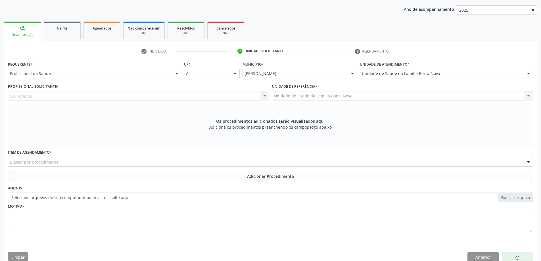
click at [162, 97] on div "Carregando... Nenhum resultado encontrado para: " " Não há nenhuma opção para s…" at bounding box center [138, 96] width 261 height 10
click at [162, 97] on div at bounding box center [138, 96] width 261 height 10
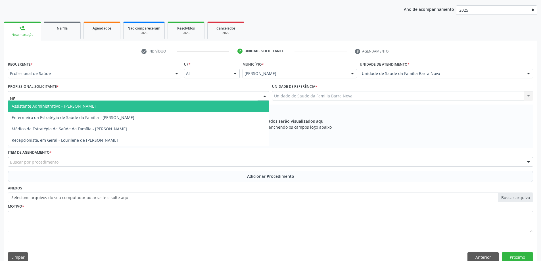
type input "N"
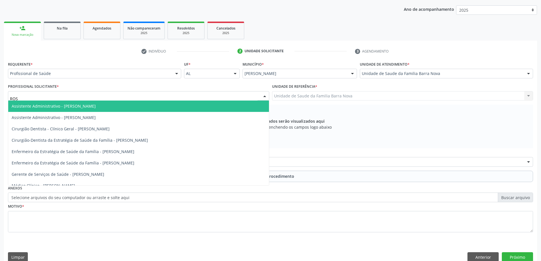
type input "ROSI"
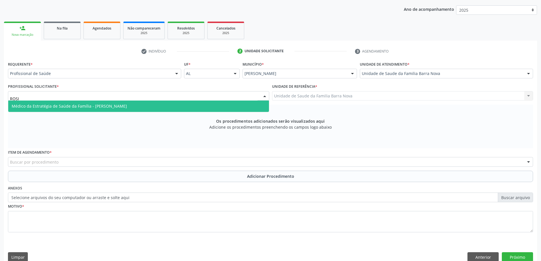
click at [229, 107] on span "Médico da Estratégia de Saúde da Família - [PERSON_NAME]" at bounding box center [138, 106] width 261 height 11
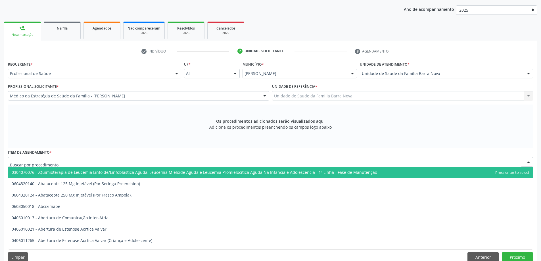
click at [202, 162] on div at bounding box center [271, 162] width 526 height 10
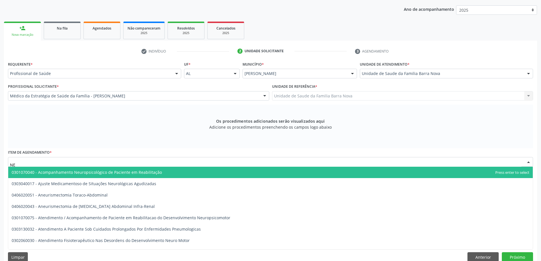
type input "N"
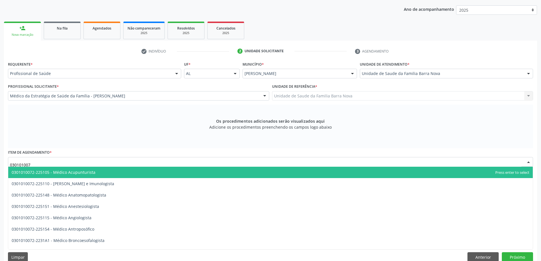
type input "0301010072"
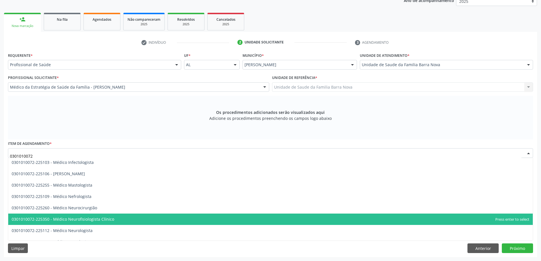
scroll to position [398, 0]
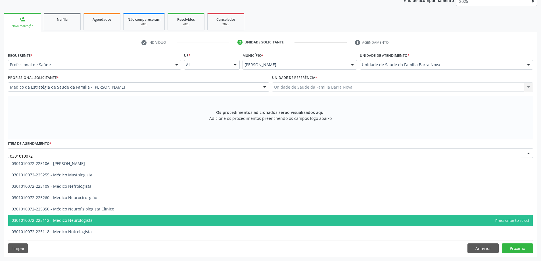
click at [113, 219] on span "0301010072-225112 - Médico Neurologista" at bounding box center [270, 220] width 525 height 11
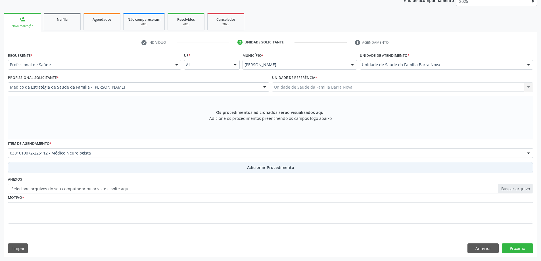
click at [128, 167] on button "Adicionar Procedimento" at bounding box center [271, 167] width 526 height 11
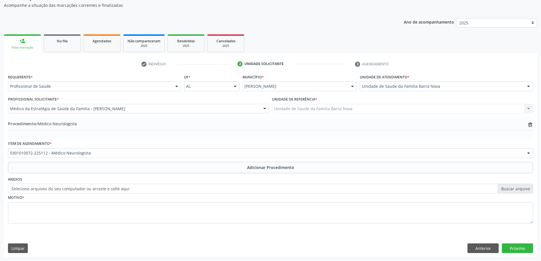
scroll to position [59, 0]
click at [129, 198] on div "Motivo *" at bounding box center [271, 209] width 526 height 30
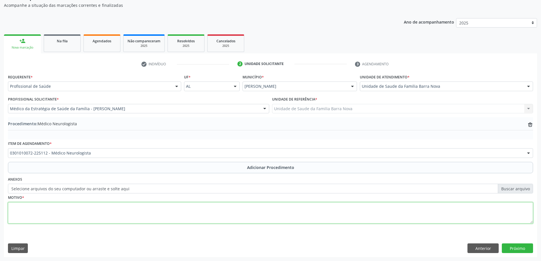
click at [133, 212] on textarea at bounding box center [271, 213] width 526 height 22
paste textarea "PACIENTE VEM EVOLUINDO HÁ 01 MÊS COM EPISODIOS DE TONTURA, CEFALEIA, VISÃO TURV…"
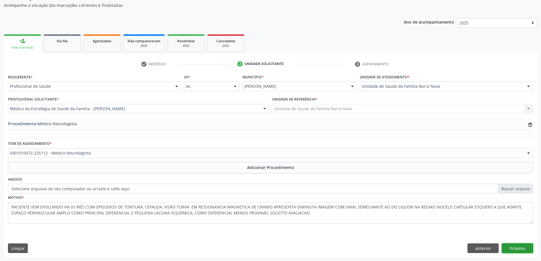
click at [515, 246] on button "Próximo" at bounding box center [517, 249] width 31 height 10
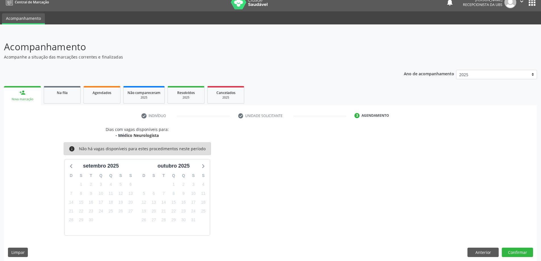
scroll to position [11, 0]
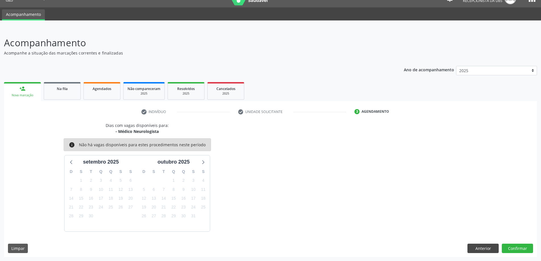
click at [487, 244] on div "Dias com vagas disponíveis para: - Médico Neurologista info Não há vagas dispon…" at bounding box center [270, 189] width 533 height 135
click at [489, 248] on button "Anterior" at bounding box center [483, 249] width 31 height 10
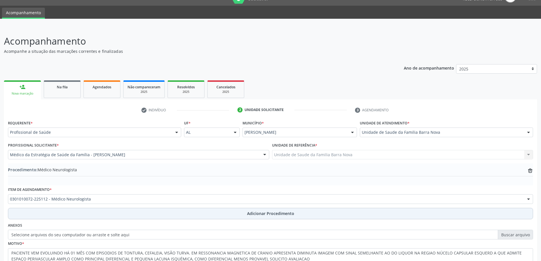
scroll to position [59, 0]
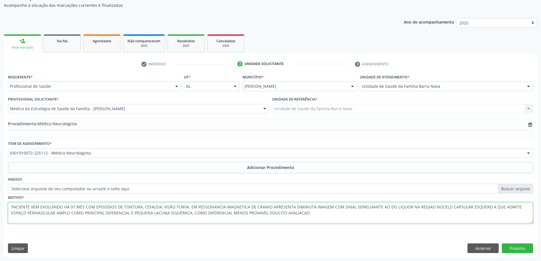
click at [326, 212] on textarea "PACIENTE VEM EVOLUINDO HÁ 01 MÊS COM EPISODIOS DE TONTURA, CEFALEIA, VISÃO TURV…" at bounding box center [271, 213] width 526 height 22
type textarea "PACIENTE VEM EVOLUINDO HÁ 01 MÊS COM EPISODIOS DE TONTURA, CEFALEIA, VISÃO TURV…"
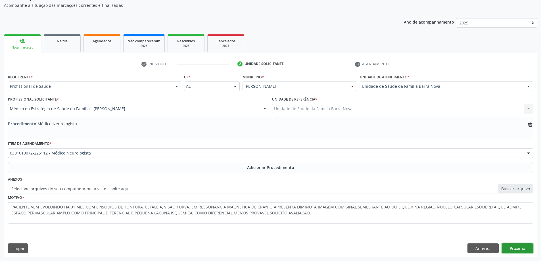
click at [512, 249] on button "Próximo" at bounding box center [517, 249] width 31 height 10
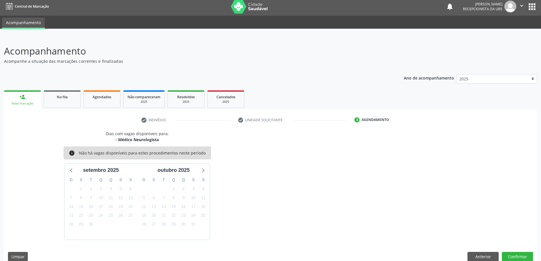
scroll to position [11, 0]
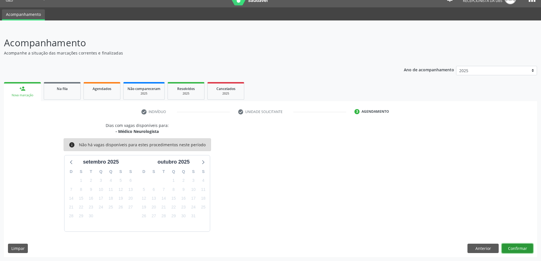
click at [522, 245] on button "Confirmar" at bounding box center [517, 249] width 31 height 10
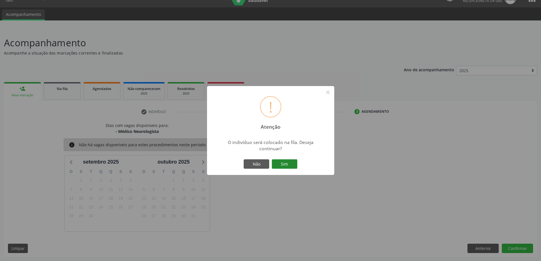
click at [281, 161] on button "Sim" at bounding box center [285, 164] width 26 height 10
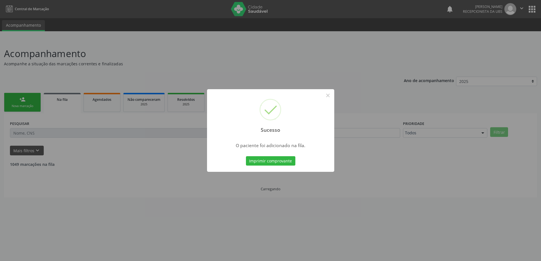
scroll to position [0, 0]
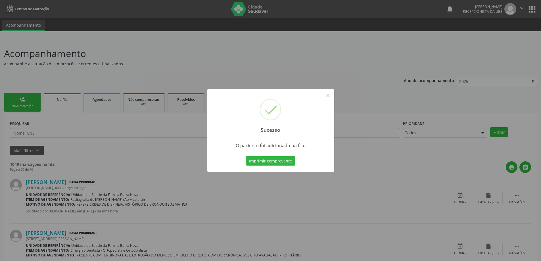
click at [375, 150] on div "Sucesso × O paciente foi adicionado na fila. Imprimir comprovante Cancel" at bounding box center [270, 130] width 541 height 261
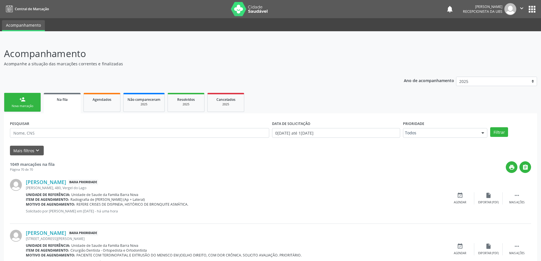
click at [14, 106] on div "Nova marcação" at bounding box center [22, 106] width 28 height 4
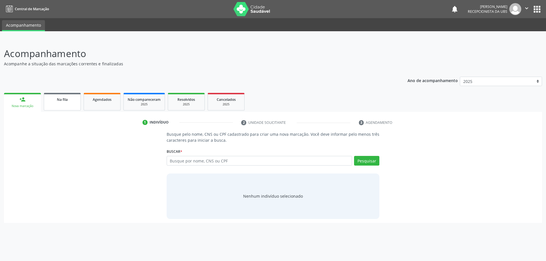
click at [66, 100] on span "Na fila" at bounding box center [62, 99] width 11 height 5
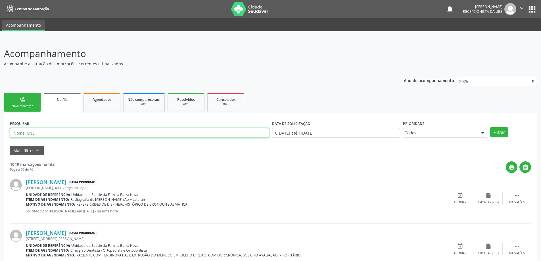
click at [82, 133] on input "text" at bounding box center [139, 133] width 259 height 10
type input "702408065349924"
click at [491, 127] on button "Filtrar" at bounding box center [500, 132] width 18 height 10
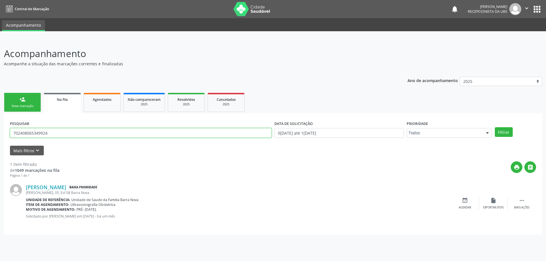
drag, startPoint x: 12, startPoint y: 133, endPoint x: 49, endPoint y: 135, distance: 37.3
click at [54, 135] on input "702408065349924" at bounding box center [140, 133] width 261 height 10
click at [28, 106] on div "Nova marcação" at bounding box center [22, 106] width 28 height 4
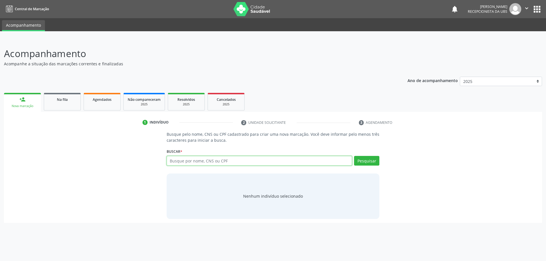
paste input "702408065349924"
type input "702408065349924"
click at [365, 162] on button "Pesquisar" at bounding box center [366, 161] width 25 height 10
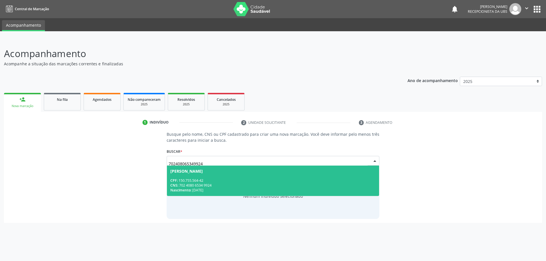
click at [321, 176] on span "[PERSON_NAME] CPF: 150.755.564-42 CNS: 702 4080 6534 9924 Nascimento: 2[DATE]" at bounding box center [273, 181] width 212 height 30
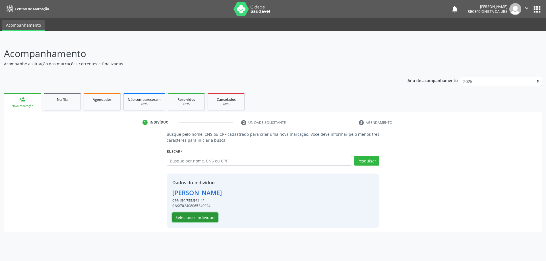
click at [189, 218] on button "Selecionar indivíduo" at bounding box center [194, 218] width 45 height 10
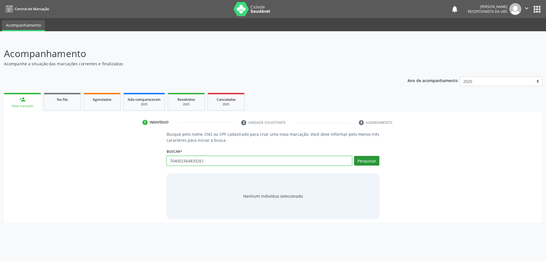
type input "704002364833261"
click at [373, 162] on button "Pesquisar" at bounding box center [366, 161] width 25 height 10
type input "704002364833261"
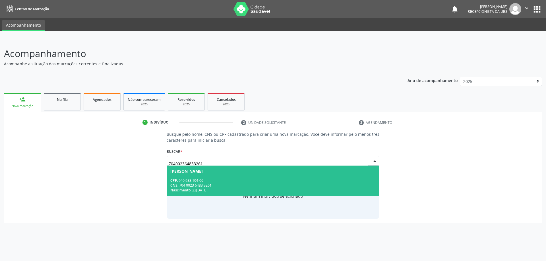
click at [228, 176] on span "Lenilde Alves da Rocha CPF: 940.983.104-06 CNS: 704 0023 6483 3261 Nascimento: …" at bounding box center [273, 181] width 212 height 30
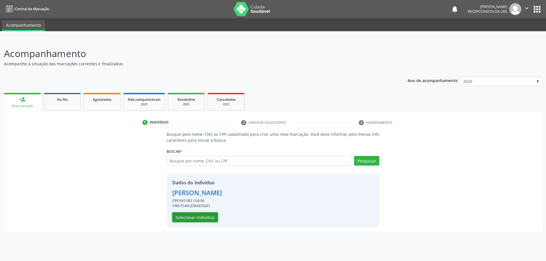
click at [199, 219] on button "Selecionar indivíduo" at bounding box center [194, 218] width 45 height 10
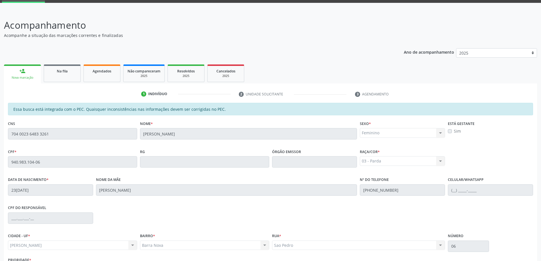
scroll to position [71, 0]
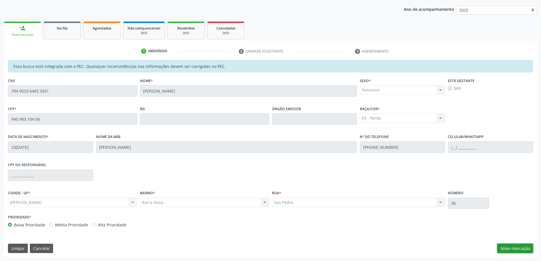
click at [520, 247] on button "Nova marcação" at bounding box center [516, 249] width 36 height 10
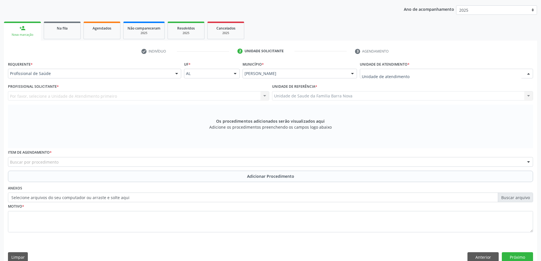
click at [475, 72] on div at bounding box center [446, 74] width 173 height 10
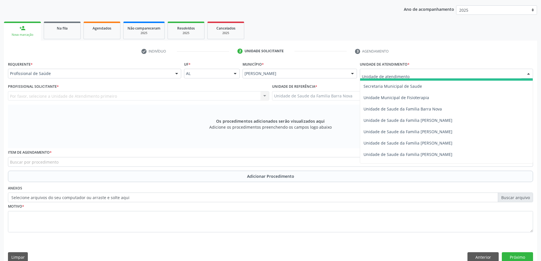
scroll to position [284, 0]
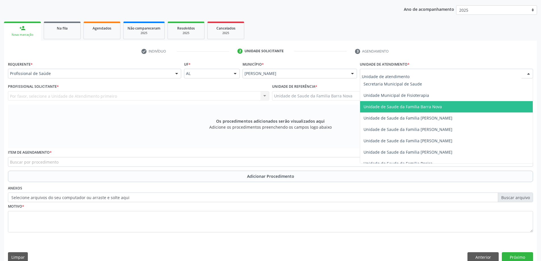
click at [435, 111] on span "Unidade de Saude da Familia Barra Nova" at bounding box center [446, 106] width 173 height 11
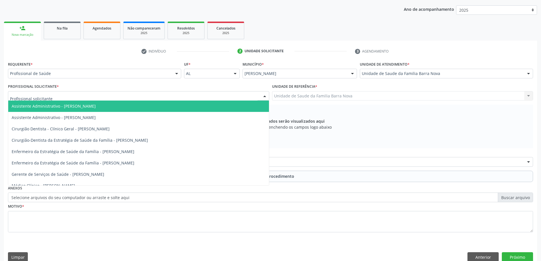
click at [186, 96] on div at bounding box center [138, 96] width 261 height 10
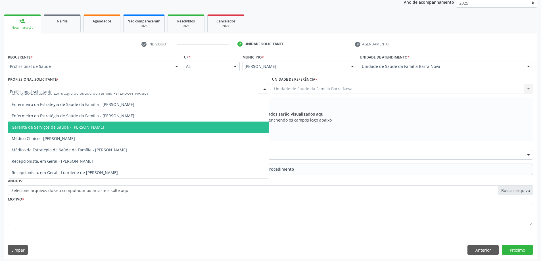
scroll to position [80, 0]
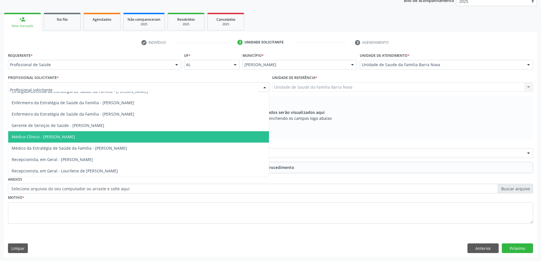
click at [180, 136] on span "Médico Clínico - [PERSON_NAME]" at bounding box center [138, 136] width 261 height 11
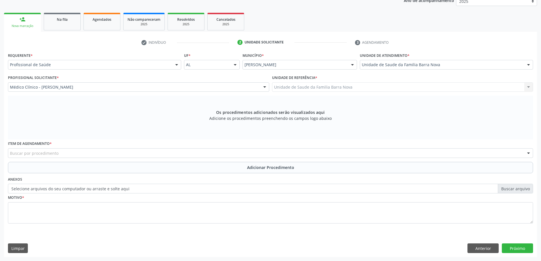
click at [133, 153] on div "Buscar por procedimento" at bounding box center [271, 153] width 526 height 10
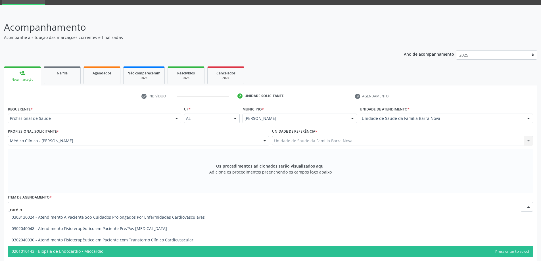
scroll to position [23, 0]
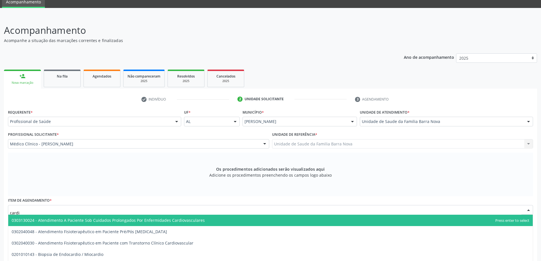
type input "cardio"
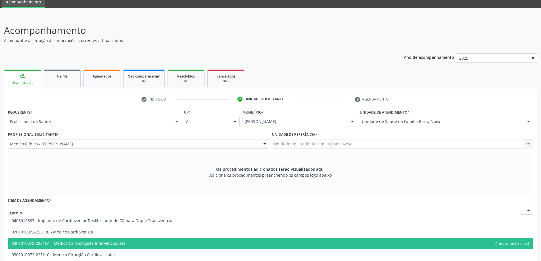
scroll to position [284, 0]
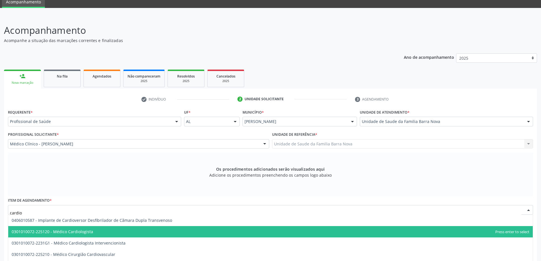
click at [165, 231] on span "0301010072-225120 - Médico Cardiologista" at bounding box center [270, 231] width 525 height 11
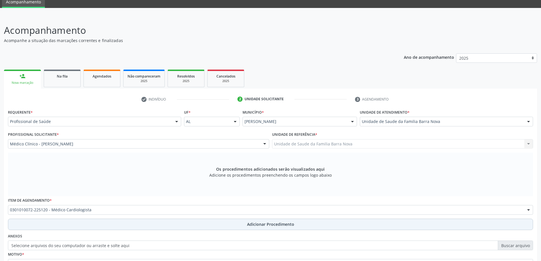
click at [269, 224] on span "Adicionar Procedimento" at bounding box center [270, 224] width 47 height 6
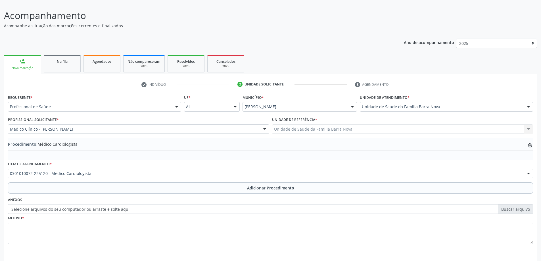
scroll to position [52, 0]
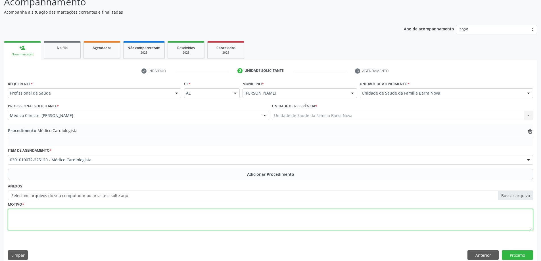
click at [130, 216] on textarea at bounding box center [271, 220] width 526 height 22
type textarea "Alterações no ecocardiograma."
click at [518, 257] on button "Próximo" at bounding box center [517, 255] width 31 height 10
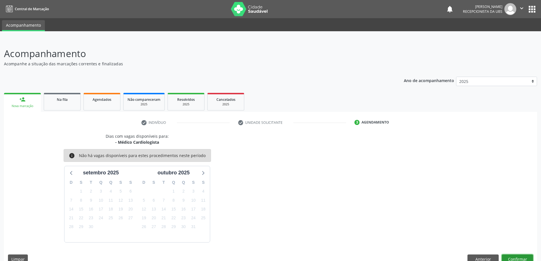
click at [525, 258] on button "Confirmar" at bounding box center [517, 260] width 31 height 10
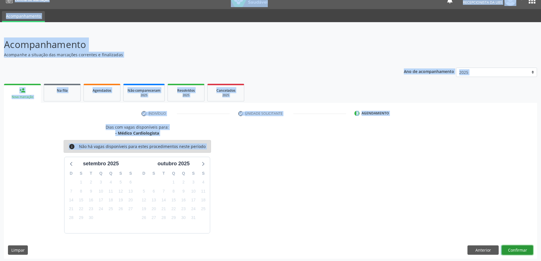
scroll to position [11, 0]
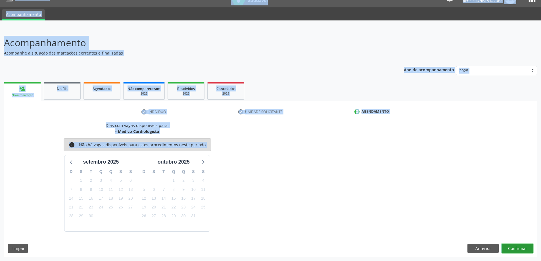
click at [519, 248] on button "Confirmar" at bounding box center [517, 249] width 31 height 10
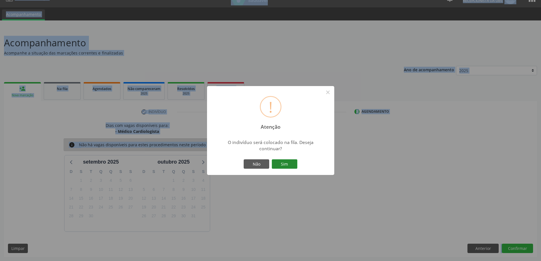
click at [284, 167] on button "Sim" at bounding box center [285, 164] width 26 height 10
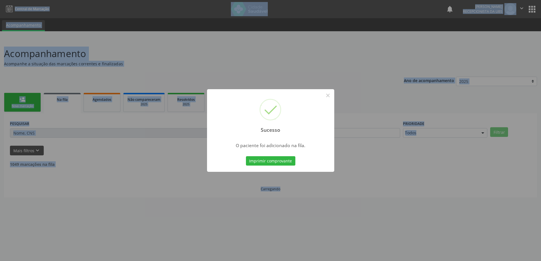
scroll to position [0, 0]
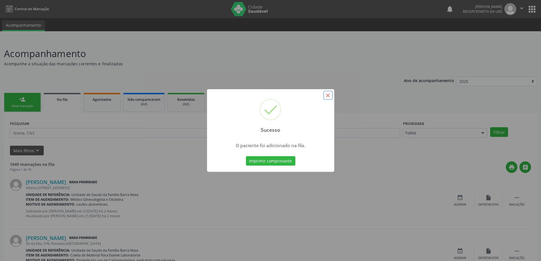
click at [329, 97] on button "×" at bounding box center [328, 96] width 10 height 10
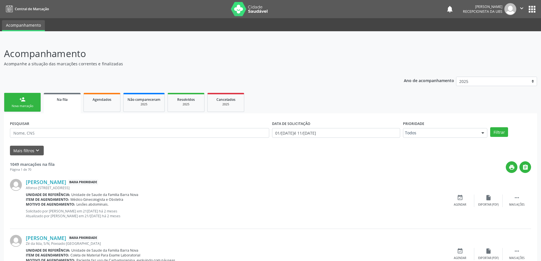
click at [24, 105] on div "Nova marcação" at bounding box center [22, 106] width 28 height 4
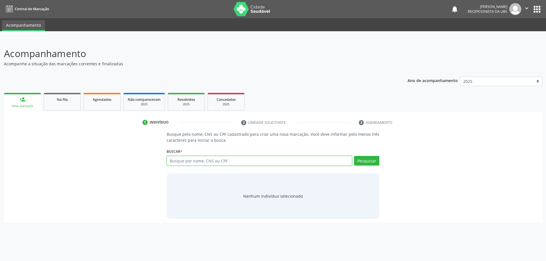
click at [321, 163] on input "text" at bounding box center [260, 161] width 186 height 10
type input "704505118288420"
click at [374, 157] on button "Pesquisar" at bounding box center [366, 161] width 25 height 10
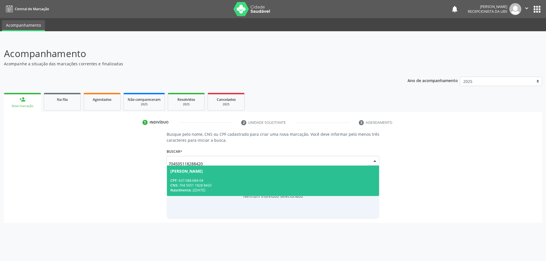
click at [260, 176] on span "Maria de Lourdes Alves da Costa CPF: 637.088.684-04 CNS: 704 5051 1828 8420 Nas…" at bounding box center [273, 181] width 212 height 30
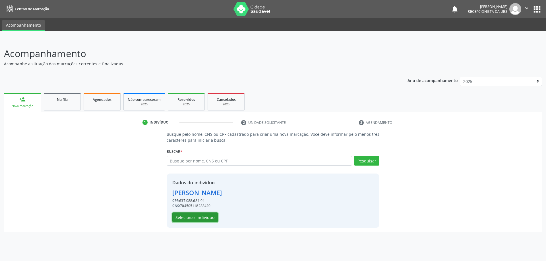
click at [207, 215] on button "Selecionar indivíduo" at bounding box center [194, 218] width 45 height 10
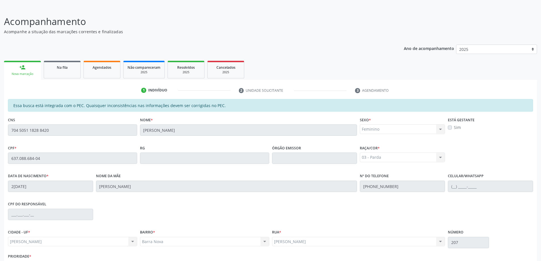
scroll to position [71, 0]
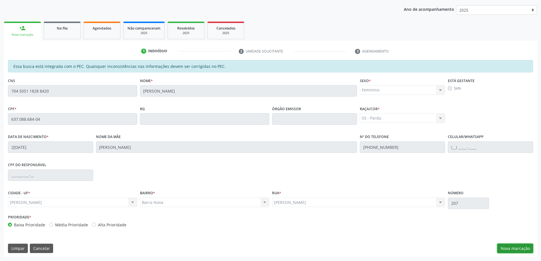
click at [522, 249] on button "Nova marcação" at bounding box center [516, 249] width 36 height 10
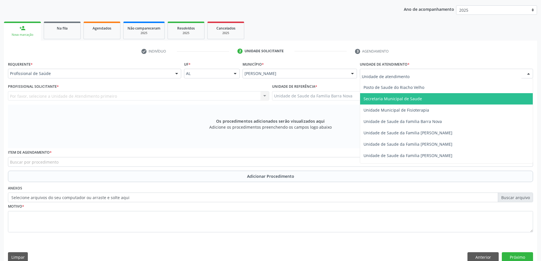
scroll to position [284, 0]
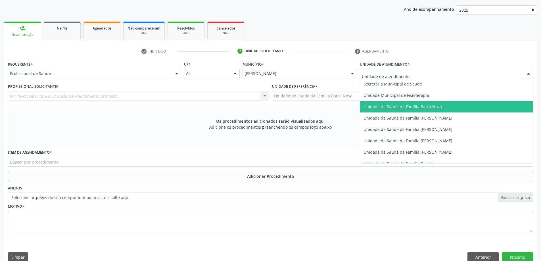
click at [427, 108] on span "Unidade de Saude da Familia Barra Nova" at bounding box center [403, 106] width 78 height 5
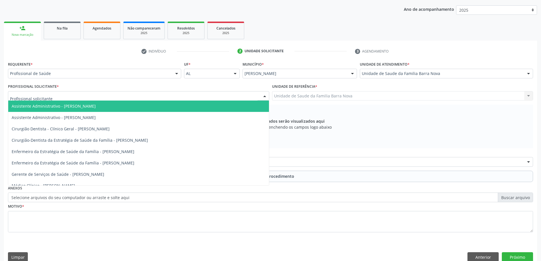
click at [234, 95] on div at bounding box center [138, 96] width 261 height 10
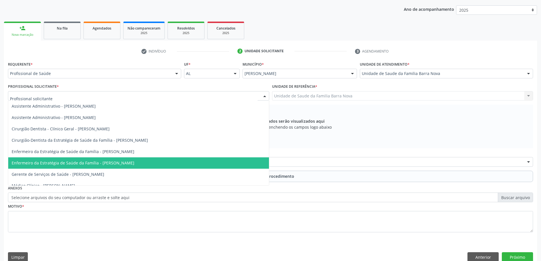
click at [186, 163] on span "Enfermeiro da Estratégia de Saúde da Família - [PERSON_NAME]" at bounding box center [138, 162] width 261 height 11
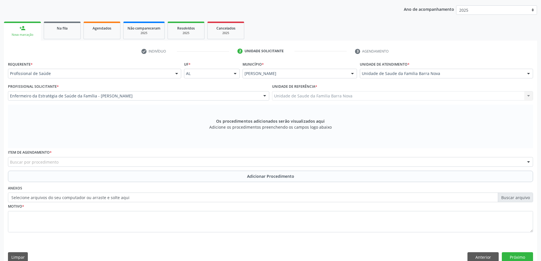
click at [205, 163] on div "Buscar por procedimento" at bounding box center [271, 162] width 526 height 10
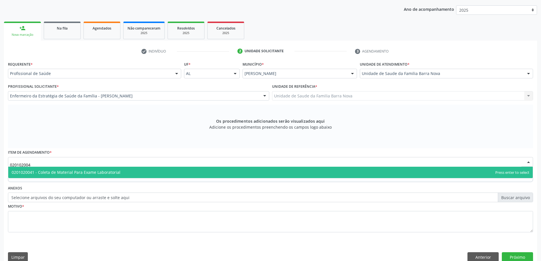
type input "0201020041"
click at [195, 173] on span "0201020041 - Coleta de Material Para Exame Laboratorial" at bounding box center [270, 172] width 525 height 11
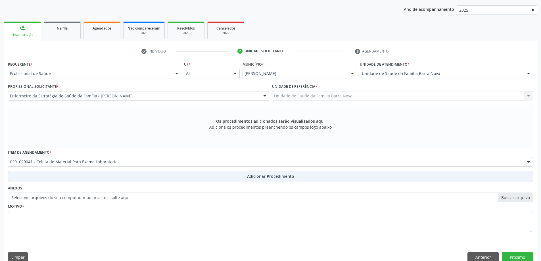
click at [255, 177] on span "Adicionar Procedimento" at bounding box center [270, 176] width 47 height 6
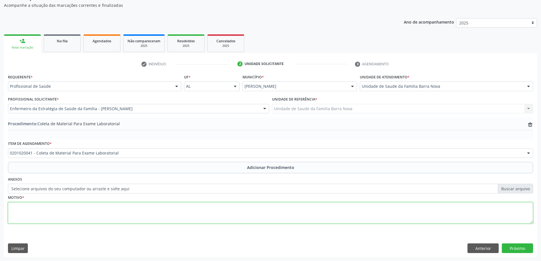
click at [134, 211] on textarea at bounding box center [271, 213] width 526 height 22
type textarea "Paciente portadora de HAs e DM."
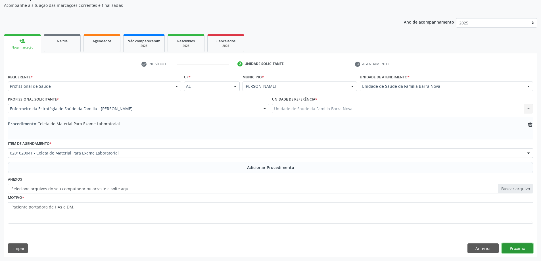
click at [520, 248] on button "Próximo" at bounding box center [517, 249] width 31 height 10
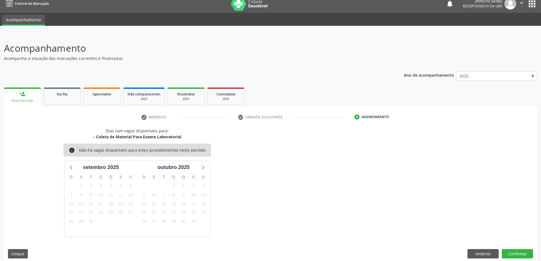
scroll to position [11, 0]
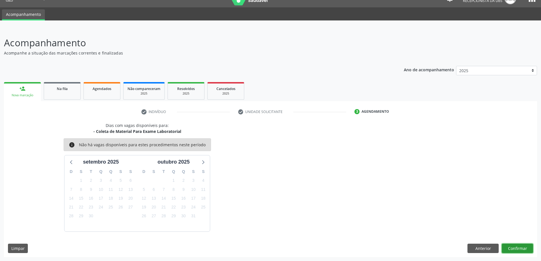
click at [521, 245] on button "Confirmar" at bounding box center [517, 249] width 31 height 10
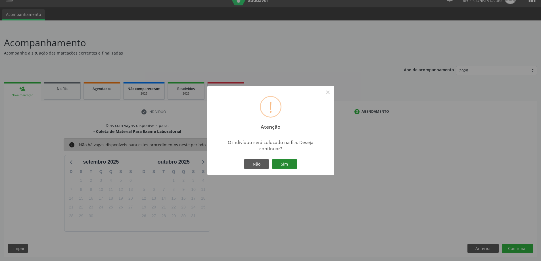
click at [288, 161] on button "Sim" at bounding box center [285, 164] width 26 height 10
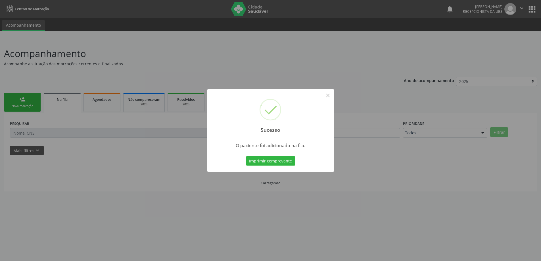
scroll to position [0, 0]
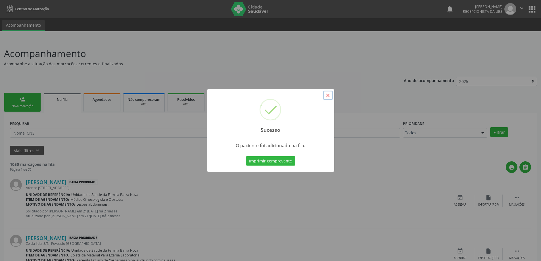
click at [328, 95] on button "×" at bounding box center [328, 96] width 10 height 10
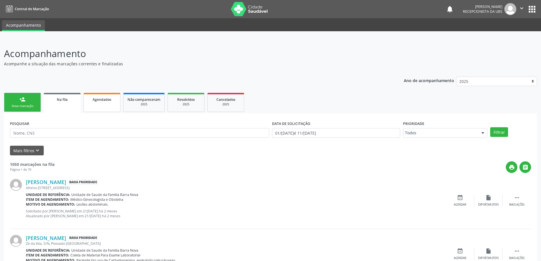
click at [102, 97] on div "Agendados" at bounding box center [102, 99] width 28 height 6
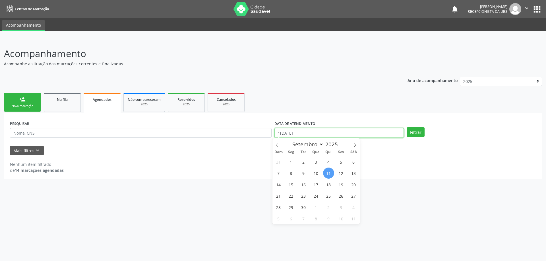
click at [307, 130] on input "11/09/2025" at bounding box center [338, 133] width 129 height 10
click at [292, 163] on span "1" at bounding box center [290, 161] width 11 height 11
type input "01/09/2025"
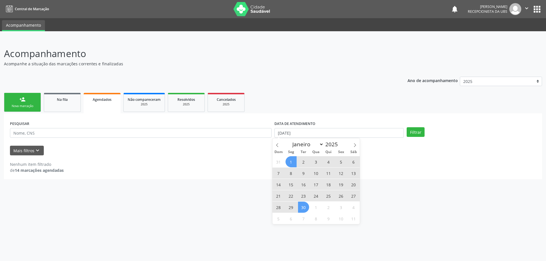
click at [303, 207] on span "30" at bounding box center [303, 207] width 11 height 11
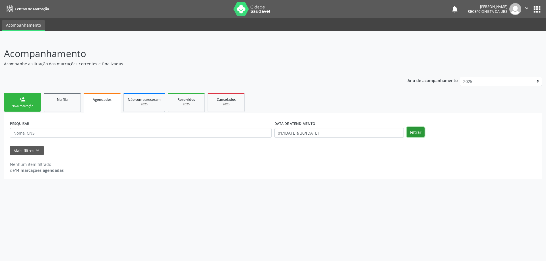
click at [414, 128] on button "Filtrar" at bounding box center [415, 132] width 18 height 10
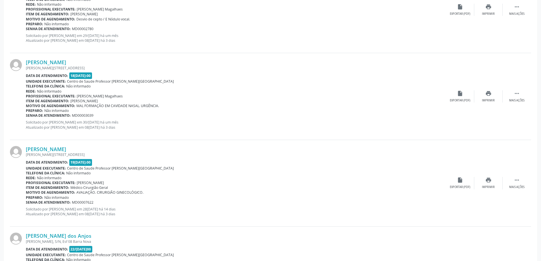
scroll to position [938, 0]
